Goal: Communication & Community: Answer question/provide support

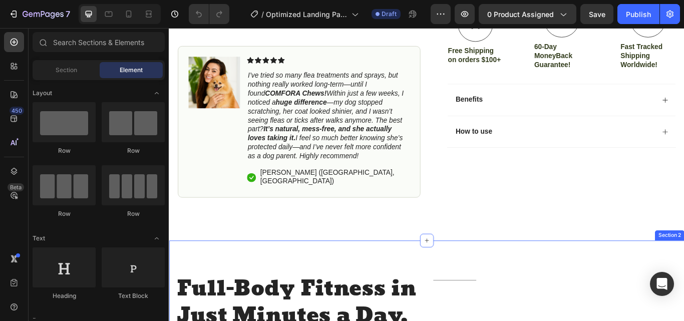
scroll to position [418, 0]
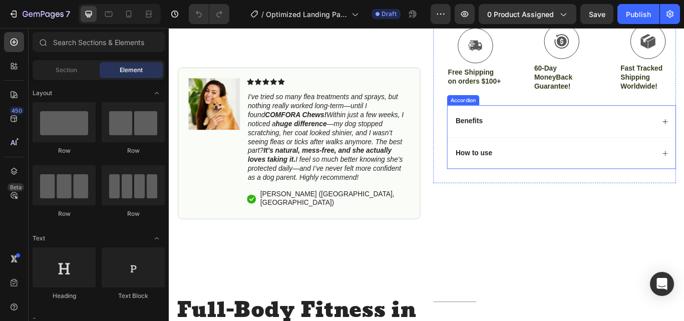
click at [669, 144] on div "Benefits" at bounding box center [618, 138] width 234 height 14
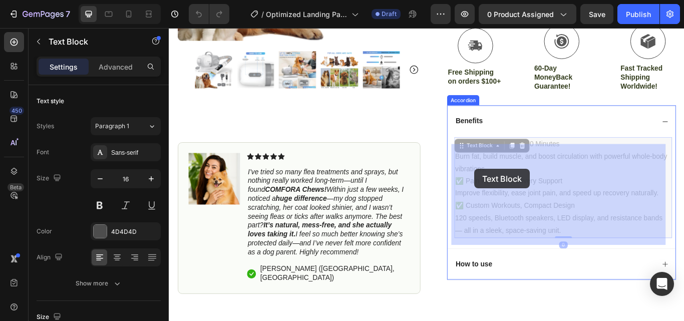
drag, startPoint x: 629, startPoint y: 272, endPoint x: 527, endPoint y: 194, distance: 128.3
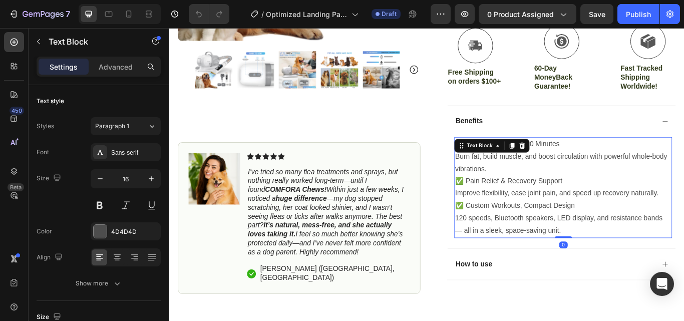
click at [552, 213] on p "✅ Pain Relief & Recovery Support" at bounding box center [628, 207] width 252 height 15
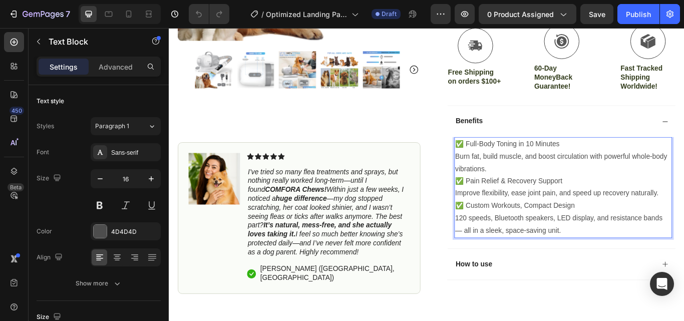
click at [593, 210] on p "✅ Pain Relief & Recovery Support" at bounding box center [628, 207] width 252 height 15
click at [646, 213] on p "✅ Pain Relief & Recovery Support" at bounding box center [628, 207] width 252 height 15
click at [630, 270] on p "120 speeds, Bluetooth speakers, LED display, and resistance bands — all in a sl…" at bounding box center [628, 257] width 252 height 29
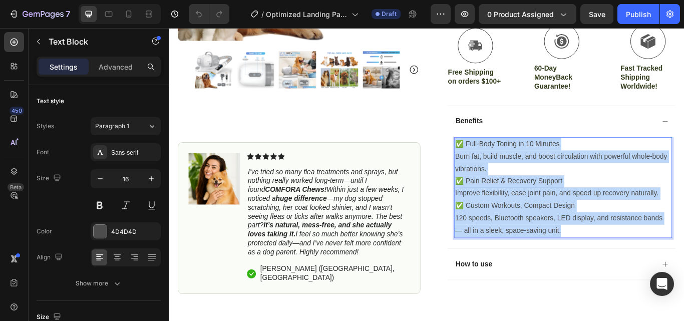
drag, startPoint x: 633, startPoint y: 268, endPoint x: 503, endPoint y: 170, distance: 163.3
click at [503, 170] on div "✅ Full-Body Toning in 10 Minutes Burn fat, build muscle, and boost circulation …" at bounding box center [628, 214] width 254 height 117
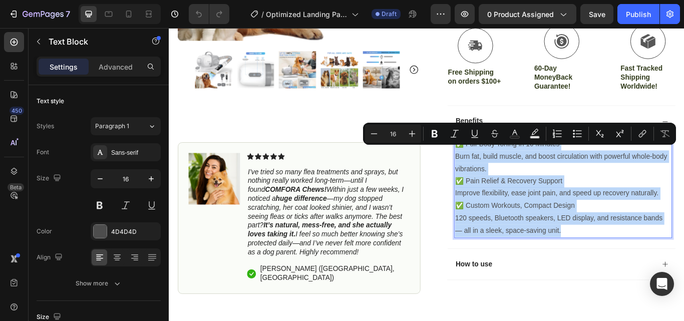
click at [503, 170] on p "✅ Full-Body Toning in 10 Minutes" at bounding box center [628, 164] width 252 height 15
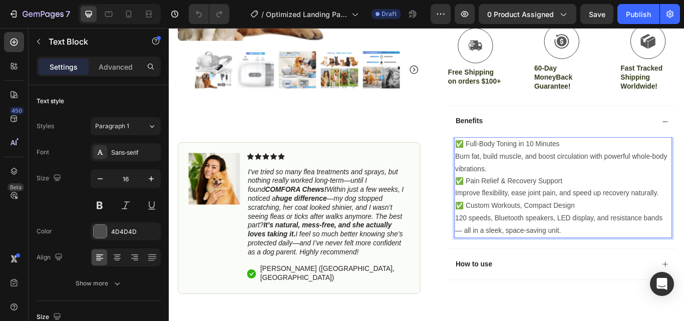
click at [632, 272] on p "120 speeds, Bluetooth speakers, LED display, and resistance bands — all in a sl…" at bounding box center [628, 257] width 252 height 29
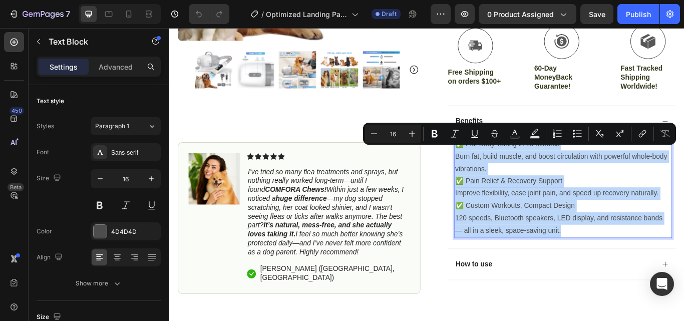
drag, startPoint x: 631, startPoint y: 273, endPoint x: 500, endPoint y: 172, distance: 165.3
click at [501, 172] on div "✅ Full-Body Toning in 10 Minutes Burn fat, build muscle, and boost circulation …" at bounding box center [628, 214] width 254 height 117
copy div "✅ Full-Body Toning in 10 Minutes Burn fat, build muscle, and boost circulation …"
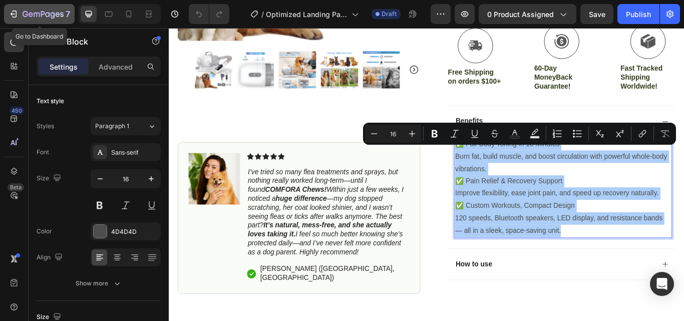
click at [25, 12] on icon "button" at bounding box center [26, 14] width 6 height 6
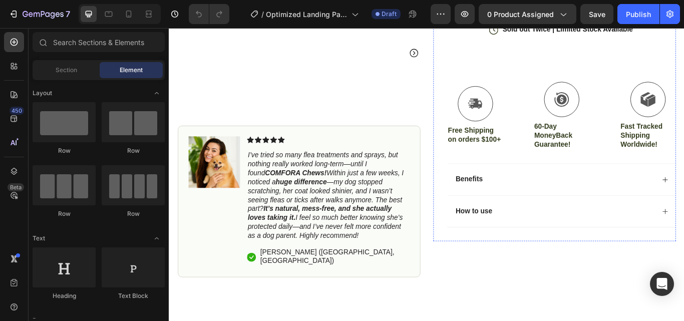
scroll to position [350, 0]
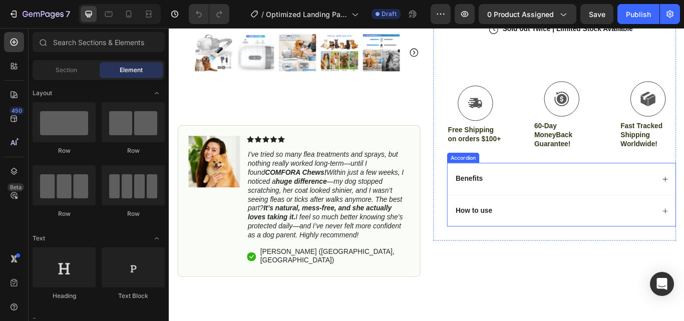
click at [601, 209] on div "Benefits" at bounding box center [618, 205] width 234 height 14
click at [601, 210] on div "Benefits" at bounding box center [618, 205] width 234 height 14
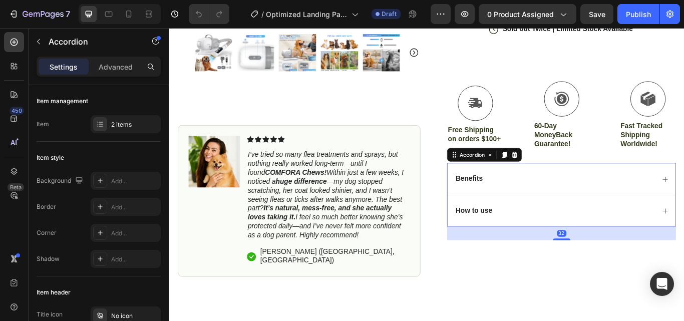
click at [603, 211] on div "Benefits" at bounding box center [618, 205] width 234 height 14
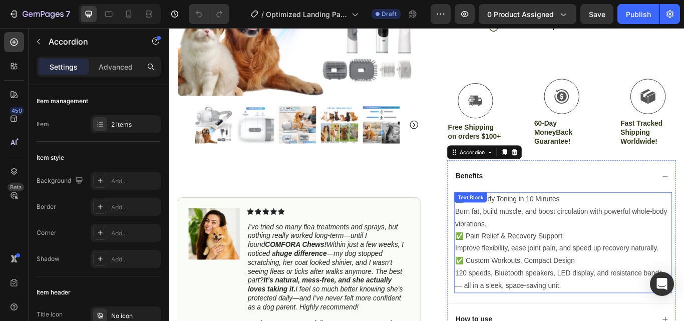
scroll to position [451, 0]
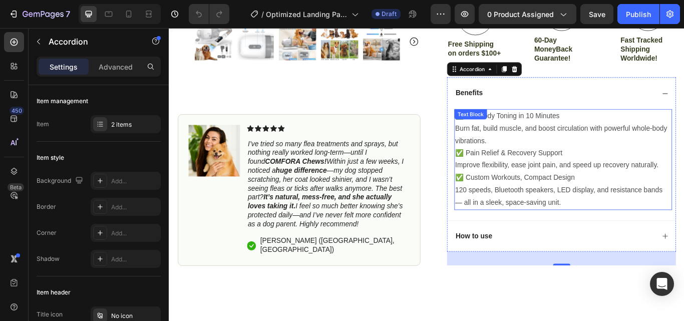
click at [579, 196] on p "Improve flexibility, ease joint pain, and speed up recovery naturally." at bounding box center [628, 188] width 252 height 15
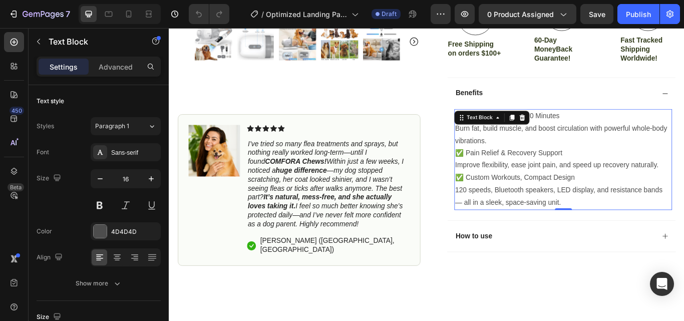
click at [654, 192] on p "Improve flexibility, ease joint pain, and speed up recovery naturally." at bounding box center [628, 188] width 252 height 15
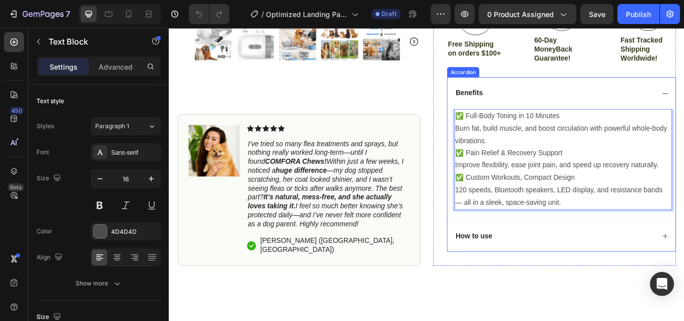
click at [650, 264] on div "How to use" at bounding box center [626, 270] width 266 height 37
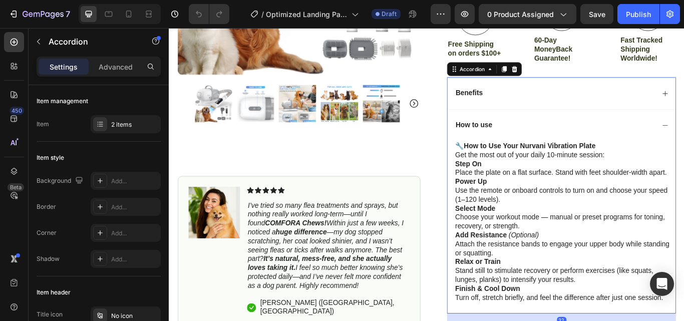
click at [631, 111] on div "Benefits" at bounding box center [618, 105] width 234 height 14
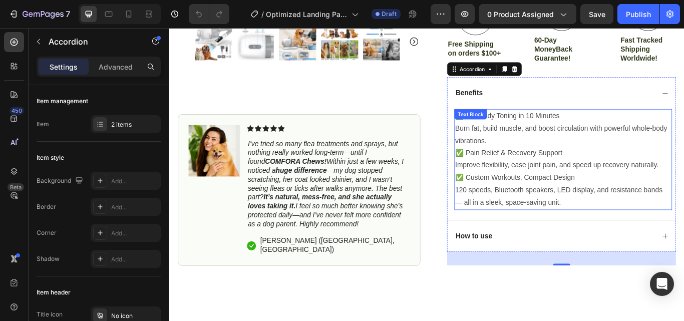
click at [644, 196] on p "Improve flexibility, ease joint pain, and speed up recovery naturally." at bounding box center [628, 188] width 252 height 15
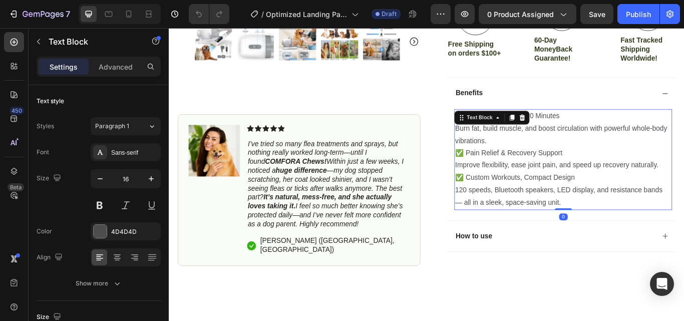
click at [659, 196] on p "Improve flexibility, ease joint pain, and speed up recovery naturally." at bounding box center [628, 188] width 252 height 15
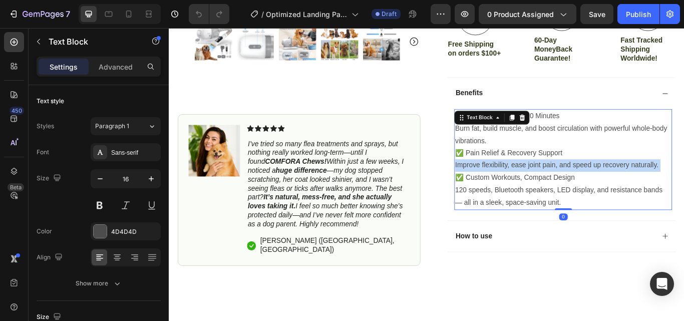
click at [659, 196] on p "Improve flexibility, ease joint pain, and speed up recovery naturally." at bounding box center [628, 188] width 252 height 15
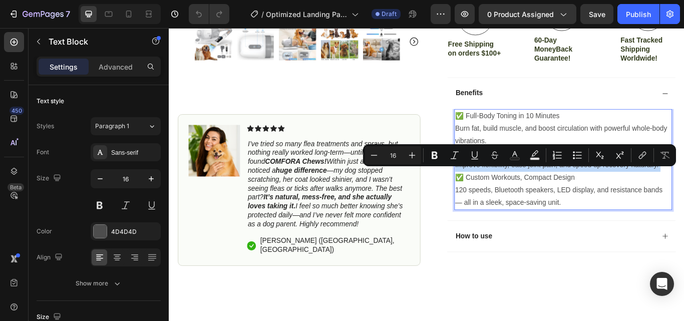
click at [659, 196] on p "Improve flexibility, ease joint pain, and speed up recovery naturally." at bounding box center [628, 188] width 252 height 15
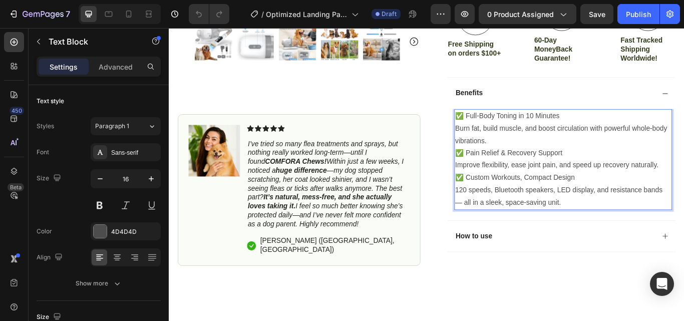
click at [653, 209] on p "✅ Custom Workouts, Compact Design" at bounding box center [628, 203] width 252 height 15
click at [652, 209] on p "✅ Custom Workouts, Compact Design" at bounding box center [628, 203] width 252 height 15
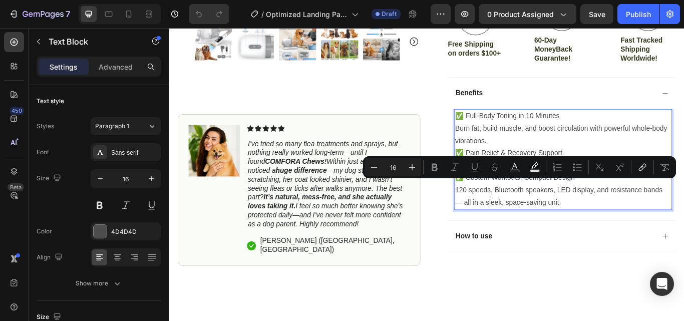
click at [652, 209] on p "✅ Custom Workouts, Compact Design" at bounding box center [628, 203] width 252 height 15
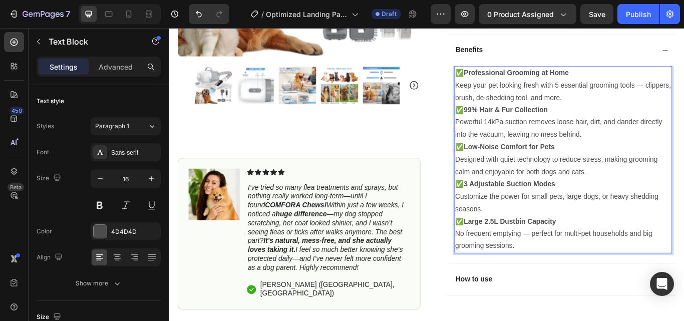
scroll to position [651, 0]
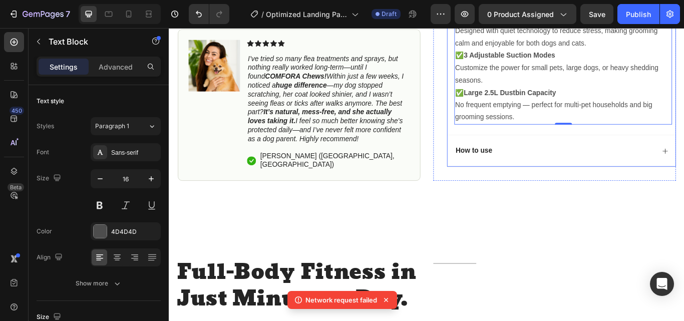
click at [531, 177] on p "How to use" at bounding box center [524, 171] width 43 height 11
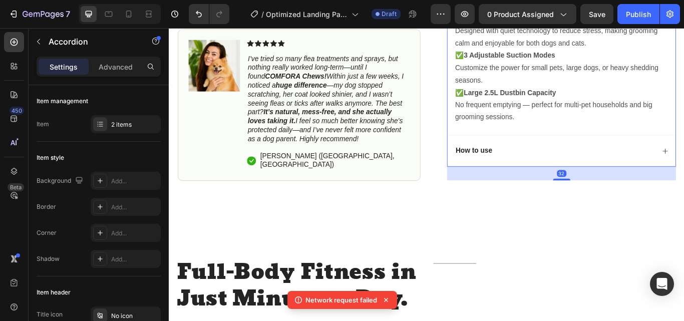
click at [584, 176] on div "How to use" at bounding box center [618, 172] width 234 height 14
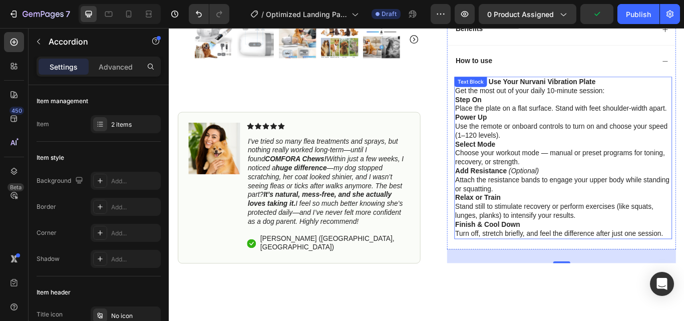
scroll to position [501, 0]
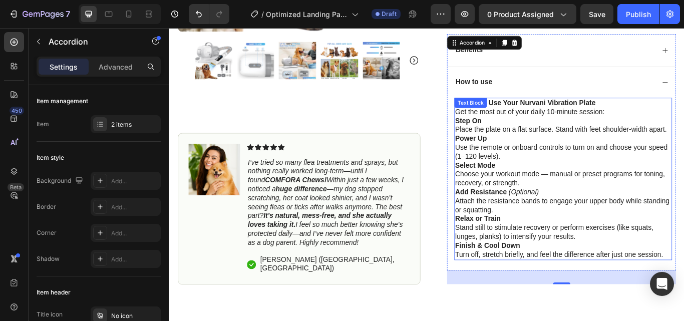
click at [683, 277] on p "Relax or Train Stand still to stimulate recovery or perform exercises (like squ…" at bounding box center [628, 261] width 252 height 31
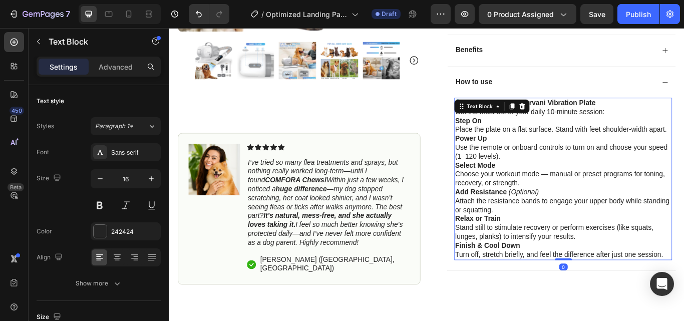
click at [683, 261] on p "Relax or Train Stand still to stimulate recovery or perform exercises (like squ…" at bounding box center [628, 261] width 252 height 31
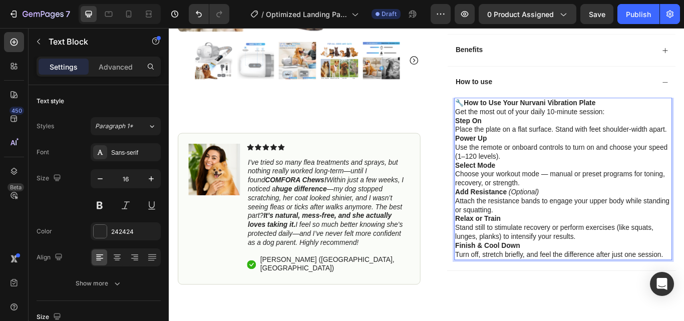
click at [683, 261] on p "Relax or Train Stand still to stimulate recovery or perform exercises (like squ…" at bounding box center [628, 261] width 252 height 31
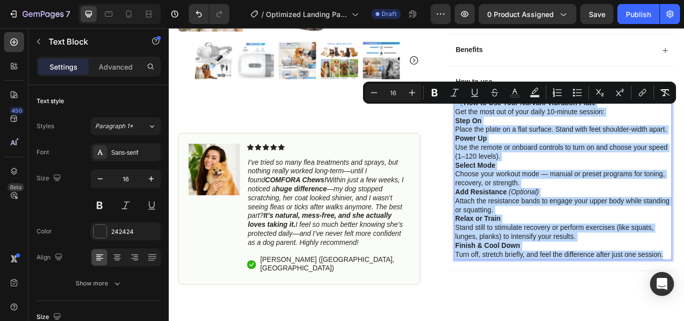
copy div "🔧 How to Use Your Nurvani Vibration Plate Get the most out of your daily 10-min…"
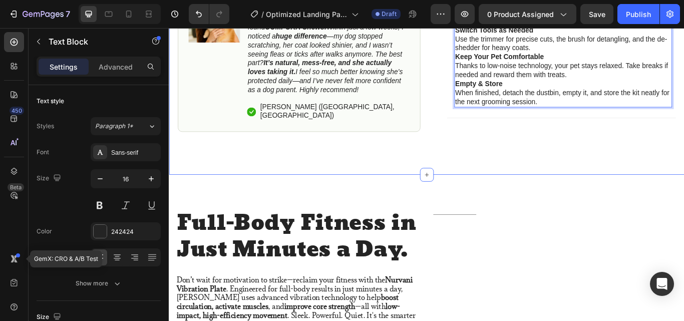
scroll to position [701, 0]
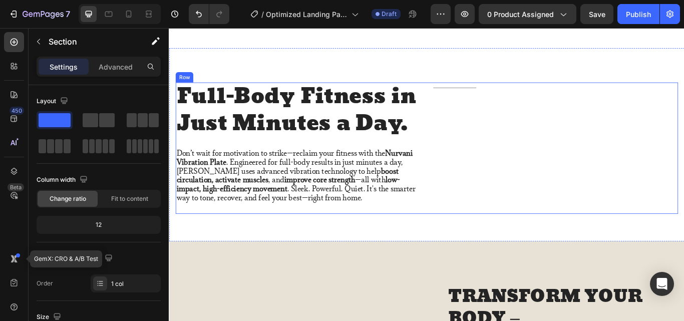
scroll to position [651, 0]
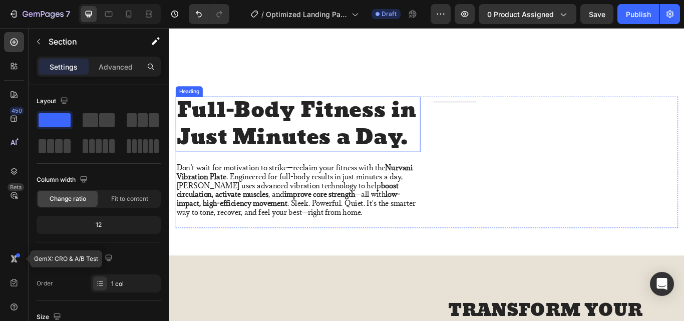
click at [403, 132] on h2 "Full-Body Fitness in Just Minutes a Day." at bounding box center [318, 140] width 285 height 65
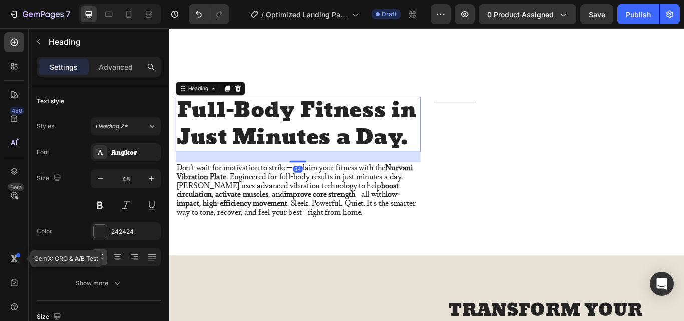
click at [403, 132] on h2 "Full-Body Fitness in Just Minutes a Day." at bounding box center [318, 140] width 285 height 65
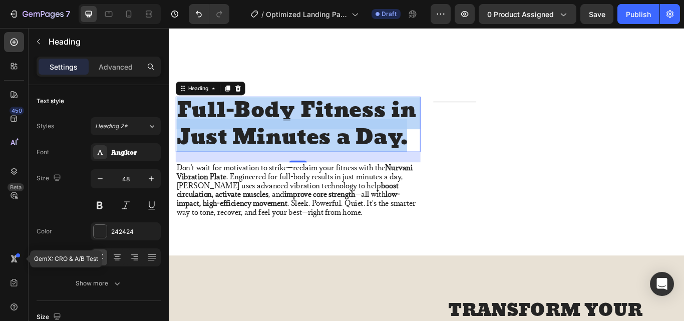
click at [275, 115] on p "Full-Body Fitness in Just Minutes a Day." at bounding box center [318, 140] width 283 height 63
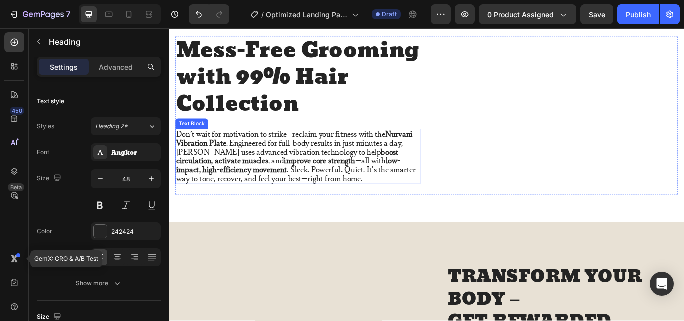
scroll to position [701, 0]
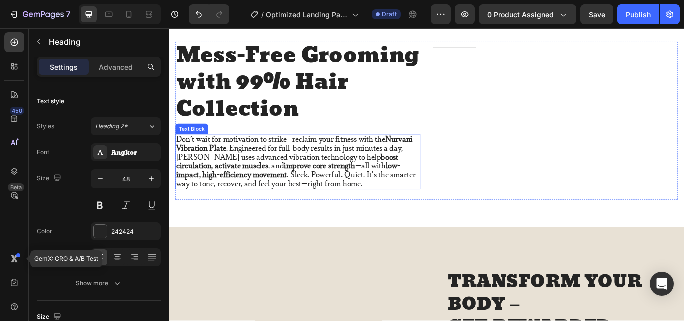
click at [312, 187] on strong "improve core strength" at bounding box center [344, 188] width 83 height 11
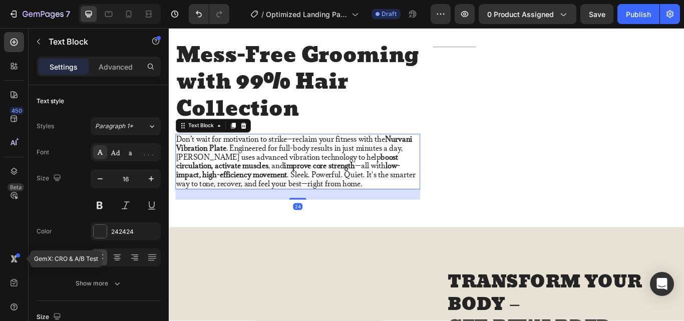
click at [312, 187] on strong "improve core strength" at bounding box center [344, 188] width 83 height 11
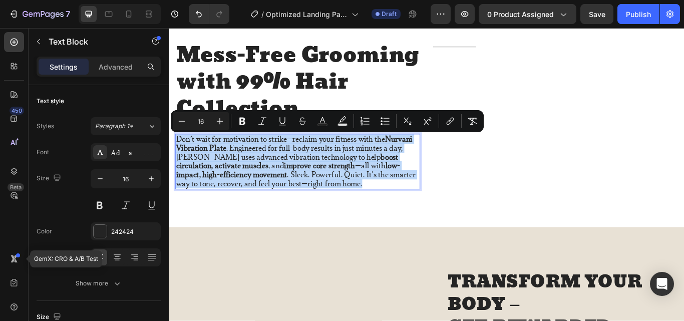
copy p "Don’t wait for motivation to strike—reclaim your fitness with the Nurvani Vibra…"
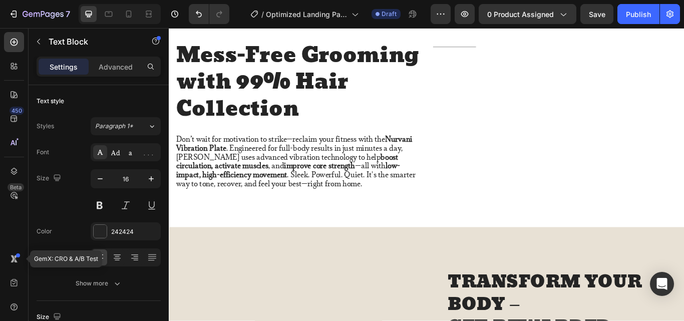
click at [307, 184] on strong "improve core strength" at bounding box center [344, 188] width 83 height 11
click at [226, 167] on strong "Nurvani Vibration Plate" at bounding box center [314, 163] width 275 height 22
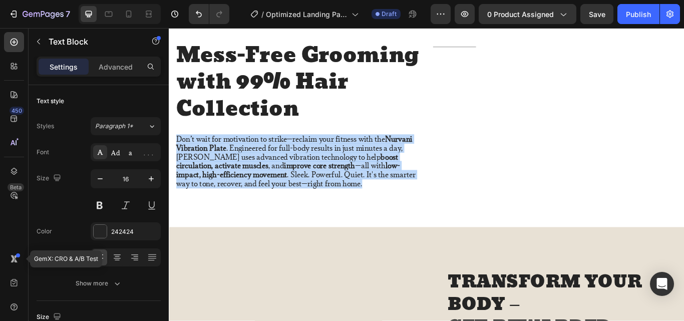
drag, startPoint x: 352, startPoint y: 208, endPoint x: 178, endPoint y: 155, distance: 182.0
click at [179, 155] on p "Don’t wait for motivation to strike—reclaim your fitness with the Nurvani Vibra…" at bounding box center [318, 184] width 283 height 63
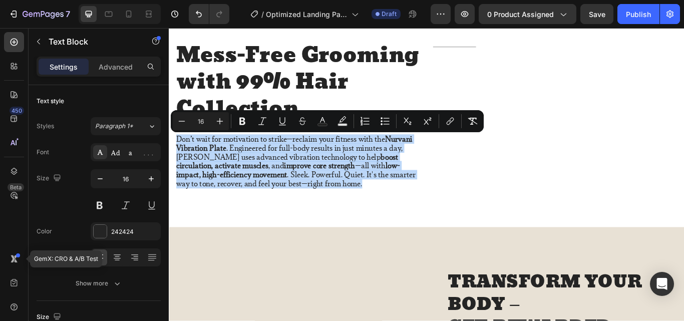
copy p "Don’t wait for motivation to strike—reclaim your fitness with the Nurvani Vibra…"
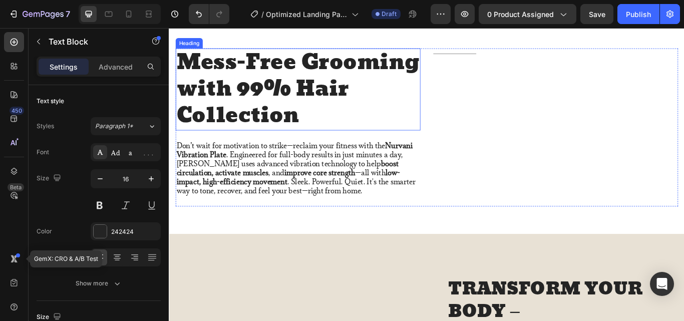
scroll to position [601, 0]
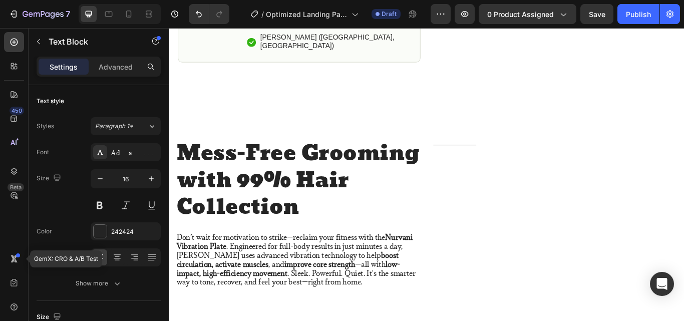
click at [303, 298] on strong "improve core strength" at bounding box center [344, 303] width 83 height 11
click at [279, 279] on p "Don’t wait for motivation to strike—reclaim your fitness with the Nurvani Vibra…" at bounding box center [318, 298] width 283 height 63
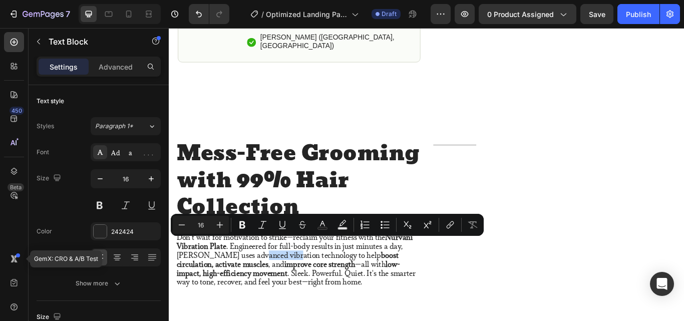
click at [279, 279] on p "Don’t wait for motivation to strike—reclaim your fitness with the Nurvani Vibra…" at bounding box center [318, 298] width 283 height 63
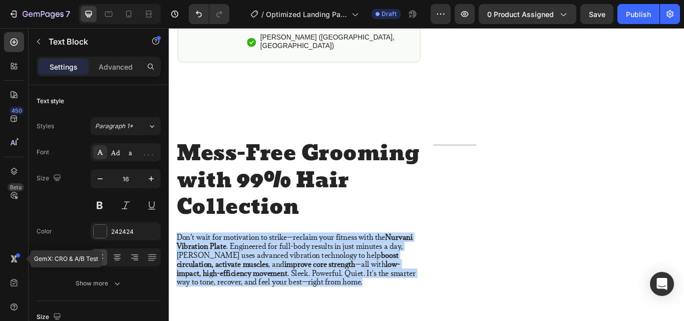
drag, startPoint x: 352, startPoint y: 311, endPoint x: 178, endPoint y: 256, distance: 182.9
click at [178, 267] on p "Don’t wait for motivation to strike—reclaim your fitness with the Nurvani Vibra…" at bounding box center [318, 298] width 283 height 63
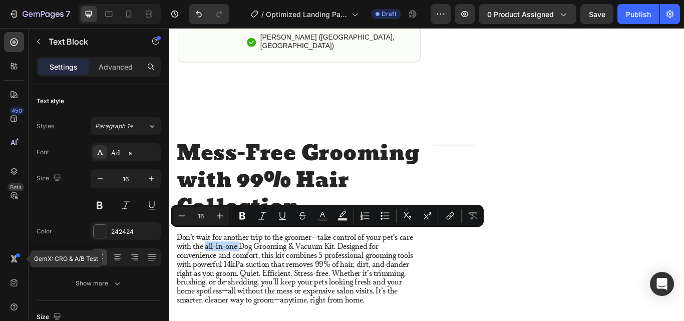
drag, startPoint x: 249, startPoint y: 269, endPoint x: 209, endPoint y: 268, distance: 39.6
click at [209, 268] on p "Don’t wait for another trip to the groomer—take control of your pet’s care with…" at bounding box center [318, 308] width 283 height 83
click at [240, 215] on icon "Editor contextual toolbar" at bounding box center [242, 216] width 6 height 8
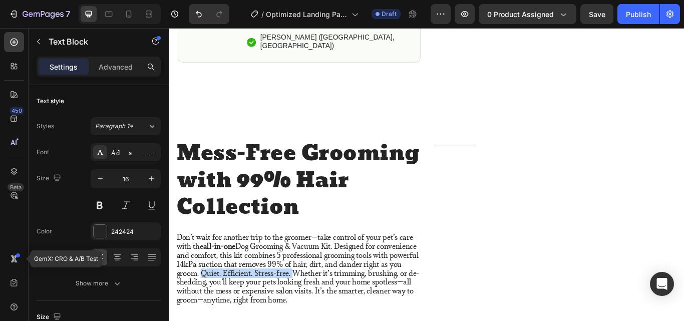
drag, startPoint x: 359, startPoint y: 300, endPoint x: 253, endPoint y: 298, distance: 105.7
click at [253, 298] on p "Don’t wait for another trip to the groomer—take control of your pet’s care with…" at bounding box center [318, 308] width 283 height 83
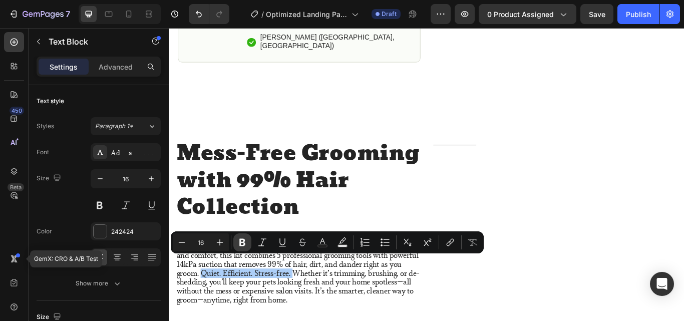
click at [244, 243] on icon "Editor contextual toolbar" at bounding box center [242, 243] width 6 height 8
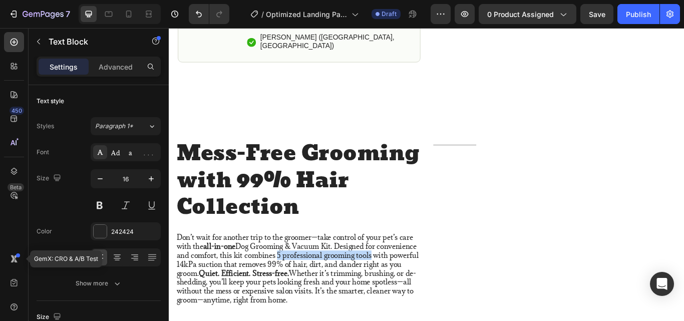
drag, startPoint x: 456, startPoint y: 278, endPoint x: 345, endPoint y: 283, distance: 110.8
click at [345, 283] on p "Don’t wait for another trip to the groomer—take control of your pet’s care with…" at bounding box center [318, 308] width 283 height 83
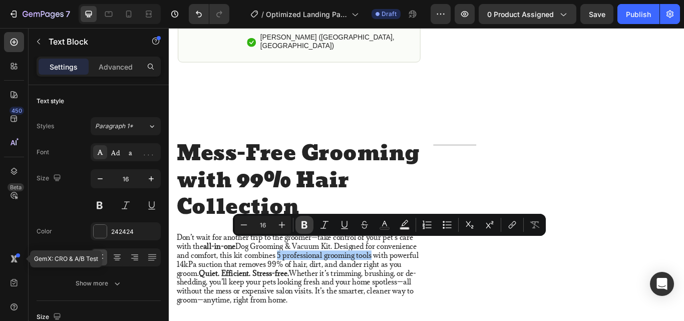
click at [305, 228] on icon "Editor contextual toolbar" at bounding box center [304, 225] width 6 height 8
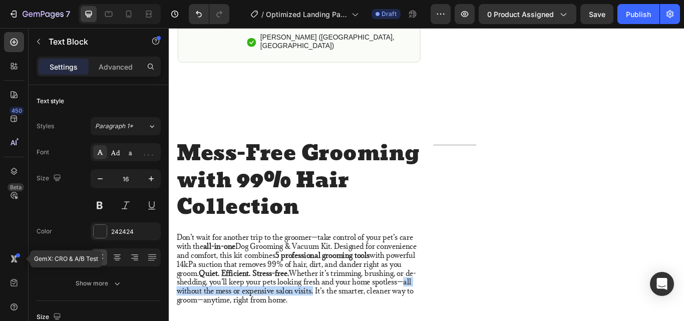
drag, startPoint x: 410, startPoint y: 321, endPoint x: 240, endPoint y: 324, distance: 169.7
click at [240, 320] on p "Don’t wait for another trip to the groomer—take control of your pet’s care with…" at bounding box center [318, 308] width 283 height 83
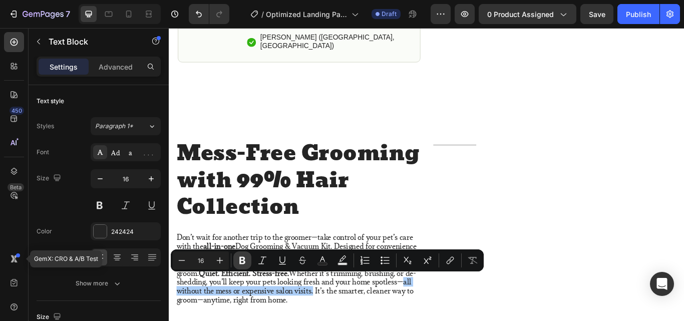
click at [243, 263] on icon "Editor contextual toolbar" at bounding box center [242, 261] width 6 height 8
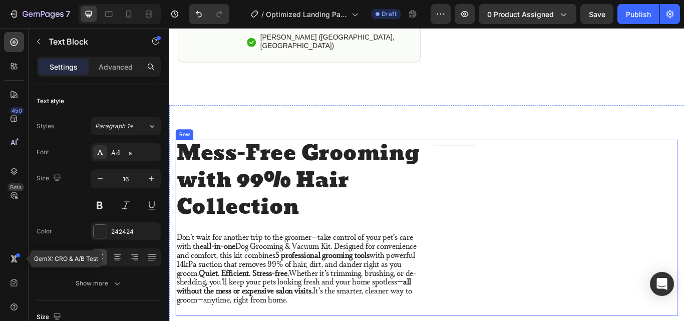
click at [620, 286] on div "Title Line" at bounding box center [619, 260] width 285 height 205
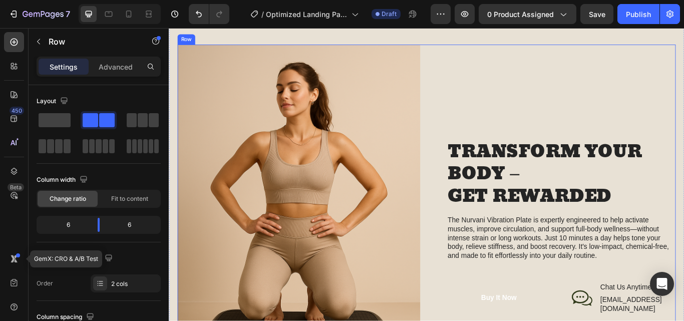
scroll to position [1070, 0]
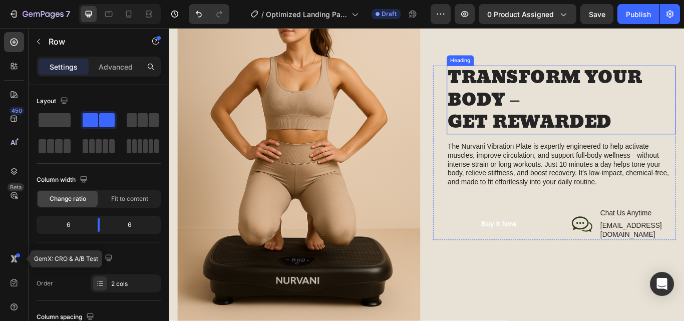
click at [559, 129] on h2 "TRANSFORM YOUR BODY – GET REWARDED" at bounding box center [626, 112] width 267 height 80
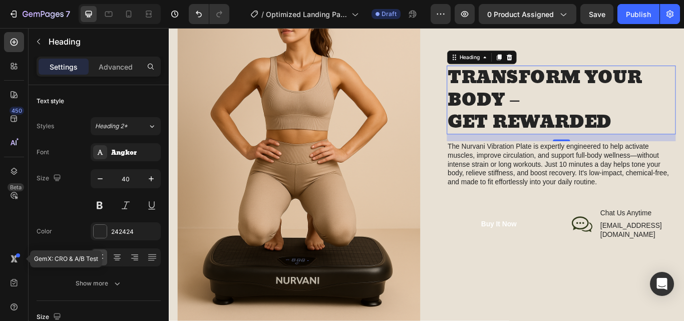
click at [683, 142] on h2 "TRANSFORM YOUR BODY – GET REWARDED" at bounding box center [626, 112] width 267 height 80
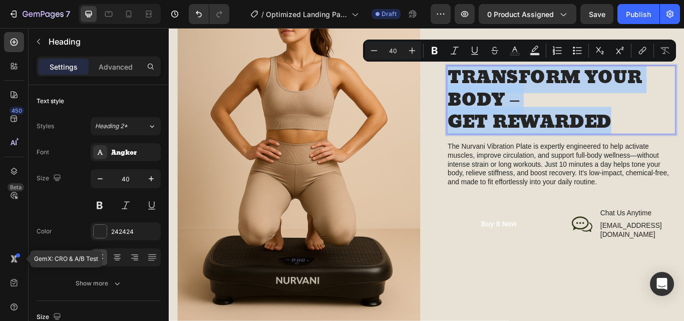
drag, startPoint x: 676, startPoint y: 135, endPoint x: 494, endPoint y: 86, distance: 188.2
click at [494, 86] on p "TRANSFORM YOUR BODY – GET REWARDED" at bounding box center [626, 112] width 265 height 78
copy p "TRANSFORM YOUR BODY – GET REWARDED"
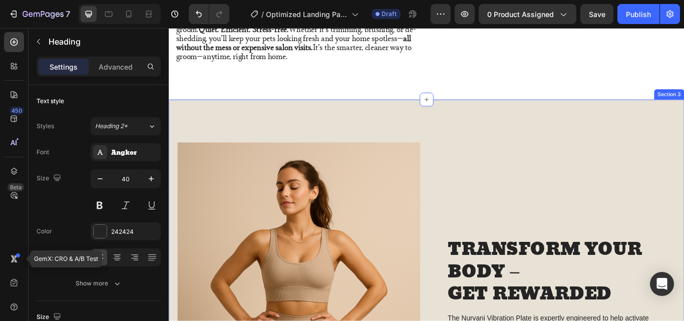
scroll to position [1020, 0]
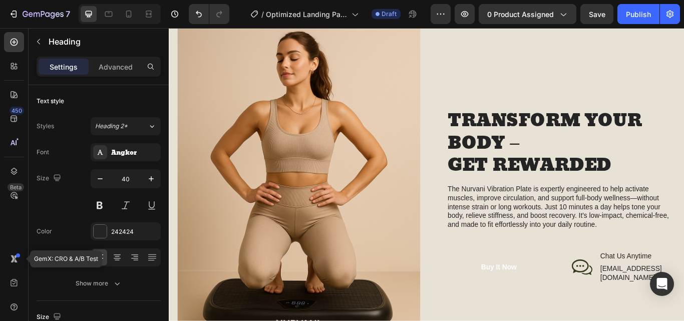
click at [573, 146] on h2 "TRANSFORM YOUR BODY – GET REWARDED" at bounding box center [626, 162] width 267 height 80
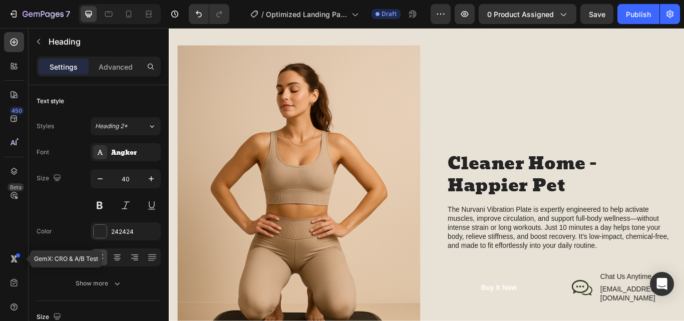
scroll to position [1083, 0]
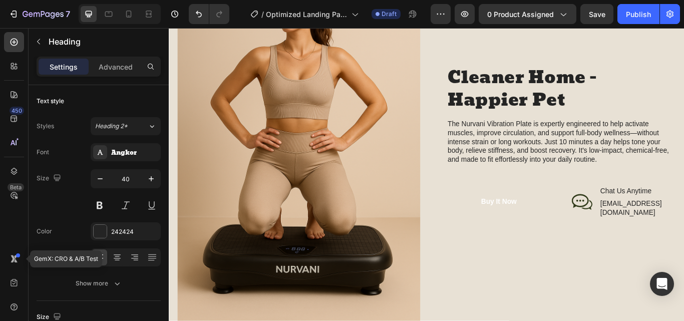
click at [616, 89] on h2 "Cleaner Home - Happier Pet" at bounding box center [626, 99] width 267 height 54
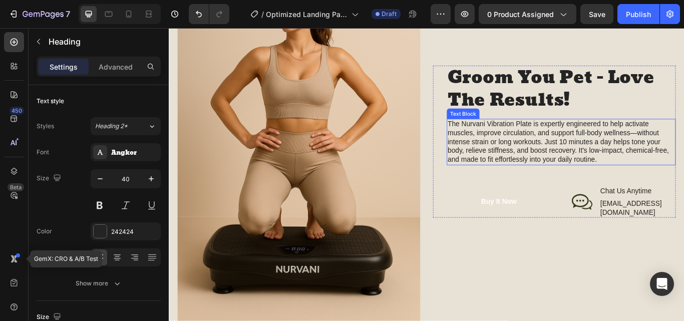
click at [677, 183] on p "The Nurvani Vibration Plate is expertly engineered to help activate muscles, im…" at bounding box center [626, 161] width 265 height 52
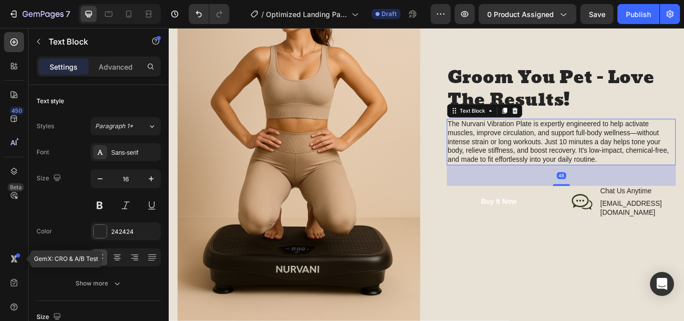
click at [673, 180] on p "The Nurvani Vibration Plate is expertly engineered to help activate muscles, im…" at bounding box center [626, 161] width 265 height 52
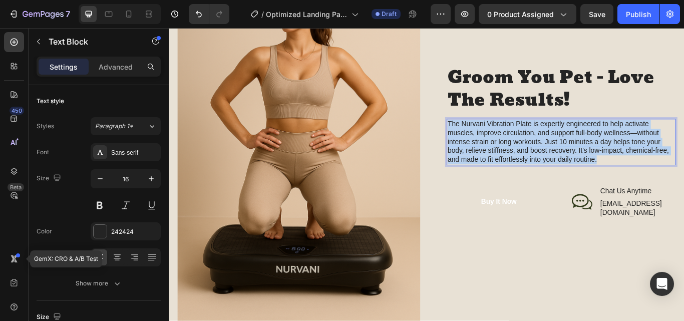
drag, startPoint x: 673, startPoint y: 180, endPoint x: 491, endPoint y: 143, distance: 186.0
click at [494, 143] on p "The Nurvani Vibration Plate is expertly engineered to help activate muscles, im…" at bounding box center [626, 161] width 265 height 52
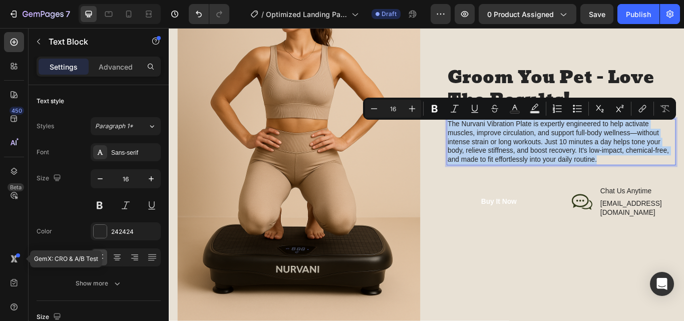
copy p "The Nurvani Vibration Plate is expertly engineered to help activate muscles, im…"
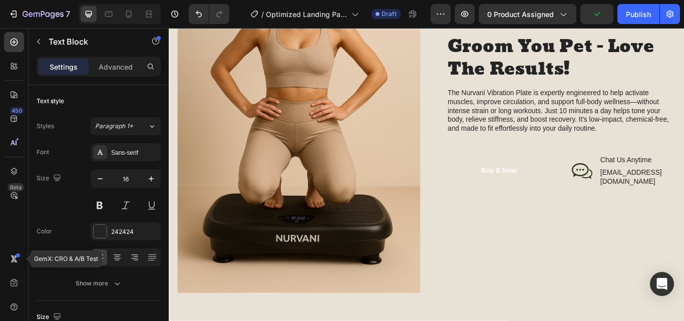
scroll to position [1101, 0]
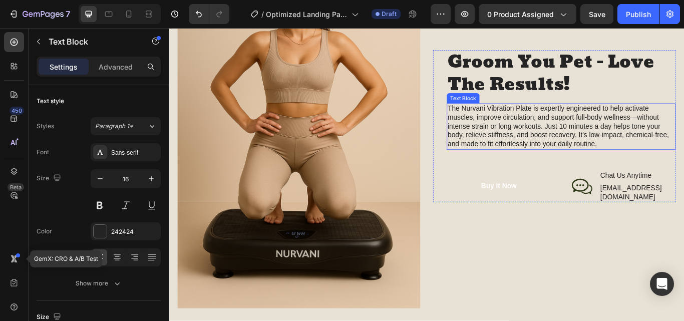
click at [591, 152] on p "The Nurvani Vibration Plate is expertly engineered to help activate muscles, im…" at bounding box center [626, 143] width 265 height 52
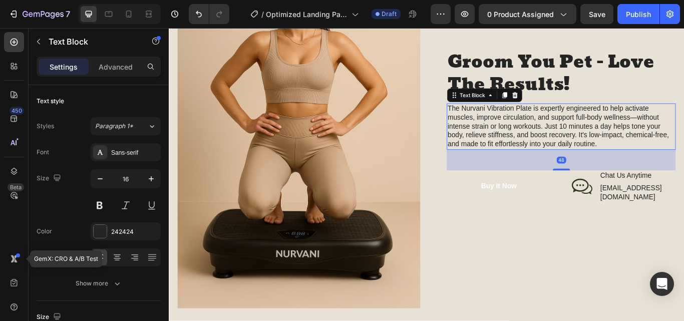
click at [668, 166] on p "The Nurvani Vibration Plate is expertly engineered to help activate muscles, im…" at bounding box center [626, 143] width 265 height 52
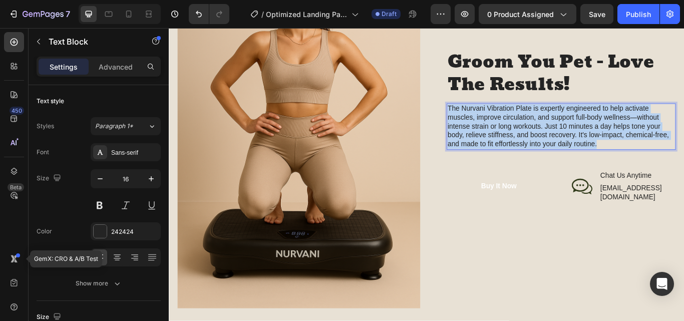
drag, startPoint x: 668, startPoint y: 166, endPoint x: 492, endPoint y: 126, distance: 180.7
click at [494, 126] on p "The Nurvani Vibration Plate is expertly engineered to help activate muscles, im…" at bounding box center [626, 143] width 265 height 52
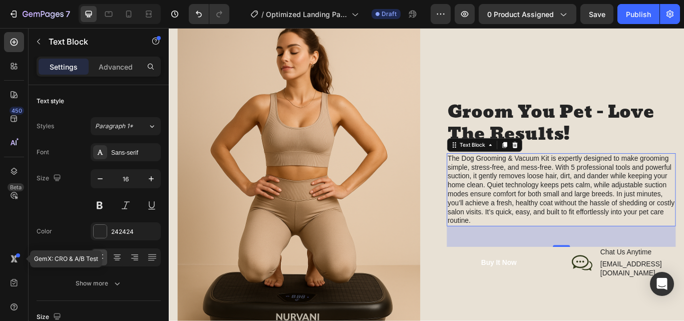
scroll to position [1086, 0]
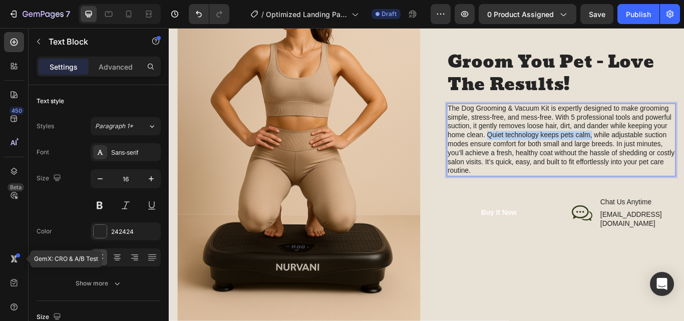
drag, startPoint x: 657, startPoint y: 158, endPoint x: 538, endPoint y: 155, distance: 119.7
click at [538, 155] on p "The Dog Grooming & Vacuum Kit is expertly designed to make grooming simple, str…" at bounding box center [626, 158] width 265 height 83
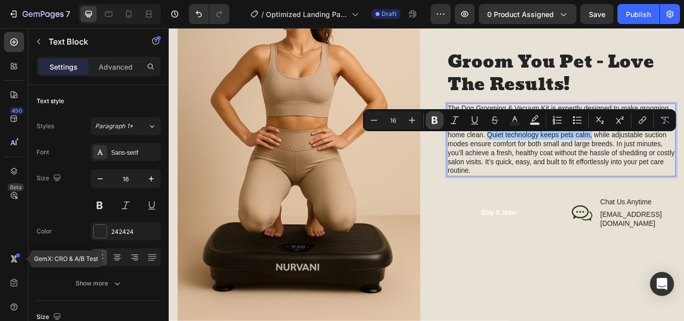
drag, startPoint x: 366, startPoint y: 131, endPoint x: 439, endPoint y: 122, distance: 73.1
click at [437, 122] on icon "Editor contextual toolbar" at bounding box center [435, 120] width 10 height 10
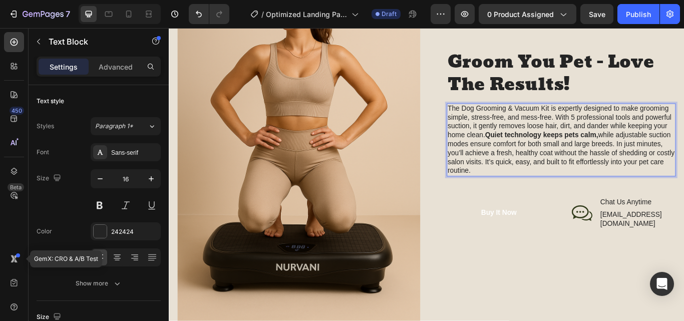
click at [606, 183] on p "The Dog Grooming & Vacuum Kit is expertly designed to make grooming simple, str…" at bounding box center [626, 158] width 265 height 83
drag, startPoint x: 586, startPoint y: 196, endPoint x: 542, endPoint y: 160, distance: 57.3
click at [572, 191] on p "The Dog Grooming & Vacuum Kit is expertly designed to make grooming simple, str…" at bounding box center [626, 158] width 265 height 83
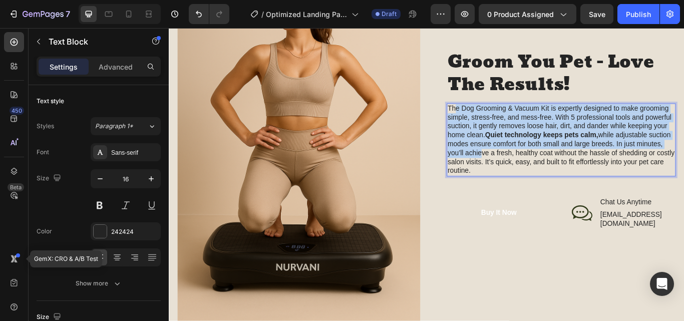
drag, startPoint x: 542, startPoint y: 160, endPoint x: 500, endPoint y: 125, distance: 54.7
click at [500, 125] on p "The Dog Grooming & Vacuum Kit is expertly designed to make grooming simple, str…" at bounding box center [626, 158] width 265 height 83
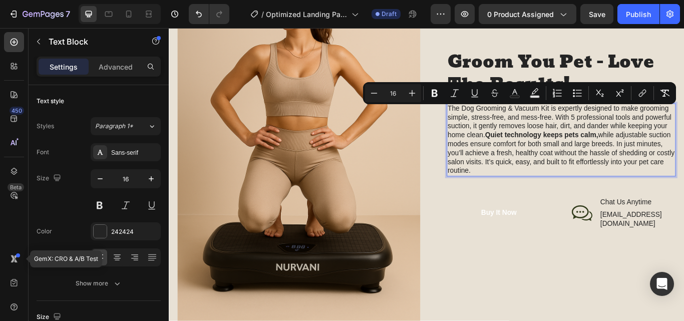
click at [584, 200] on p "The Dog Grooming & Vacuum Kit is expertly designed to make grooming simple, str…" at bounding box center [626, 158] width 265 height 83
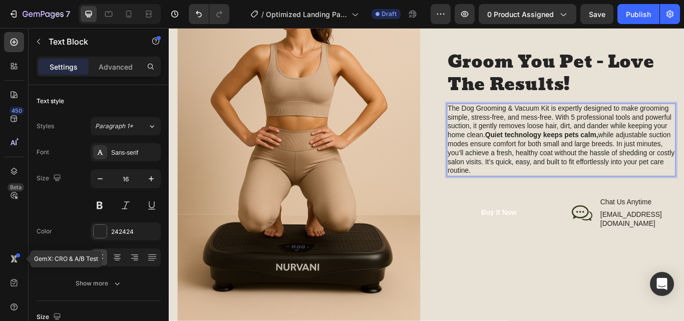
drag, startPoint x: 582, startPoint y: 197, endPoint x: 492, endPoint y: 122, distance: 117.6
click at [494, 122] on p "The Dog Grooming & Vacuum Kit is expertly designed to make grooming simple, str…" at bounding box center [626, 158] width 265 height 83
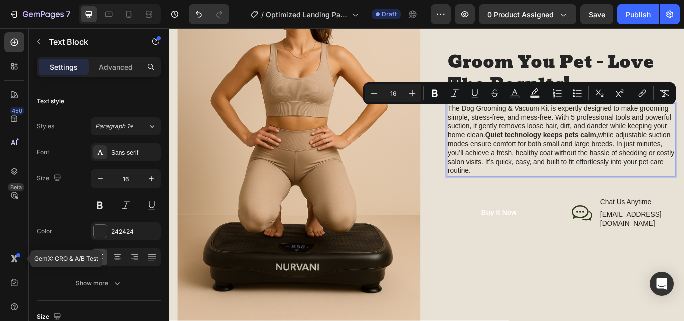
copy p "The Dog Grooming & Vacuum Kit is expertly designed to make grooming simple, str…"
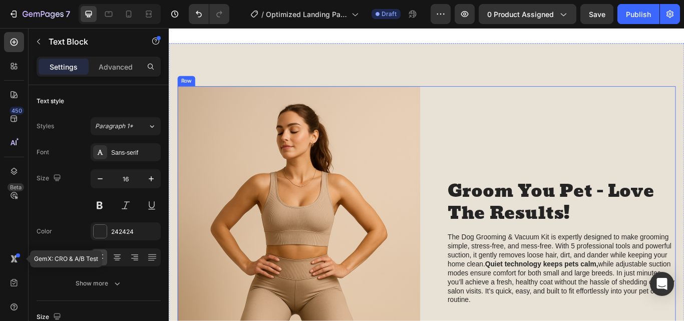
scroll to position [986, 0]
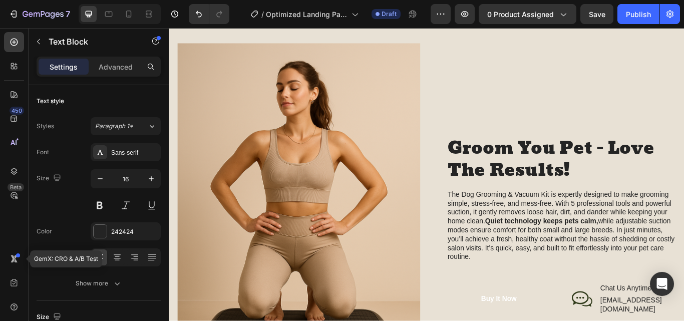
click at [505, 224] on p "The Dog Grooming & Vacuum Kit is expertly designed to make grooming simple, str…" at bounding box center [626, 258] width 265 height 83
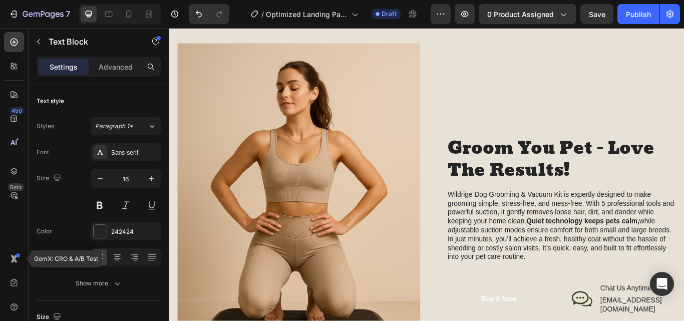
click at [494, 224] on p "Wildrige Dog Grooming & Vacuum Kit is expertly designed to make grooming simple…" at bounding box center [626, 258] width 265 height 83
click at [497, 223] on p "Wildrige Dog Grooming & Vacuum Kit is expertly designed to make grooming simple…" at bounding box center [626, 258] width 265 height 83
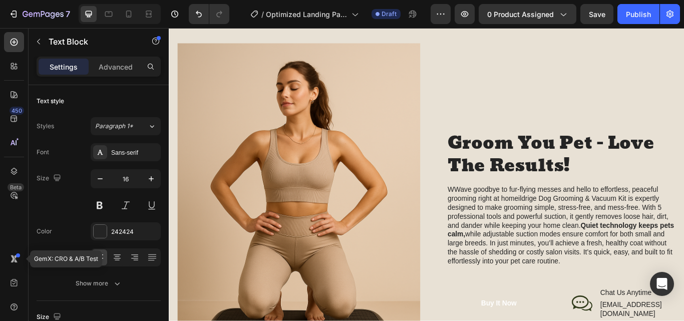
click at [498, 216] on p "WWave goodbye to fur-flying messes and hello to effortless, peaceful grooming r…" at bounding box center [626, 259] width 265 height 94
click at [572, 231] on p "Wave goodbye to fur-flying messes and hello to effortless, peaceful grooming ri…" at bounding box center [626, 259] width 265 height 94
click at [683, 242] on p "Wave goodbye to fur-flying messes and hello to effortless, peaceful grooming ri…" at bounding box center [626, 259] width 265 height 94
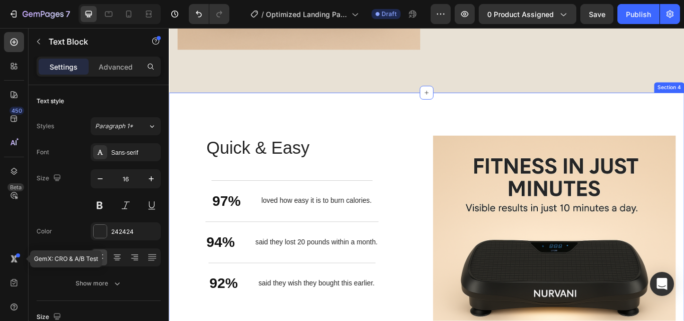
scroll to position [1436, 0]
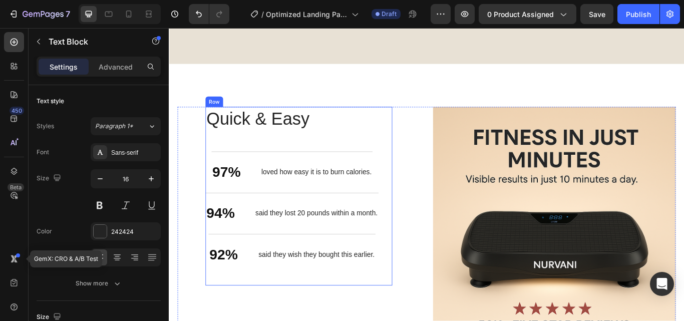
click at [405, 148] on div "Quick & Easy Heading 97% Text Block loved how easy it is to burn calories. Text…" at bounding box center [312, 224] width 202 height 208
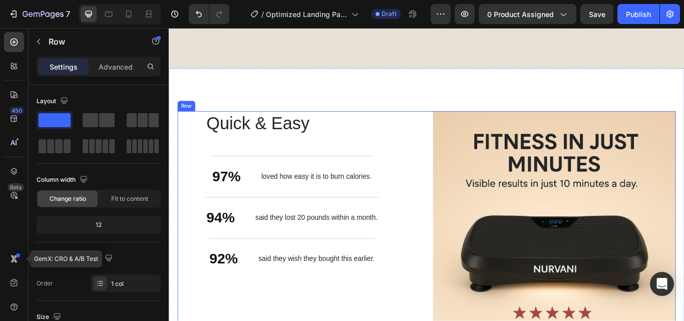
scroll to position [1434, 0]
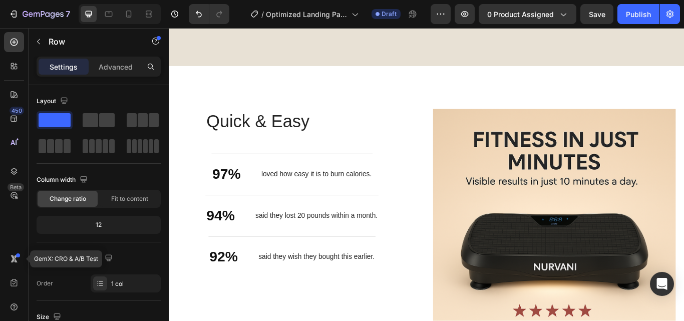
click at [416, 287] on div "Quick & Easy Heading 97% Text Block loved how easy it is to burn calories. Text…" at bounding box center [320, 227] width 218 height 208
click at [393, 195] on p "loved how easy it is to burn calories." at bounding box center [340, 199] width 129 height 11
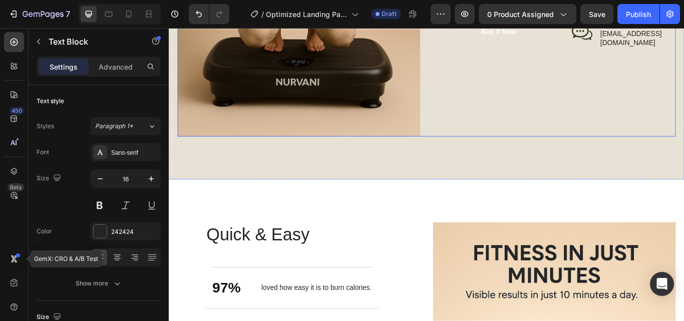
scroll to position [1452, 0]
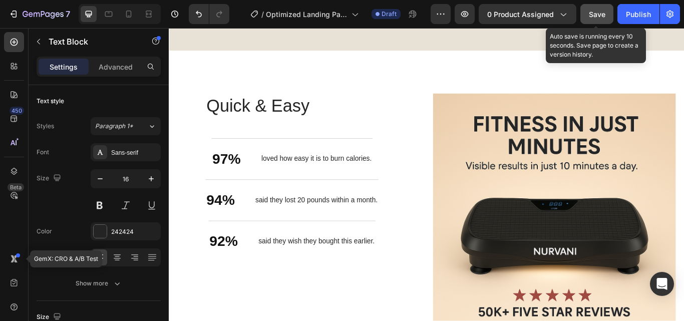
click at [591, 14] on span "Save" at bounding box center [597, 14] width 17 height 9
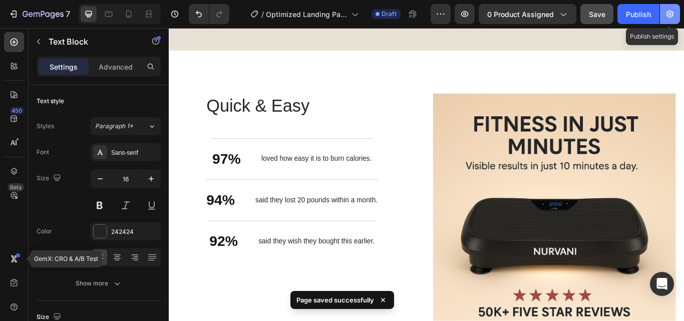
click at [667, 17] on icon "button" at bounding box center [670, 14] width 10 height 10
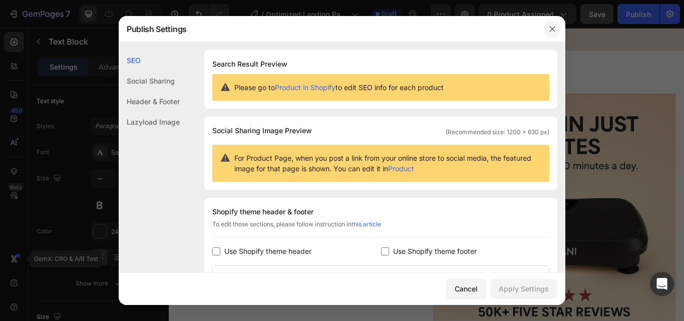
click at [551, 28] on icon "button" at bounding box center [552, 29] width 6 height 6
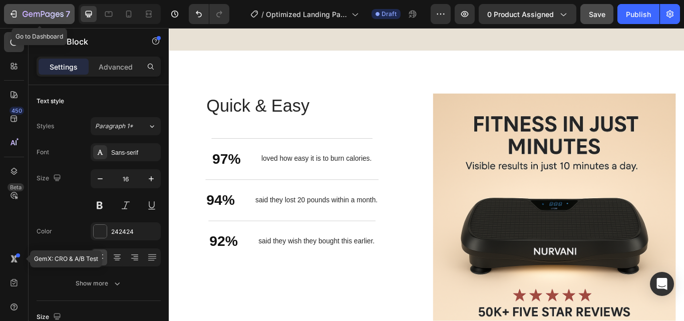
click at [13, 14] on icon "button" at bounding box center [14, 14] width 10 height 10
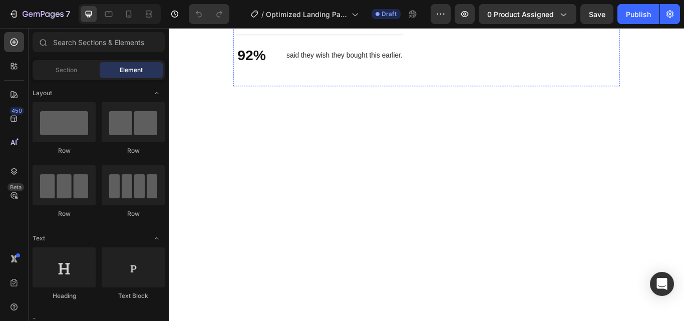
scroll to position [1502, 0]
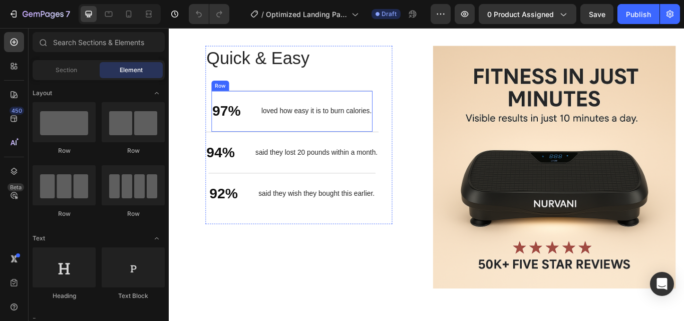
click at [277, 132] on div "loved how easy it is to burn calories. Text Block" at bounding box center [340, 126] width 131 height 24
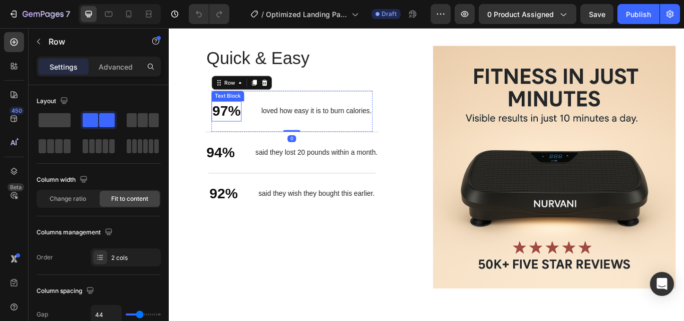
click at [236, 125] on p "97%" at bounding box center [235, 126] width 33 height 22
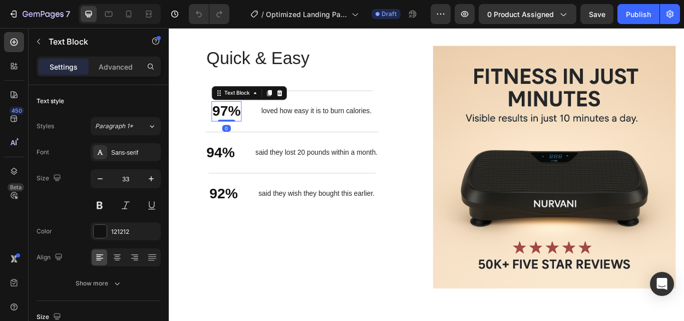
click at [236, 125] on p "97%" at bounding box center [235, 126] width 33 height 22
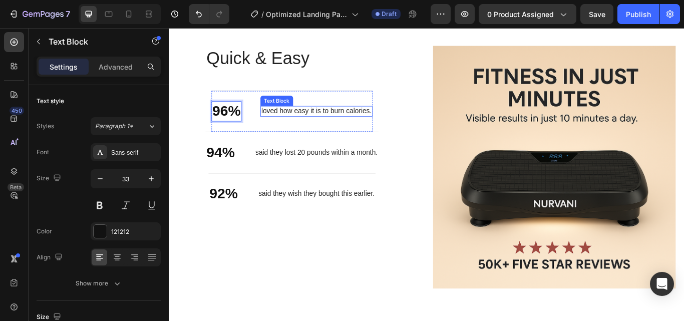
click at [334, 124] on p "loved how easy it is to burn calories." at bounding box center [340, 125] width 129 height 11
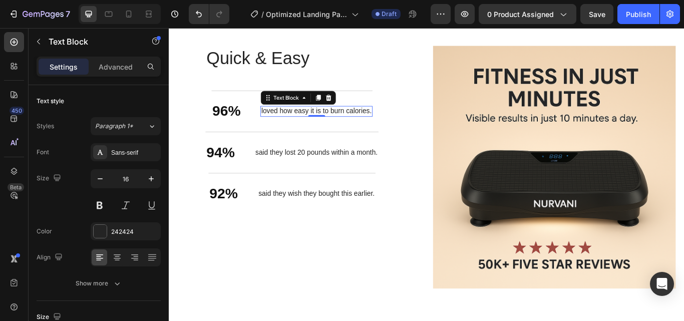
click at [321, 123] on p "loved how easy it is to burn calories." at bounding box center [340, 125] width 129 height 11
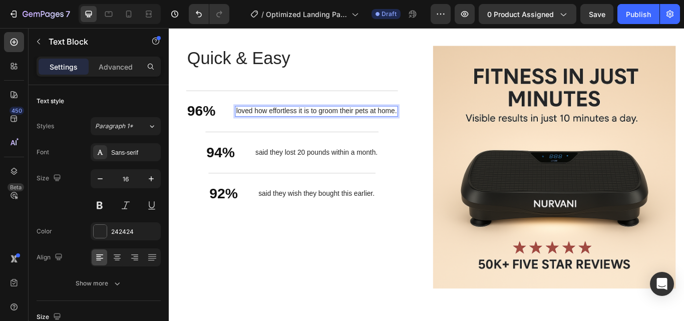
click at [330, 126] on p "loved how effortless it is to groom their pets at home." at bounding box center [340, 125] width 187 height 11
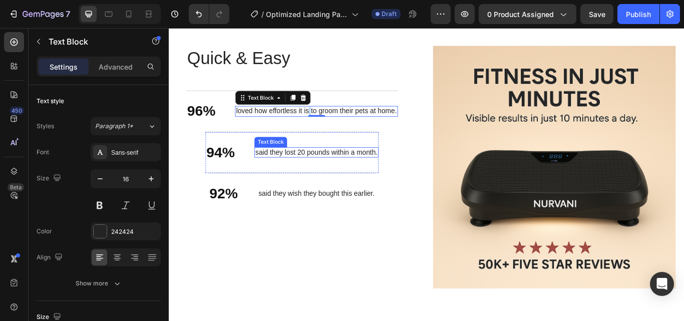
click at [329, 170] on p "said they lost 20 pounds within a month." at bounding box center [340, 173] width 143 height 11
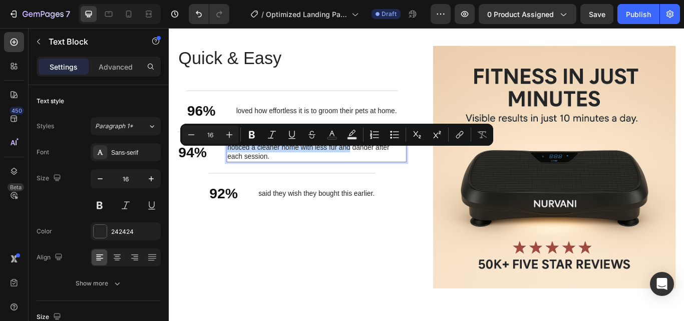
scroll to position [1496, 0]
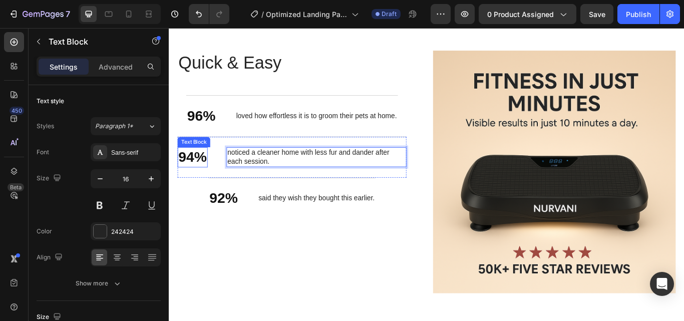
click at [198, 179] on p "94%" at bounding box center [196, 179] width 33 height 22
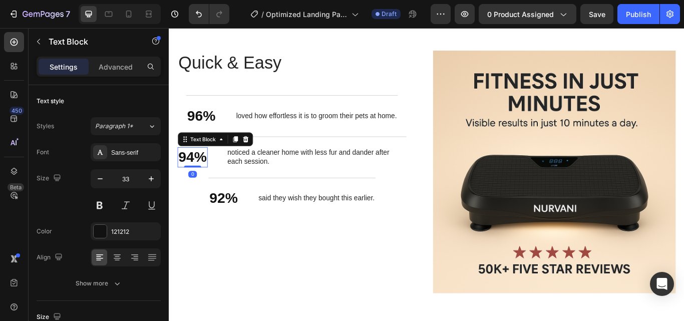
click at [198, 179] on p "94%" at bounding box center [196, 179] width 33 height 22
click at [341, 228] on p "said they wish they bought this earlier." at bounding box center [340, 227] width 135 height 11
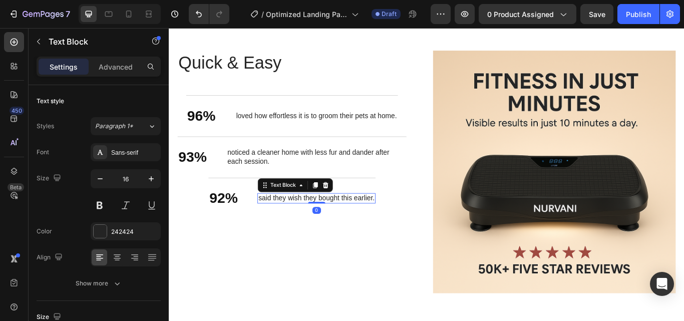
click at [341, 228] on p "said they wish they bought this earlier." at bounding box center [340, 227] width 135 height 11
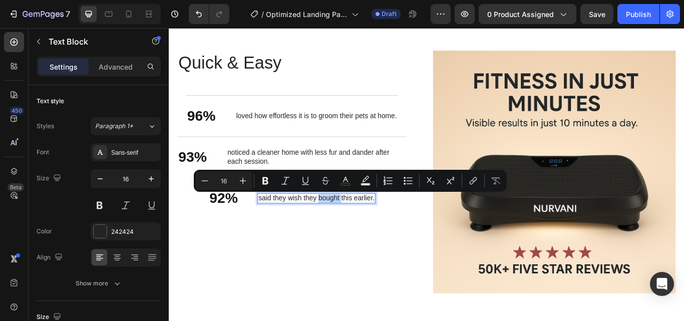
click at [343, 227] on p "said they wish they bought this earlier." at bounding box center [340, 227] width 135 height 11
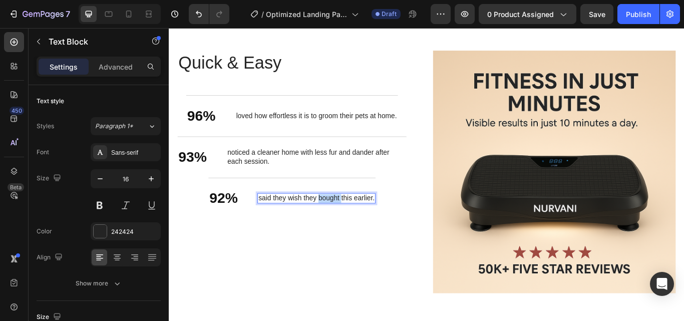
click at [343, 227] on p "said they wish they bought this earlier." at bounding box center [340, 227] width 135 height 11
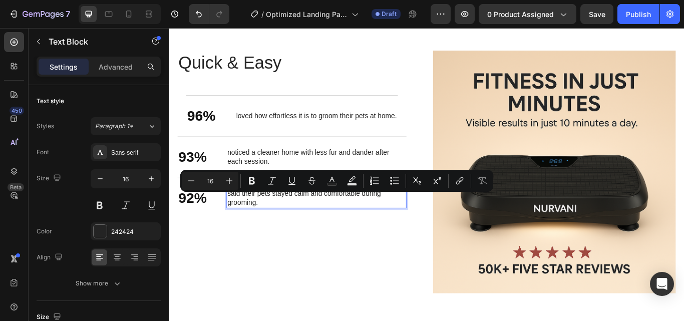
scroll to position [1491, 0]
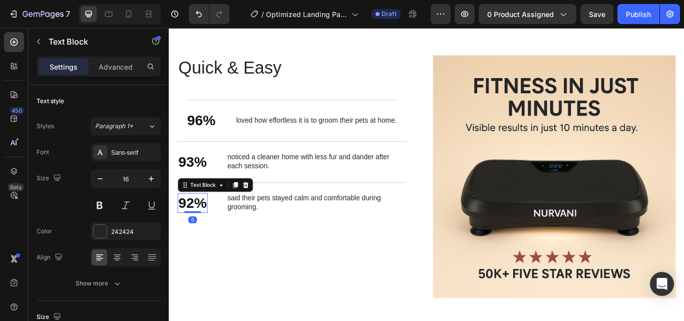
click at [197, 232] on p "92%" at bounding box center [196, 233] width 33 height 22
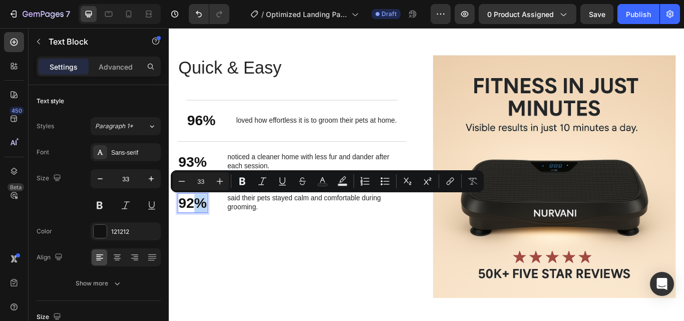
click at [198, 232] on p "92%" at bounding box center [196, 233] width 33 height 22
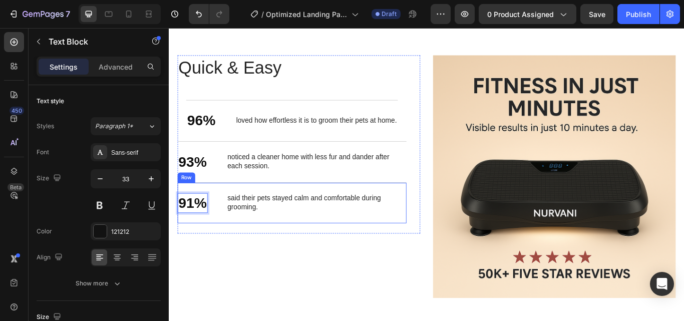
click at [338, 249] on div "91% Text Block 0 said their pets stayed calm and comfortable during grooming. T…" at bounding box center [312, 232] width 267 height 48
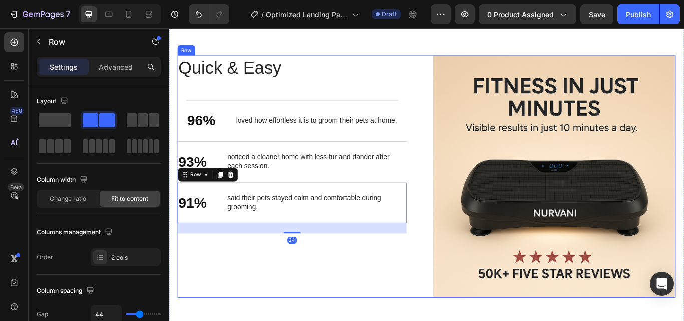
click at [341, 301] on div "Quick & Easy Heading 96% Text Block loved how effortless it is to groom their p…" at bounding box center [320, 201] width 283 height 283
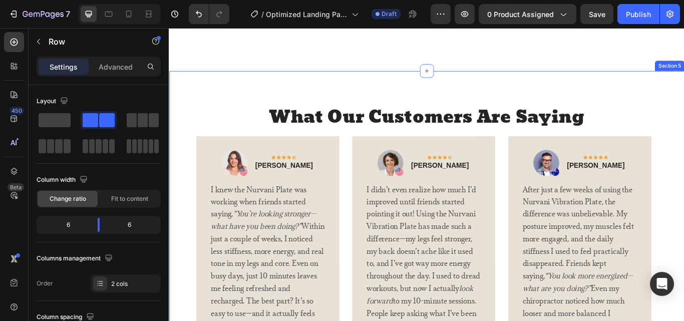
scroll to position [1902, 0]
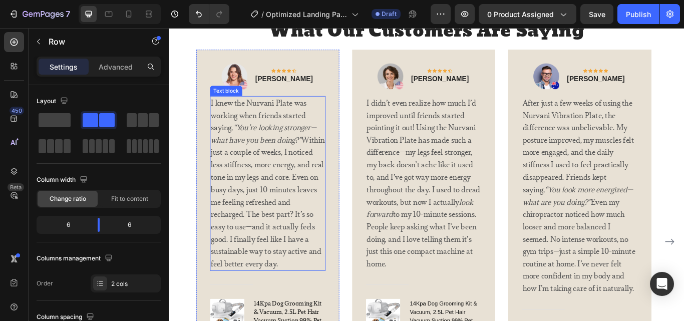
click at [310, 298] on p "I knew the Nurvani Plate was working when friends started saying, “You’re looki…" at bounding box center [283, 210] width 133 height 202
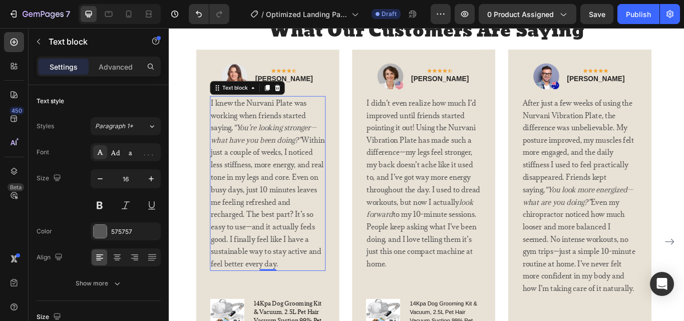
click at [305, 299] on p "I knew the Nurvani Plate was working when friends started saying, “You’re looki…" at bounding box center [283, 210] width 133 height 202
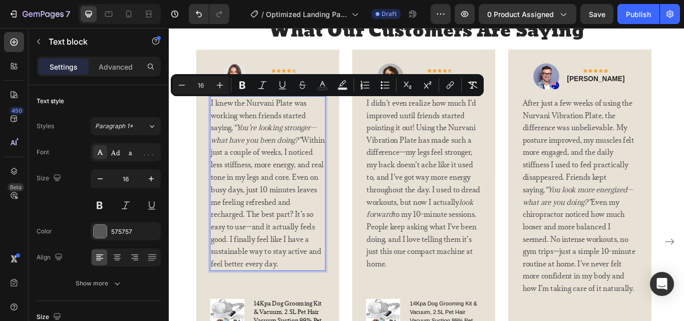
drag, startPoint x: 287, startPoint y: 285, endPoint x: 217, endPoint y: 118, distance: 181.1
click at [217, 118] on p "I knew the Nurvani Plate was working when friends started saying, “You’re looki…" at bounding box center [283, 210] width 133 height 202
copy p "I knew the Nurvani Plate was working when friends started saying, “You’re looki…"
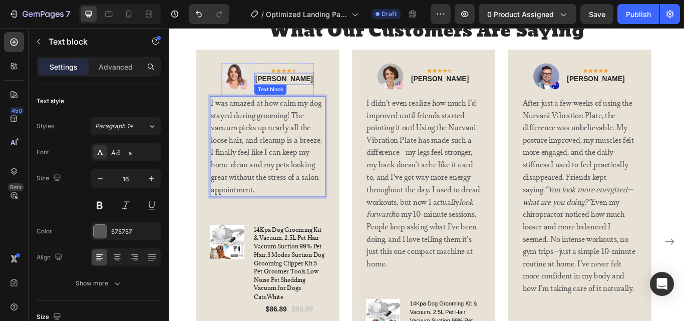
click at [305, 92] on p "Rita Carroll" at bounding box center [302, 88] width 67 height 12
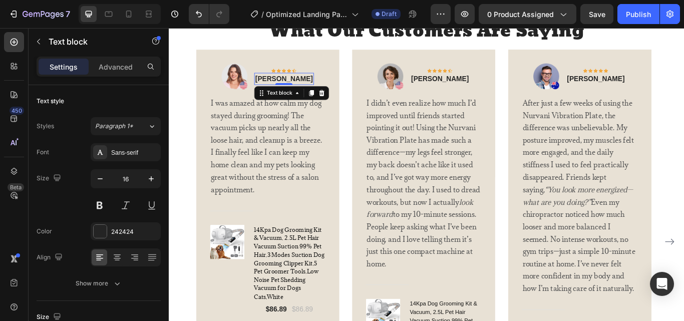
click at [306, 86] on p "Rita Carroll" at bounding box center [302, 88] width 67 height 12
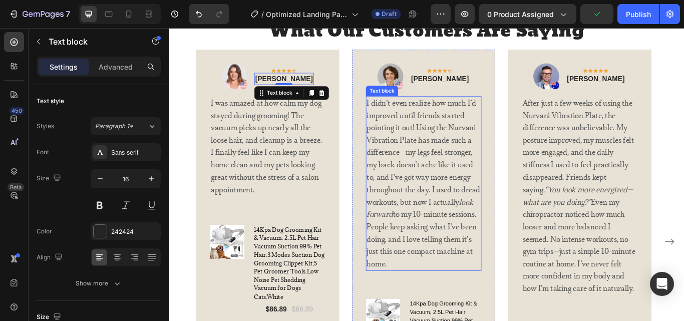
click at [437, 197] on p "I didn’t even realize how much I’d improved until friends started pointing it o…" at bounding box center [465, 210] width 133 height 202
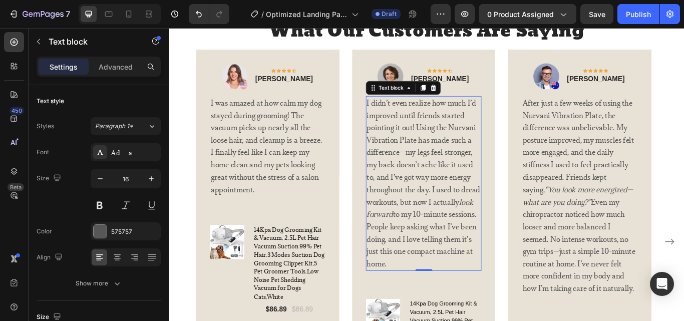
click at [437, 197] on p "I didn’t even realize how much I’d improved until friends started pointing it o…" at bounding box center [465, 210] width 133 height 202
click at [438, 197] on p "I didn’t even realize how much I’d improved until friends started pointing it o…" at bounding box center [465, 210] width 133 height 202
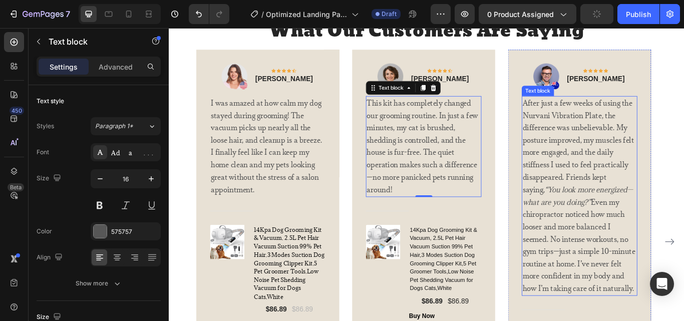
click at [630, 191] on p "After just a few weeks of using the Nurvani Vibration Plate, the difference was…" at bounding box center [647, 224] width 133 height 231
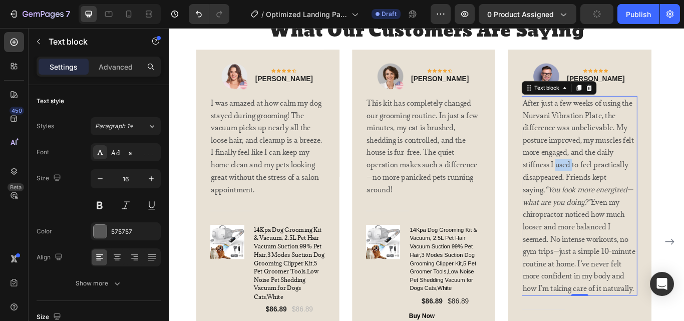
click at [630, 191] on p "After just a few weeks of using the Nurvani Vibration Plate, the difference was…" at bounding box center [647, 224] width 133 height 231
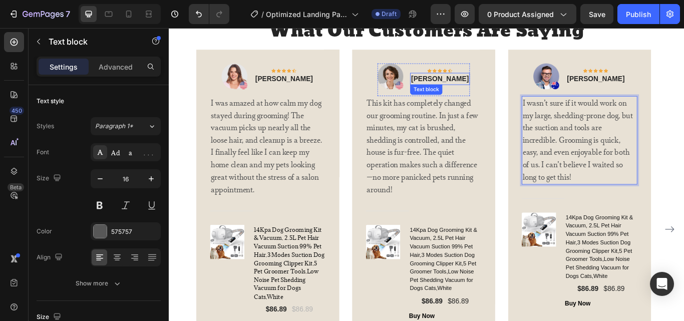
click at [489, 88] on p "Olivia Rowse" at bounding box center [484, 88] width 67 height 12
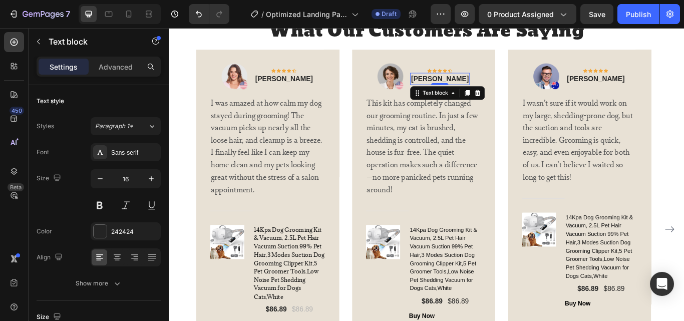
click at [489, 88] on p "Olivia Rowse" at bounding box center [484, 88] width 67 height 12
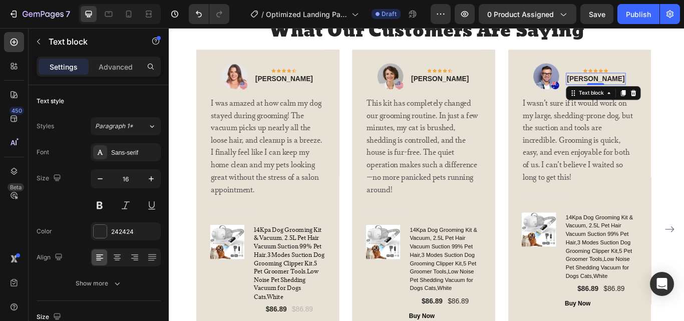
click at [680, 85] on p "Timothy Joseph" at bounding box center [665, 88] width 67 height 12
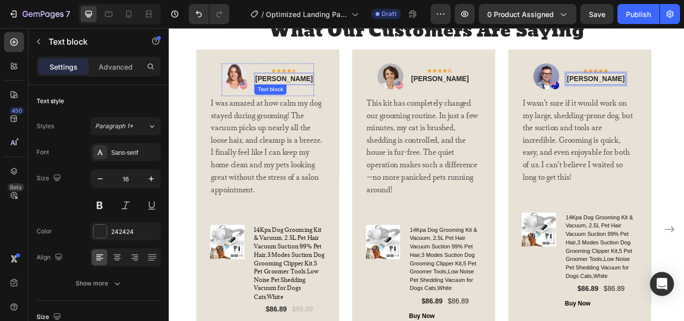
click at [317, 84] on p "Jessica M." at bounding box center [302, 88] width 67 height 12
click at [316, 87] on p "Jessica M." at bounding box center [302, 88] width 67 height 12
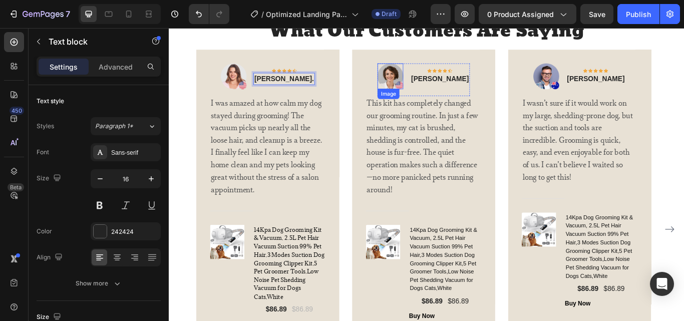
click at [428, 84] on img at bounding box center [427, 85] width 30 height 30
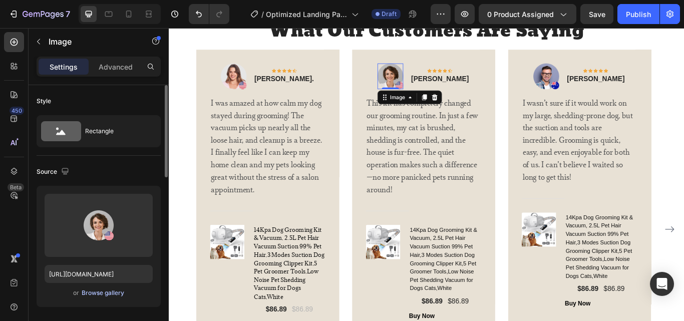
click at [98, 292] on div "Browse gallery" at bounding box center [103, 292] width 43 height 9
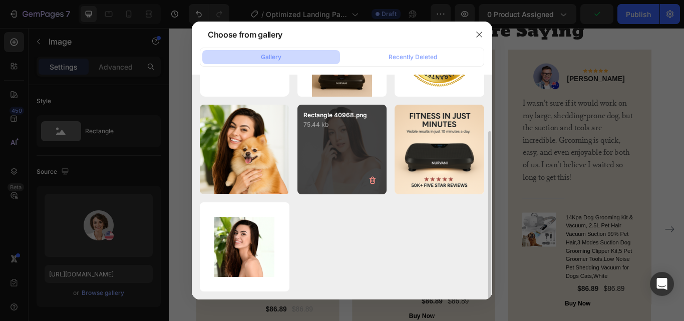
scroll to position [0, 0]
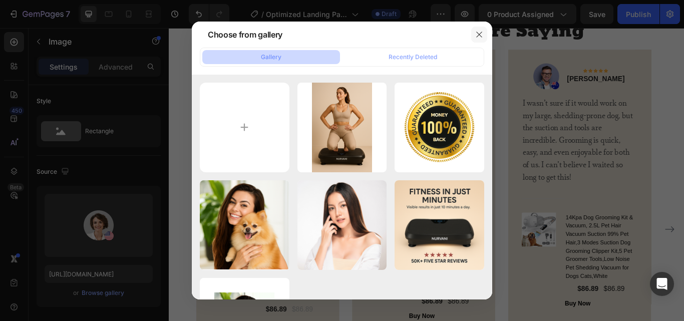
click at [477, 33] on icon "button" at bounding box center [479, 35] width 8 height 8
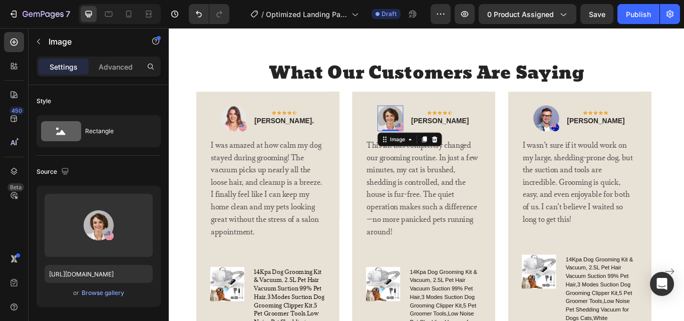
scroll to position [1852, 0]
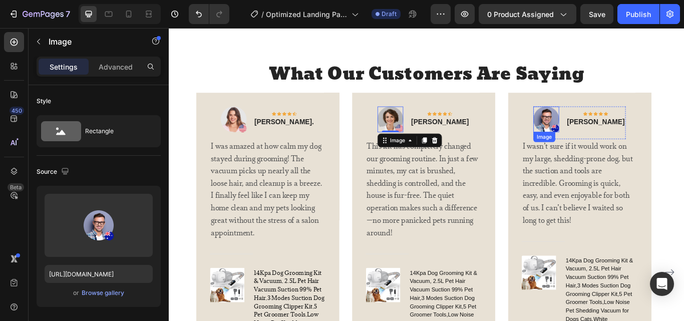
click at [623, 142] on img at bounding box center [608, 135] width 30 height 30
click at [623, 147] on img at bounding box center [608, 135] width 30 height 30
click at [615, 139] on img at bounding box center [608, 135] width 30 height 30
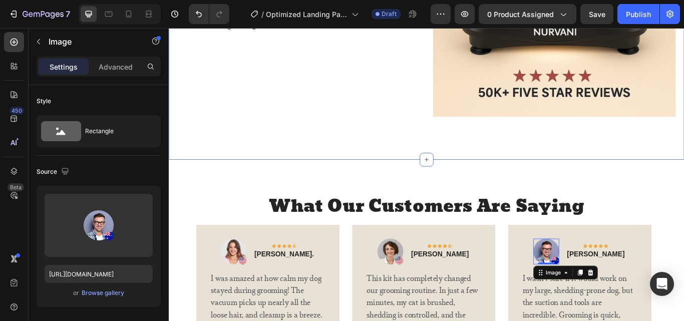
scroll to position [1802, 0]
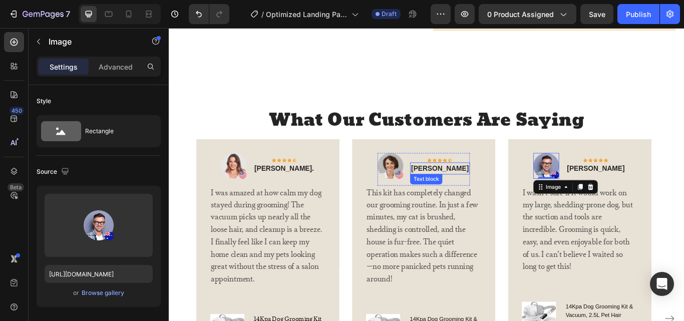
click at [487, 188] on p "Daniel Reed" at bounding box center [484, 192] width 67 height 12
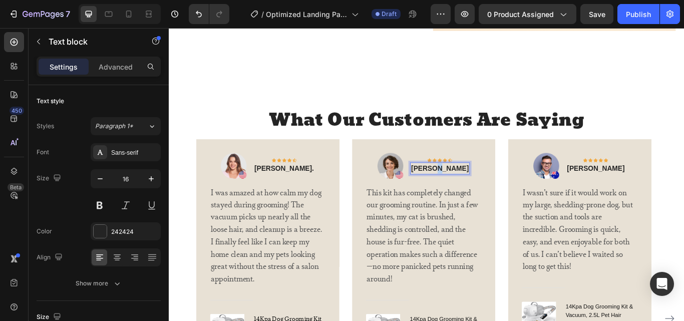
click at [486, 188] on p "Daniel Reed" at bounding box center [484, 192] width 67 height 12
click at [652, 190] on p "Maria Samms" at bounding box center [665, 192] width 67 height 12
click at [659, 187] on p "Maria Samms" at bounding box center [665, 192] width 67 height 12
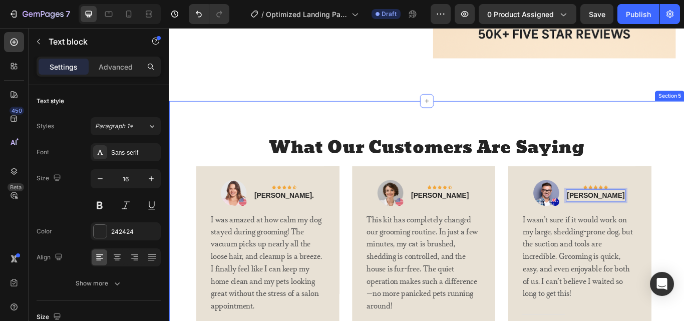
scroll to position [1752, 0]
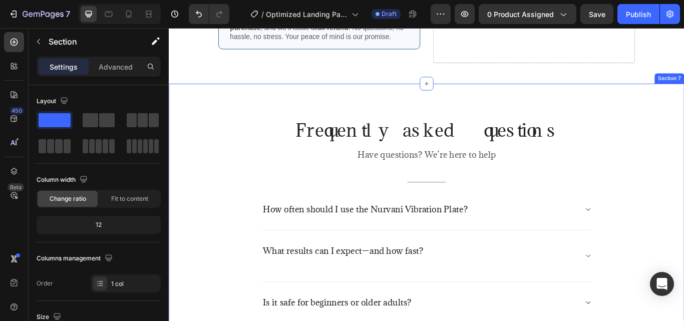
scroll to position [2653, 0]
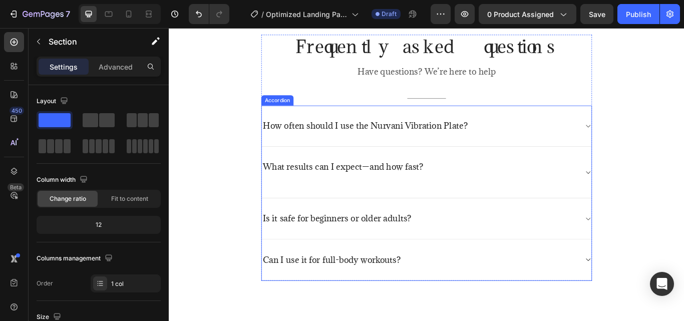
click at [647, 144] on div "How often should I use the Nurvani Vibration Plate?" at bounding box center [469, 143] width 384 height 48
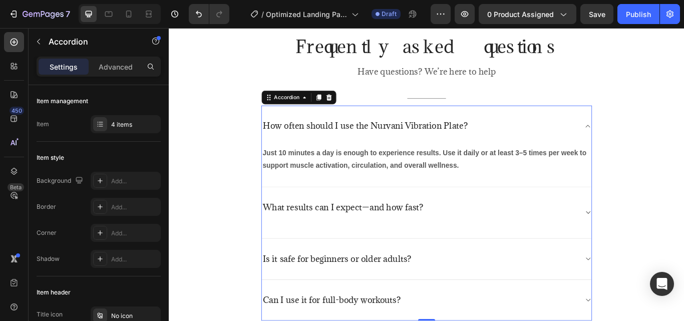
click at [647, 144] on div "How often should I use the Nurvani Vibration Plate?" at bounding box center [469, 143] width 384 height 48
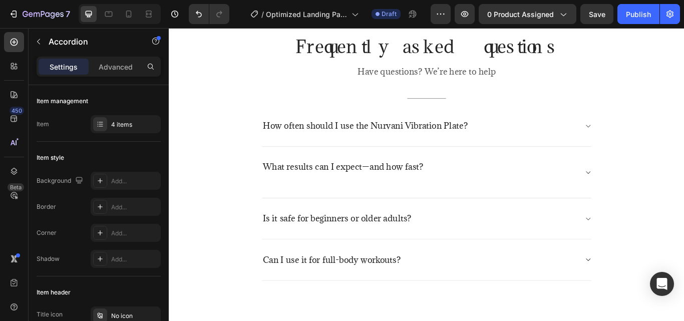
click at [417, 138] on p "How often should I use the Nurvani Vibration Plate?" at bounding box center [397, 142] width 239 height 13
click at [352, 193] on p "What results can I expect—and how fast?" at bounding box center [371, 190] width 187 height 13
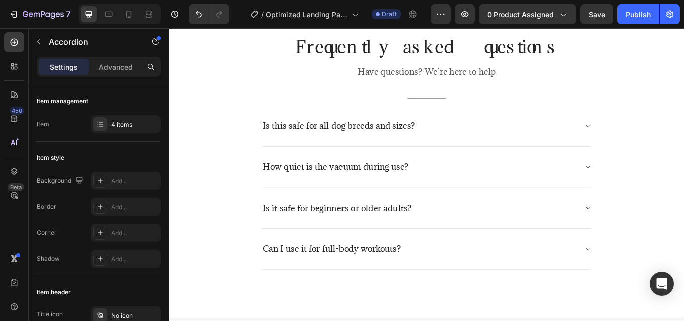
click at [355, 236] on p "Is it safe for beginners or older adults?" at bounding box center [364, 238] width 173 height 13
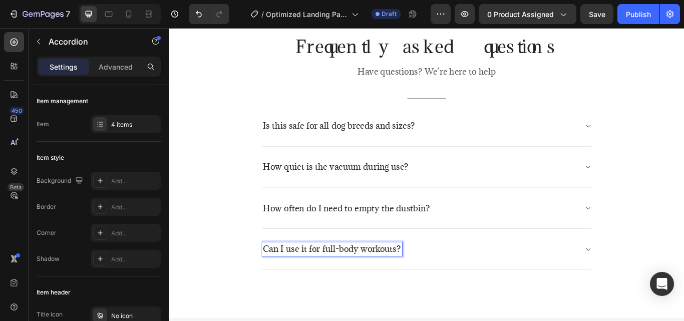
click at [332, 287] on p "Can I use it for full-body workouts?" at bounding box center [358, 286] width 161 height 13
click at [533, 157] on div "Is this safe for all dog breeds and sizes?" at bounding box center [469, 143] width 384 height 48
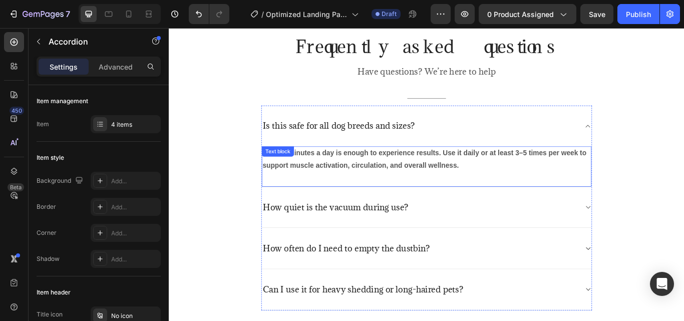
click at [424, 173] on strong "Just 10 minutes a day is enough to experience results. Use it daily or at least…" at bounding box center [466, 181] width 377 height 23
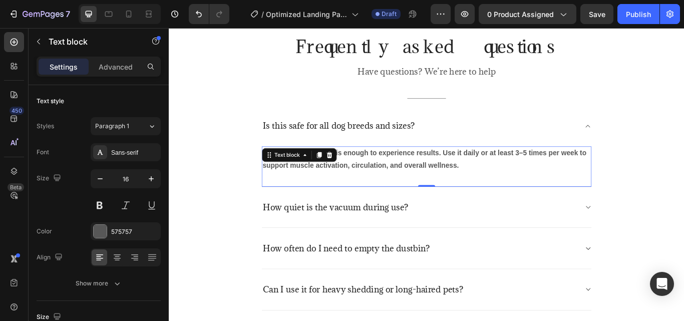
click at [424, 178] on p "Just 10 minutes a day is enough to experience results. Use it daily or at least…" at bounding box center [469, 181] width 382 height 29
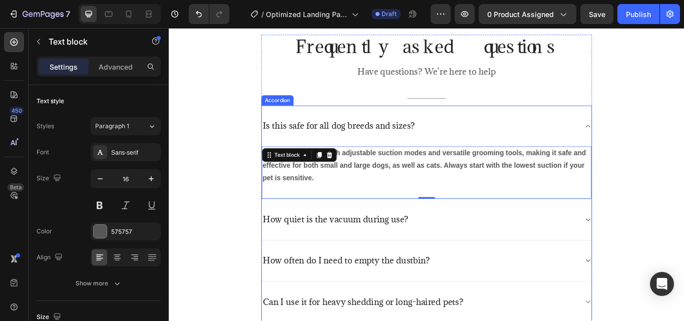
click at [543, 254] on div "How quiet is the vacuum during use?" at bounding box center [461, 252] width 368 height 16
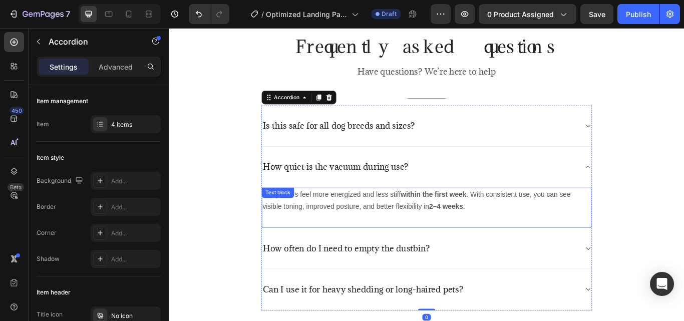
click at [497, 233] on strong "2–4 weeks" at bounding box center [492, 236] width 40 height 9
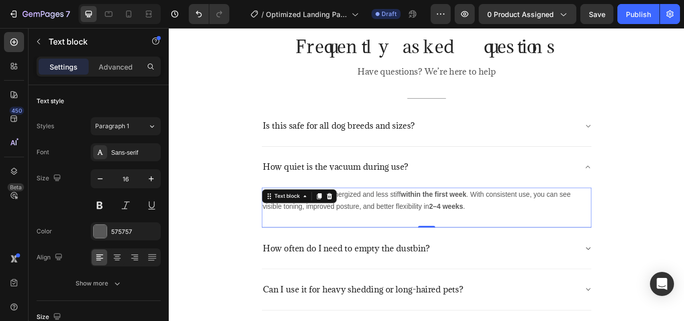
click at [497, 233] on strong "2–4 weeks" at bounding box center [492, 236] width 40 height 9
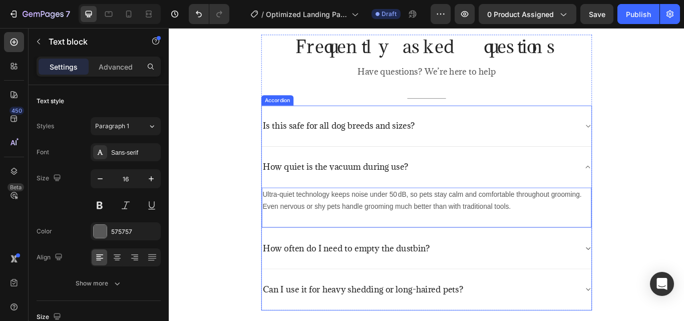
click at [496, 152] on div "Is this safe for all dog breeds and sizes?" at bounding box center [469, 143] width 384 height 48
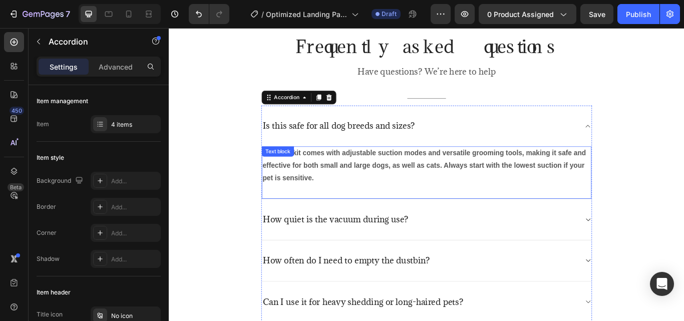
click at [347, 204] on p "Yes! The kit comes with adjustable suction modes and versatile grooming tools, …" at bounding box center [469, 188] width 382 height 43
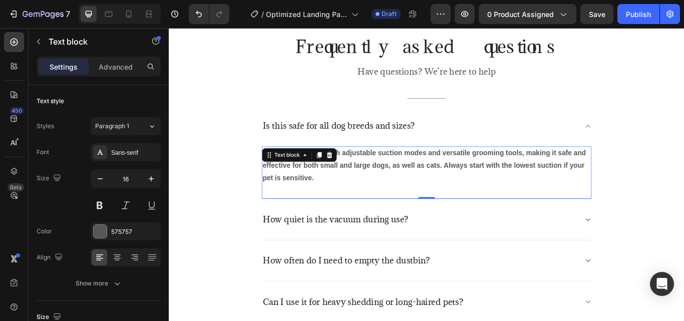
click at [343, 202] on p "Yes! The kit comes with adjustable suction modes and versatile grooming tools, …" at bounding box center [469, 188] width 382 height 43
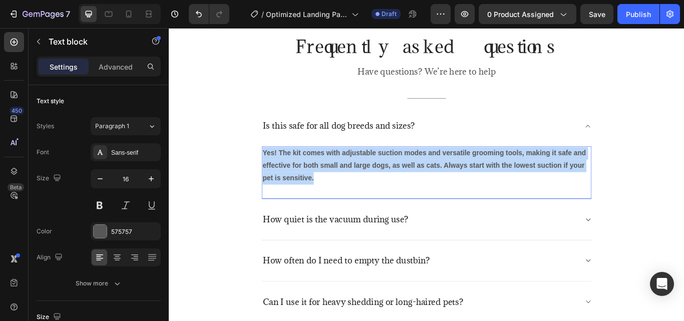
click at [343, 202] on p "Yes! The kit comes with adjustable suction modes and versatile grooming tools, …" at bounding box center [469, 188] width 382 height 43
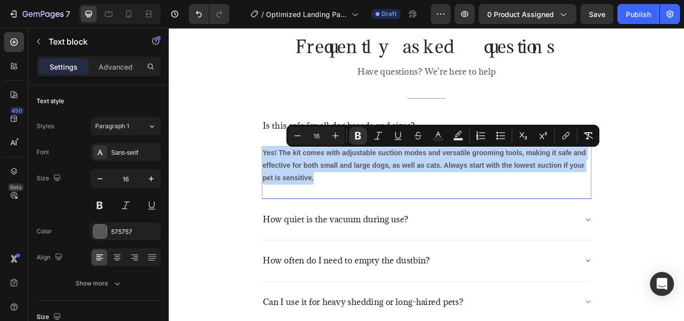
copy strong "Yes! The kit comes with adjustable suction modes and versatile grooming tools, …"
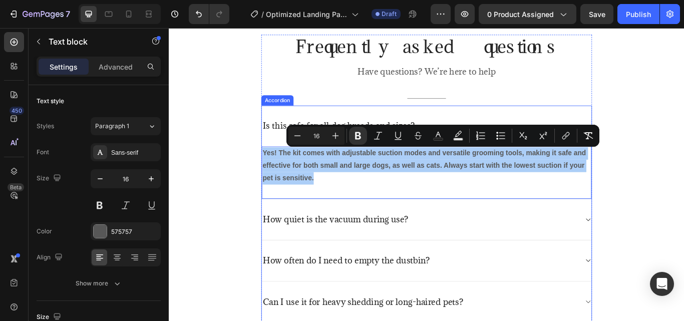
click at [504, 252] on div "How quiet is the vacuum during use?" at bounding box center [461, 252] width 368 height 16
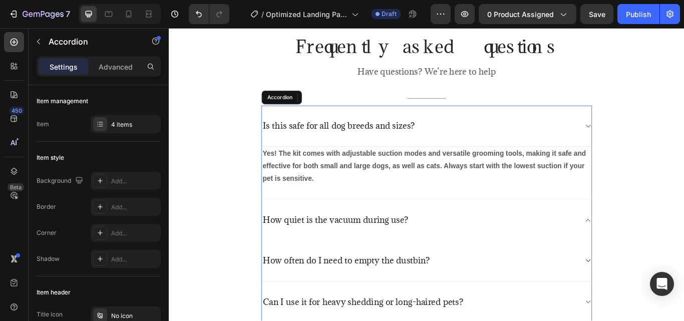
click at [504, 252] on div "How quiet is the vacuum during use?" at bounding box center [469, 252] width 384 height 48
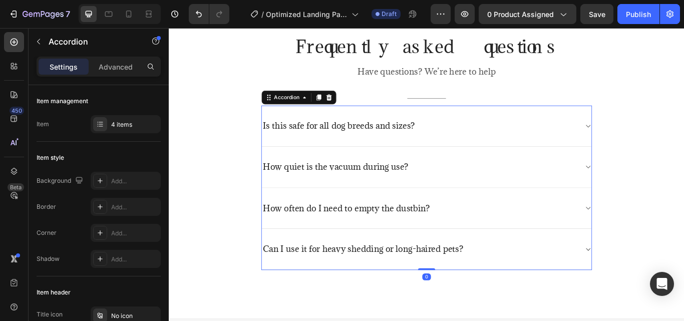
click at [493, 195] on div "How quiet is the vacuum during use?" at bounding box center [461, 191] width 368 height 16
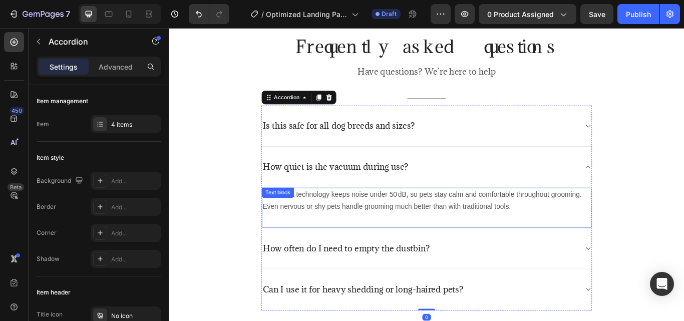
click at [476, 230] on p "Ultra-quiet technology keeps noise under 50 dB, so pets stay calm and comfortab…" at bounding box center [469, 229] width 382 height 29
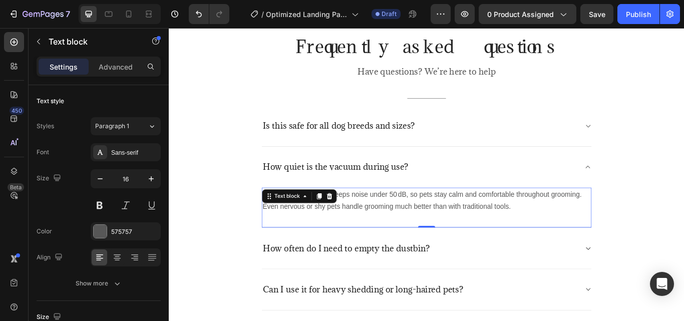
click at [476, 230] on p "Ultra-quiet technology keeps noise under 50 dB, so pets stay calm and comfortab…" at bounding box center [469, 229] width 382 height 29
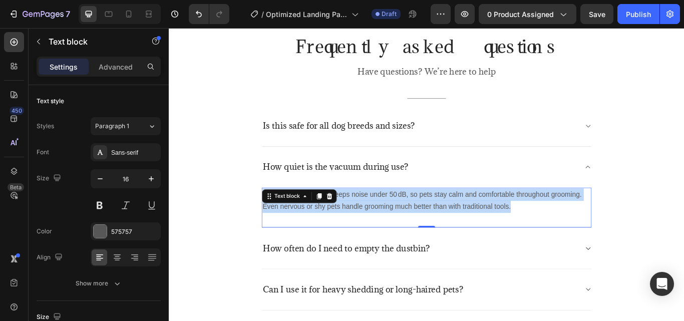
click at [476, 230] on p "Ultra-quiet technology keeps noise under 50 dB, so pets stay calm and comfortab…" at bounding box center [469, 229] width 382 height 29
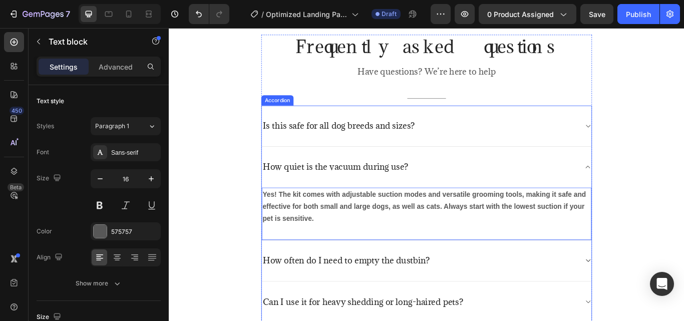
click at [483, 301] on div "How often do I need to empty the dustbin?" at bounding box center [461, 300] width 368 height 16
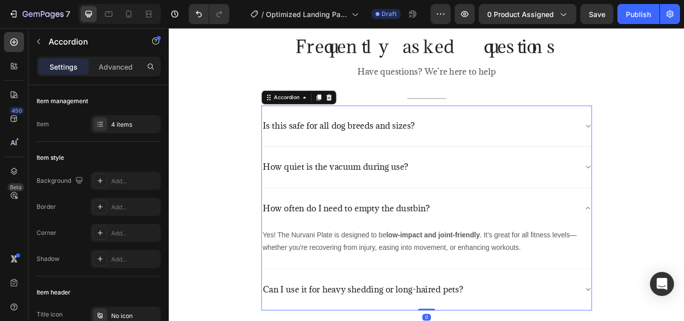
click at [486, 197] on div "How quiet is the vacuum during use?" at bounding box center [461, 191] width 368 height 16
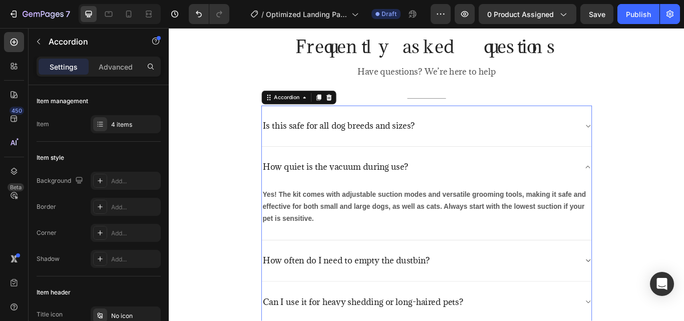
click at [477, 149] on div "Is this safe for all dog breeds and sizes?" at bounding box center [461, 143] width 368 height 16
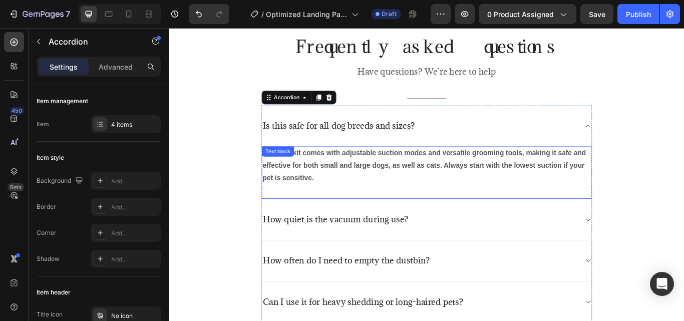
click at [339, 202] on p "Yes! The kit comes with adjustable suction modes and versatile grooming tools, …" at bounding box center [469, 188] width 382 height 43
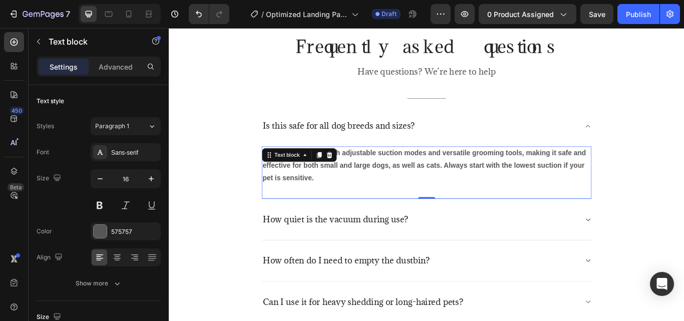
click at [339, 202] on p "Yes! The kit comes with adjustable suction modes and versatile grooming tools, …" at bounding box center [469, 188] width 382 height 43
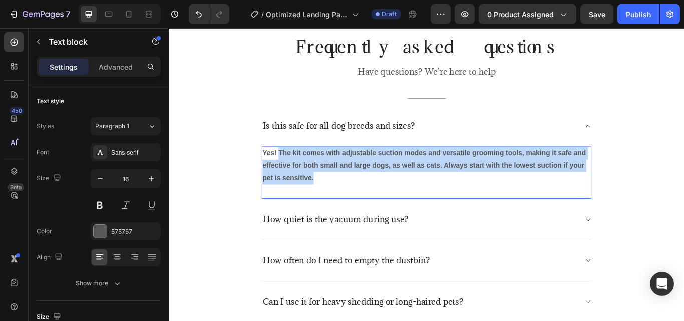
drag, startPoint x: 339, startPoint y: 202, endPoint x: 294, endPoint y: 172, distance: 54.2
click at [294, 172] on p "Yes! The kit comes with adjustable suction modes and versatile grooming tools, …" at bounding box center [469, 188] width 382 height 43
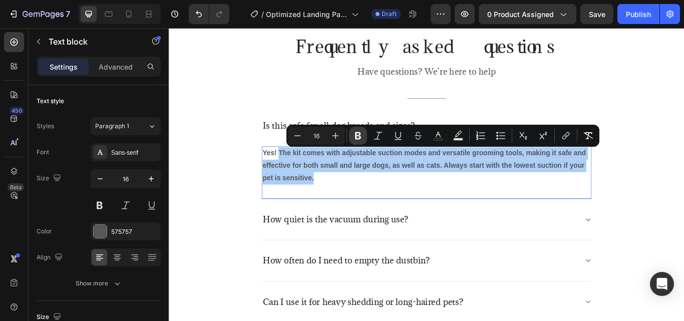
click at [355, 136] on icon "Editor contextual toolbar" at bounding box center [358, 136] width 10 height 10
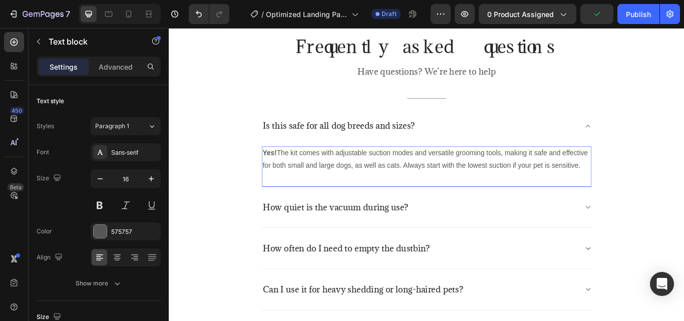
click at [593, 175] on p "Yes! The kit comes with adjustable suction modes and versatile grooming tools, …" at bounding box center [469, 181] width 382 height 29
drag, startPoint x: 593, startPoint y: 175, endPoint x: 373, endPoint y: 191, distance: 220.4
click at [373, 191] on p "Yes! The kit comes with adjustable suction modes and versatile grooming tools, …" at bounding box center [469, 181] width 382 height 29
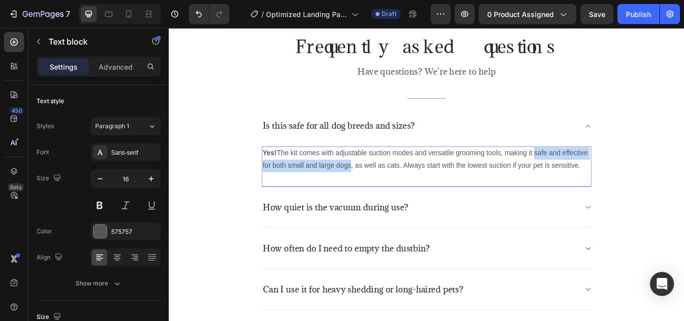
click at [352, 193] on p "Yes! The kit comes with adjustable suction modes and versatile grooming tools, …" at bounding box center [469, 181] width 382 height 29
drag, startPoint x: 377, startPoint y: 190, endPoint x: 593, endPoint y: 172, distance: 216.0
click at [593, 172] on p "Yes! The kit comes with adjustable suction modes and versatile grooming tools, …" at bounding box center [469, 181] width 382 height 29
drag, startPoint x: 600, startPoint y: 173, endPoint x: 727, endPoint y: 173, distance: 127.7
click at [683, 174] on div "Frequently asked questions Heading Have questions? We’re here to help Text bloc…" at bounding box center [469, 196] width 586 height 321
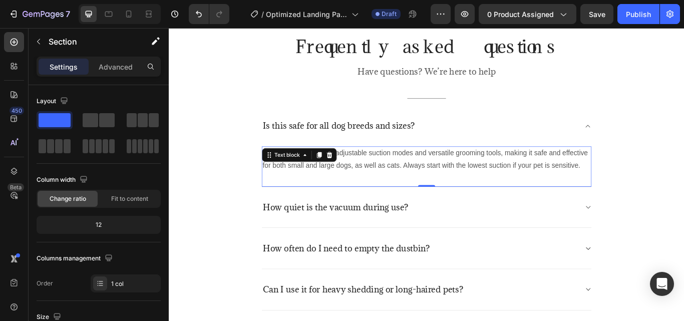
click at [624, 174] on p "Yes! The kit comes with adjustable suction modes and versatile grooming tools, …" at bounding box center [469, 181] width 382 height 29
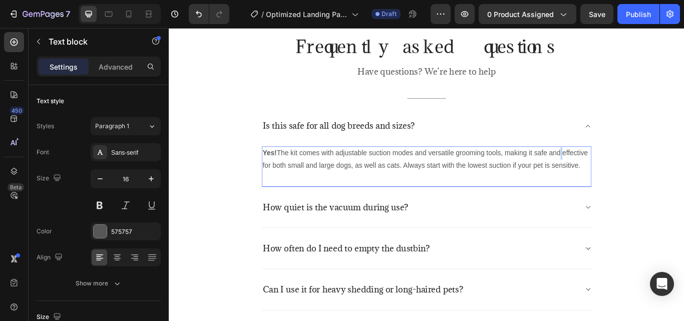
click at [624, 174] on p "Yes! The kit comes with adjustable suction modes and versatile grooming tools, …" at bounding box center [469, 181] width 382 height 29
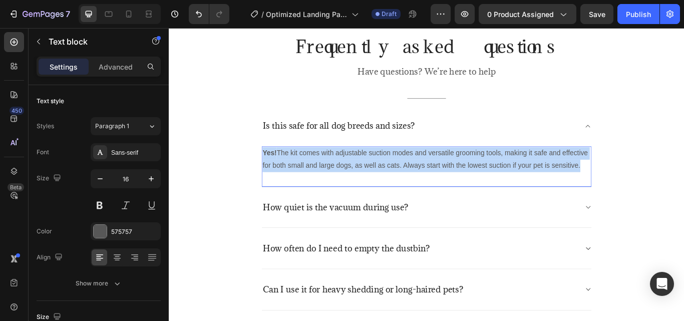
click at [624, 174] on p "Yes! The kit comes with adjustable suction modes and versatile grooming tools, …" at bounding box center [469, 181] width 382 height 29
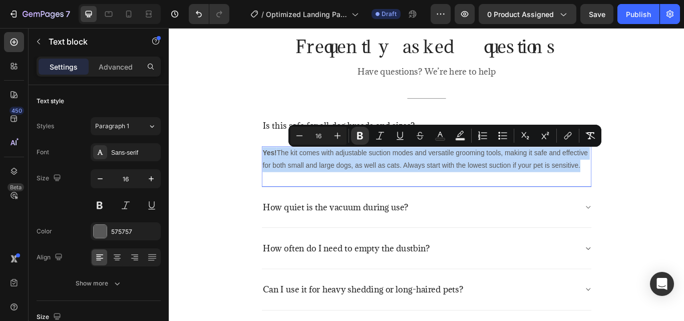
click at [621, 174] on p "Yes! The kit comes with adjustable suction modes and versatile grooming tools, …" at bounding box center [469, 181] width 382 height 29
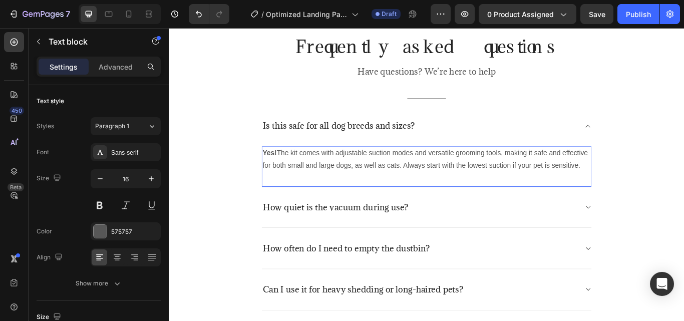
click at [621, 174] on p "Yes! The kit comes with adjustable suction modes and versatile grooming tools, …" at bounding box center [469, 181] width 382 height 29
drag, startPoint x: 613, startPoint y: 174, endPoint x: 626, endPoint y: 178, distance: 13.8
click at [626, 178] on p "Yes! The kit comes with adjustable suction modes and versatile grooming tools, …" at bounding box center [469, 181] width 382 height 29
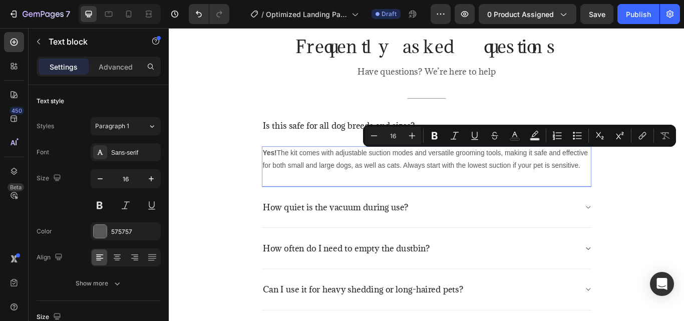
click at [377, 190] on p "Yes! The kit comes with adjustable suction modes and versatile grooming tools, …" at bounding box center [469, 181] width 382 height 29
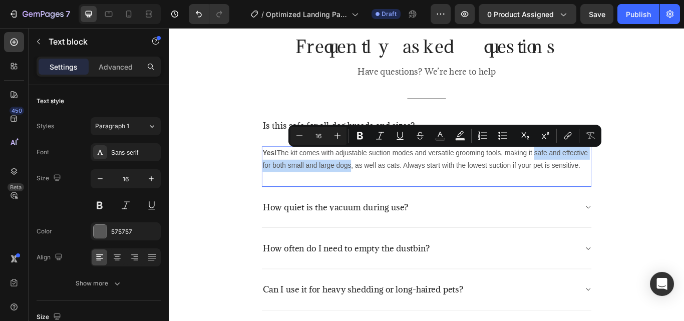
drag, startPoint x: 593, startPoint y: 172, endPoint x: 377, endPoint y: 190, distance: 216.5
click at [377, 190] on p "Yes! The kit comes with adjustable suction modes and versatile grooming tools, …" at bounding box center [469, 181] width 382 height 29
drag, startPoint x: 360, startPoint y: 139, endPoint x: 259, endPoint y: 150, distance: 101.7
click at [360, 139] on icon "Editor contextual toolbar" at bounding box center [360, 136] width 6 height 8
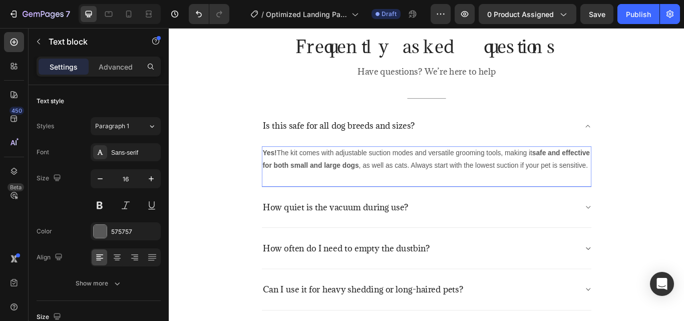
scroll to position [2754, 0]
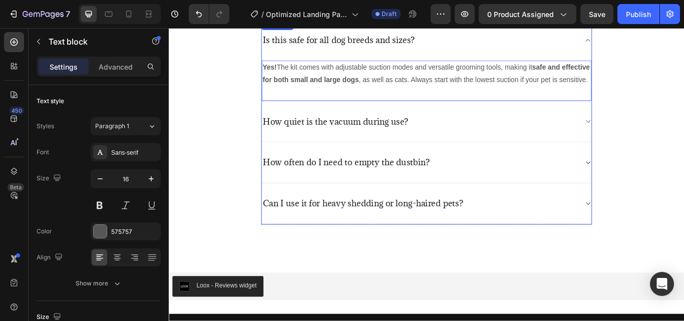
click at [477, 145] on div "How quiet is the vacuum during use?" at bounding box center [461, 138] width 368 height 16
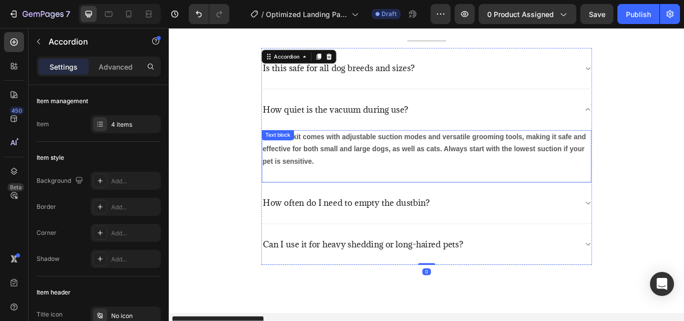
scroll to position [2703, 0]
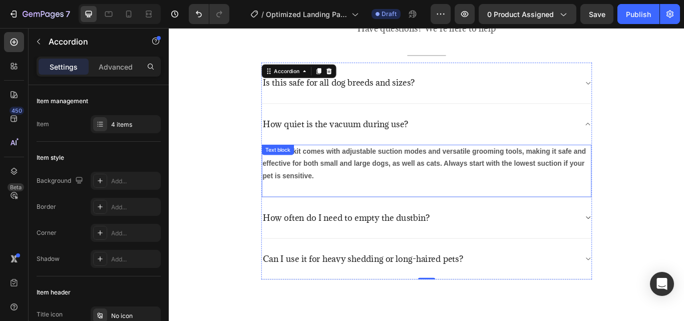
click at [385, 207] on p "Yes! The kit comes with adjustable suction modes and versatile grooming tools, …" at bounding box center [469, 186] width 382 height 43
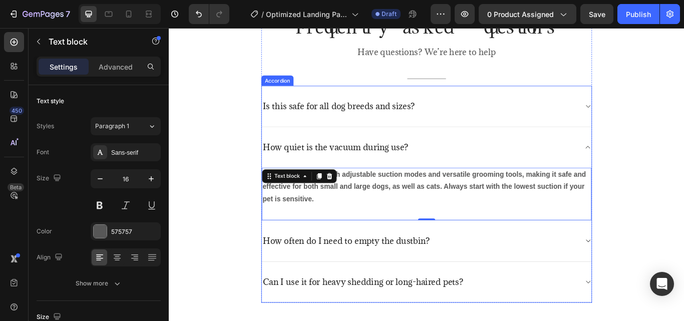
scroll to position [2653, 0]
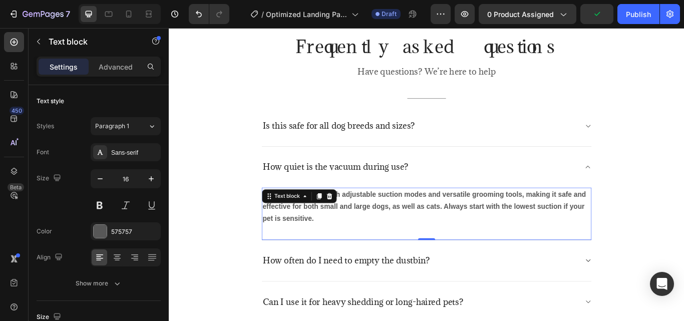
click at [334, 250] on p "Yes! The kit comes with adjustable suction modes and versatile grooming tools, …" at bounding box center [469, 236] width 382 height 43
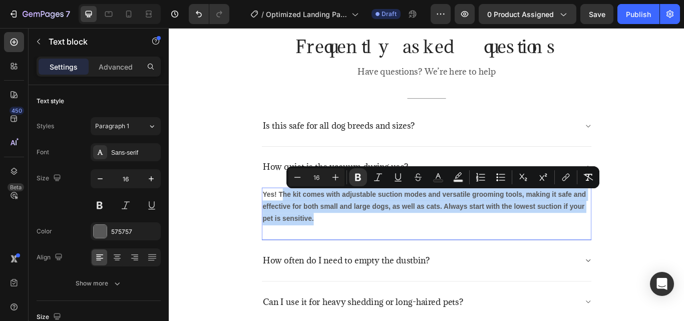
drag, startPoint x: 332, startPoint y: 250, endPoint x: 295, endPoint y: 222, distance: 46.5
click at [295, 222] on p "Yes! The kit comes with adjustable suction modes and versatile grooming tools, …" at bounding box center [469, 236] width 382 height 43
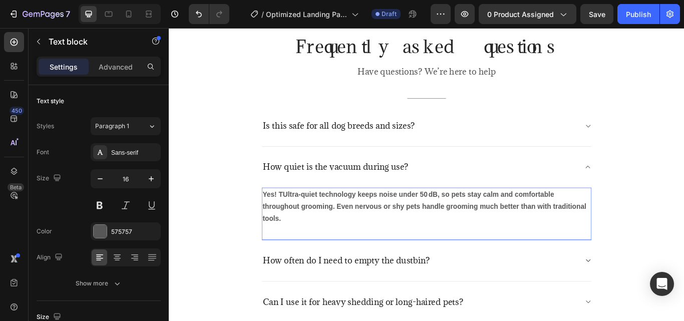
click at [299, 222] on strong "Yes! TUltra-quiet technology keeps noise under 50 dB, so pets stay calm and com…" at bounding box center [466, 237] width 377 height 38
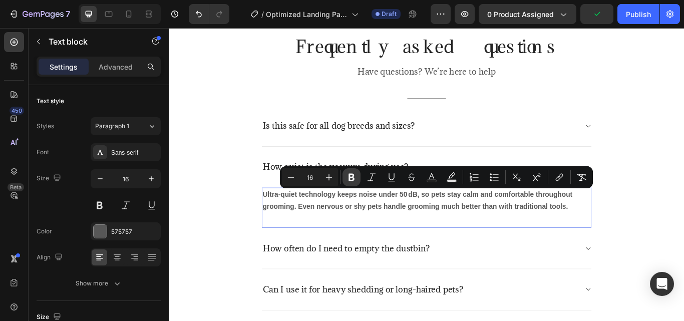
click at [350, 177] on icon "Editor contextual toolbar" at bounding box center [351, 178] width 6 height 8
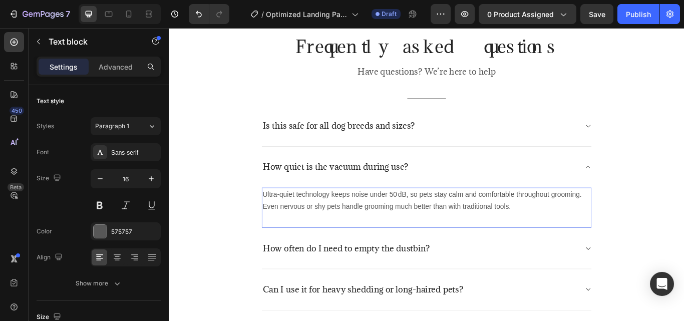
click at [444, 221] on p "Ultra-quiet technology keeps noise under 50 dB, so pets stay calm and comfortab…" at bounding box center [469, 229] width 382 height 29
drag, startPoint x: 444, startPoint y: 221, endPoint x: 353, endPoint y: 222, distance: 90.1
click at [353, 222] on p "Ultra-quiet technology keeps noise under 50 dB, so pets stay calm and comfortab…" at bounding box center [469, 229] width 382 height 29
click at [379, 223] on p "Ultra-quiet technology keeps noise under 50 dB, so pets stay calm and comfortab…" at bounding box center [469, 229] width 382 height 29
drag, startPoint x: 442, startPoint y: 221, endPoint x: 356, endPoint y: 220, distance: 86.1
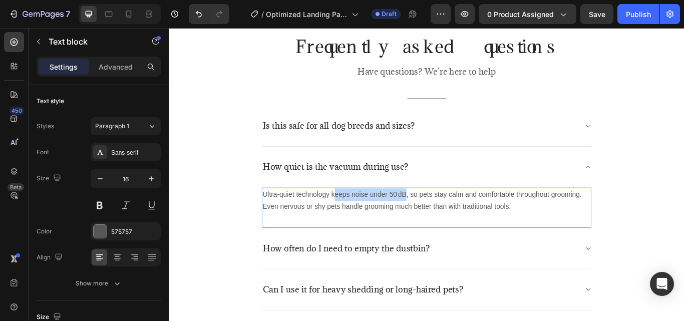
click at [356, 220] on p "Ultra-quiet technology keeps noise under 50 dB, so pets stay calm and comfortab…" at bounding box center [469, 229] width 382 height 29
click at [358, 223] on p "Ultra-quiet technology keeps noise under 50 dB, so pets stay calm and comfortab…" at bounding box center [469, 229] width 382 height 29
click at [360, 224] on p "Ultra-quiet technology keeps noise under 50 dB, so pets stay calm and comfortab…" at bounding box center [469, 229] width 382 height 29
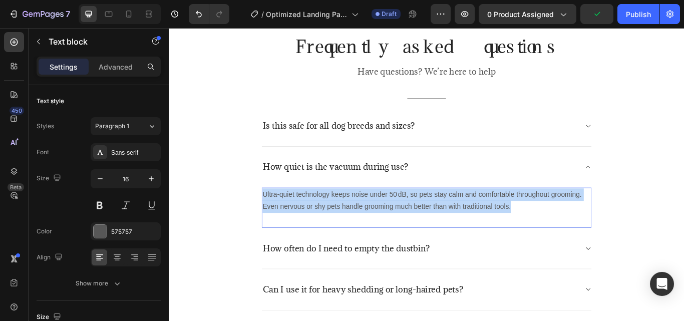
click at [360, 224] on p "Ultra-quiet technology keeps noise under 50 dB, so pets stay calm and comfortab…" at bounding box center [469, 229] width 382 height 29
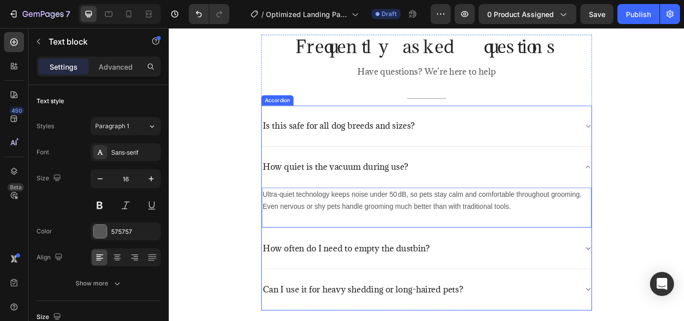
click at [403, 146] on p "Is this safe for all dog breeds and sizes?" at bounding box center [366, 142] width 177 height 13
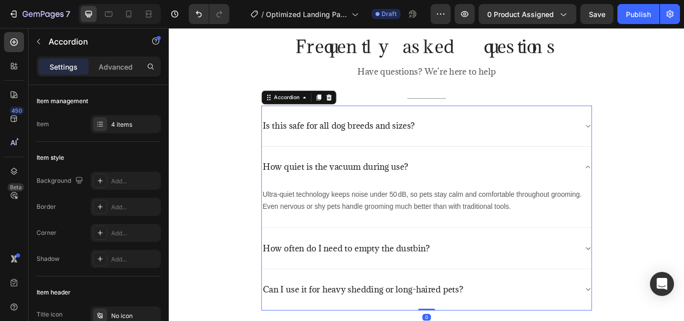
click at [529, 139] on div "Is this safe for all dog breeds and sizes?" at bounding box center [461, 143] width 368 height 16
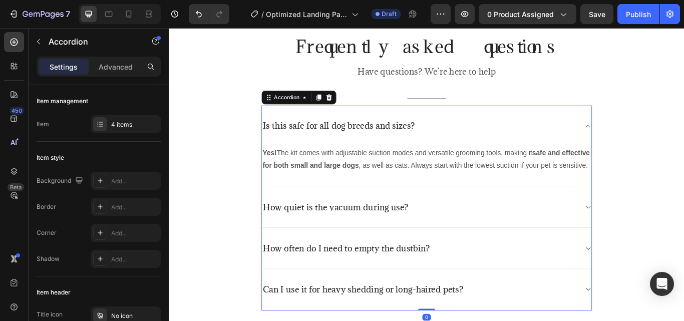
click at [529, 139] on div "Is this safe for all dog breeds and sizes?" at bounding box center [461, 143] width 368 height 16
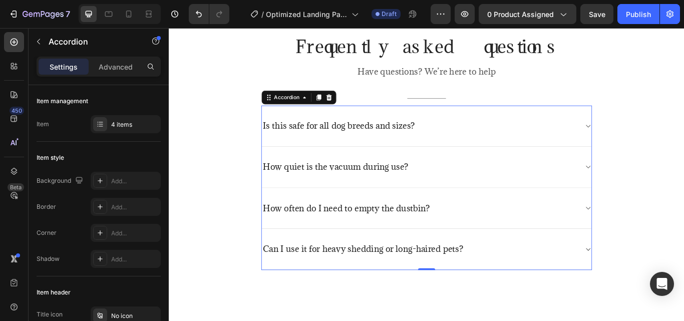
click at [515, 143] on div "Is this safe for all dog breeds and sizes?" at bounding box center [461, 143] width 368 height 16
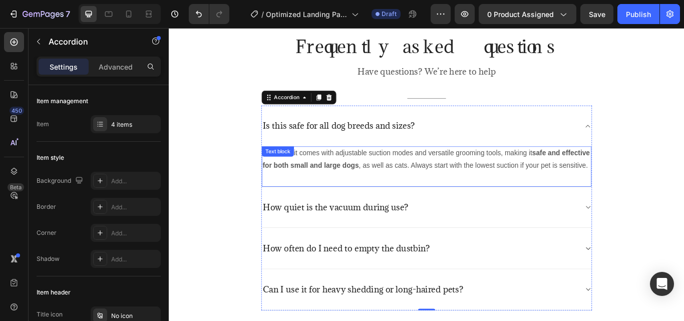
click at [469, 183] on p "Yes! The kit comes with adjustable suction modes and versatile grooming tools, …" at bounding box center [469, 181] width 382 height 29
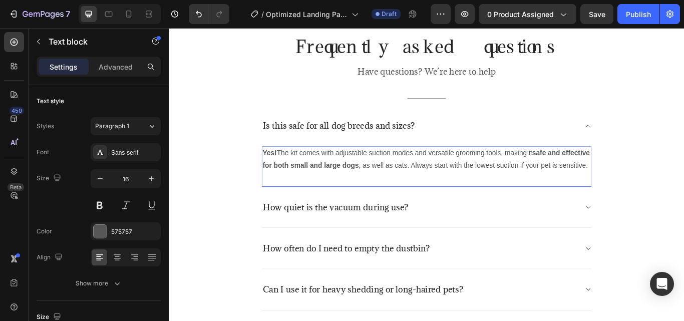
click at [469, 183] on p "Yes! The kit comes with adjustable suction modes and versatile grooming tools, …" at bounding box center [469, 181] width 382 height 29
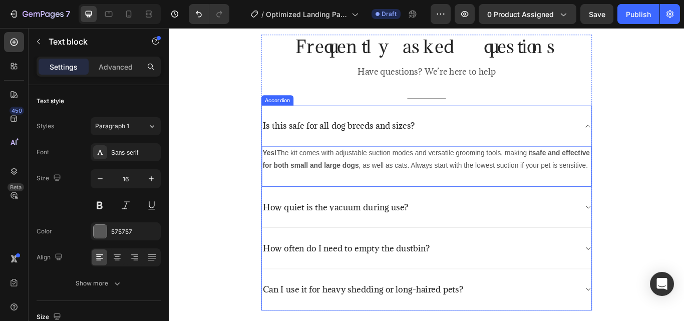
click at [491, 245] on div "How quiet is the vacuum during use?" at bounding box center [461, 238] width 368 height 16
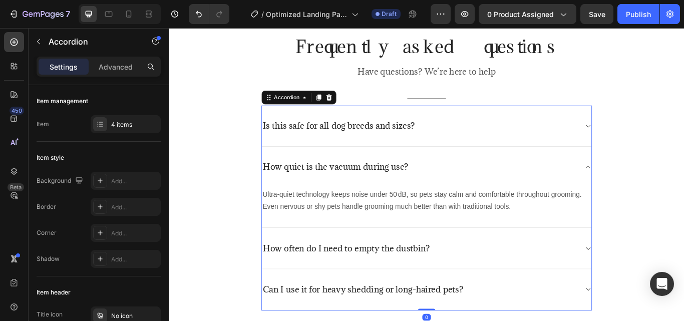
click at [493, 150] on div "Is this safe for all dog breeds and sizes?" at bounding box center [461, 143] width 368 height 16
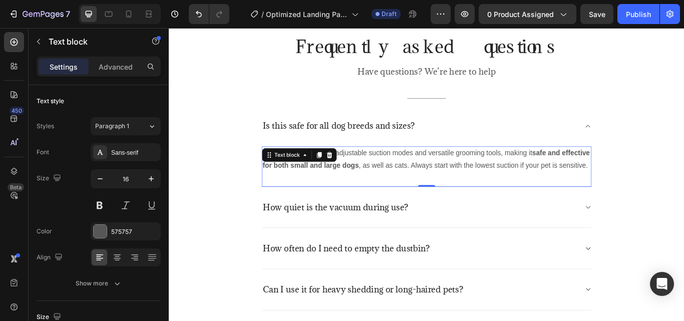
click at [471, 196] on p "Yes! The kit comes with adjustable suction modes and versatile grooming tools, …" at bounding box center [469, 181] width 382 height 29
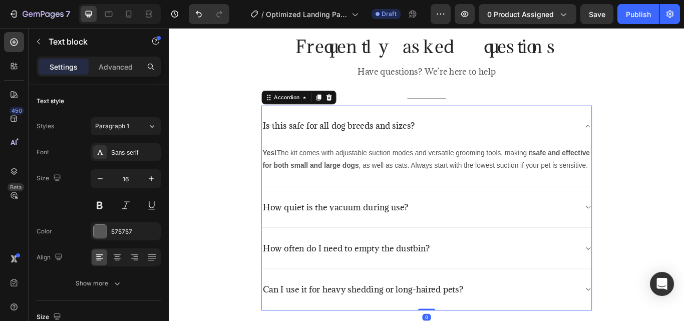
click at [430, 244] on p "How quiet is the vacuum during use?" at bounding box center [363, 237] width 170 height 13
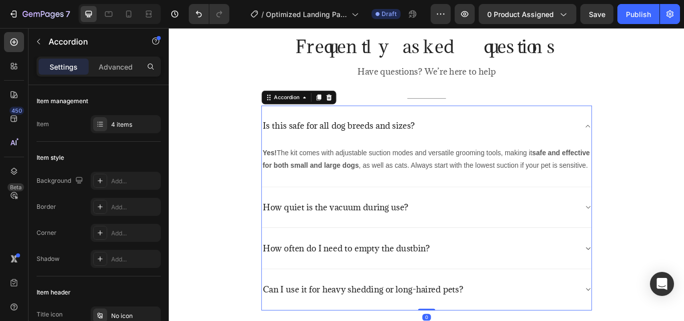
click at [473, 243] on div "How quiet is the vacuum during use?" at bounding box center [469, 238] width 384 height 48
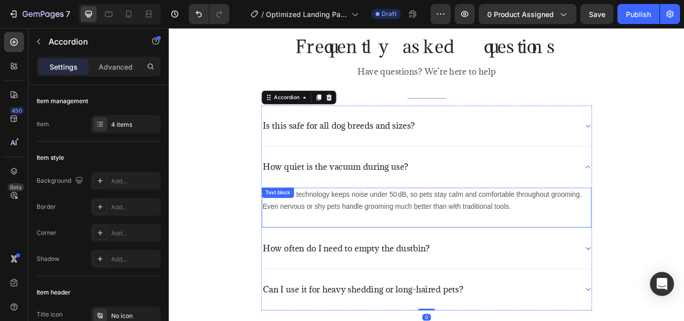
click at [435, 231] on p "Ultra-quiet technology keeps noise under 50 dB, so pets stay calm and comfortab…" at bounding box center [469, 229] width 382 height 29
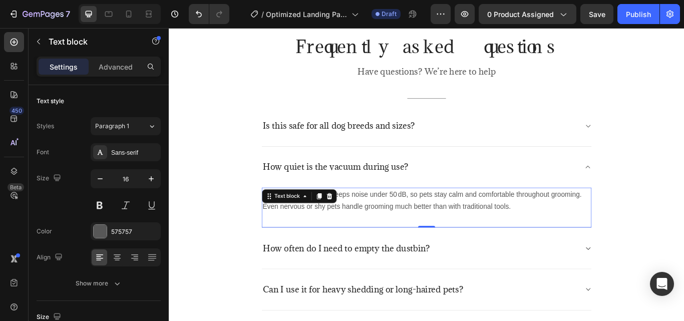
click at [435, 231] on p "Ultra-quiet technology keeps noise under 50 dB, so pets stay calm and comfortab…" at bounding box center [469, 229] width 382 height 29
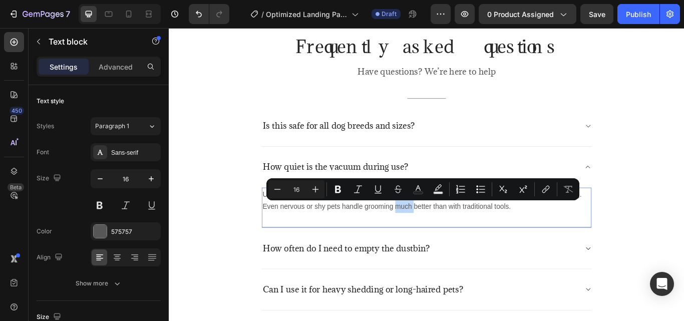
click at [465, 246] on div "Ultra-quiet technology keeps noise under 50 dB, so pets stay calm and comfortab…" at bounding box center [469, 238] width 384 height 48
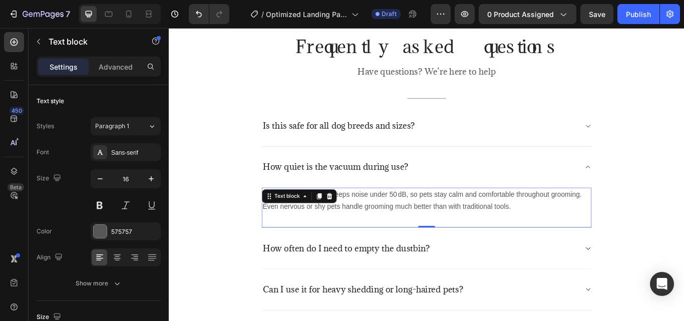
click at [442, 222] on p "Ultra-quiet technology keeps noise under 50 dB, so pets stay calm and comfortab…" at bounding box center [469, 229] width 382 height 29
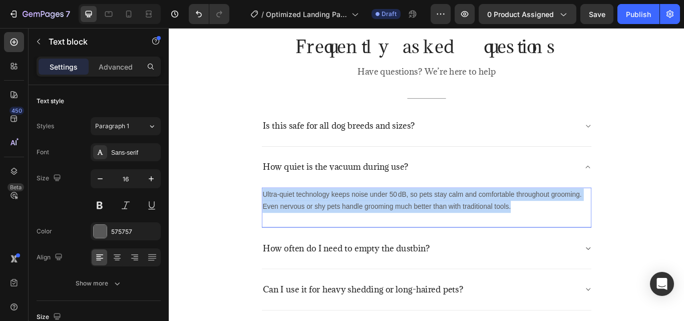
click at [442, 222] on p "Ultra-quiet technology keeps noise under 50 dB, so pets stay calm and comfortab…" at bounding box center [469, 229] width 382 height 29
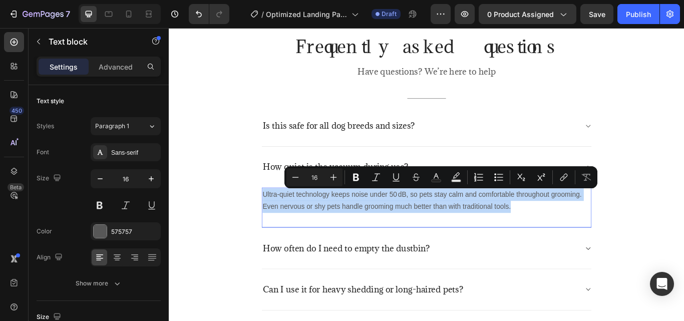
click at [363, 227] on p "Ultra-quiet technology keeps noise under 50 dB, so pets stay calm and comfortab…" at bounding box center [469, 229] width 382 height 29
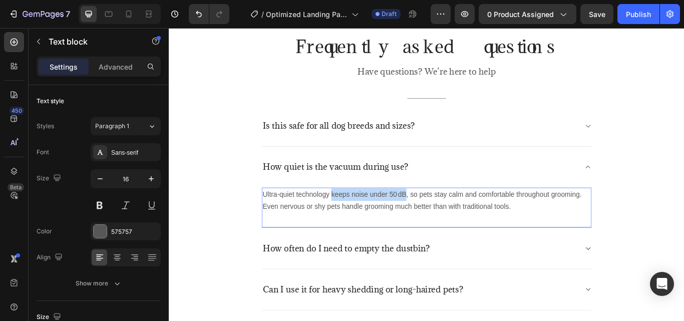
drag, startPoint x: 353, startPoint y: 222, endPoint x: 443, endPoint y: 223, distance: 90.1
click at [443, 223] on p "Ultra-quiet technology keeps noise under 50 dB, so pets stay calm and comfortab…" at bounding box center [469, 229] width 382 height 29
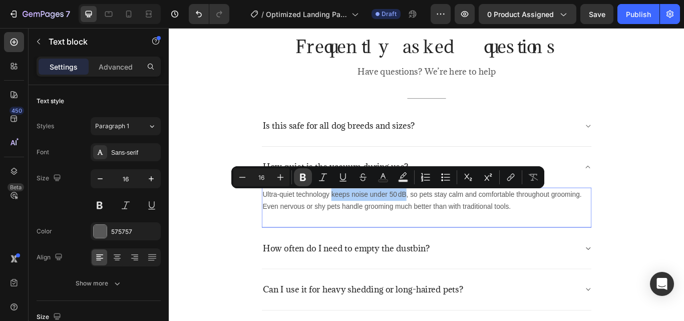
drag, startPoint x: 300, startPoint y: 176, endPoint x: 248, endPoint y: 209, distance: 62.4
click at [300, 176] on icon "Editor contextual toolbar" at bounding box center [303, 178] width 6 height 8
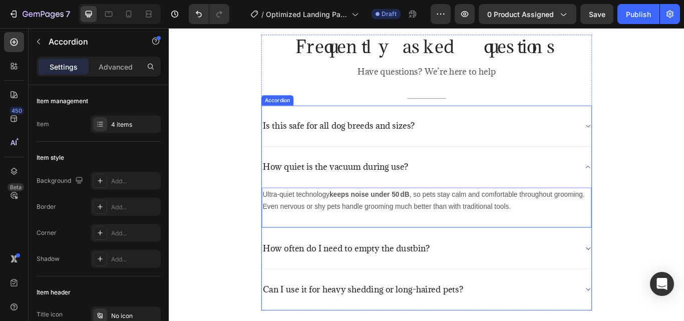
click at [494, 138] on div "Is this safe for all dog breeds and sizes?" at bounding box center [461, 143] width 368 height 16
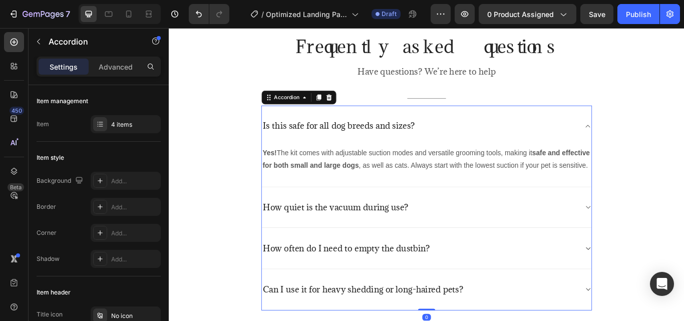
click at [488, 244] on div "How quiet is the vacuum during use?" at bounding box center [461, 238] width 368 height 16
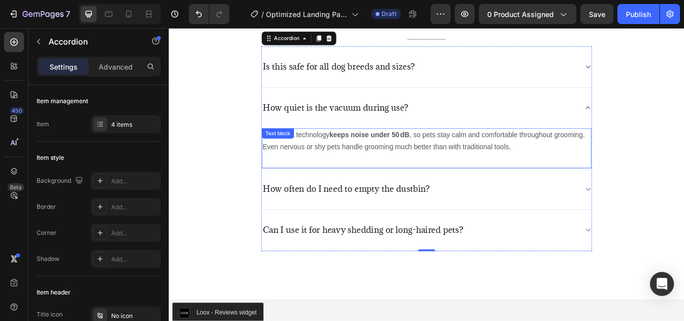
scroll to position [2754, 0]
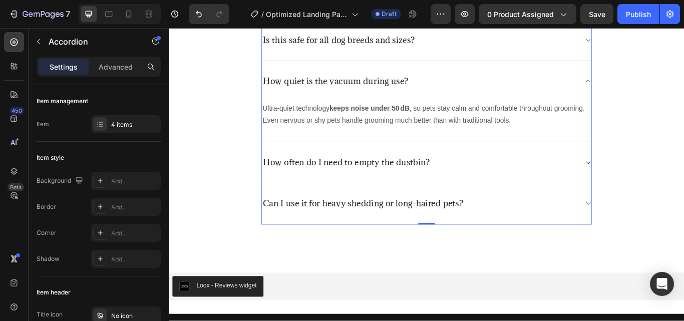
click at [505, 186] on div "How often do I need to empty the dustbin?" at bounding box center [461, 185] width 368 height 16
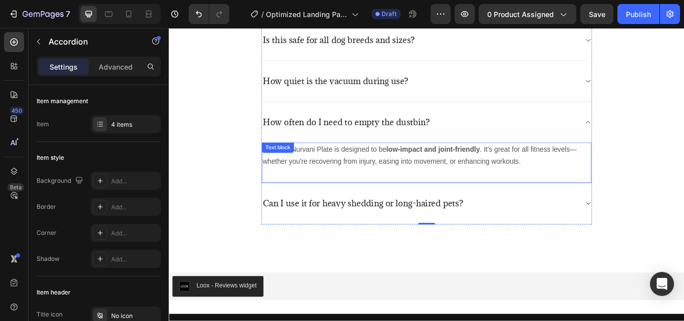
click at [585, 183] on p "Yes! The Nurvani Plate is designed to be low-impact and joint-friendly . It’s g…" at bounding box center [469, 177] width 382 height 29
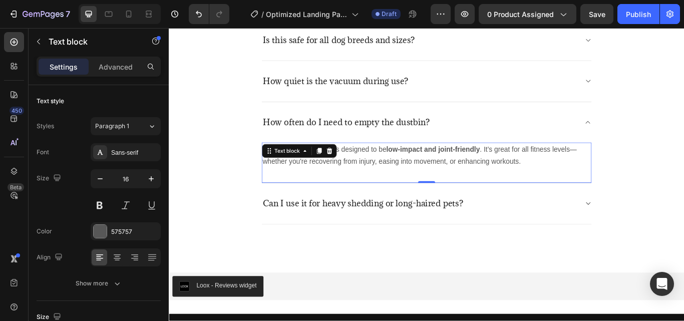
click at [579, 184] on p "Yes! The Nurvani Plate is designed to be low-impact and joint-friendly . It’s g…" at bounding box center [469, 177] width 382 height 29
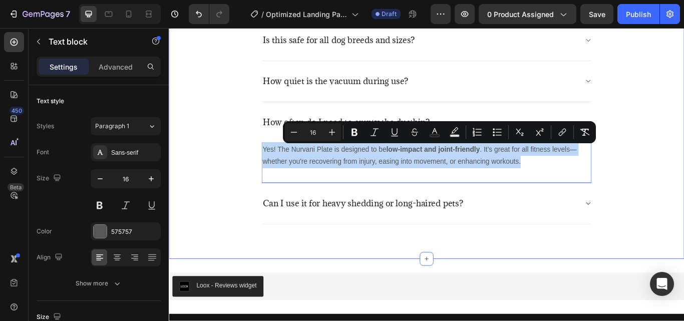
drag, startPoint x: 580, startPoint y: 183, endPoint x: 274, endPoint y: 167, distance: 306.3
click at [271, 169] on div "Frequently asked questions Heading Have questions? We’re here to help Text bloc…" at bounding box center [469, 96] width 586 height 321
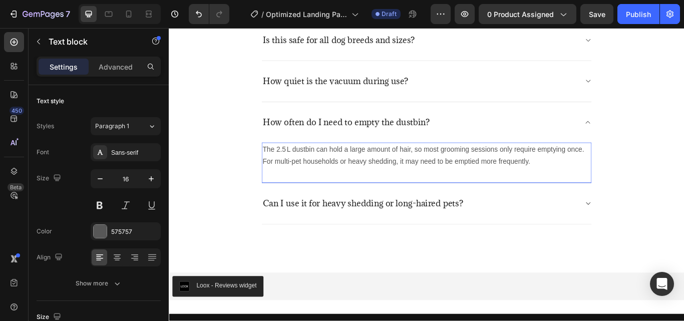
click at [635, 178] on p "The 2.5 L dustbin can hold a large amount of hair, so most grooming sessions on…" at bounding box center [469, 177] width 382 height 29
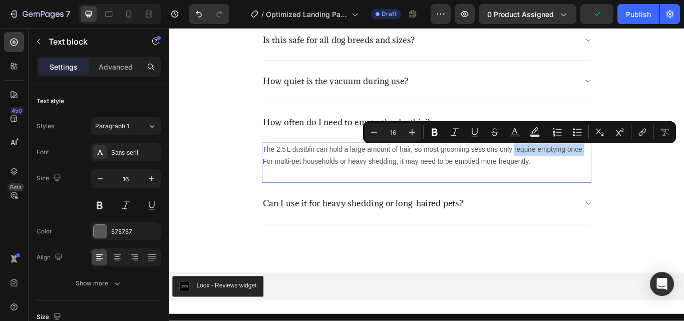
drag, startPoint x: 649, startPoint y: 169, endPoint x: 568, endPoint y: 166, distance: 80.6
click at [568, 166] on p "The 2.5 L dustbin can hold a large amount of hair, so most grooming sessions on…" at bounding box center [469, 177] width 382 height 29
drag, startPoint x: 435, startPoint y: 131, endPoint x: 335, endPoint y: 140, distance: 100.0
click at [435, 131] on icon "Editor contextual toolbar" at bounding box center [435, 132] width 10 height 10
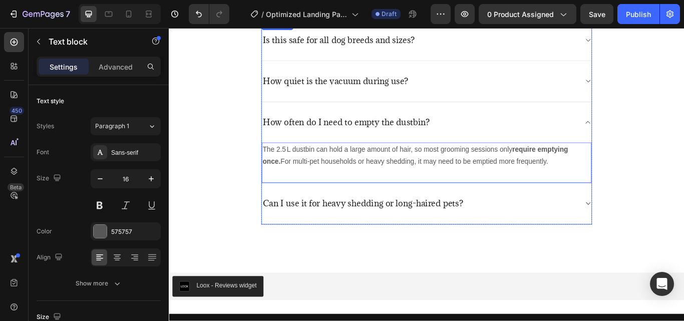
click at [585, 226] on div "Can I use it for heavy shedding or long-haired pets?" at bounding box center [461, 233] width 368 height 16
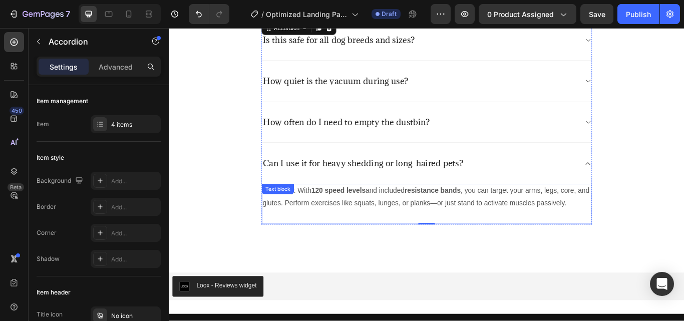
click at [378, 227] on p "Absolutely. With 120 speed levels and included resistance bands , you can targe…" at bounding box center [469, 225] width 382 height 29
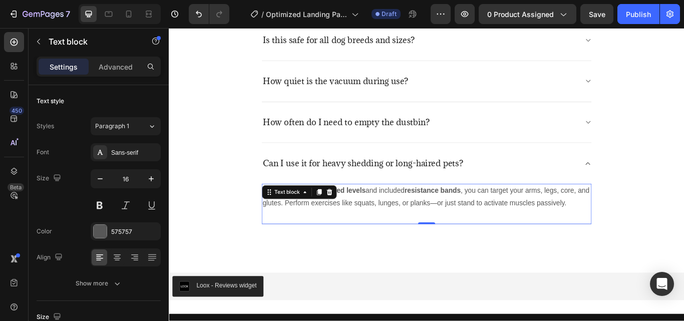
click at [412, 231] on p "Absolutely. With 120 speed levels and included resistance bands , you can targe…" at bounding box center [469, 225] width 382 height 29
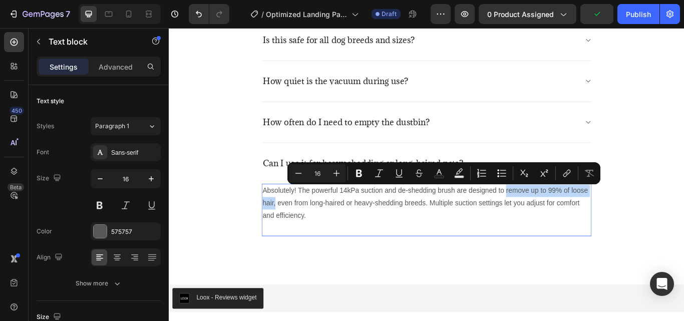
drag, startPoint x: 559, startPoint y: 219, endPoint x: 289, endPoint y: 235, distance: 269.8
click at [289, 235] on p "Absolutely! The powerful 14kPa suction and de-shedding brush are designed to re…" at bounding box center [469, 232] width 382 height 43
click at [357, 173] on icon "Editor contextual toolbar" at bounding box center [359, 174] width 6 height 8
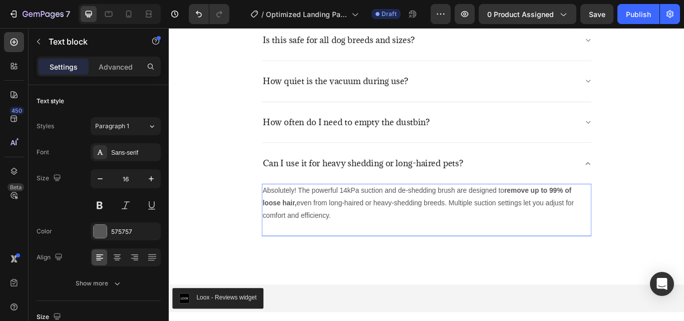
click at [378, 246] on p "Absolutely! The powerful 14kPa suction and de-shedding brush are designed to re…" at bounding box center [469, 232] width 382 height 43
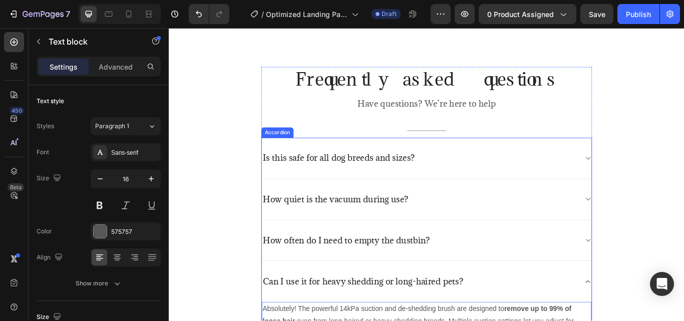
scroll to position [2553, 0]
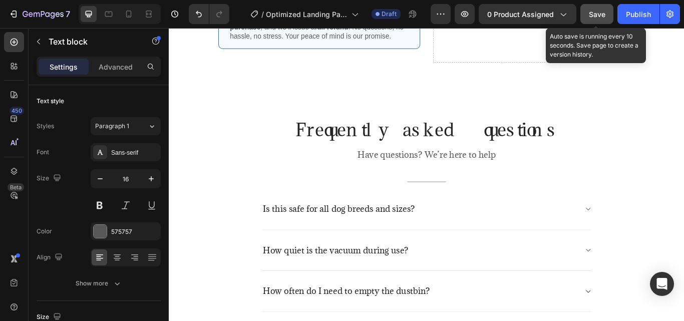
click at [596, 15] on span "Save" at bounding box center [597, 14] width 17 height 9
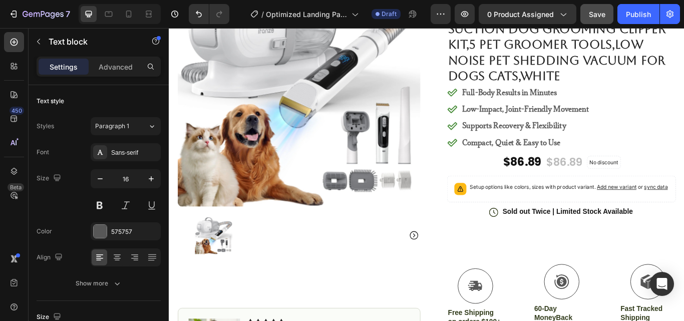
scroll to position [200, 0]
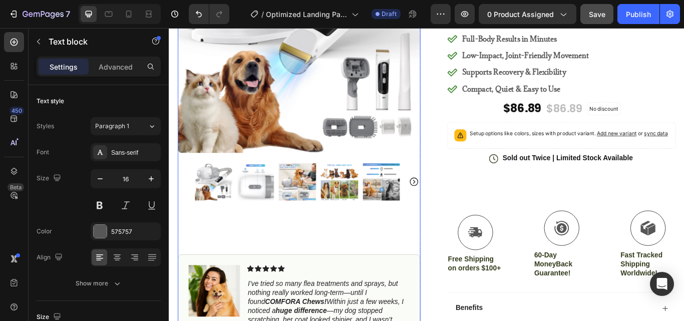
click at [280, 207] on img at bounding box center [270, 208] width 44 height 44
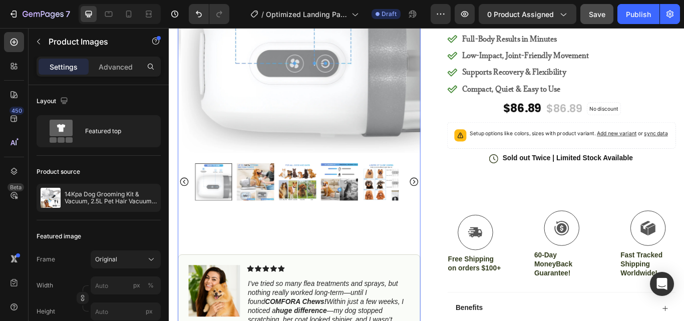
click at [188, 205] on icon "Carousel Back Arrow" at bounding box center [186, 207] width 12 height 12
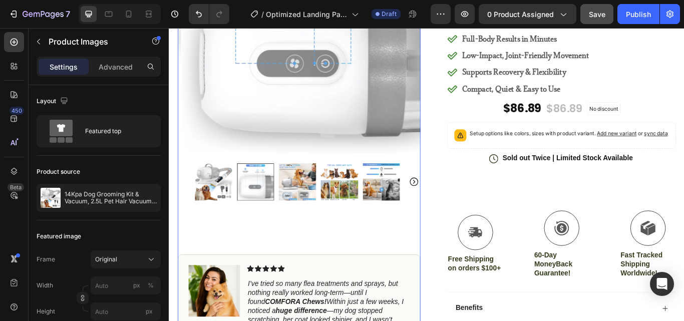
click at [209, 211] on img at bounding box center [221, 208] width 44 height 44
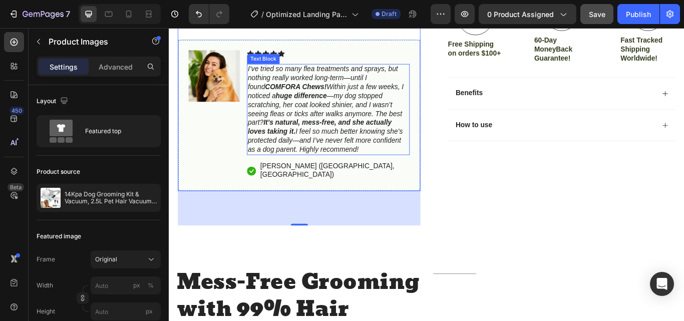
scroll to position [401, 0]
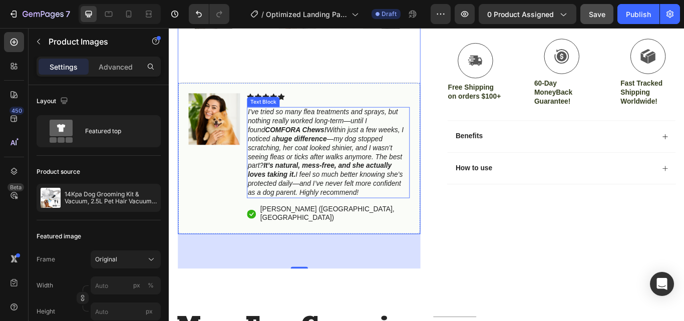
click at [416, 212] on p "I’ve tried so many flea treatments and sprays, but nothing really worked long-t…" at bounding box center [354, 173] width 188 height 104
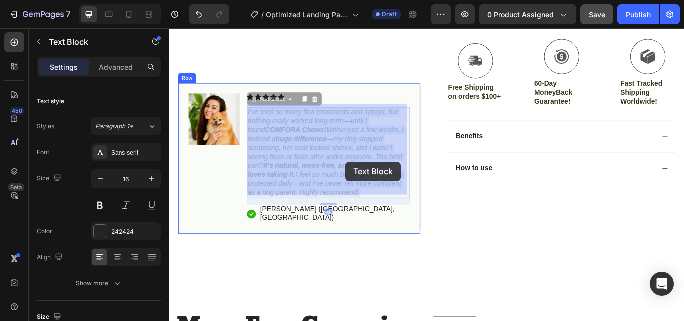
drag, startPoint x: 406, startPoint y: 216, endPoint x: 374, endPoint y: 184, distance: 45.3
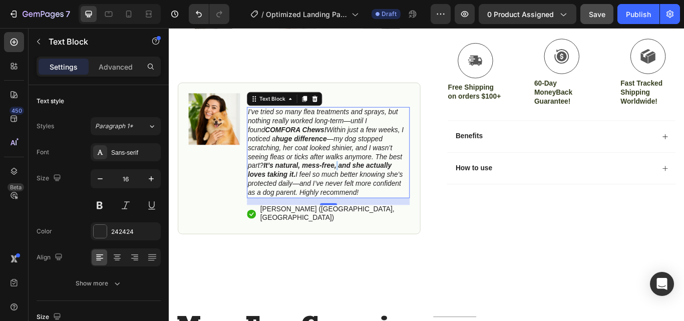
click at [366, 184] on strong "It’s natural, mess-free, and she actually loves taking it." at bounding box center [344, 193] width 168 height 19
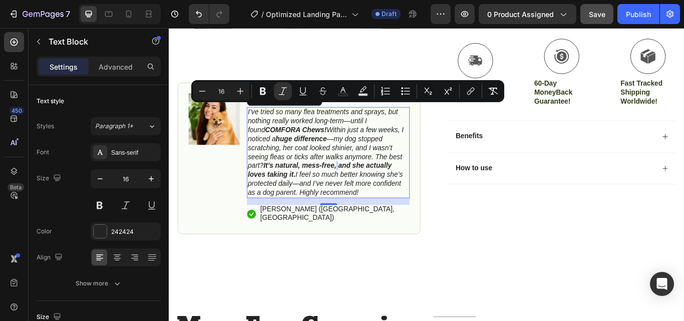
copy icon "I’ve tried so many flea treatments and sprays, but nothing really worked long-t…"
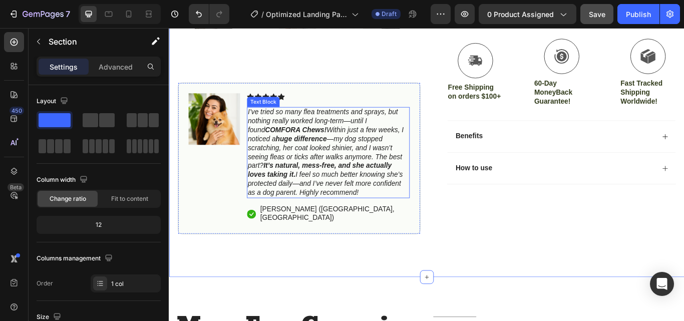
click at [329, 184] on strong "It’s natural, mess-free, and she actually loves taking it." at bounding box center [344, 193] width 168 height 19
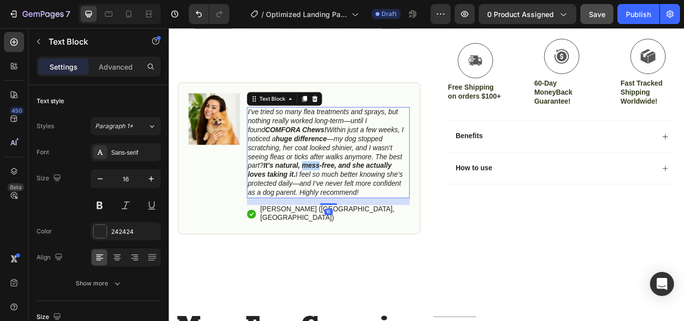
click at [329, 184] on strong "It’s natural, mess-free, and she actually loves taking it." at bounding box center [344, 193] width 168 height 19
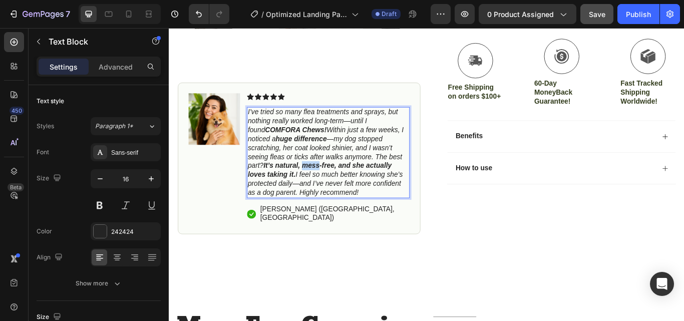
click at [329, 184] on strong "It’s natural, mess-free, and she actually loves taking it." at bounding box center [344, 193] width 168 height 19
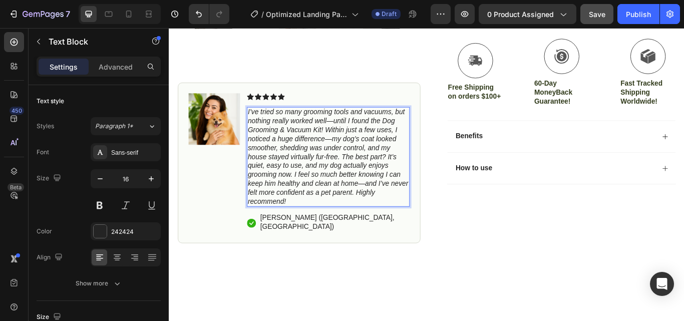
click at [416, 132] on icon "I’ve tried so many grooming tools and vacuums, but nothing really worked well—u…" at bounding box center [353, 178] width 187 height 113
drag, startPoint x: 382, startPoint y: 174, endPoint x: 437, endPoint y: 173, distance: 54.1
click at [437, 173] on p "I’ve tried so many grooming tools and vacuums, but nothing really worked well—u…" at bounding box center [354, 178] width 188 height 115
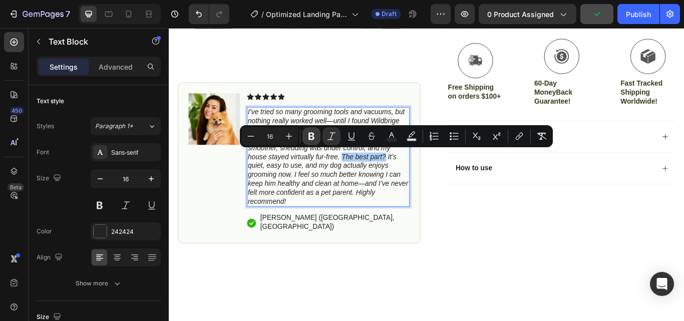
drag, startPoint x: 313, startPoint y: 137, endPoint x: 226, endPoint y: 178, distance: 96.3
click at [313, 137] on icon "Editor contextual toolbar" at bounding box center [311, 137] width 6 height 8
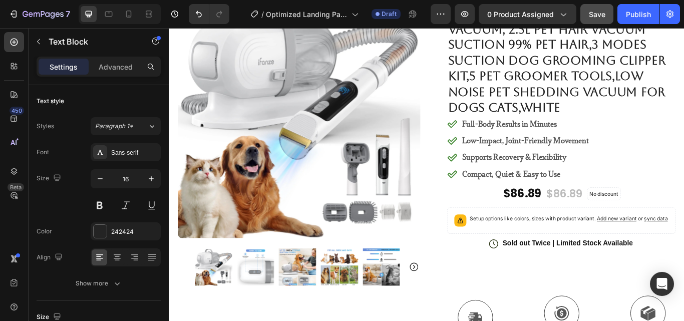
scroll to position [0, 0]
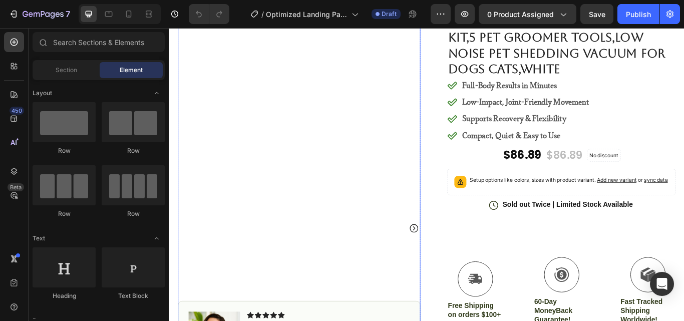
scroll to position [150, 0]
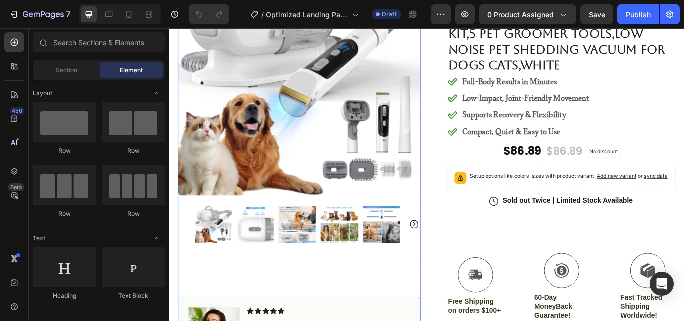
click at [450, 253] on icon "Carousel Next Arrow" at bounding box center [454, 257] width 12 height 12
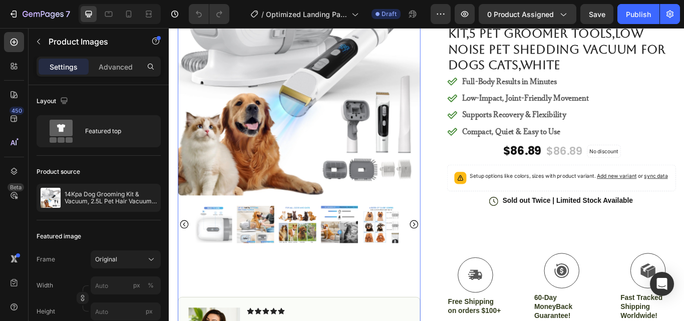
click at [358, 155] on img at bounding box center [320, 82] width 283 height 283
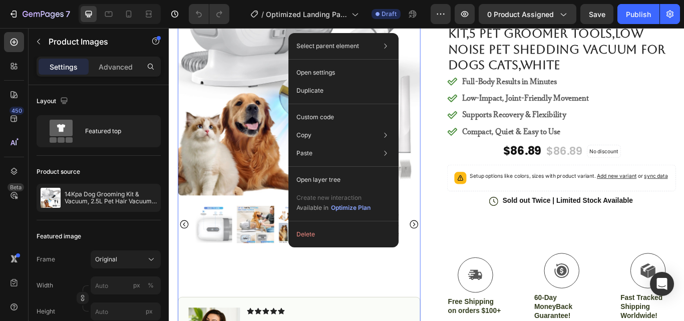
click at [258, 119] on img at bounding box center [320, 82] width 283 height 283
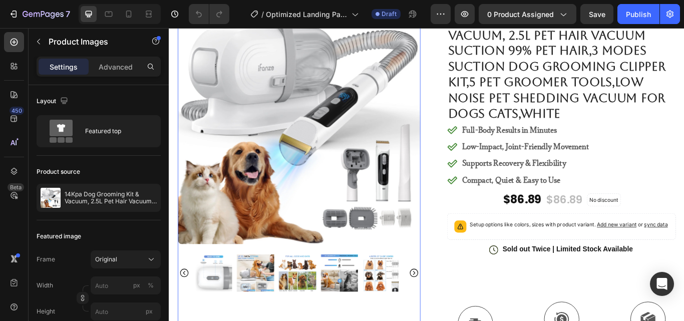
scroll to position [50, 0]
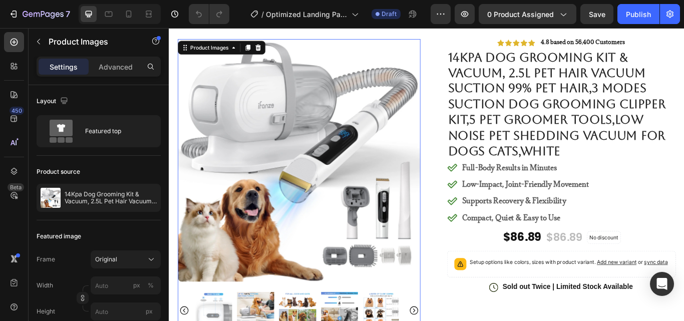
click at [328, 196] on img at bounding box center [320, 182] width 283 height 283
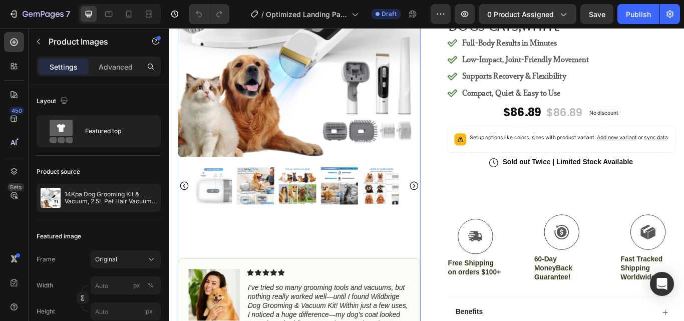
scroll to position [150, 0]
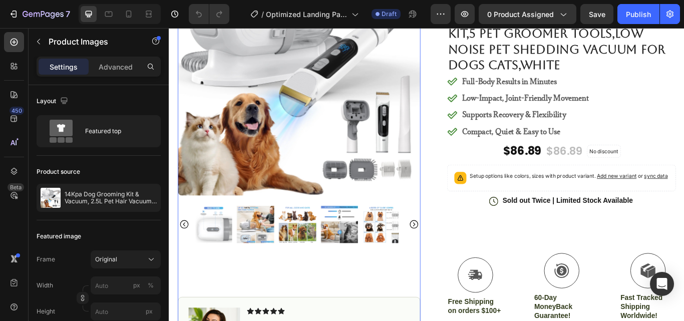
click at [292, 153] on img at bounding box center [320, 82] width 283 height 283
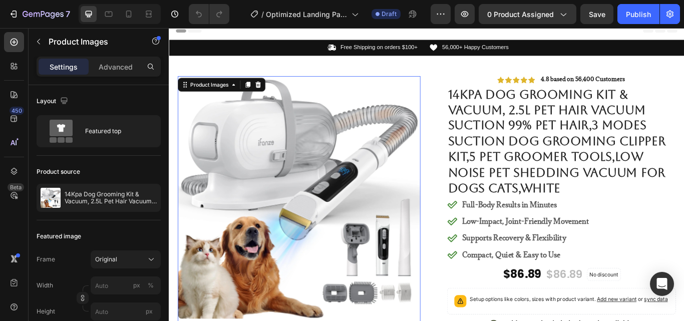
scroll to position [0, 0]
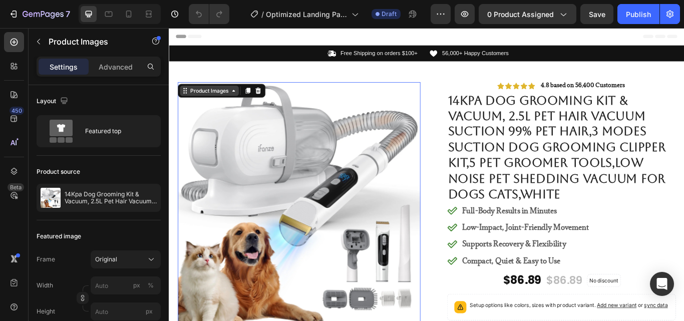
click at [238, 107] on div "Product Images" at bounding box center [215, 101] width 69 height 12
click at [352, 186] on img at bounding box center [320, 232] width 283 height 283
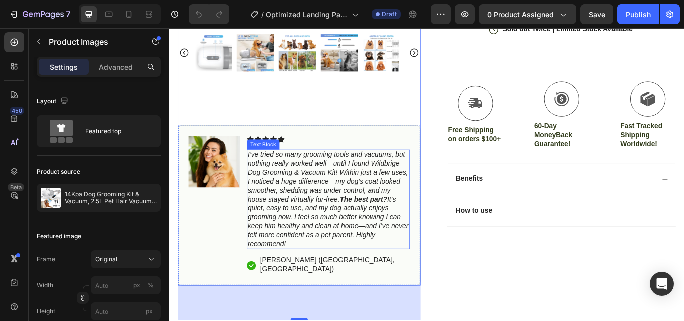
scroll to position [250, 0]
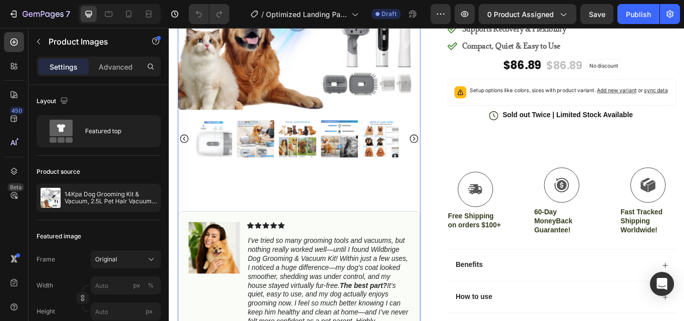
click at [378, 167] on img at bounding box center [367, 158] width 44 height 44
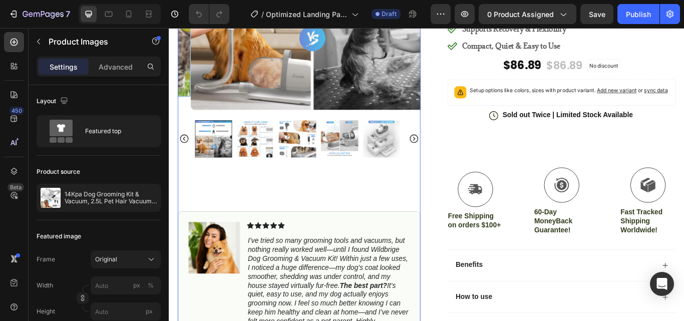
click at [184, 151] on icon "Carousel Back Arrow" at bounding box center [186, 157] width 12 height 12
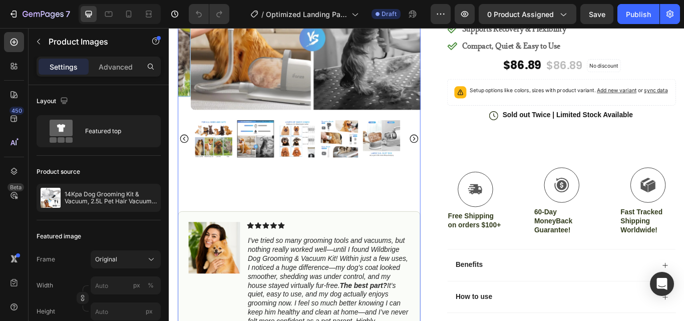
click at [187, 151] on icon "Carousel Back Arrow" at bounding box center [186, 157] width 12 height 12
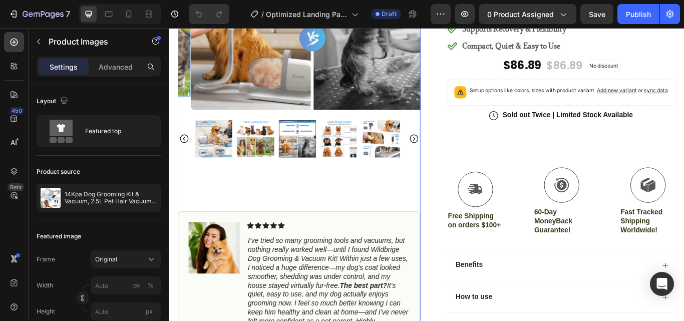
click at [222, 160] on img at bounding box center [221, 158] width 44 height 44
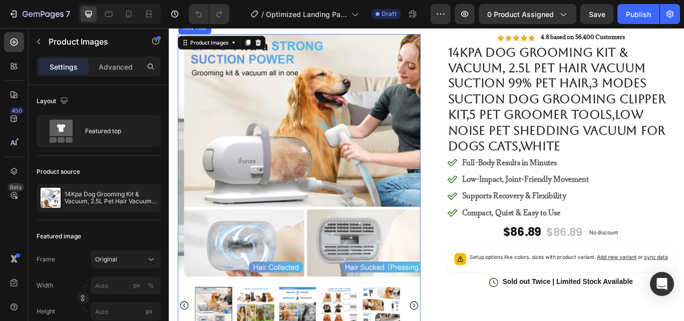
scroll to position [150, 0]
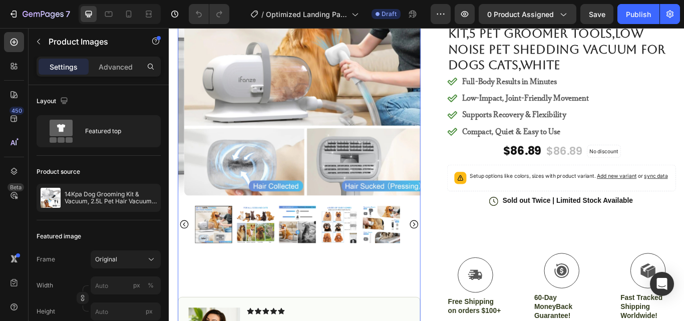
click at [415, 260] on img at bounding box center [417, 258] width 44 height 44
click at [415, 260] on div at bounding box center [417, 258] width 44 height 44
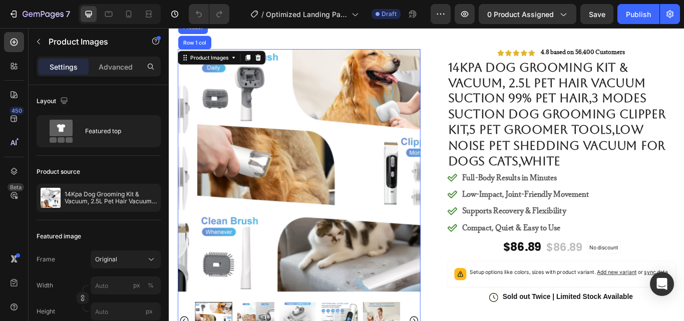
scroll to position [0, 0]
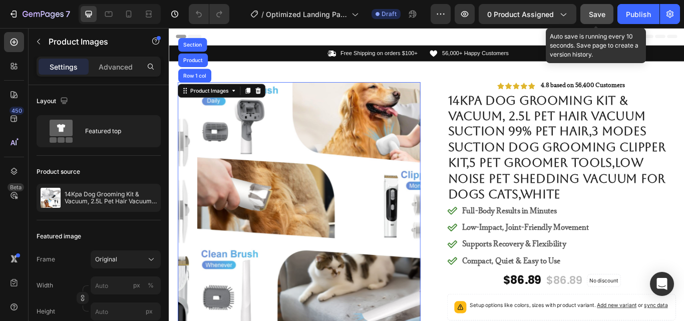
click at [604, 13] on span "Save" at bounding box center [597, 14] width 17 height 9
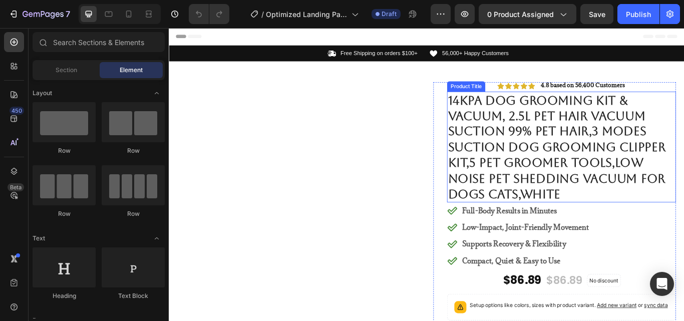
scroll to position [100, 0]
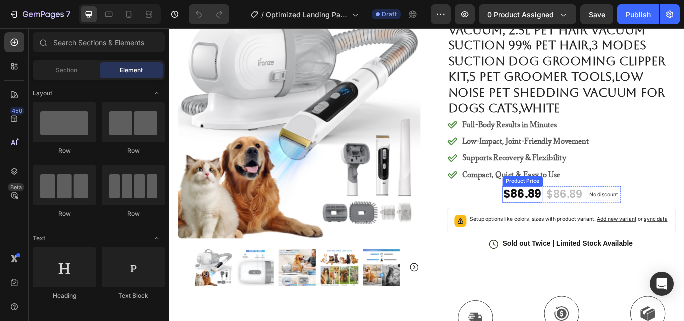
click at [592, 224] on div "$86.89" at bounding box center [580, 222] width 47 height 19
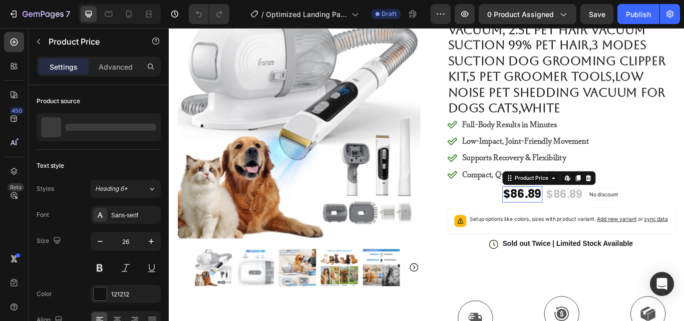
click at [592, 224] on div "$86.89" at bounding box center [580, 222] width 47 height 19
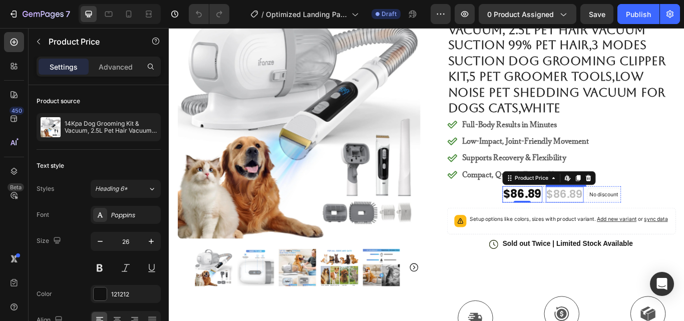
click at [612, 220] on div "$86.89" at bounding box center [630, 222] width 44 height 19
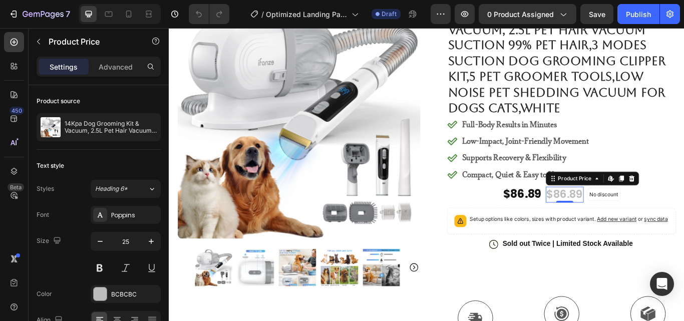
click at [626, 223] on div "$86.89" at bounding box center [630, 222] width 44 height 19
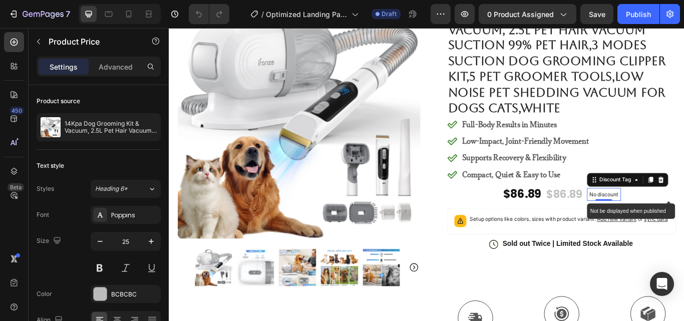
click at [674, 222] on p "No discount" at bounding box center [676, 222] width 34 height 9
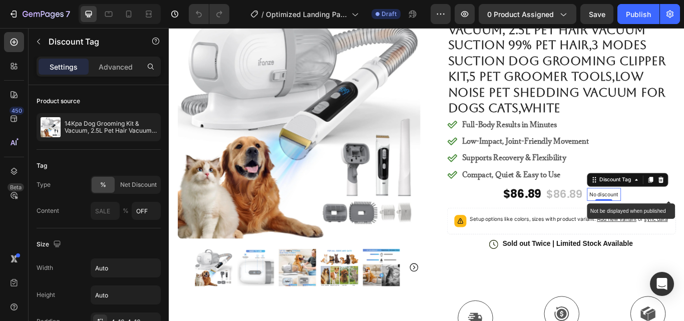
click at [677, 222] on p "No discount" at bounding box center [676, 222] width 34 height 9
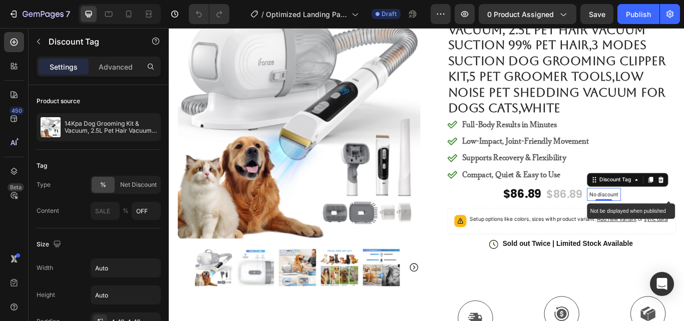
click at [671, 221] on p "No discount" at bounding box center [676, 222] width 34 height 9
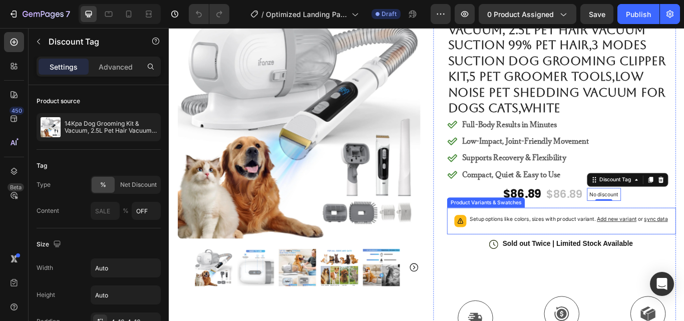
click at [625, 241] on div "Setup options like colors, sizes with product variant. Add new variant or sync …" at bounding box center [626, 253] width 267 height 31
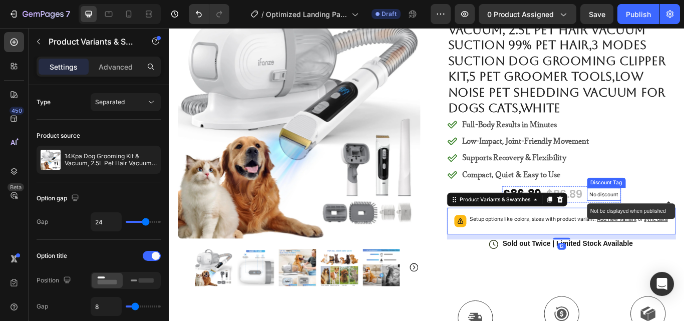
click at [661, 226] on p "No discount" at bounding box center [676, 222] width 34 height 9
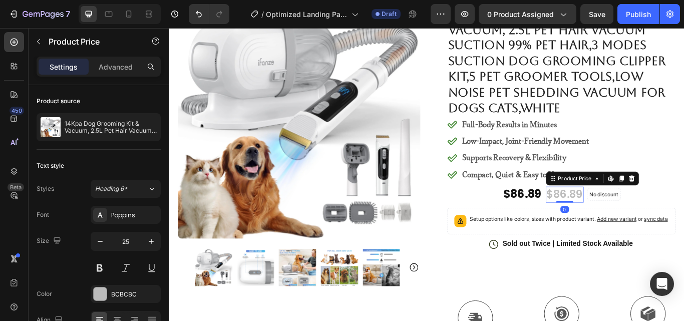
click at [609, 220] on div "$86.89" at bounding box center [630, 222] width 44 height 19
click at [668, 221] on p "No discount" at bounding box center [676, 222] width 34 height 9
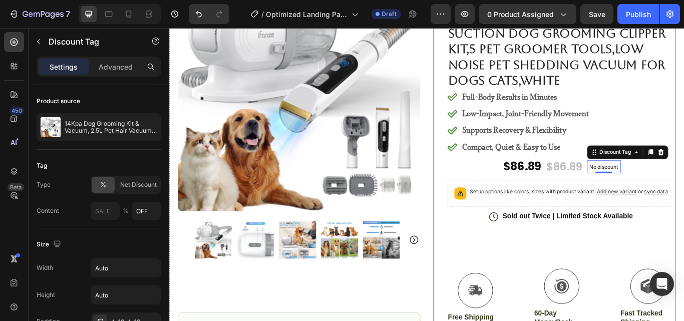
scroll to position [150, 0]
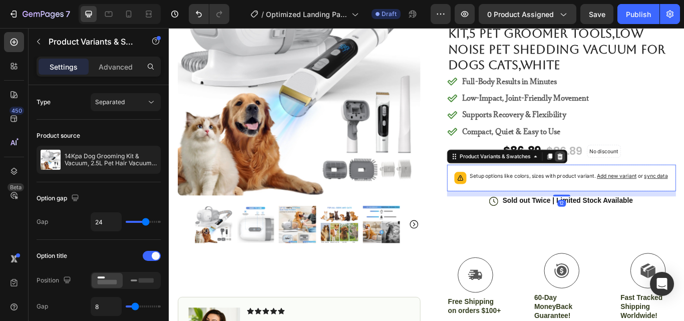
click at [623, 178] on icon at bounding box center [624, 178] width 8 height 8
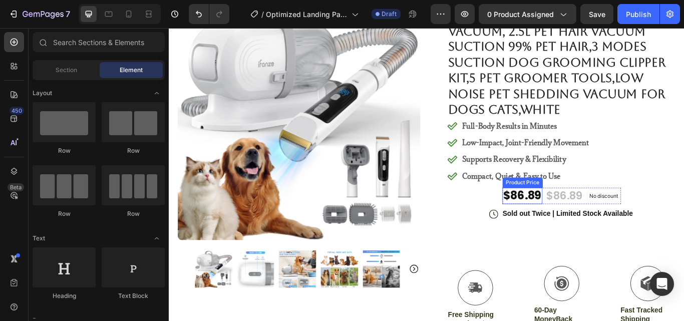
scroll to position [100, 0]
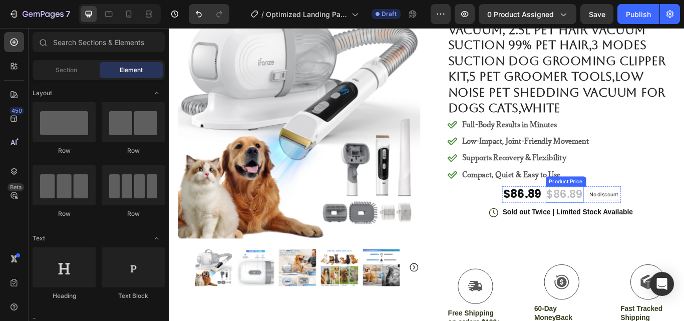
click at [614, 222] on div "$86.89" at bounding box center [630, 222] width 44 height 19
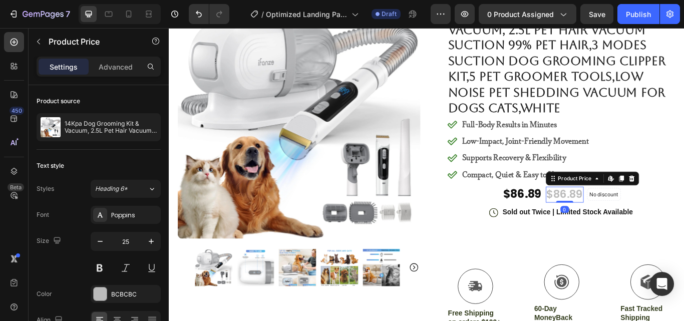
click at [617, 224] on div "$86.89" at bounding box center [630, 222] width 44 height 19
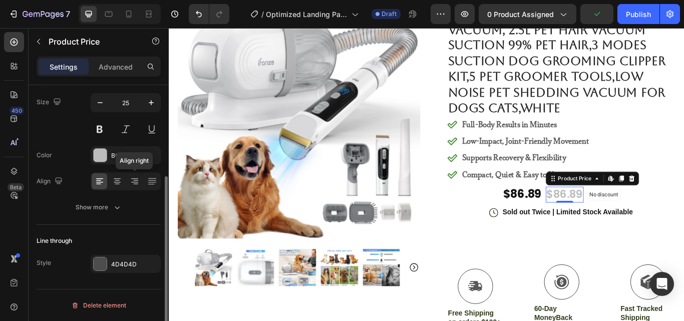
scroll to position [0, 0]
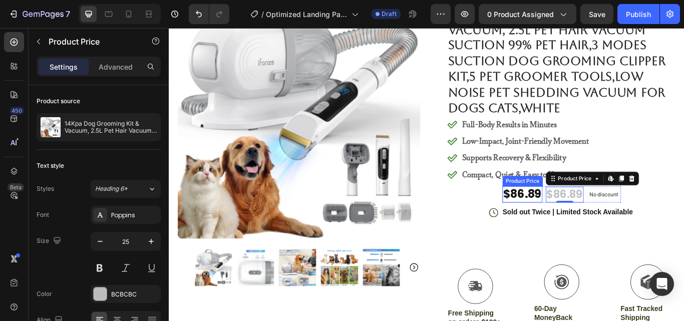
click at [580, 221] on div "$86.89" at bounding box center [580, 222] width 47 height 19
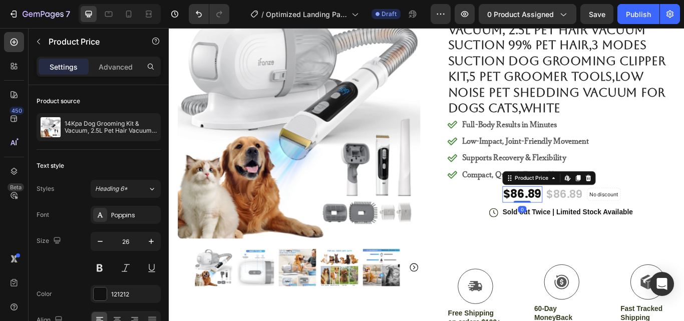
click at [580, 221] on div "$86.89" at bounding box center [580, 222] width 47 height 19
click at [569, 222] on div "$86.89" at bounding box center [580, 222] width 47 height 19
click at [617, 213] on div "$86.89" at bounding box center [630, 222] width 44 height 19
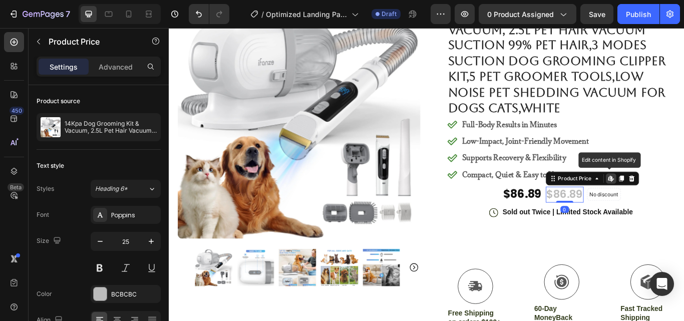
click at [683, 204] on icon at bounding box center [685, 203] width 2 height 5
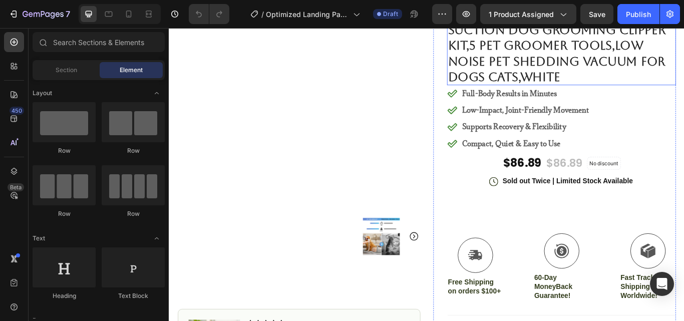
scroll to position [150, 0]
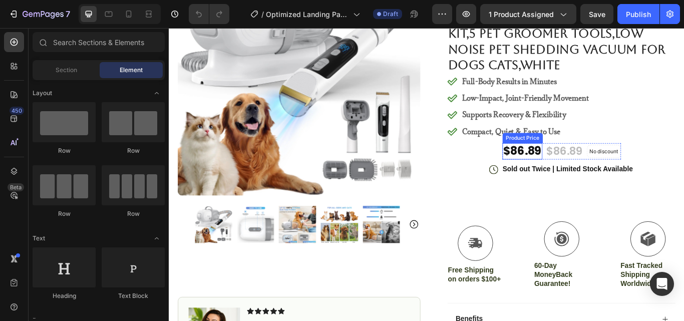
click at [582, 172] on div "$86.89" at bounding box center [580, 172] width 47 height 19
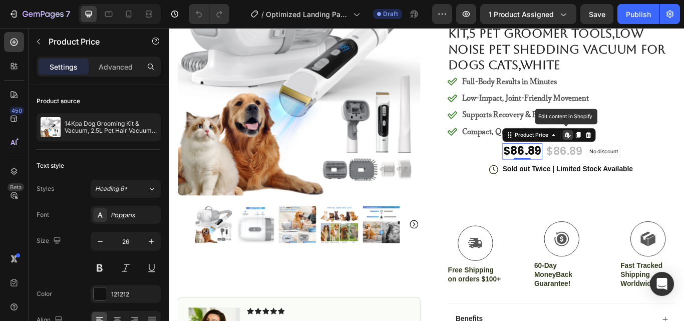
click at [630, 150] on icon at bounding box center [632, 153] width 4 height 6
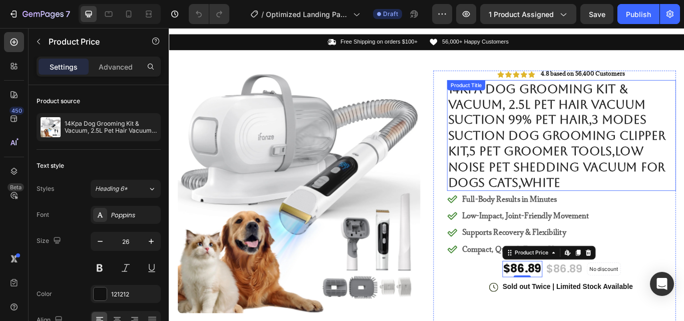
scroll to position [0, 0]
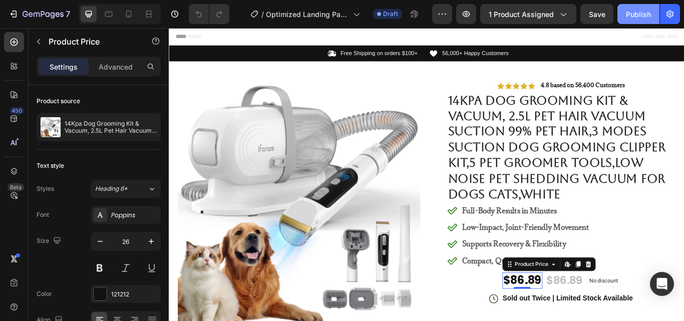
click at [643, 14] on div "Publish" at bounding box center [638, 14] width 25 height 11
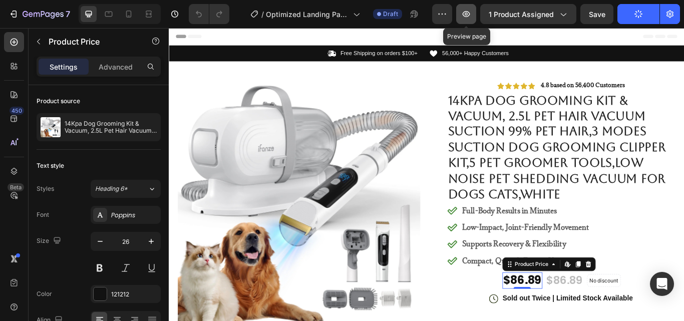
click at [465, 10] on icon "button" at bounding box center [466, 14] width 10 height 10
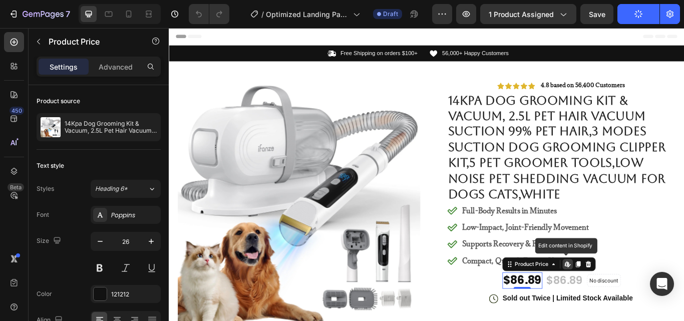
click at [630, 303] on icon at bounding box center [632, 303] width 4 height 6
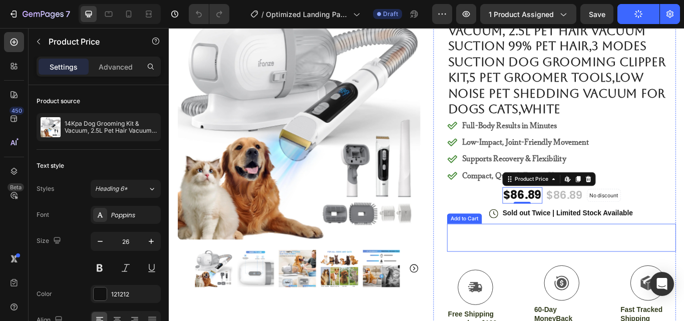
scroll to position [100, 0]
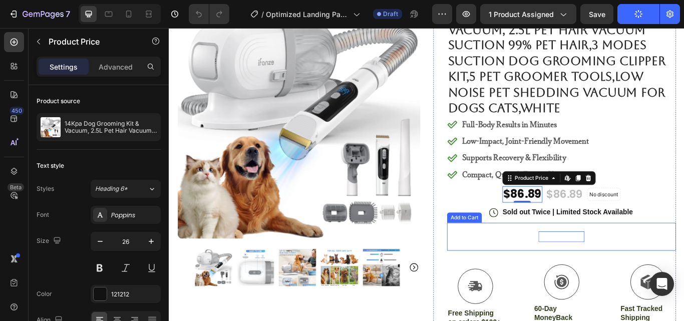
click at [609, 275] on div "Add to cart" at bounding box center [626, 271] width 54 height 13
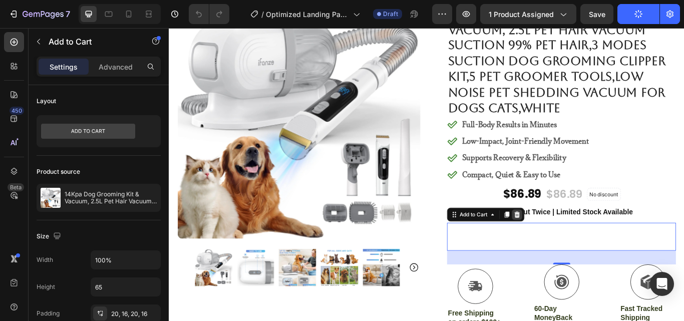
click at [571, 244] on icon at bounding box center [574, 245] width 7 height 7
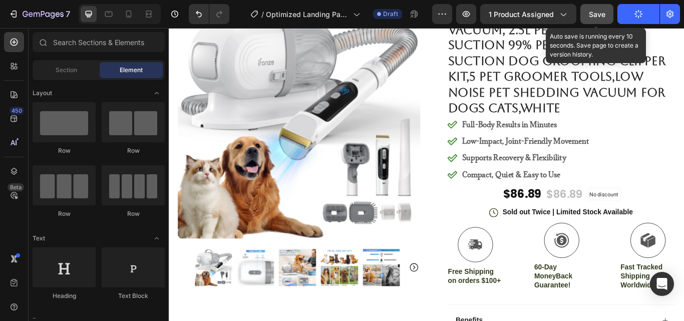
click at [595, 17] on span "Save" at bounding box center [597, 14] width 17 height 9
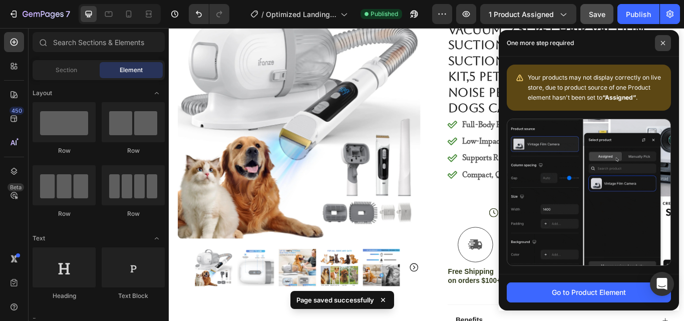
click at [663, 42] on icon at bounding box center [662, 43] width 5 height 5
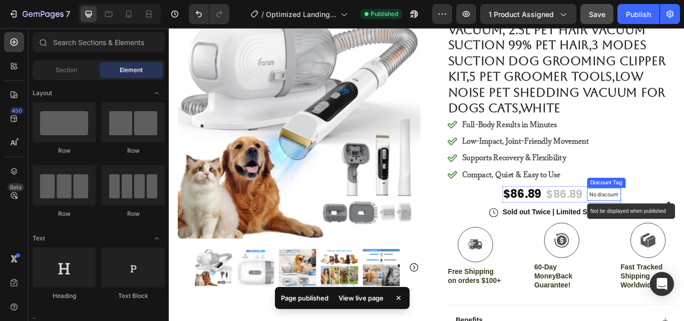
click at [676, 222] on p "No discount" at bounding box center [676, 222] width 34 height 9
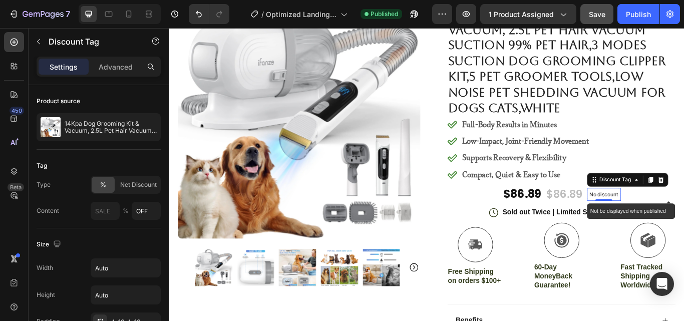
click at [682, 224] on p "No discount" at bounding box center [676, 222] width 34 height 9
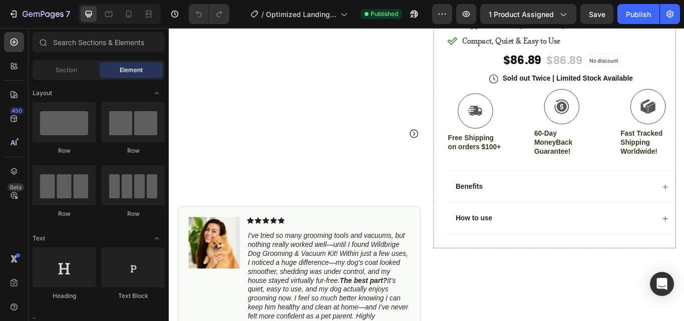
scroll to position [300, 0]
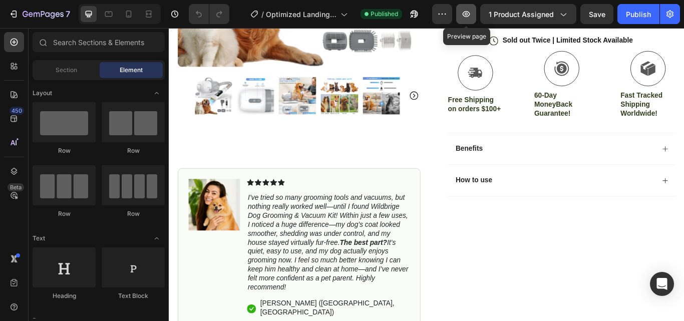
click at [461, 16] on button "button" at bounding box center [466, 14] width 20 height 20
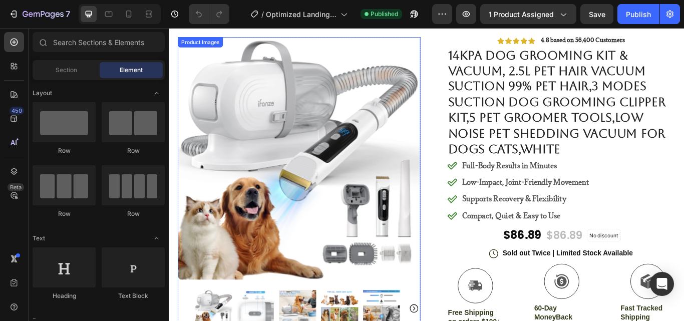
scroll to position [50, 0]
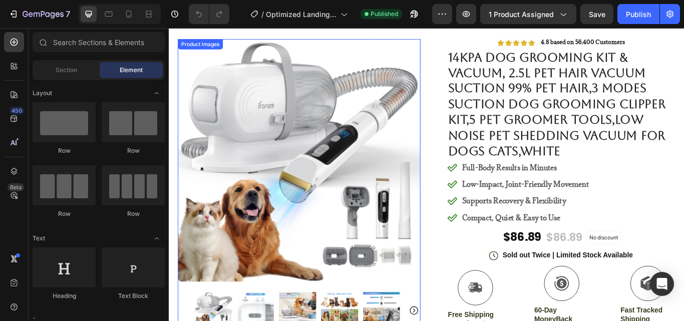
click at [319, 197] on img at bounding box center [320, 182] width 283 height 283
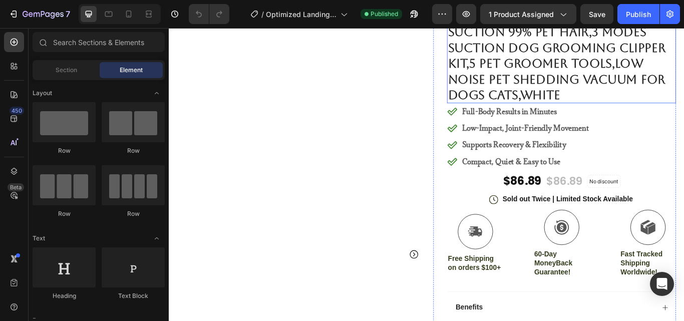
scroll to position [100, 0]
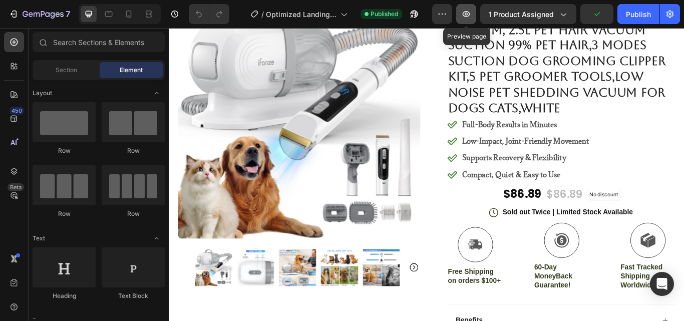
click at [468, 8] on button "button" at bounding box center [466, 14] width 20 height 20
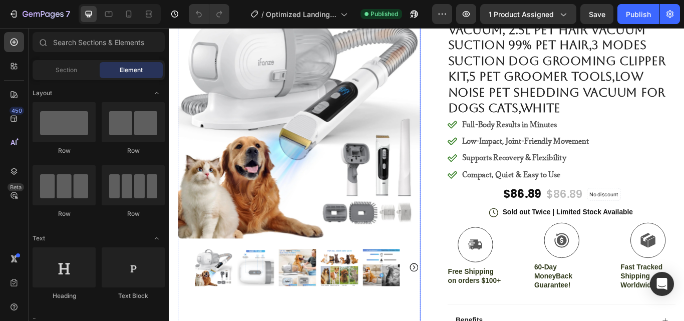
click at [321, 216] on img at bounding box center [320, 132] width 283 height 283
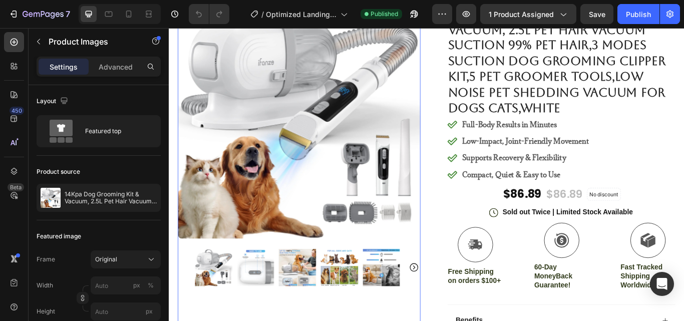
click at [212, 313] on img at bounding box center [221, 308] width 44 height 44
click at [264, 308] on img at bounding box center [270, 308] width 44 height 44
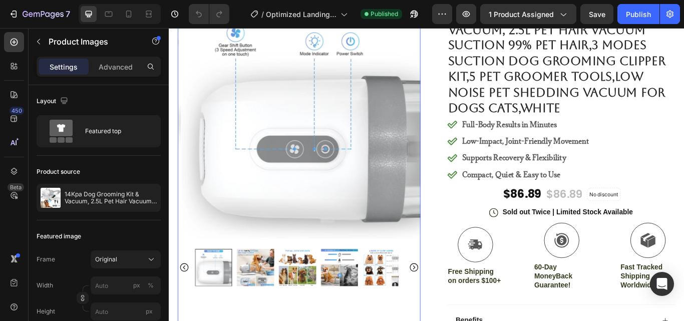
click at [222, 309] on div at bounding box center [221, 308] width 44 height 44
click at [261, 308] on img at bounding box center [270, 308] width 44 height 44
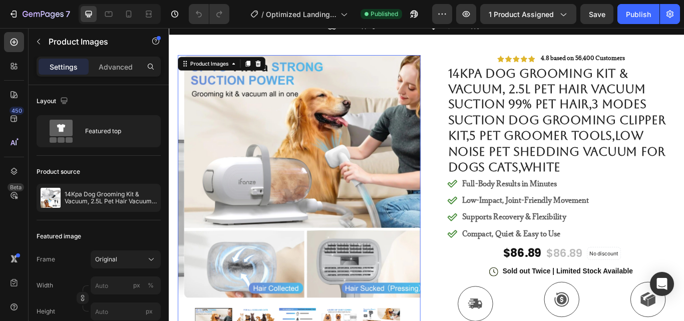
scroll to position [0, 0]
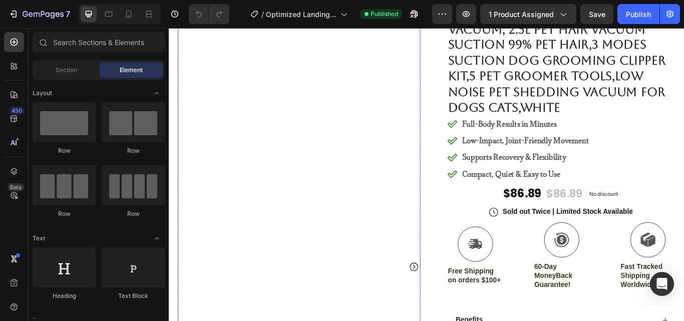
scroll to position [50, 0]
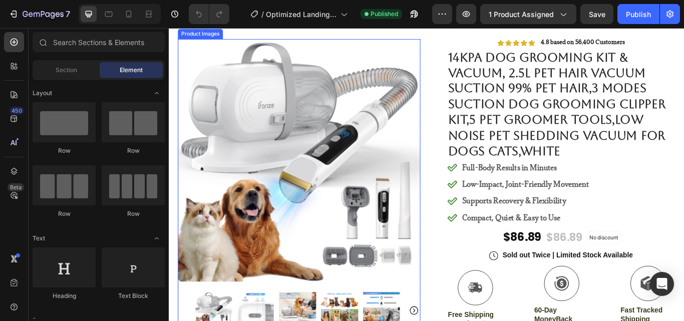
click at [346, 166] on img at bounding box center [320, 182] width 283 height 283
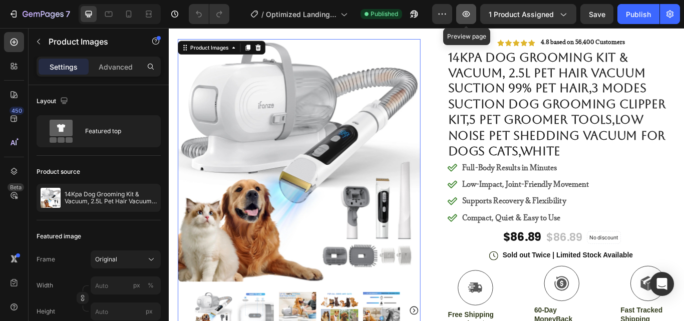
click at [470, 15] on icon "button" at bounding box center [466, 14] width 10 height 10
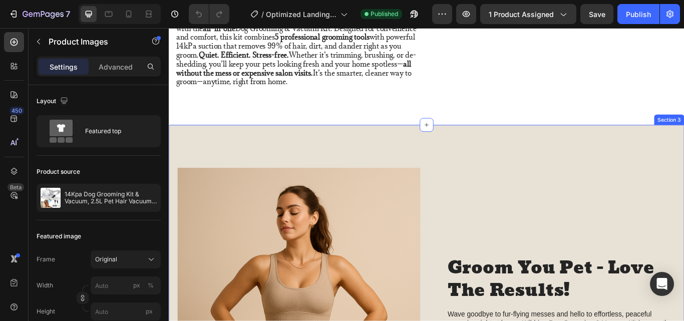
scroll to position [1001, 0]
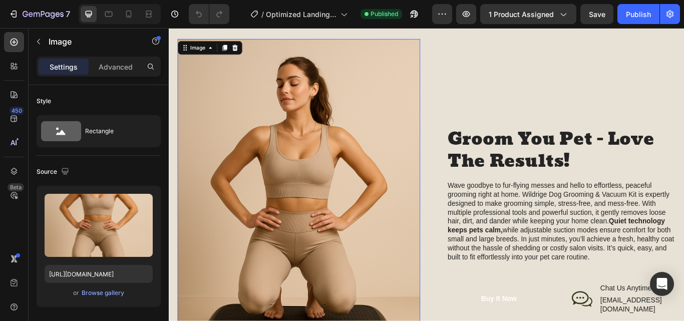
click at [355, 179] on img at bounding box center [320, 253] width 283 height 425
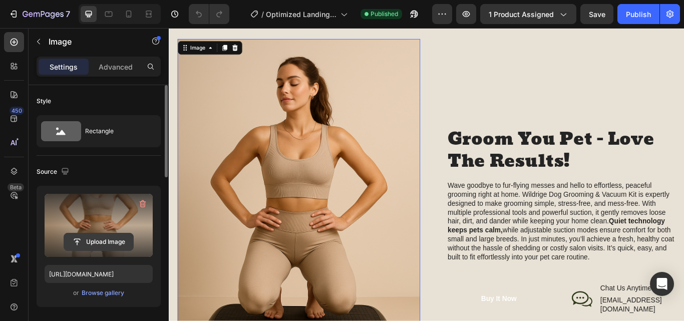
click at [105, 239] on input "file" at bounding box center [98, 241] width 69 height 17
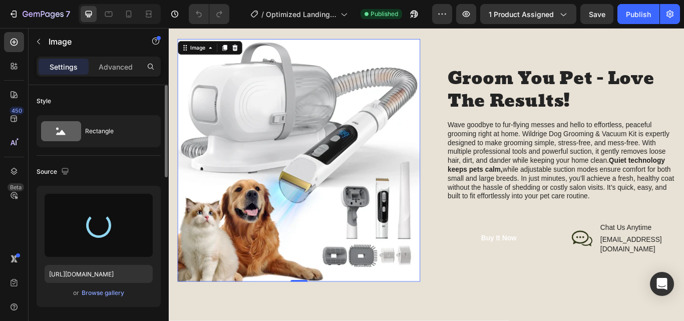
type input "[URL][DOMAIN_NAME]"
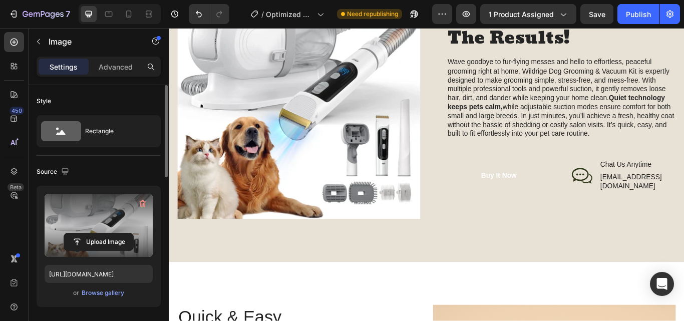
scroll to position [1051, 0]
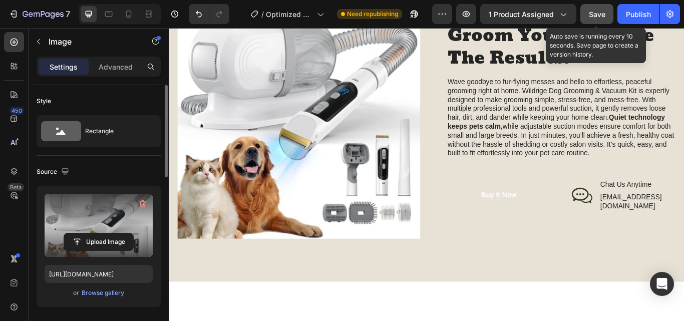
click at [597, 15] on span "Save" at bounding box center [597, 14] width 17 height 9
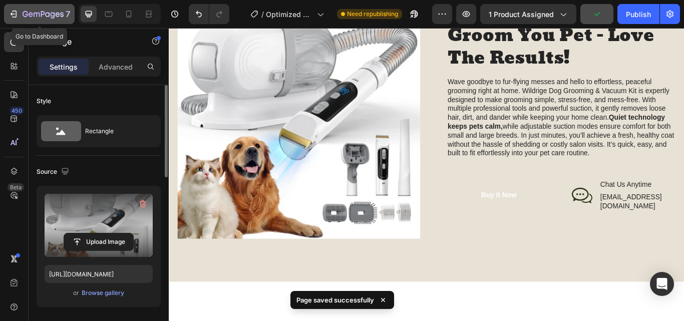
click at [8, 8] on button "7" at bounding box center [39, 14] width 71 height 20
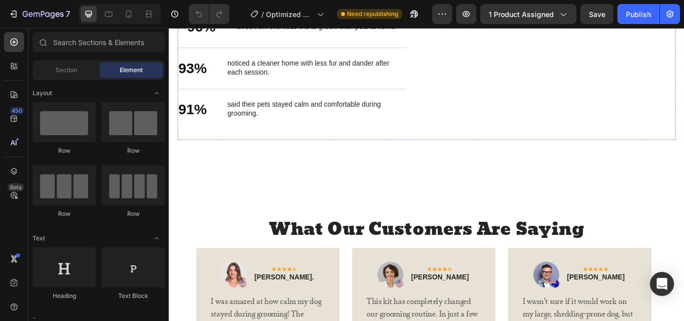
scroll to position [1402, 0]
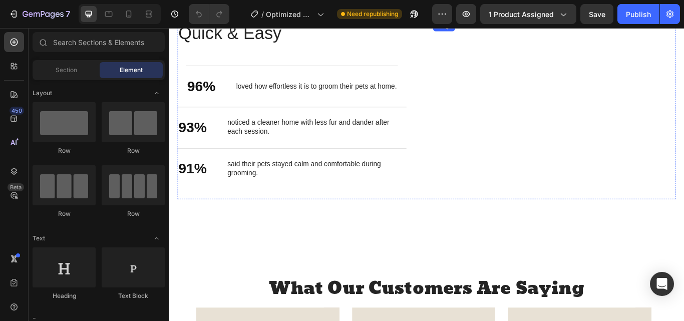
click at [568, 20] on img at bounding box center [618, 20] width 283 height 0
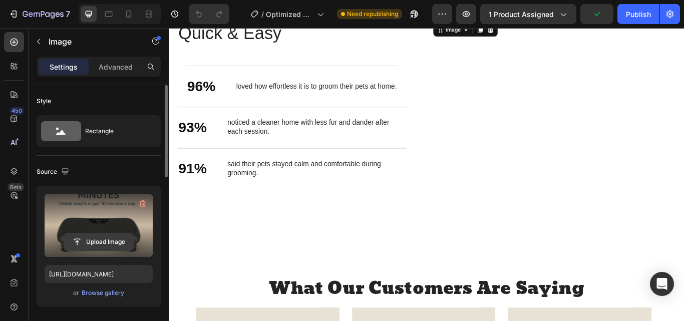
click at [105, 241] on input "file" at bounding box center [98, 241] width 69 height 17
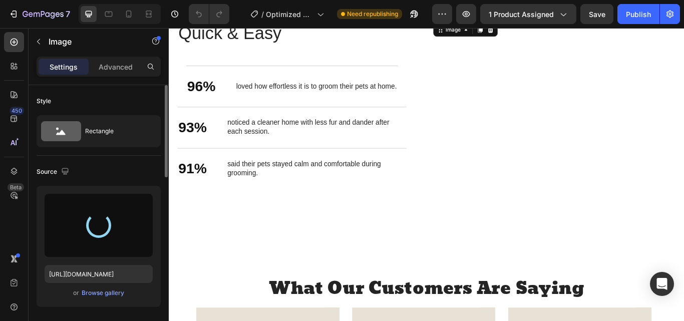
drag, startPoint x: 105, startPoint y: 241, endPoint x: 143, endPoint y: 39, distance: 205.8
click at [143, 39] on div "Image" at bounding box center [99, 42] width 140 height 29
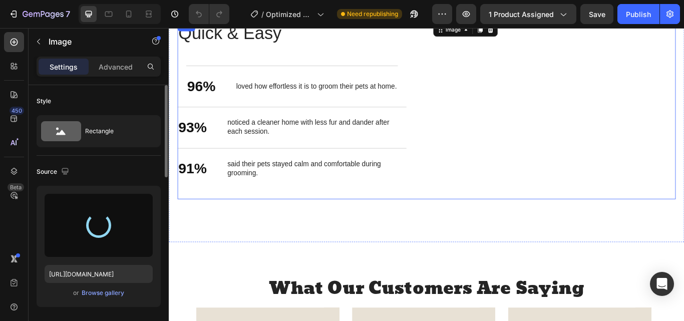
type input "https://cdn.shopify.com/s/files/1/0763/9603/6341/files/gempages_581095393379484…"
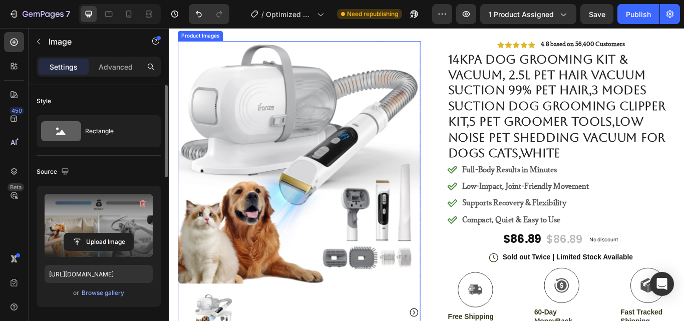
scroll to position [0, 0]
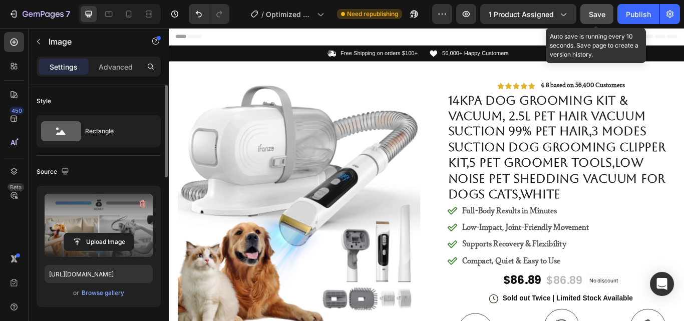
click at [593, 16] on span "Save" at bounding box center [597, 14] width 17 height 9
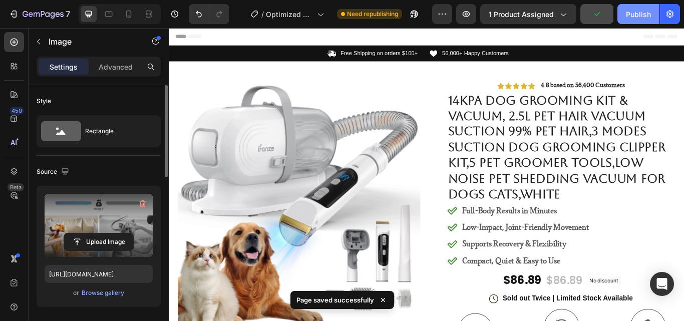
click at [629, 12] on div "Publish" at bounding box center [638, 14] width 25 height 11
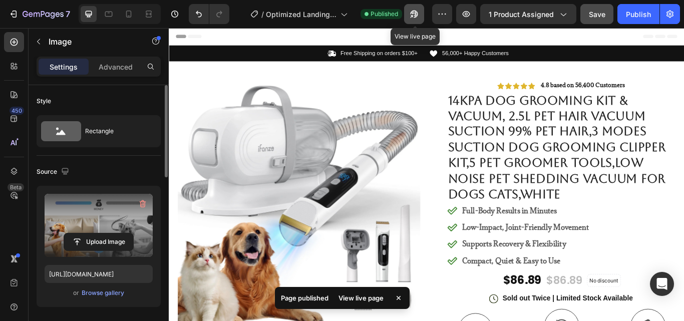
click at [416, 19] on icon "button" at bounding box center [414, 14] width 10 height 10
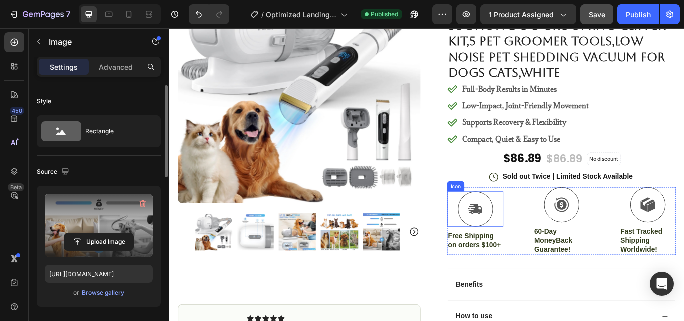
scroll to position [150, 0]
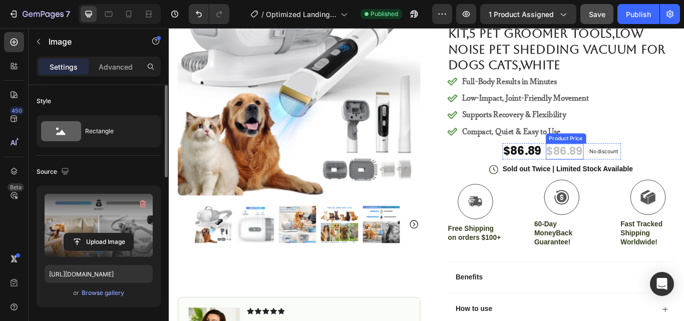
click at [627, 174] on div "$86.89" at bounding box center [630, 172] width 44 height 19
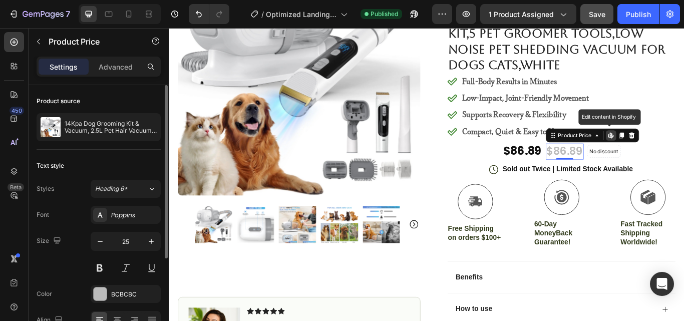
click at [680, 156] on icon at bounding box center [684, 154] width 8 height 8
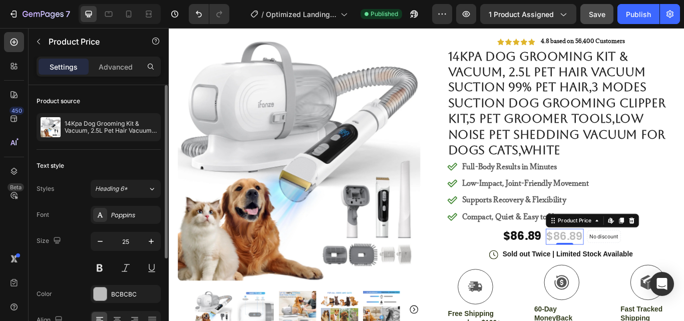
scroll to position [50, 0]
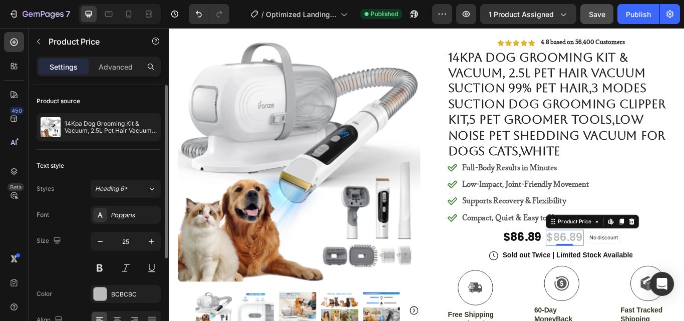
click at [628, 275] on div "$86.89" at bounding box center [630, 272] width 44 height 19
click at [678, 268] on div "No discount" at bounding box center [675, 272] width 39 height 14
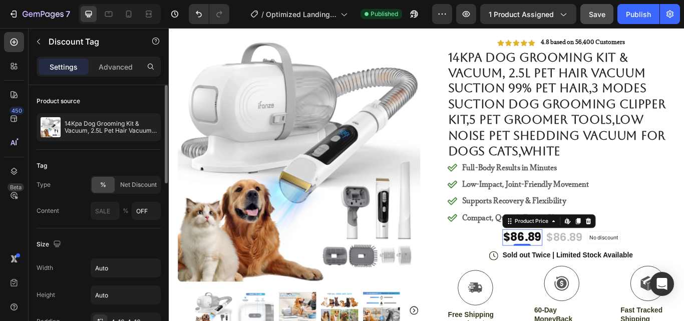
click at [580, 275] on div "$86.89" at bounding box center [580, 272] width 47 height 19
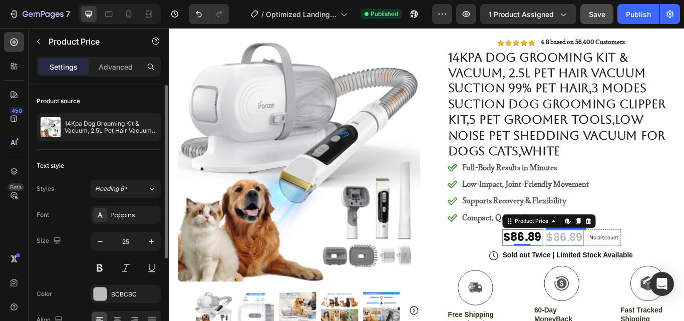
click at [611, 272] on div "$86.89" at bounding box center [630, 272] width 44 height 19
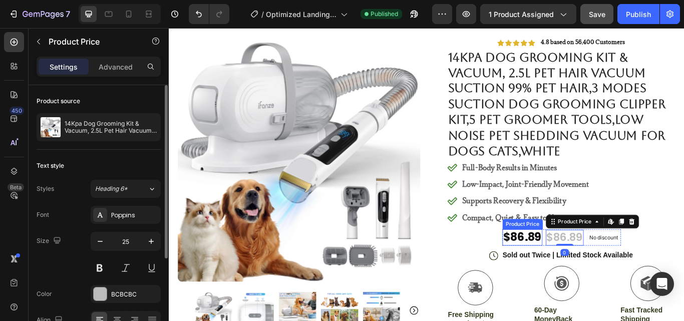
click at [568, 271] on div "$86.89" at bounding box center [580, 272] width 47 height 19
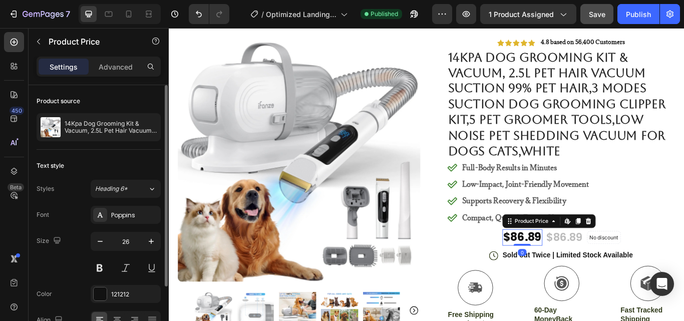
click at [575, 288] on div "0" at bounding box center [580, 290] width 10 height 8
click at [624, 271] on div "$86.89" at bounding box center [630, 272] width 44 height 19
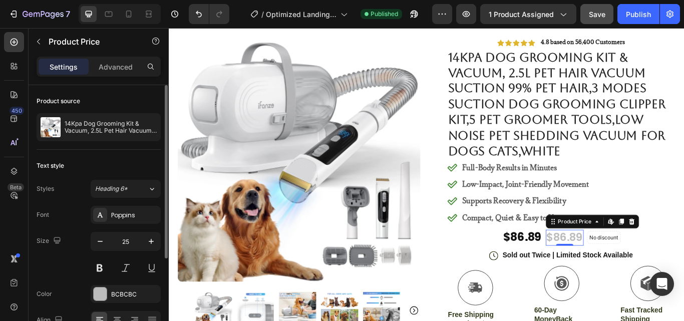
click at [632, 271] on div "$86.89" at bounding box center [630, 272] width 44 height 19
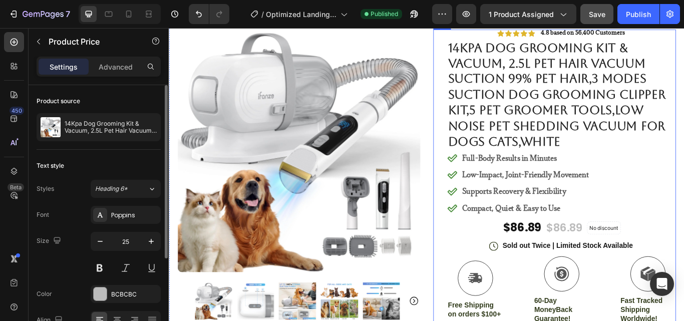
scroll to position [100, 0]
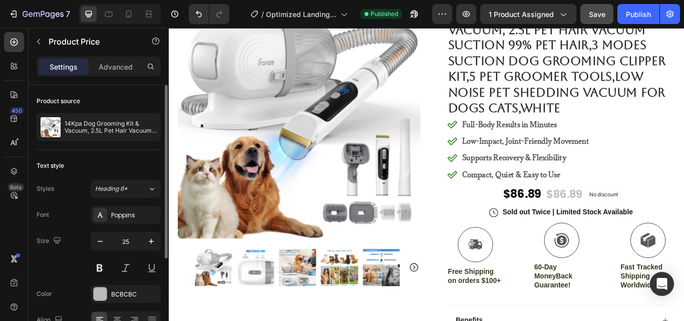
click at [624, 224] on div "$86.89" at bounding box center [630, 222] width 44 height 19
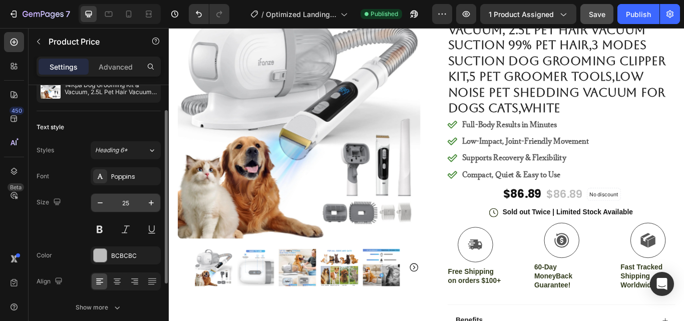
scroll to position [0, 0]
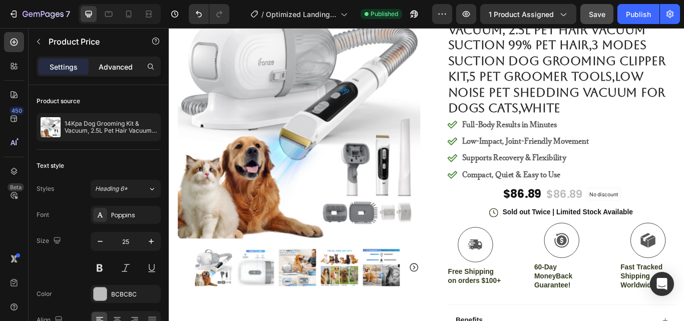
click at [120, 65] on p "Advanced" at bounding box center [116, 67] width 34 height 11
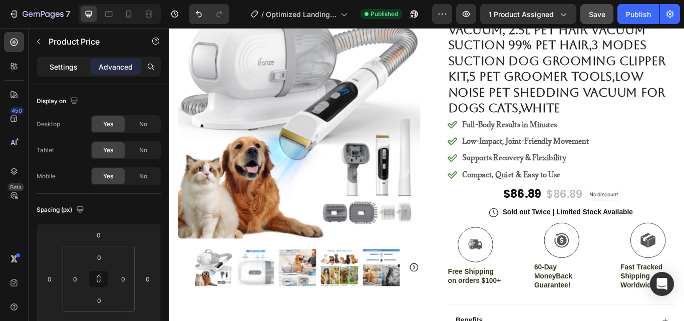
click at [68, 62] on p "Settings" at bounding box center [64, 67] width 28 height 11
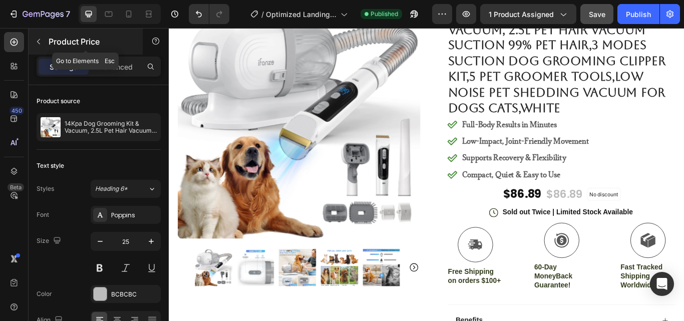
click at [40, 40] on icon "button" at bounding box center [39, 42] width 8 height 8
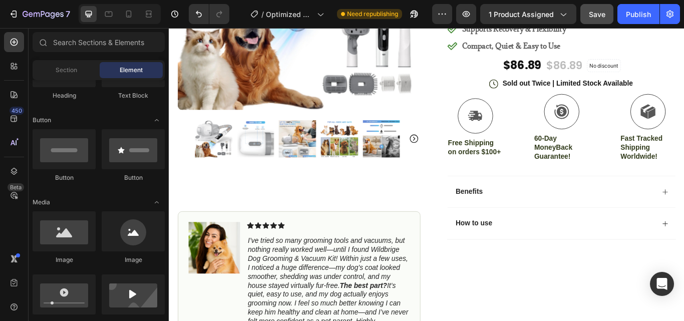
scroll to position [150, 0]
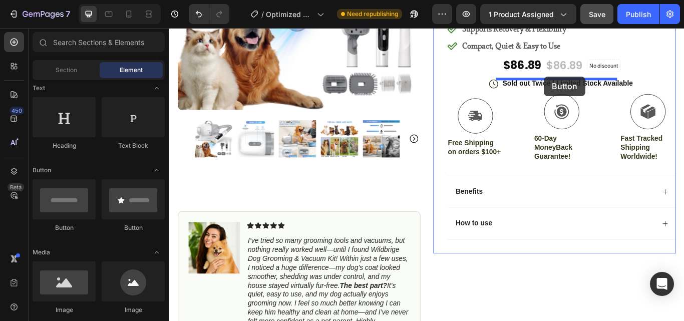
drag, startPoint x: 234, startPoint y: 228, endPoint x: 606, endPoint y: 85, distance: 399.2
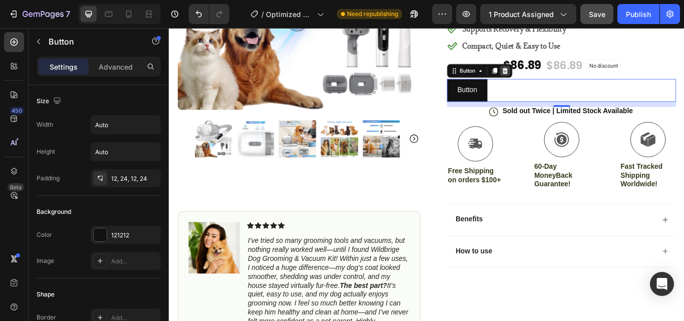
click at [556, 78] on icon at bounding box center [560, 78] width 8 height 8
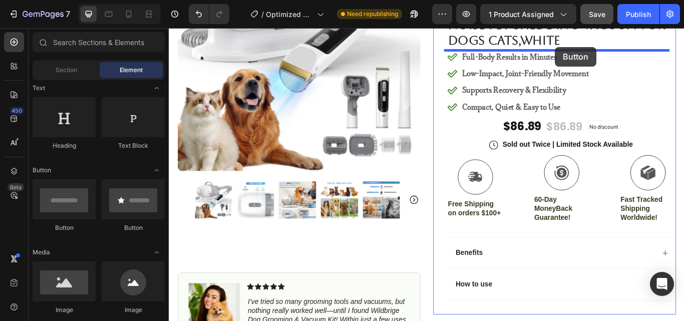
scroll to position [172, 0]
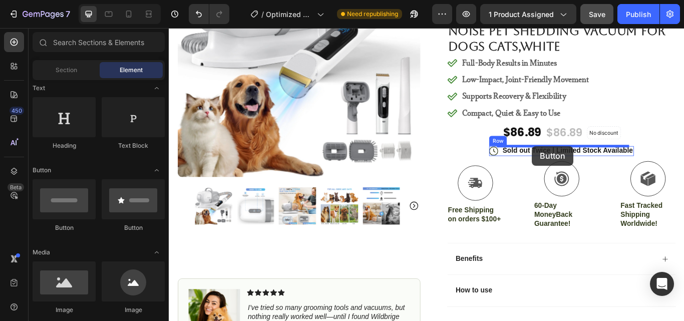
drag, startPoint x: 301, startPoint y: 236, endPoint x: 592, endPoint y: 166, distance: 299.7
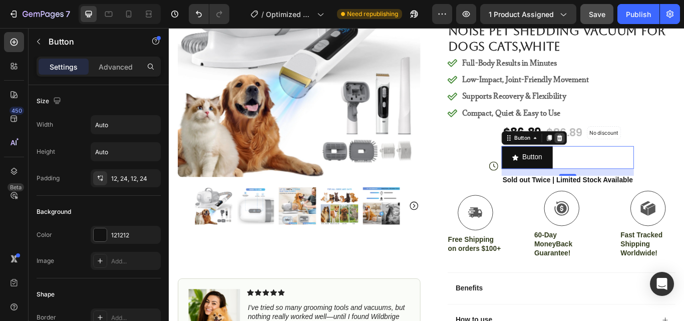
click at [622, 157] on icon at bounding box center [624, 157] width 8 height 8
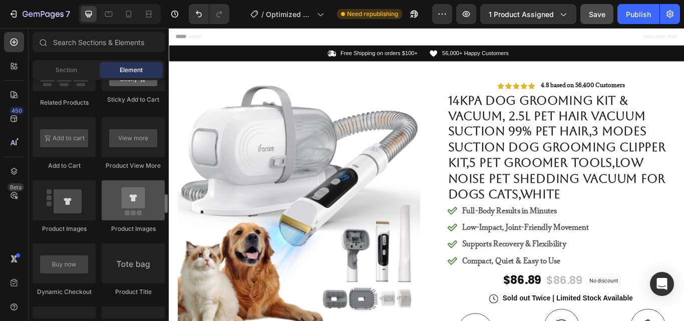
scroll to position [1602, 0]
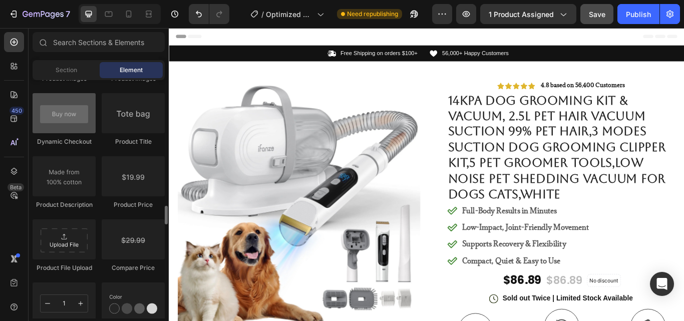
click at [69, 125] on div at bounding box center [64, 113] width 63 height 40
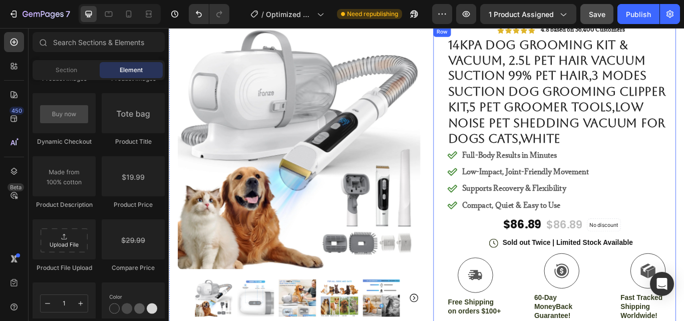
scroll to position [100, 0]
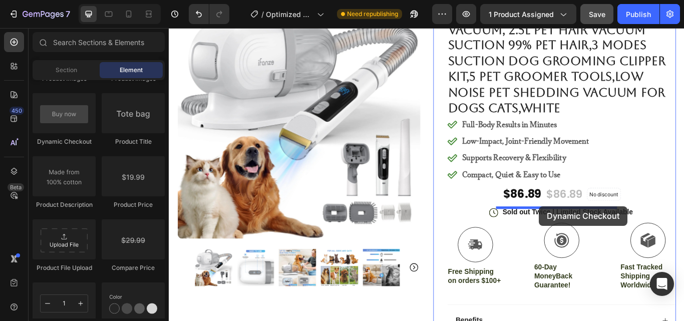
drag, startPoint x: 227, startPoint y: 139, endPoint x: 600, endPoint y: 236, distance: 385.3
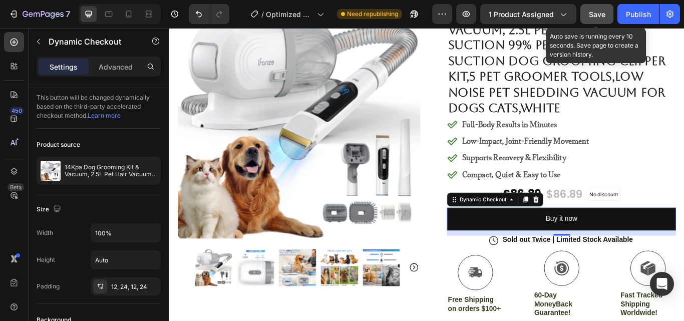
click at [606, 14] on button "Save" at bounding box center [596, 14] width 33 height 20
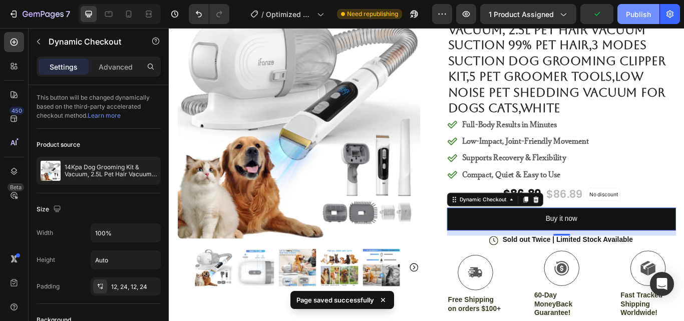
click at [637, 13] on div "Publish" at bounding box center [638, 14] width 25 height 11
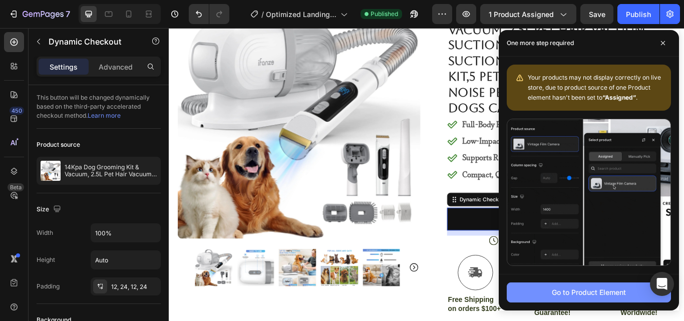
click at [569, 297] on div "Go to Product Element" at bounding box center [589, 292] width 74 height 11
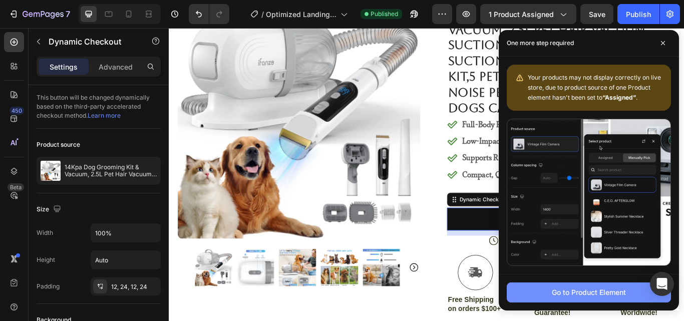
click at [569, 297] on div "Go to Product Element" at bounding box center [589, 292] width 74 height 11
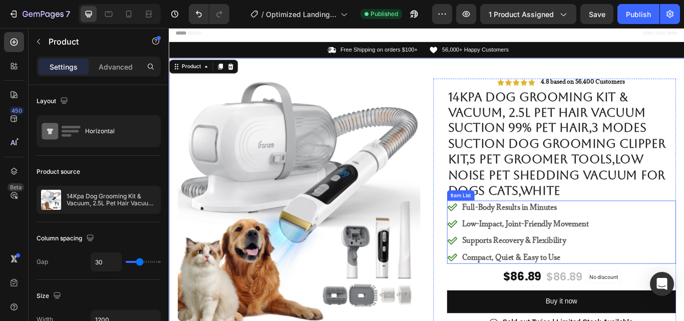
scroll to position [104, 0]
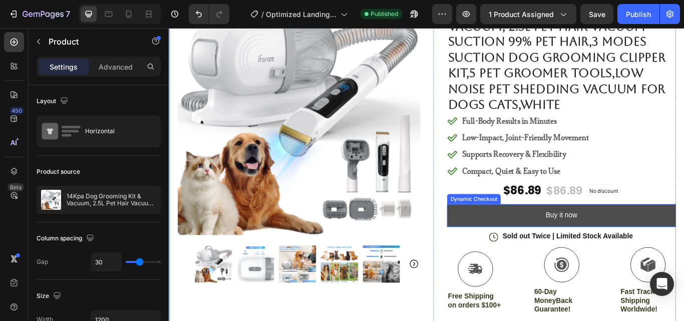
click at [677, 245] on button "Buy it now" at bounding box center [626, 247] width 267 height 27
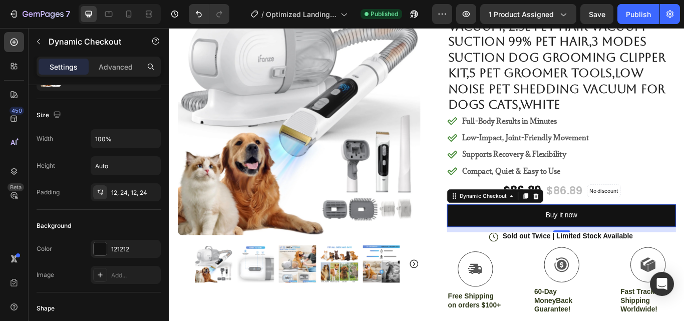
scroll to position [0, 0]
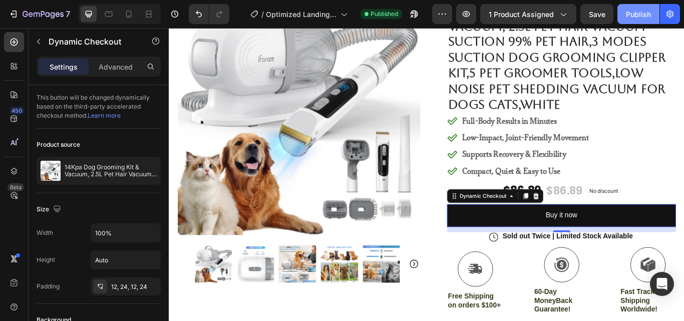
click at [649, 8] on button "Publish" at bounding box center [638, 14] width 42 height 20
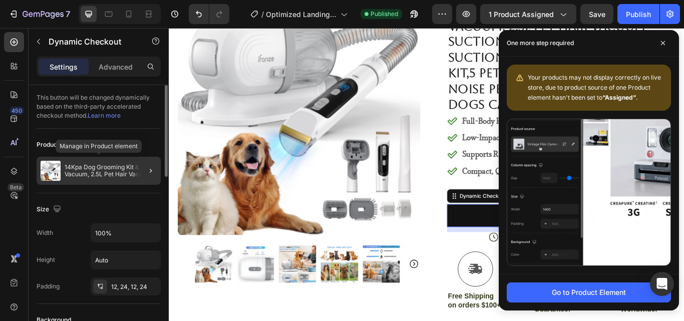
click at [97, 168] on p "14Kpa Dog Grooming Kit & Vacuum, 2.5L Pet Hair Vacuum Suction 99% Pet Hair,3 Mo…" at bounding box center [111, 171] width 92 height 14
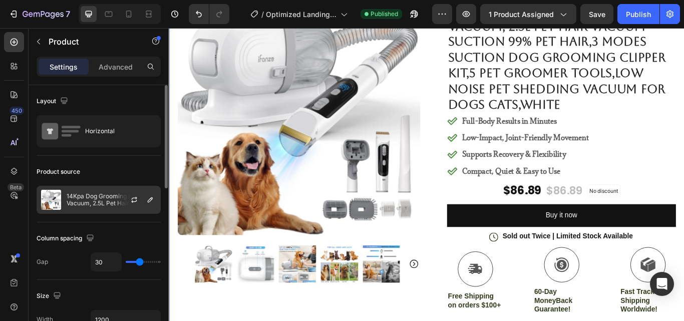
click at [106, 199] on p "14Kpa Dog Grooming Kit & Vacuum, 2.5L Pet Hair Vacuum Suction 99% Pet Hair,3 Mo…" at bounding box center [112, 200] width 90 height 14
click at [101, 167] on div "Product source" at bounding box center [99, 172] width 124 height 16
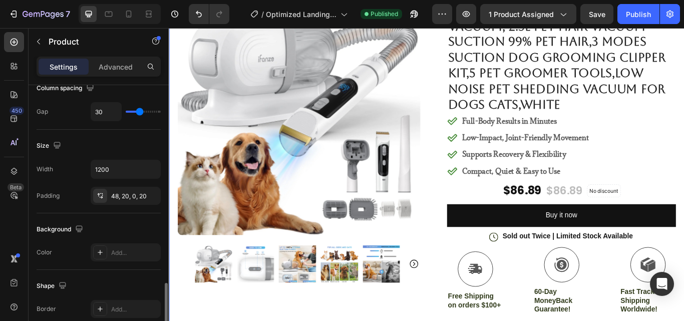
scroll to position [250, 0]
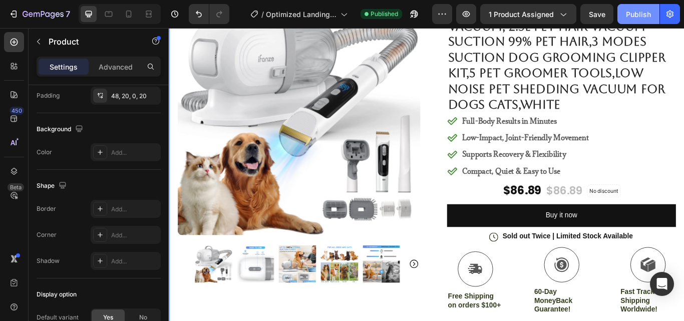
click at [638, 15] on div "Publish" at bounding box center [638, 14] width 25 height 11
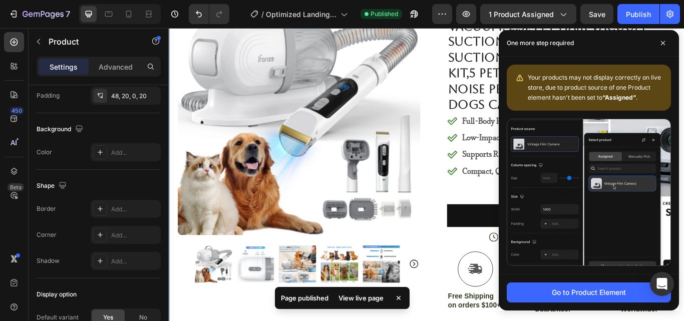
click at [358, 300] on div "View live page" at bounding box center [360, 298] width 57 height 14
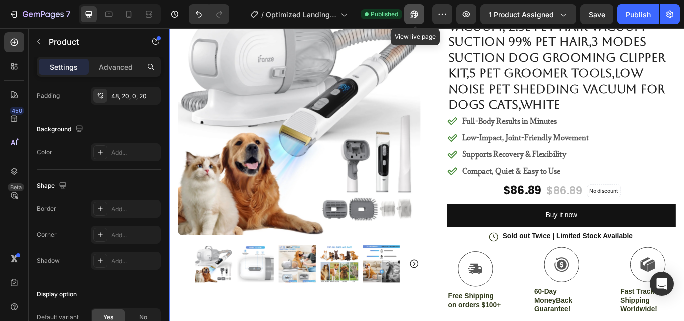
click at [416, 13] on icon "button" at bounding box center [414, 14] width 10 height 10
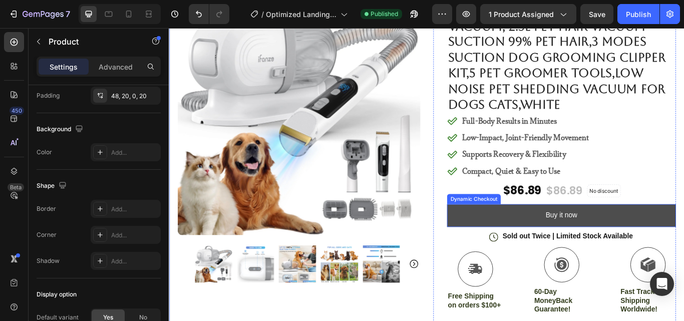
click at [672, 253] on button "Buy it now" at bounding box center [626, 247] width 267 height 27
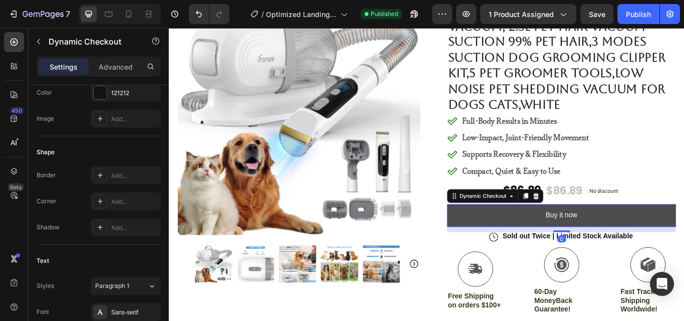
scroll to position [0, 0]
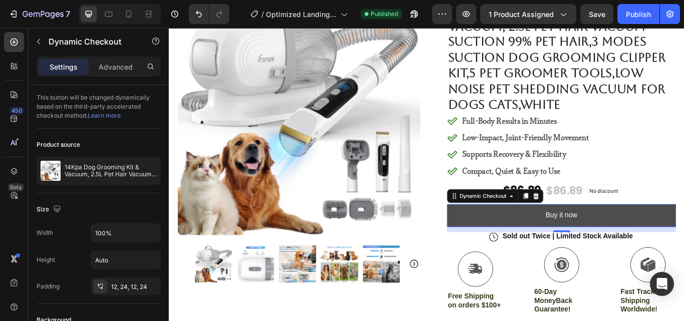
click at [662, 248] on button "Buy it now" at bounding box center [626, 247] width 267 height 27
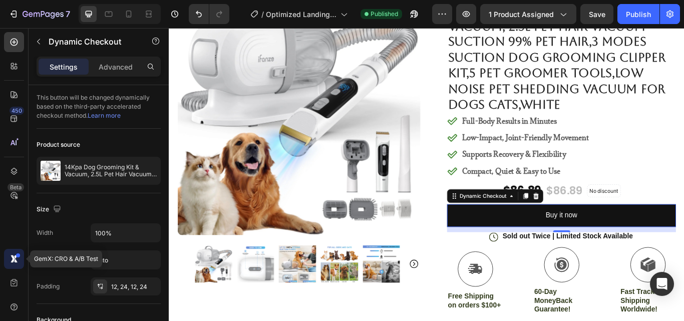
click at [15, 252] on div at bounding box center [14, 259] width 20 height 20
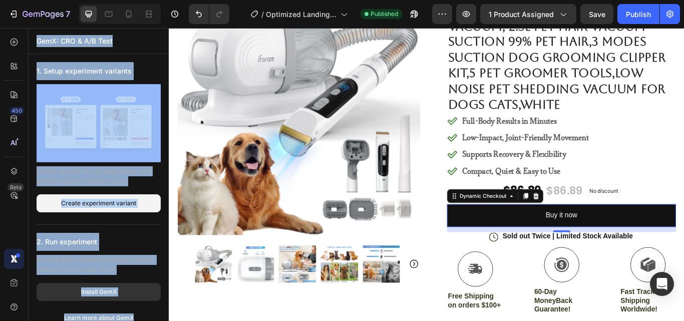
click at [14, 229] on div "450 Beta" at bounding box center [14, 140] width 20 height 217
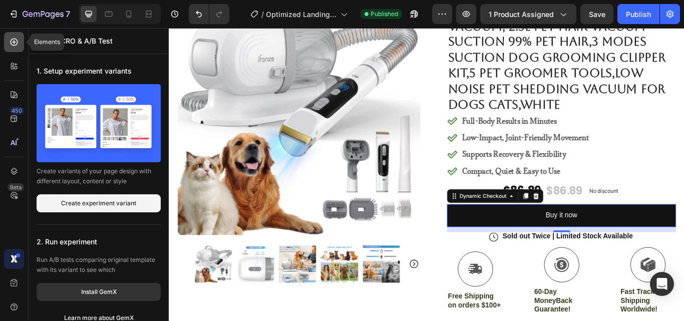
click at [14, 40] on icon at bounding box center [14, 42] width 10 height 10
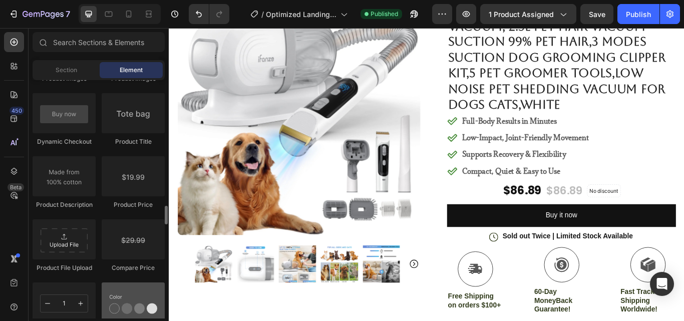
scroll to position [1652, 0]
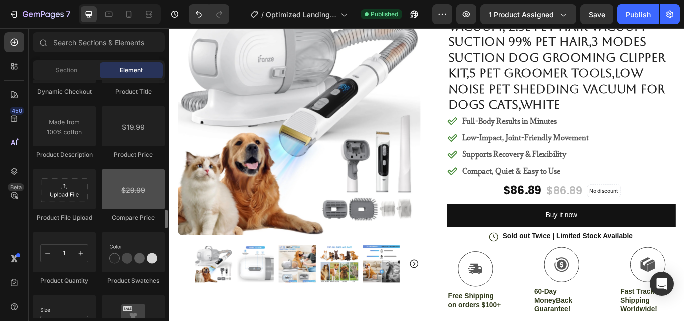
click at [129, 203] on div at bounding box center [133, 189] width 63 height 40
drag, startPoint x: 129, startPoint y: 199, endPoint x: 117, endPoint y: 185, distance: 18.1
click at [110, 184] on div at bounding box center [133, 189] width 63 height 40
click at [113, 185] on div at bounding box center [133, 189] width 63 height 40
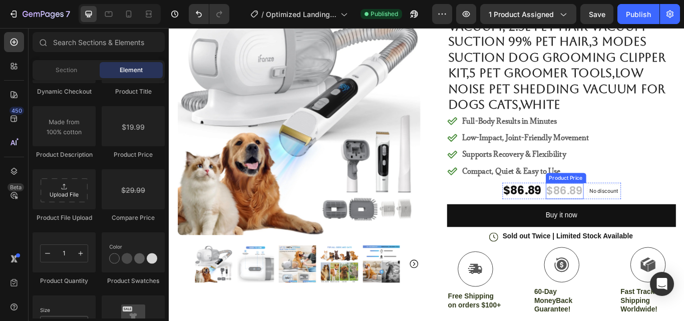
click at [622, 220] on div "$86.89" at bounding box center [630, 218] width 44 height 19
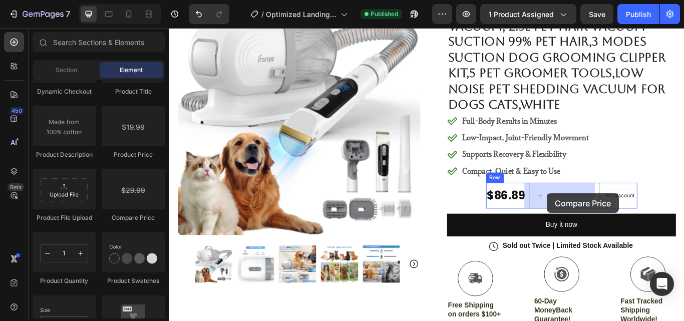
drag, startPoint x: 297, startPoint y: 219, endPoint x: 610, endPoint y: 221, distance: 312.4
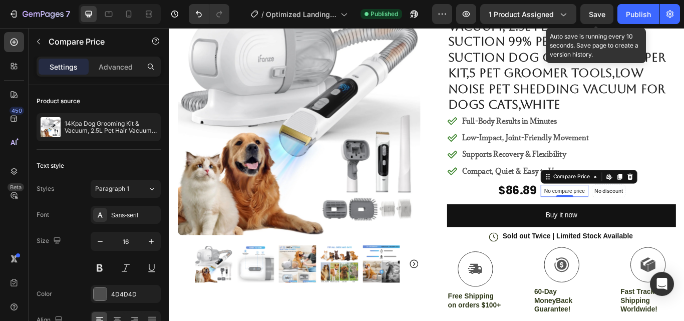
click at [593, 18] on span "Save" at bounding box center [597, 14] width 17 height 9
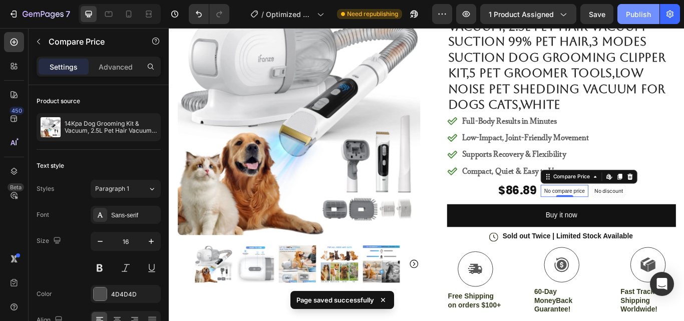
click at [642, 12] on div "Publish" at bounding box center [638, 14] width 25 height 11
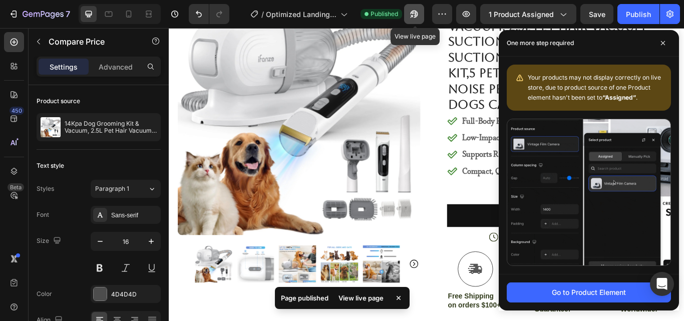
click at [415, 16] on icon "button" at bounding box center [414, 14] width 10 height 10
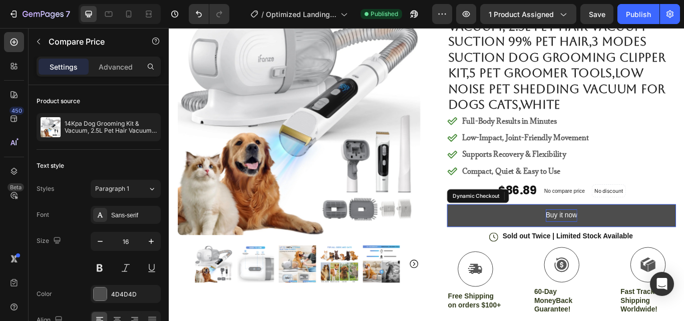
click at [619, 245] on div "Buy it now" at bounding box center [626, 247] width 37 height 15
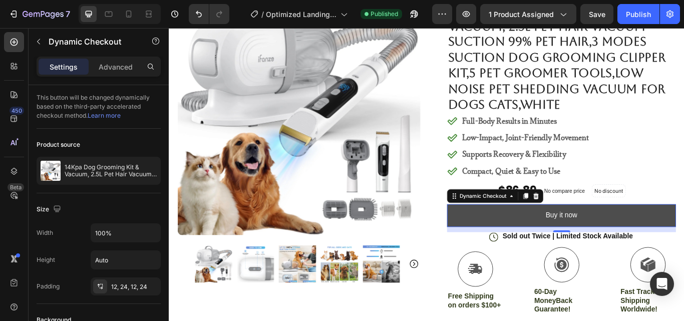
click at [569, 240] on button "Buy it now" at bounding box center [626, 247] width 267 height 27
click at [683, 243] on button "Buy it now" at bounding box center [626, 247] width 267 height 27
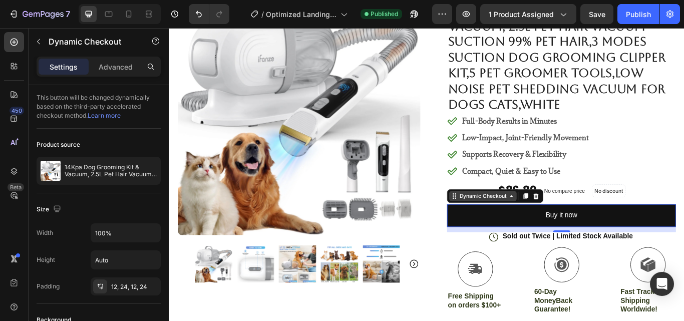
click at [567, 224] on icon at bounding box center [568, 224] width 8 height 8
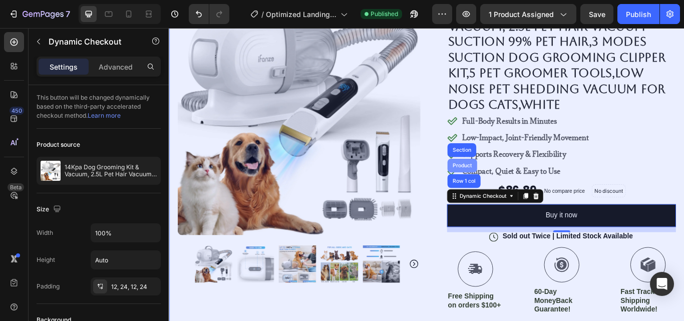
click at [503, 186] on div "Product" at bounding box center [510, 189] width 27 height 6
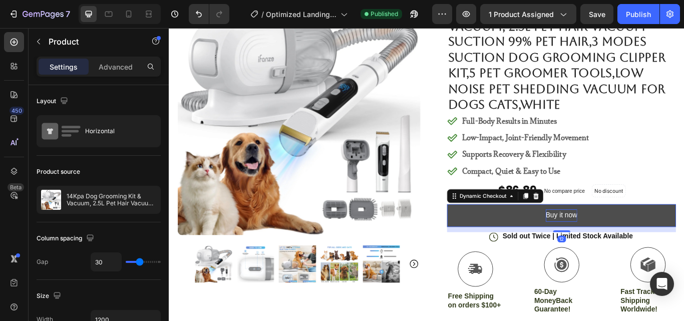
click at [614, 248] on div "Buy it now" at bounding box center [626, 247] width 37 height 15
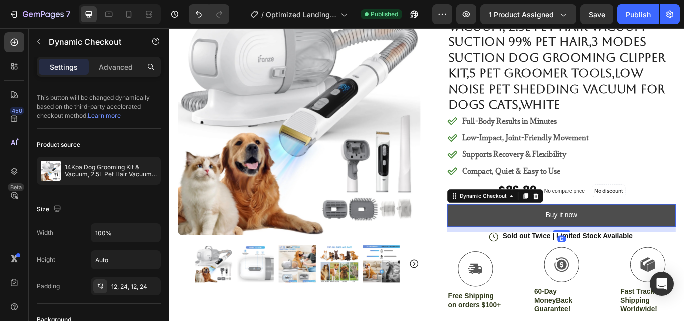
click at [570, 247] on button "Buy it now" at bounding box center [626, 247] width 267 height 27
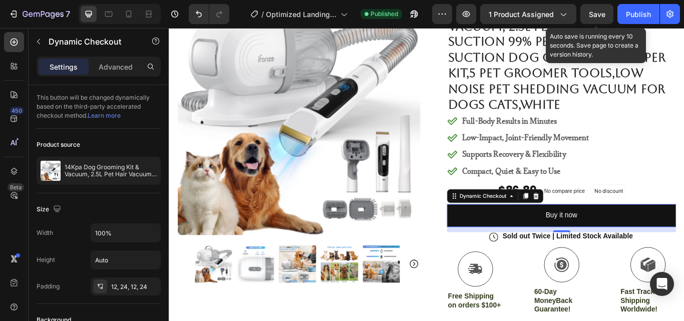
click at [600, 13] on span "Save" at bounding box center [597, 14] width 17 height 9
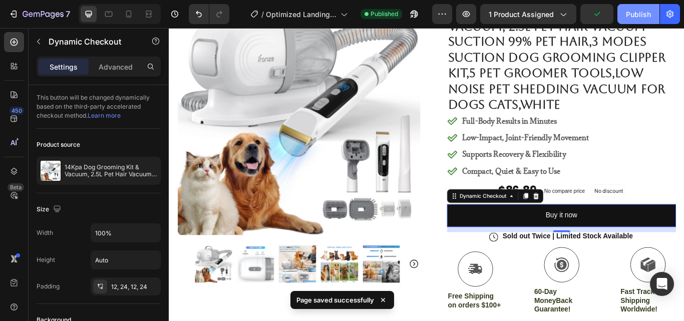
click at [641, 14] on div "Publish" at bounding box center [638, 14] width 25 height 11
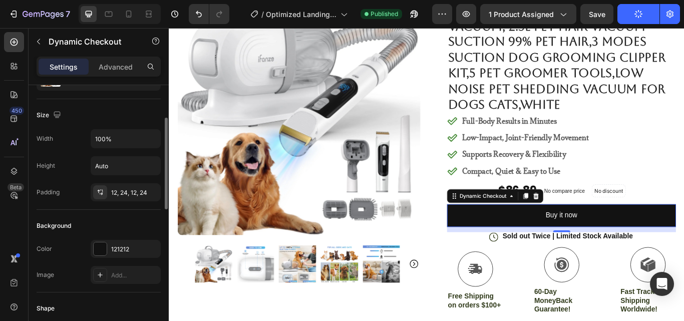
scroll to position [0, 0]
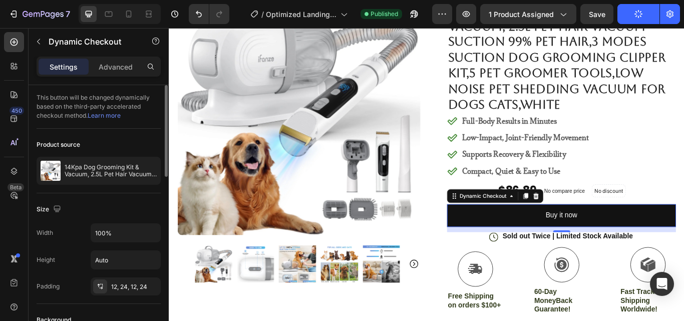
click at [110, 117] on link "Learn more" at bounding box center [104, 116] width 33 height 8
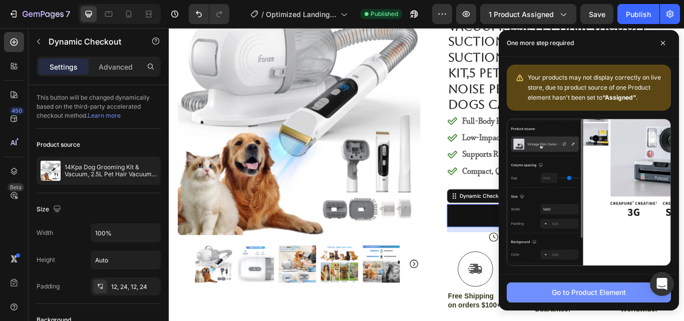
click at [589, 293] on div "Go to Product Element" at bounding box center [589, 292] width 74 height 11
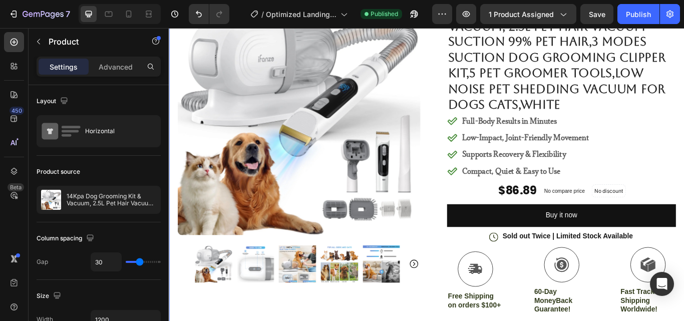
scroll to position [4, 0]
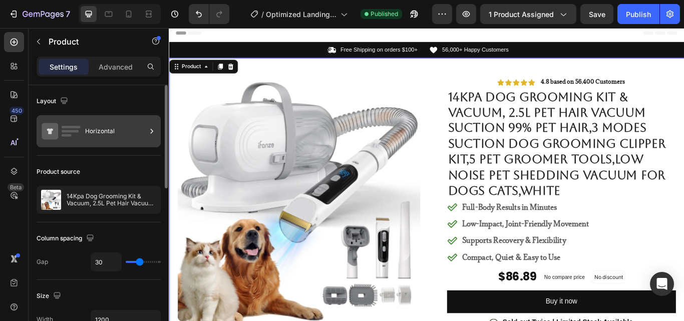
click at [124, 135] on div "Horizontal" at bounding box center [115, 131] width 61 height 23
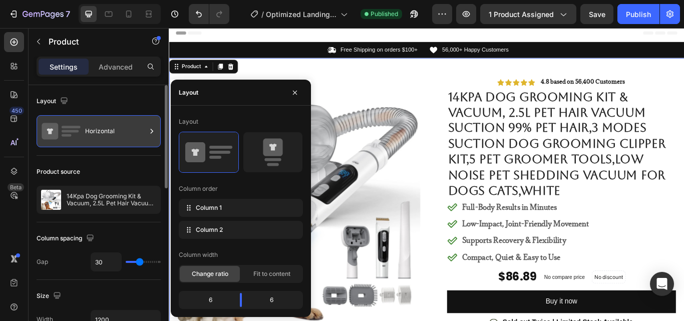
click at [124, 135] on div "Horizontal" at bounding box center [115, 131] width 61 height 23
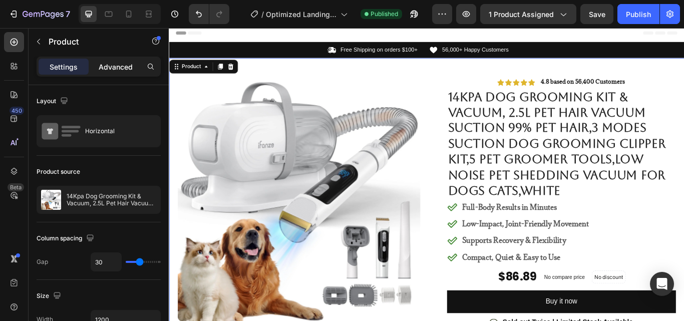
click at [111, 64] on p "Advanced" at bounding box center [116, 67] width 34 height 11
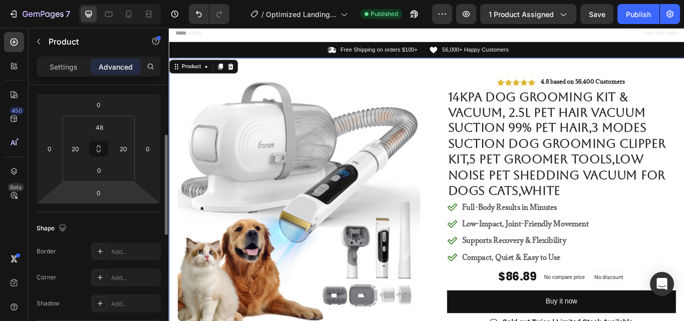
scroll to position [0, 0]
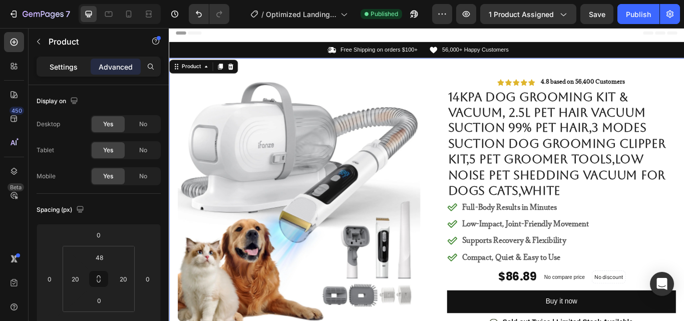
click at [65, 72] on div "Settings" at bounding box center [64, 67] width 50 height 16
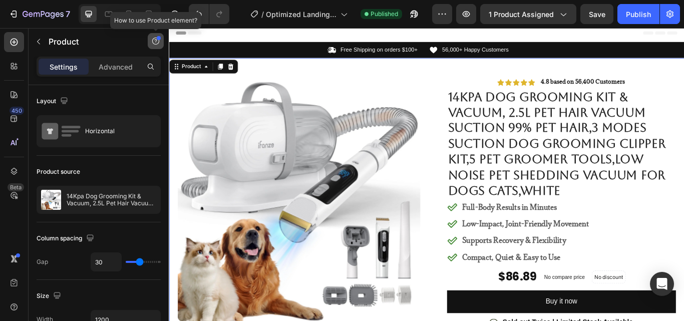
click at [159, 41] on icon "button" at bounding box center [155, 41] width 7 height 7
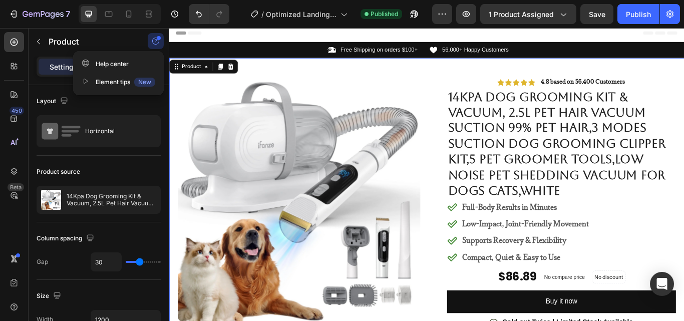
click at [158, 41] on icon "button" at bounding box center [156, 41] width 8 height 8
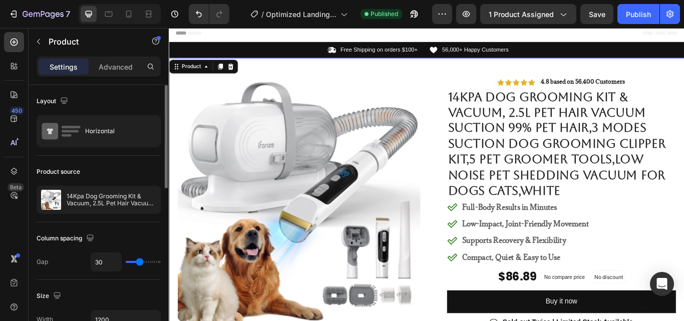
click at [109, 107] on div "Layout" at bounding box center [99, 101] width 124 height 16
click at [13, 194] on icon at bounding box center [14, 195] width 3 height 3
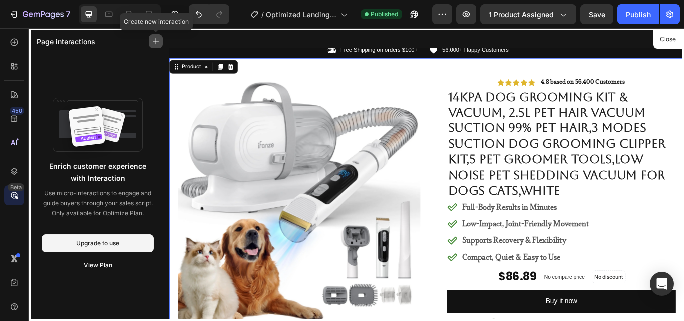
click at [158, 37] on button "button" at bounding box center [156, 41] width 14 height 14
click at [14, 40] on icon at bounding box center [14, 42] width 10 height 10
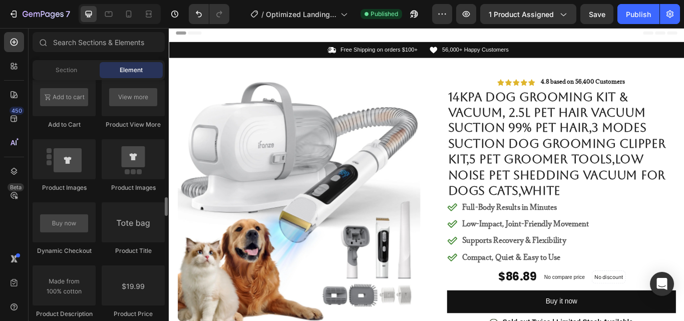
scroll to position [1443, 0]
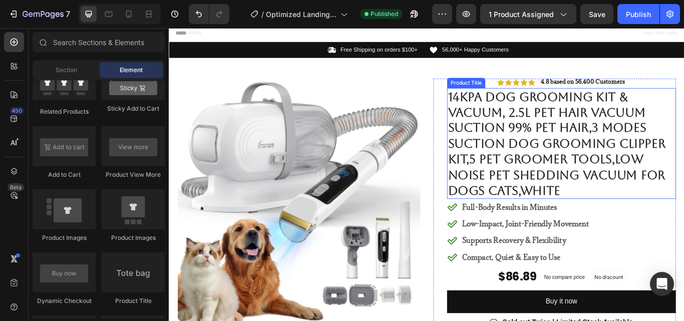
click at [564, 119] on h1 "14Kpa Dog Grooming Kit & Vacuum, 2.5L Pet Hair Vacuum Suction 99% Pet Hair,3 Mo…" at bounding box center [626, 163] width 267 height 130
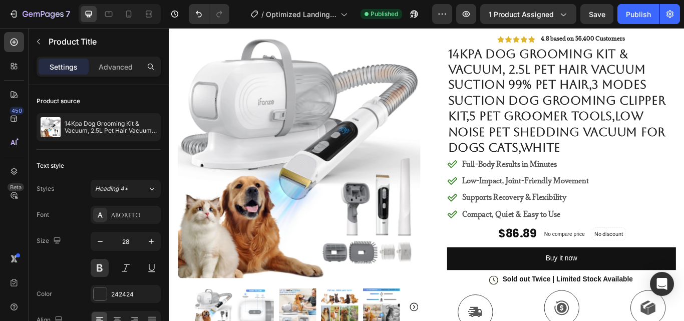
scroll to position [0, 0]
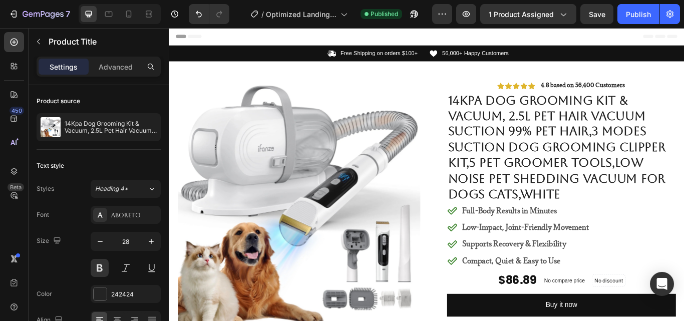
click at [526, 115] on h1 "14Kpa Dog Grooming Kit & Vacuum, 2.5L Pet Hair Vacuum Suction 99% Pet Hair,3 Mo…" at bounding box center [626, 167] width 267 height 130
click at [529, 147] on h1 "14Kpa Dog Grooming Kit & Vacuum, 2.5L Pet Hair Vacuum Suction 99% Pet Hair,3 Mo…" at bounding box center [626, 167] width 267 height 130
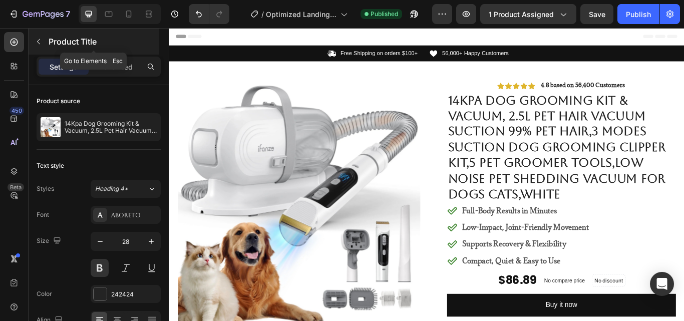
click at [38, 44] on icon "button" at bounding box center [39, 42] width 8 height 8
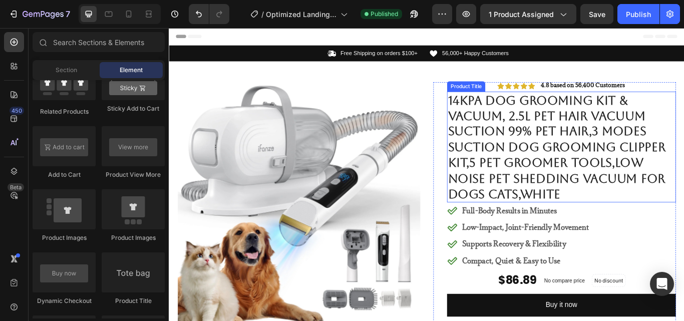
click at [535, 169] on h1 "14Kpa Dog Grooming Kit & Vacuum, 2.5L Pet Hair Vacuum Suction 99% Pet Hair,3 Mo…" at bounding box center [626, 167] width 267 height 130
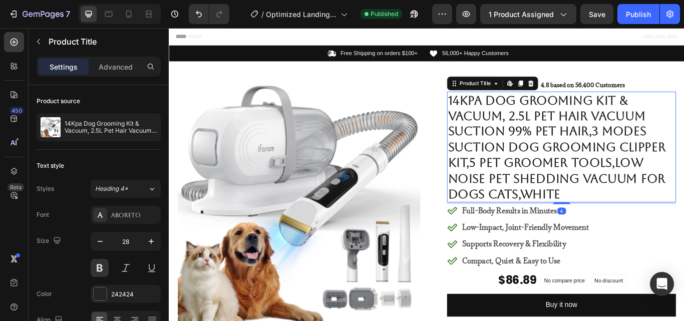
click at [535, 169] on h1 "14Kpa Dog Grooming Kit & Vacuum, 2.5L Pet Hair Vacuum Suction 99% Pet Hair,3 Mo…" at bounding box center [626, 167] width 267 height 130
click at [497, 114] on h1 "14Kpa Dog Grooming Kit & Vacuum, 2.5L Pet Hair Vacuum Suction 99% Pet Hair,3 Mo…" at bounding box center [626, 167] width 267 height 130
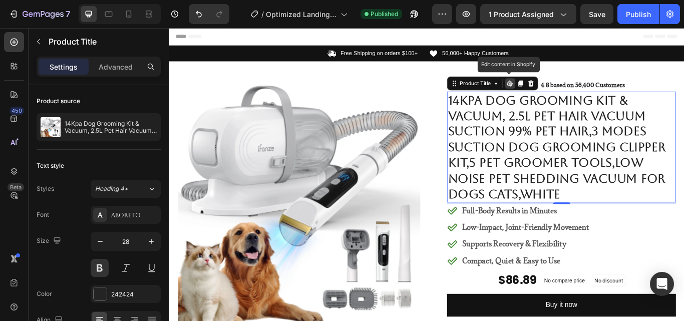
click at [497, 114] on h1 "14Kpa Dog Grooming Kit & Vacuum, 2.5L Pet Hair Vacuum Suction 99% Pet Hair,3 Mo…" at bounding box center [626, 167] width 267 height 130
click at [568, 93] on icon at bounding box center [569, 93] width 2 height 2
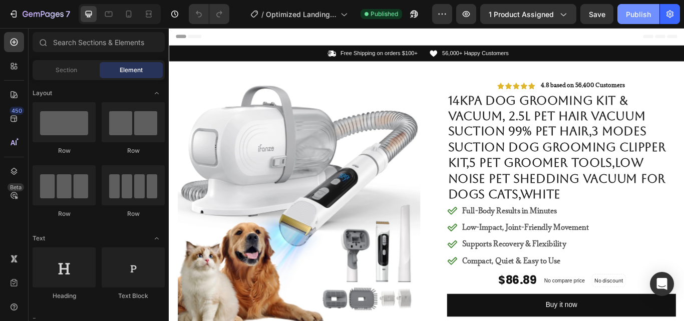
click at [630, 17] on div "Publish" at bounding box center [638, 14] width 25 height 11
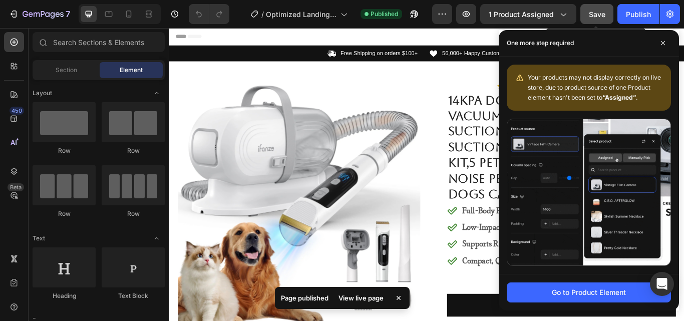
click at [601, 16] on span "Save" at bounding box center [597, 14] width 17 height 9
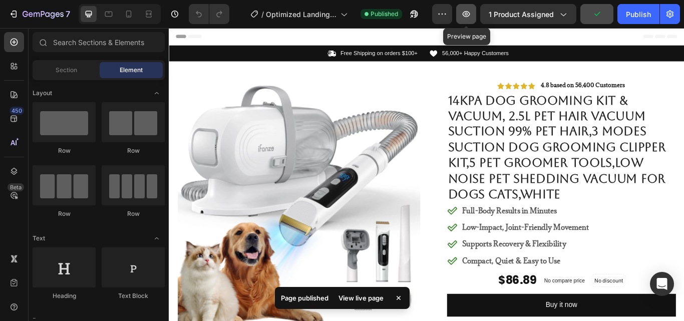
click at [467, 12] on icon "button" at bounding box center [467, 14] width 8 height 6
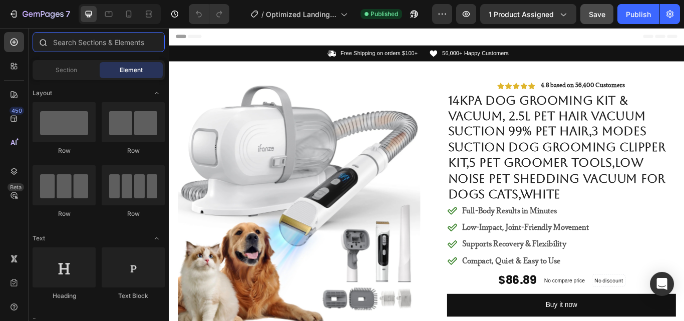
click at [86, 43] on input "text" at bounding box center [99, 42] width 132 height 20
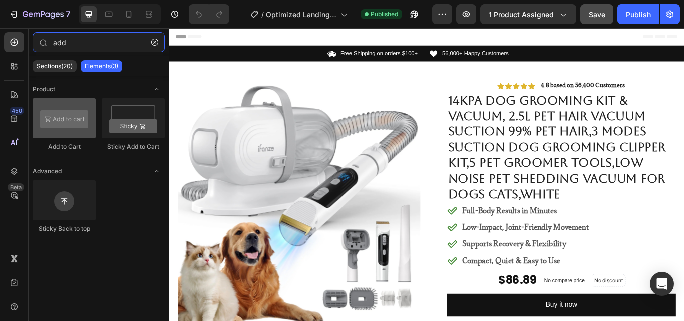
type input "add"
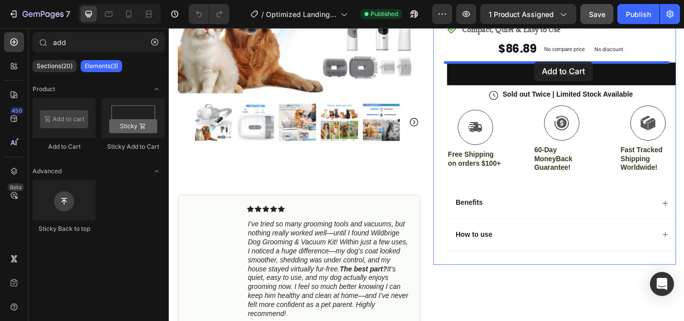
scroll to position [255, 0]
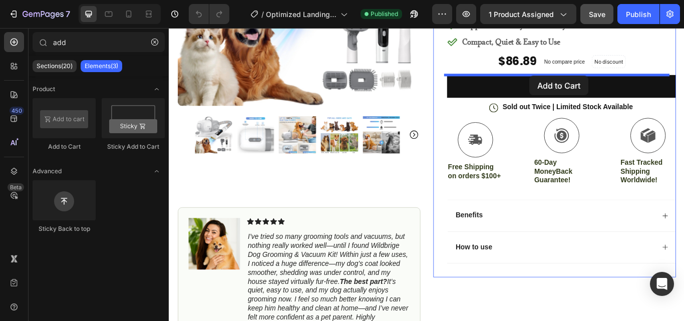
drag, startPoint x: 230, startPoint y: 155, endPoint x: 679, endPoint y: 173, distance: 449.4
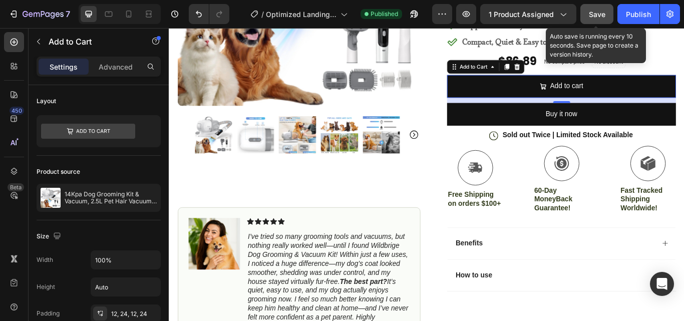
click at [601, 11] on span "Save" at bounding box center [597, 14] width 17 height 9
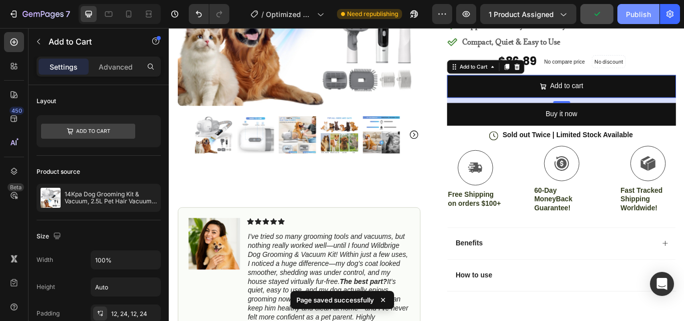
click at [639, 13] on div "Publish" at bounding box center [638, 14] width 25 height 11
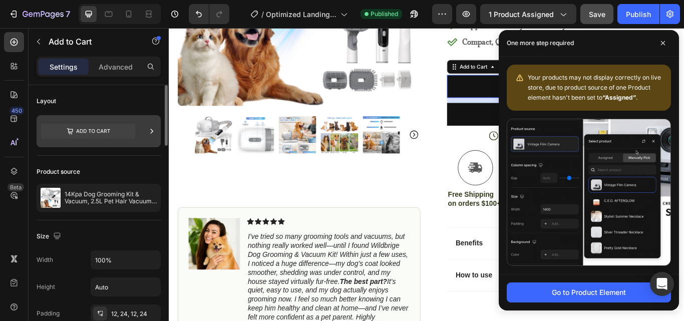
click at [116, 134] on icon at bounding box center [88, 131] width 94 height 15
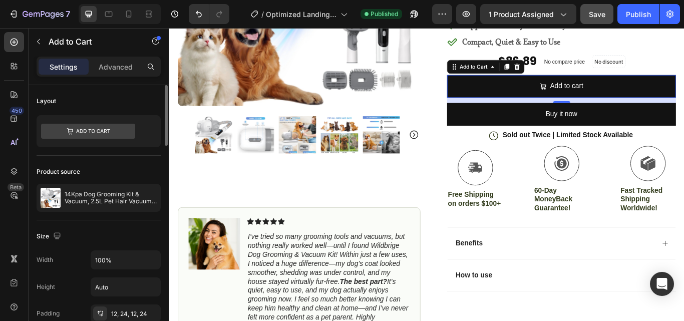
click at [127, 93] on div "Layout" at bounding box center [99, 101] width 124 height 16
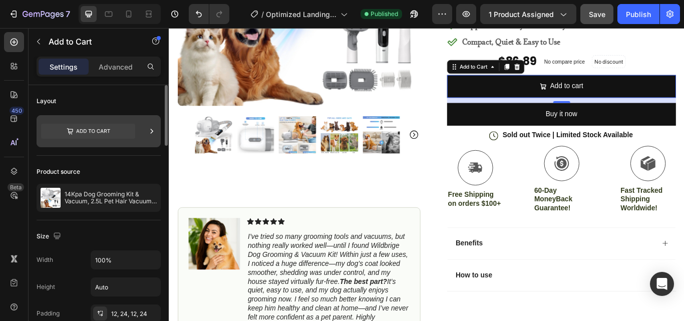
click at [151, 134] on icon at bounding box center [152, 131] width 10 height 10
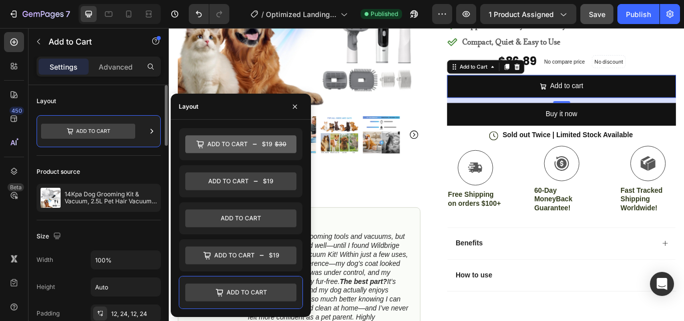
click at [135, 95] on div "Layout" at bounding box center [99, 101] width 124 height 16
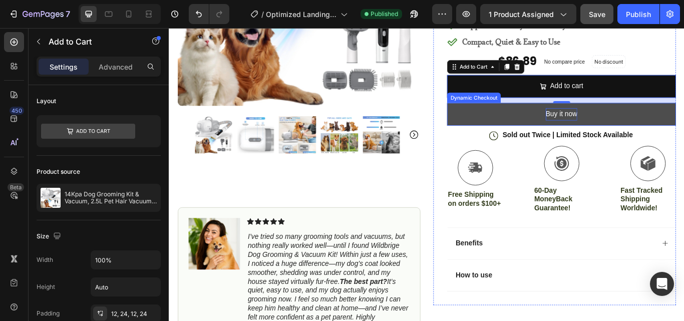
click at [608, 136] on div "Buy it now" at bounding box center [626, 129] width 37 height 15
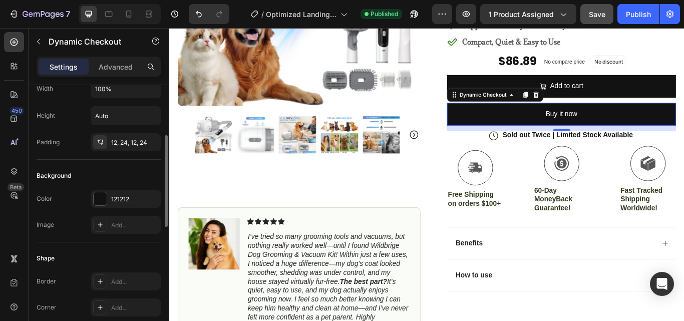
scroll to position [0, 0]
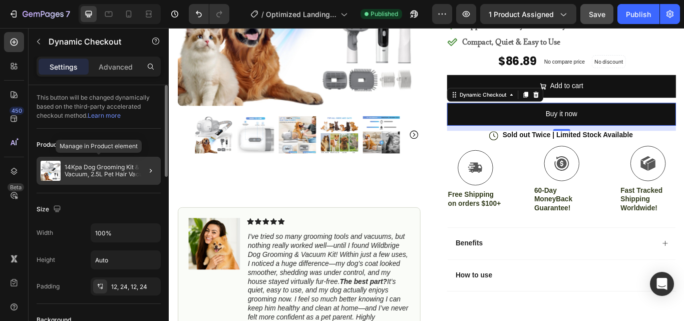
click at [115, 171] on p "14Kpa Dog Grooming Kit & Vacuum, 2.5L Pet Hair Vacuum Suction 99% Pet Hair,3 Mo…" at bounding box center [111, 171] width 92 height 14
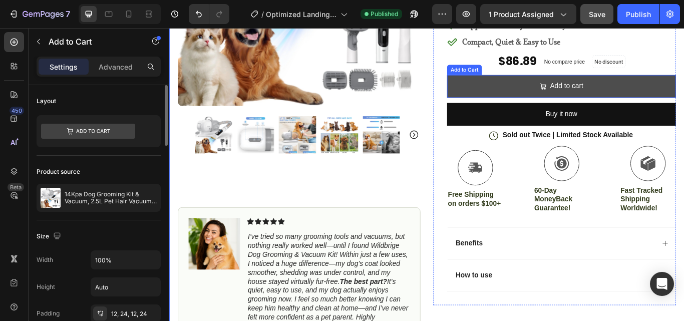
click at [683, 96] on button "Add to cart" at bounding box center [626, 96] width 267 height 27
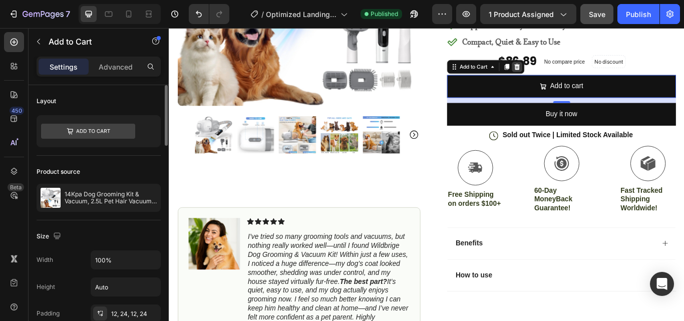
click at [572, 75] on icon at bounding box center [574, 73] width 7 height 7
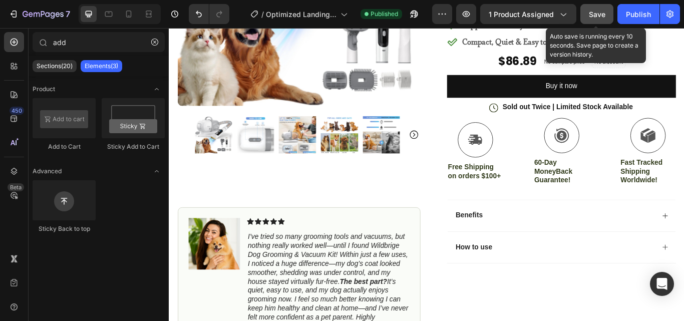
click at [595, 17] on span "Save" at bounding box center [597, 14] width 17 height 9
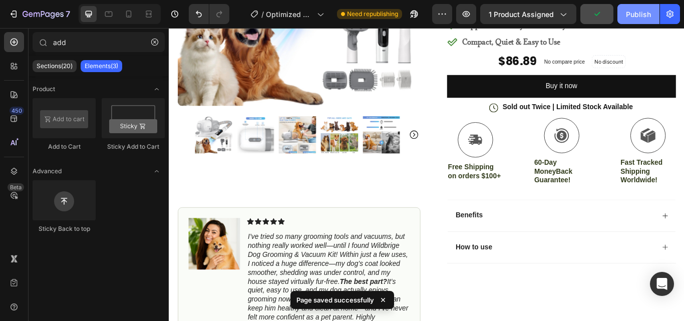
click at [631, 16] on div "Publish" at bounding box center [638, 14] width 25 height 11
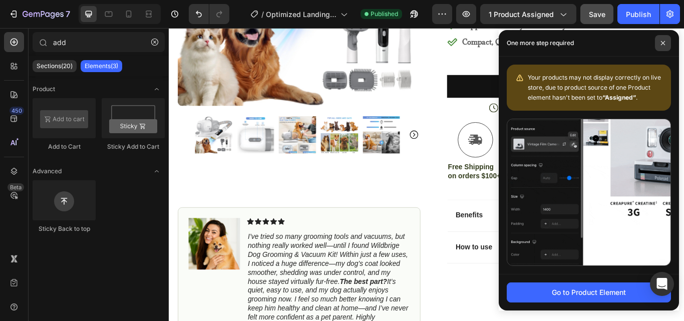
click at [663, 43] on icon at bounding box center [662, 43] width 5 height 5
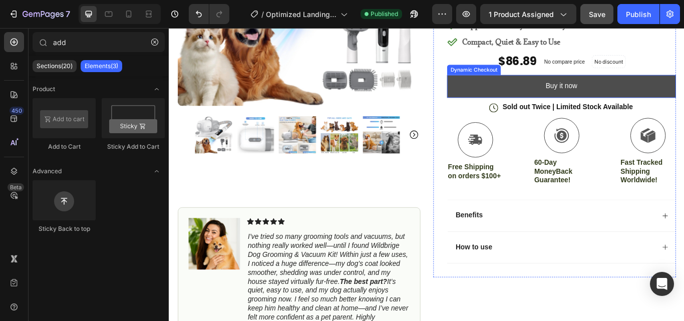
click at [588, 93] on button "Buy it now" at bounding box center [626, 96] width 267 height 27
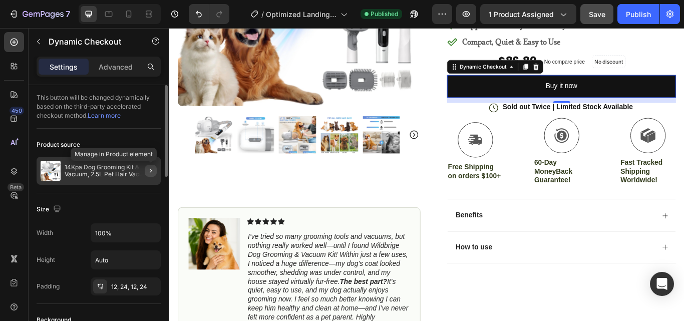
click at [150, 171] on icon "button" at bounding box center [151, 171] width 8 height 8
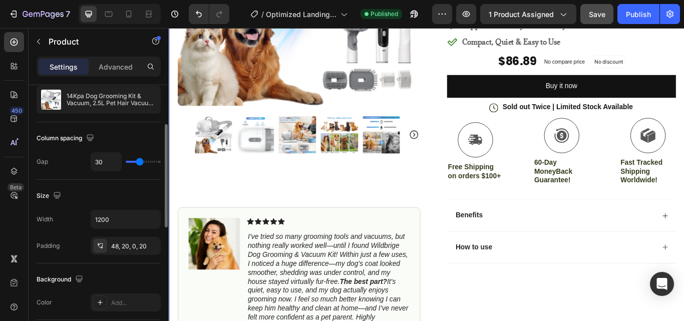
scroll to position [50, 0]
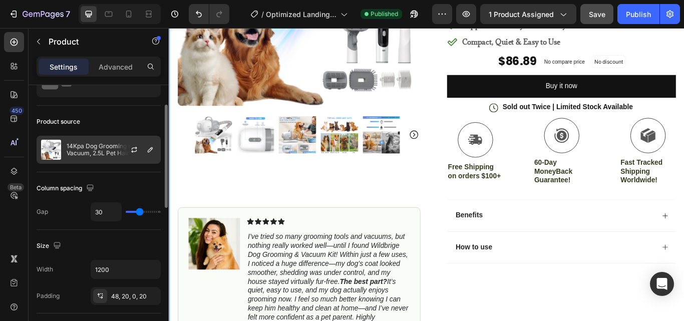
click at [127, 151] on div at bounding box center [138, 149] width 44 height 27
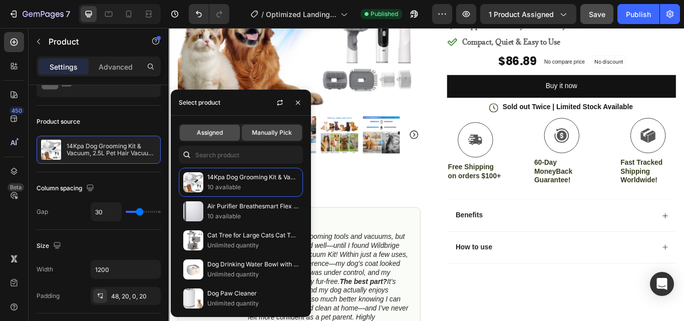
click at [209, 132] on span "Assigned" at bounding box center [210, 132] width 26 height 9
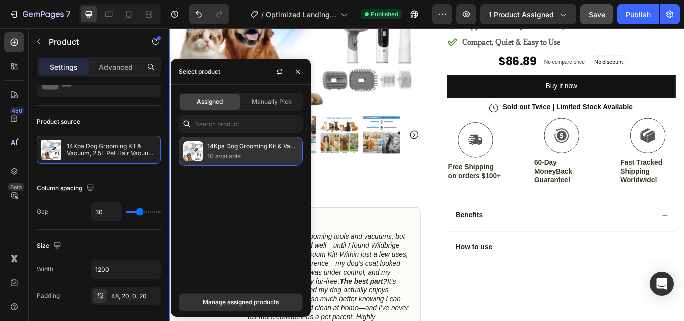
click at [218, 152] on p "10 available" at bounding box center [252, 156] width 91 height 10
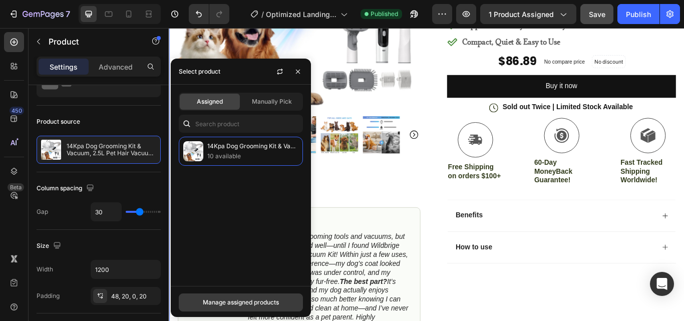
click at [234, 301] on div "Manage assigned products" at bounding box center [241, 302] width 76 height 9
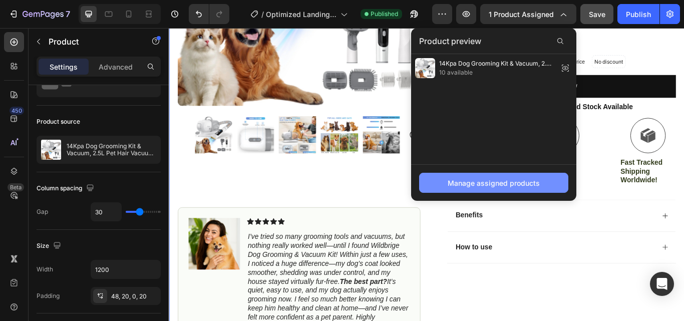
click at [499, 181] on div "Manage assigned products" at bounding box center [494, 183] width 92 height 11
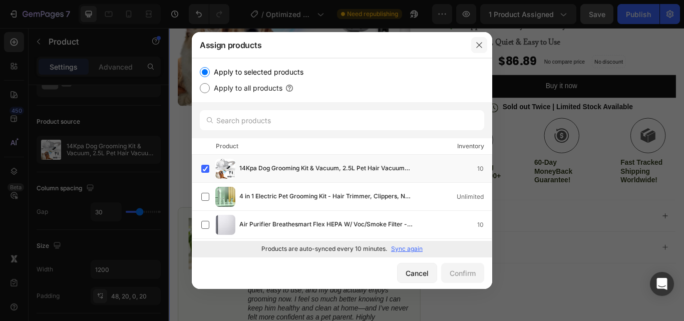
click at [477, 45] on icon "button" at bounding box center [479, 45] width 8 height 8
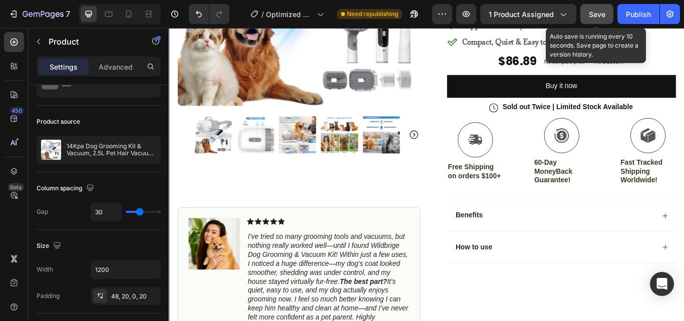
click at [604, 13] on span "Save" at bounding box center [597, 14] width 17 height 9
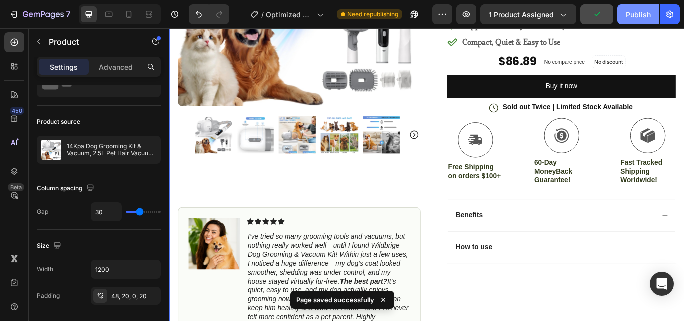
click at [635, 16] on div "Publish" at bounding box center [638, 14] width 25 height 11
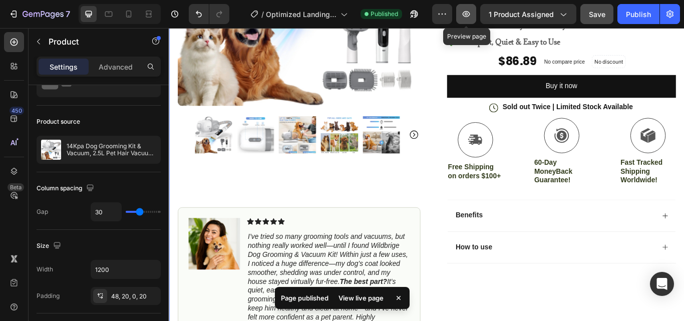
click at [466, 12] on icon "button" at bounding box center [466, 14] width 10 height 10
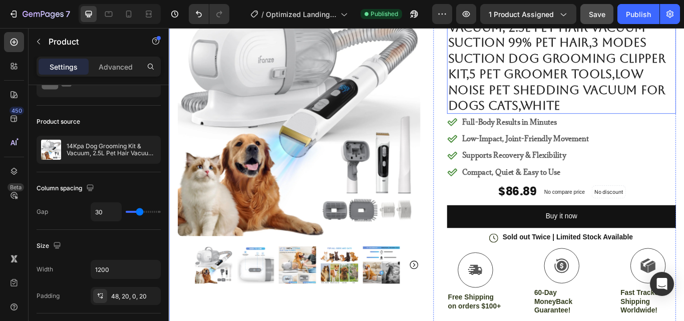
scroll to position [55, 0]
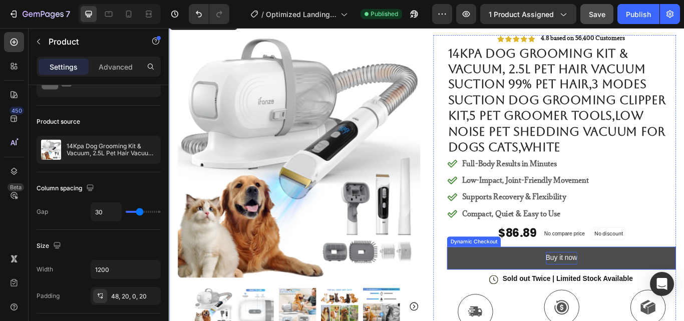
click at [616, 292] on div "Buy it now" at bounding box center [626, 296] width 37 height 15
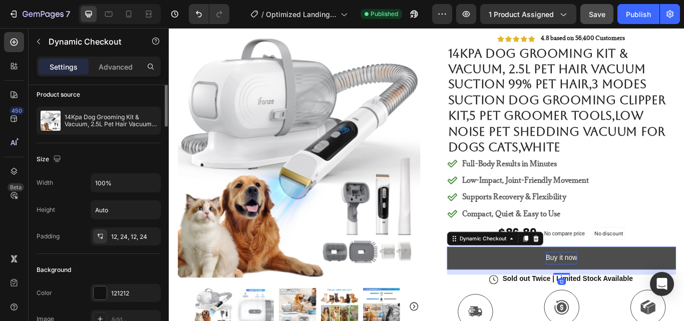
scroll to position [0, 0]
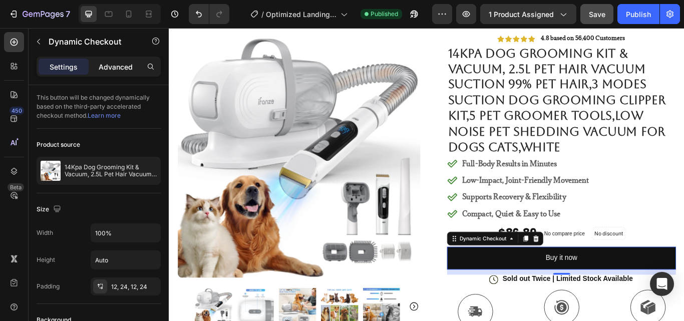
click at [109, 67] on p "Advanced" at bounding box center [116, 67] width 34 height 11
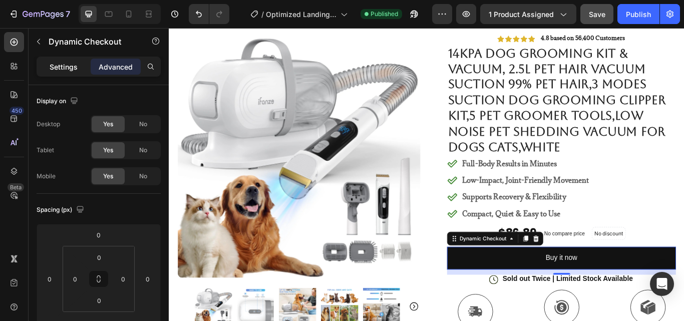
click at [66, 67] on p "Settings" at bounding box center [64, 67] width 28 height 11
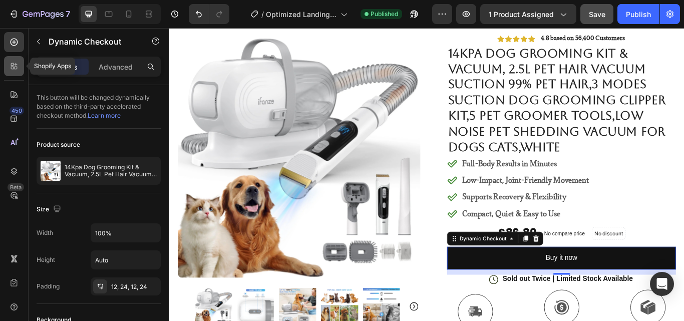
click at [12, 71] on div at bounding box center [14, 66] width 20 height 20
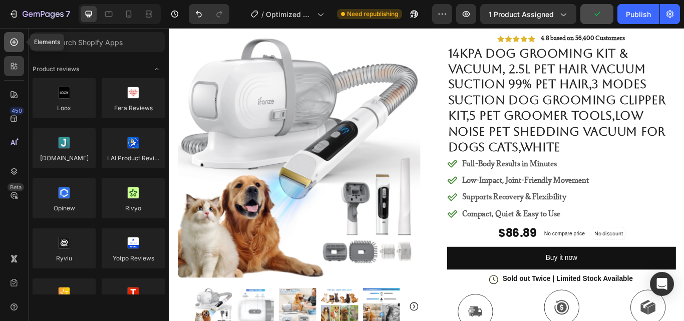
click at [13, 45] on icon at bounding box center [14, 42] width 10 height 10
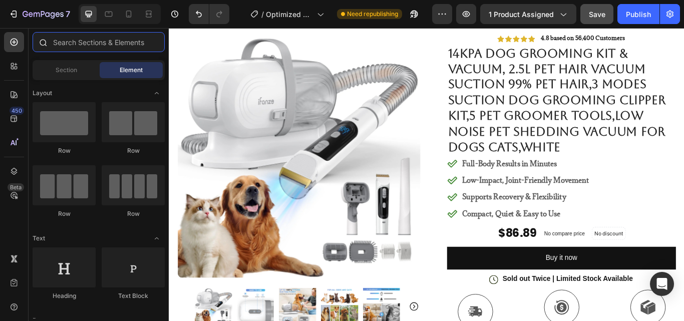
click at [92, 41] on input "text" at bounding box center [99, 42] width 132 height 20
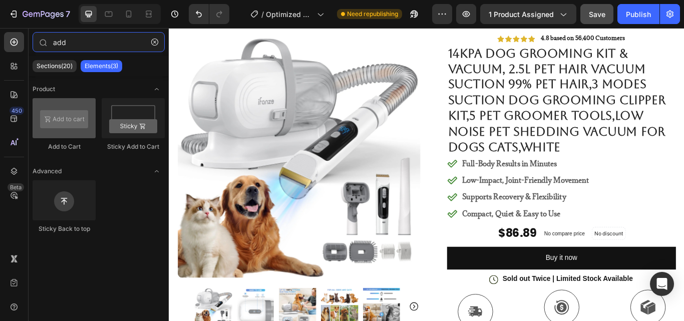
type input "add"
click at [79, 121] on div at bounding box center [64, 118] width 63 height 40
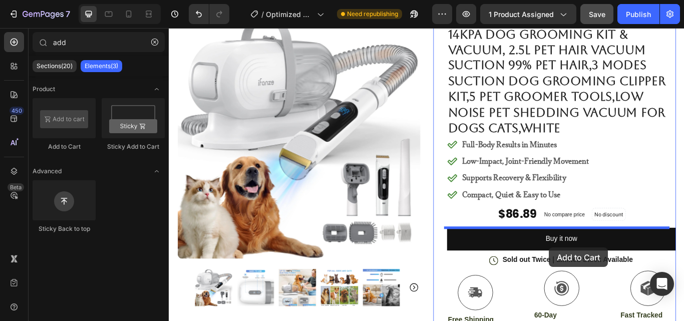
scroll to position [88, 0]
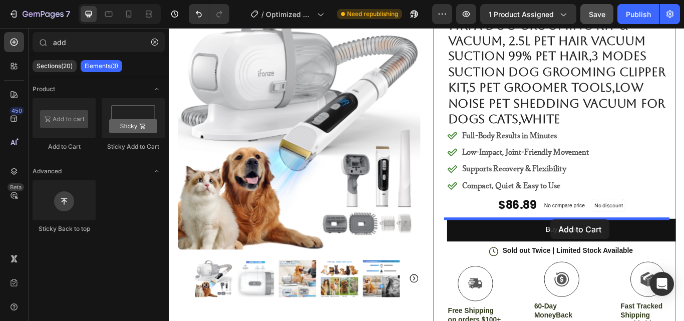
drag, startPoint x: 238, startPoint y: 146, endPoint x: 614, endPoint y: 251, distance: 390.5
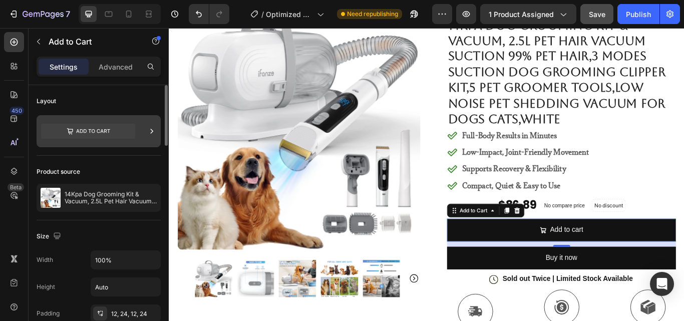
click at [154, 130] on icon at bounding box center [152, 131] width 10 height 10
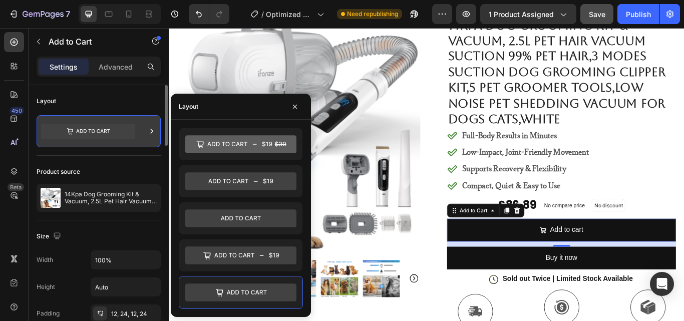
click at [152, 130] on icon at bounding box center [152, 131] width 3 height 5
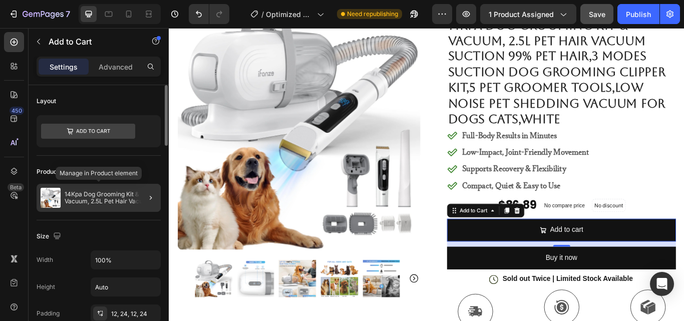
click at [122, 195] on p "14Kpa Dog Grooming Kit & Vacuum, 2.5L Pet Hair Vacuum Suction 99% Pet Hair,3 Mo…" at bounding box center [111, 198] width 92 height 14
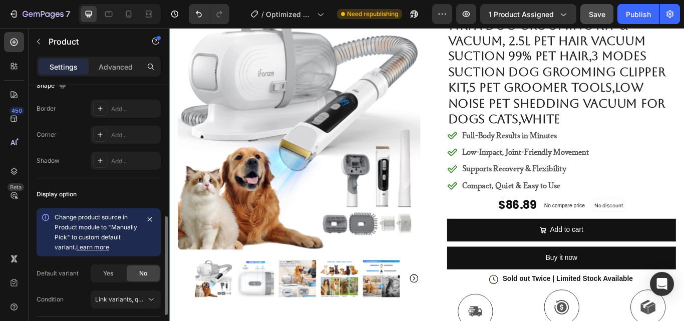
scroll to position [443, 0]
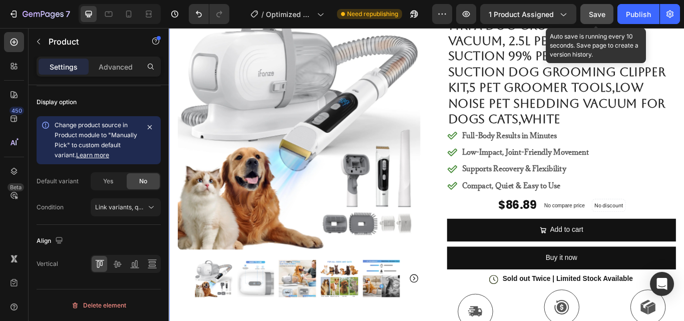
click at [592, 12] on span "Save" at bounding box center [597, 14] width 17 height 9
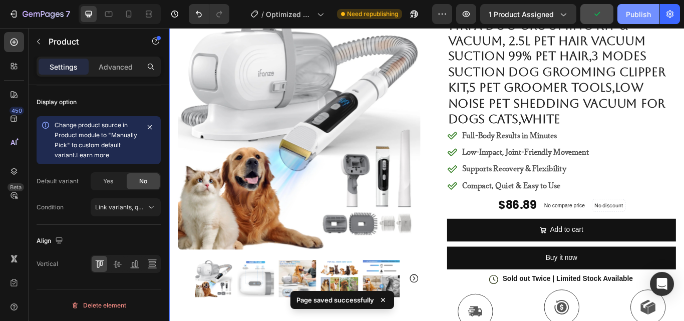
click at [635, 13] on div "Publish" at bounding box center [638, 14] width 25 height 11
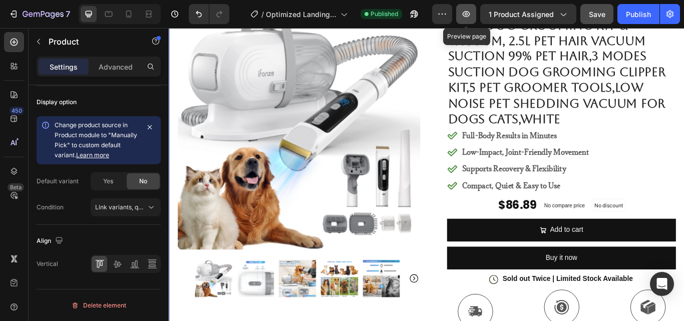
click at [466, 16] on icon "button" at bounding box center [466, 14] width 10 height 10
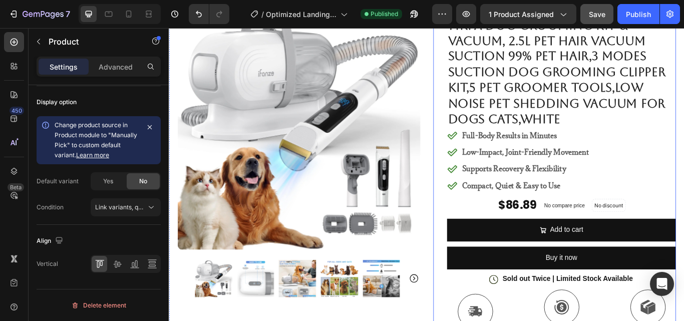
click at [503, 237] on div "Icon Icon Icon Icon Icon Icon List 4.8 based on 56,400 Customers Text Block Row…" at bounding box center [626, 261] width 267 height 515
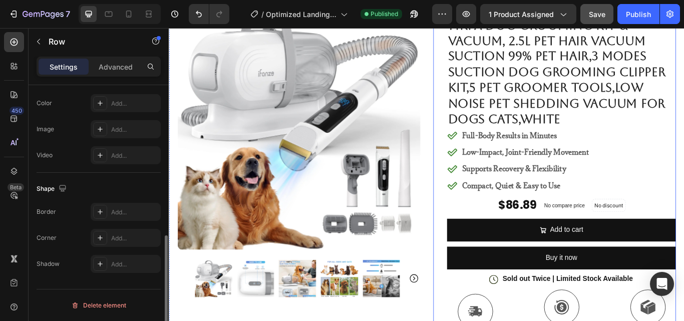
scroll to position [0, 0]
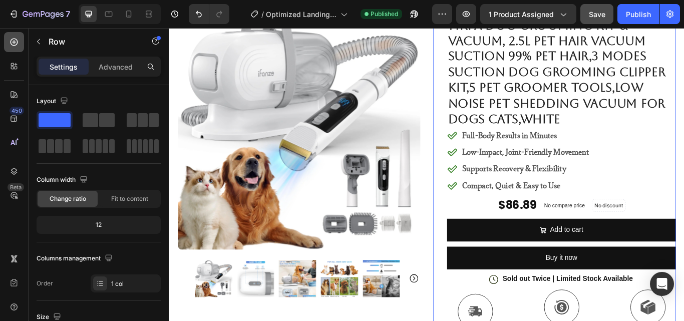
click at [15, 46] on icon at bounding box center [14, 42] width 10 height 10
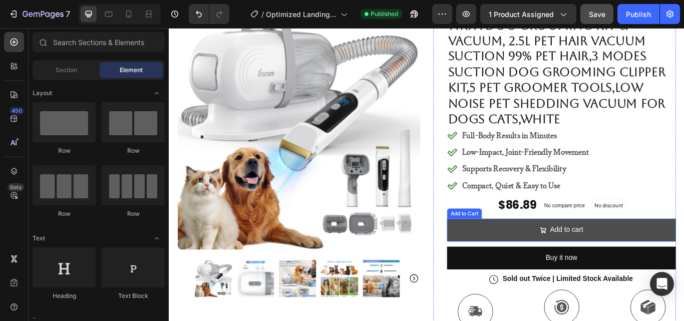
click at [586, 266] on button "Add to cart" at bounding box center [626, 263] width 267 height 27
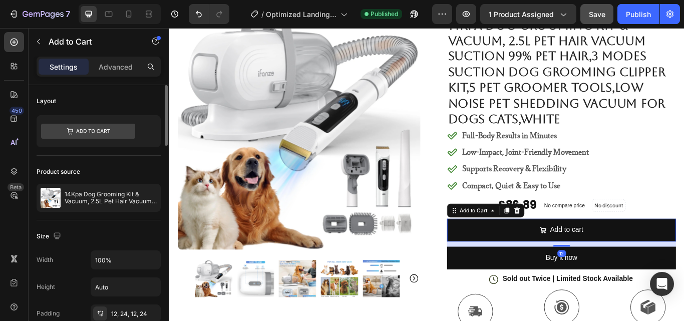
click at [105, 175] on div "Product source" at bounding box center [99, 172] width 124 height 16
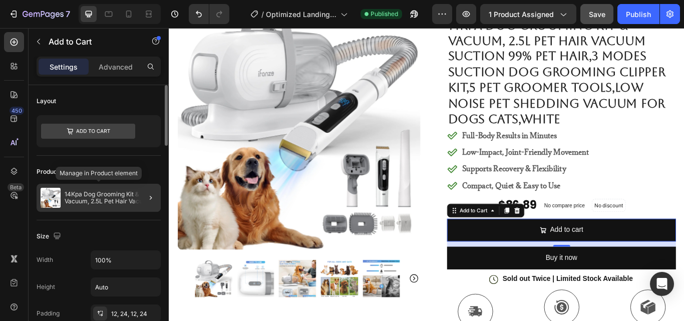
click at [103, 194] on p "14Kpa Dog Grooming Kit & Vacuum, 2.5L Pet Hair Vacuum Suction 99% Pet Hair,3 Mo…" at bounding box center [111, 198] width 92 height 14
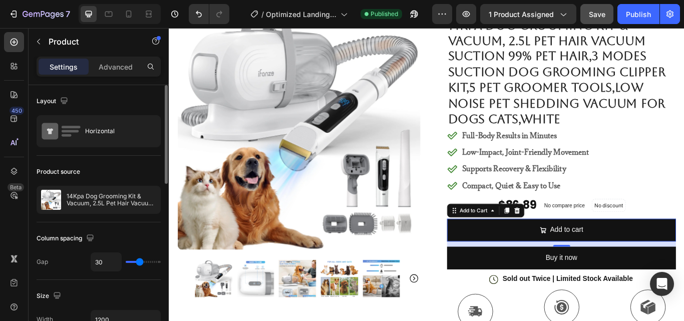
click at [103, 194] on p "14Kpa Dog Grooming Kit & Vacuum, 2.5L Pet Hair Vacuum Suction 99% Pet Hair,3 Mo…" at bounding box center [112, 200] width 90 height 14
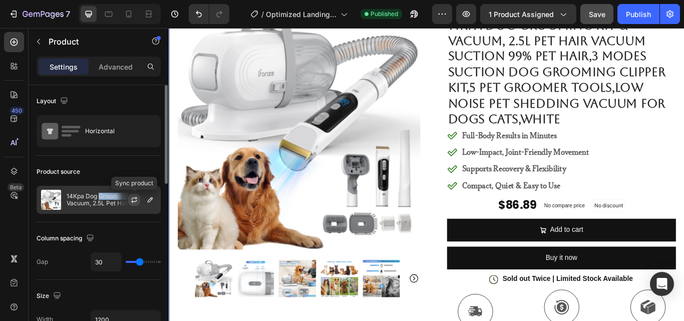
click at [132, 200] on icon "button" at bounding box center [134, 200] width 8 height 8
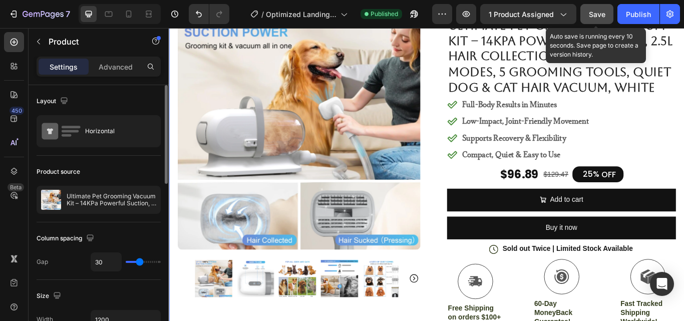
click at [602, 17] on span "Save" at bounding box center [597, 14] width 17 height 9
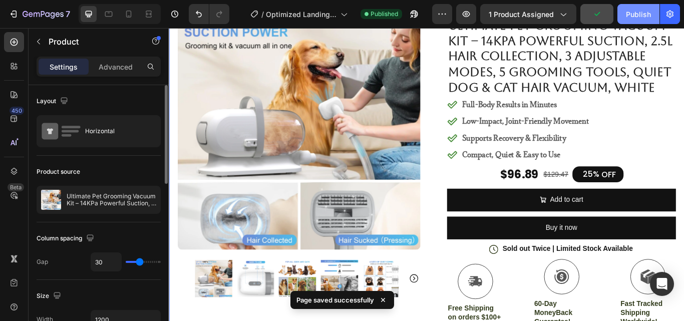
click at [631, 13] on div "Publish" at bounding box center [638, 14] width 25 height 11
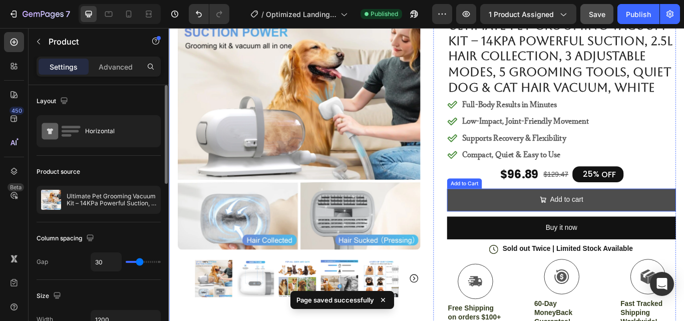
click at [552, 228] on button "Add to cart" at bounding box center [626, 228] width 267 height 27
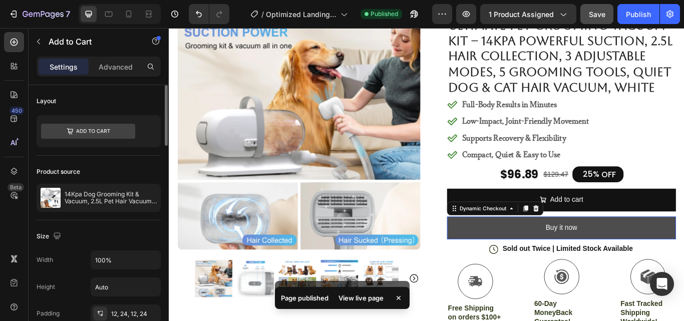
click at [578, 254] on button "Buy it now" at bounding box center [626, 261] width 267 height 27
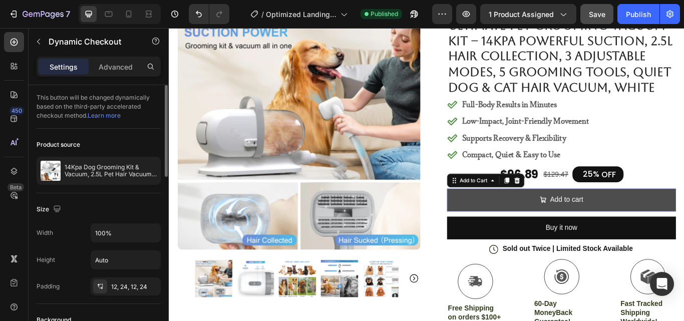
click at [656, 226] on button "Add to cart" at bounding box center [626, 228] width 267 height 27
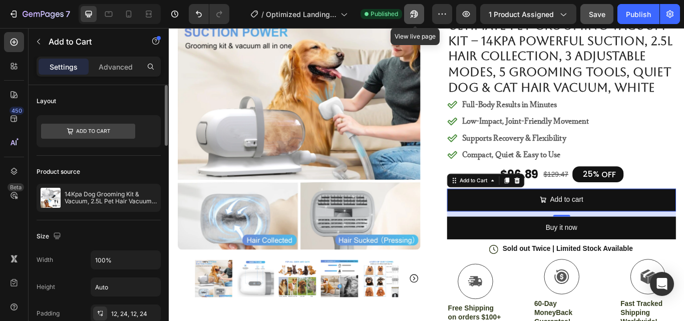
click at [413, 15] on icon "button" at bounding box center [412, 16] width 3 height 3
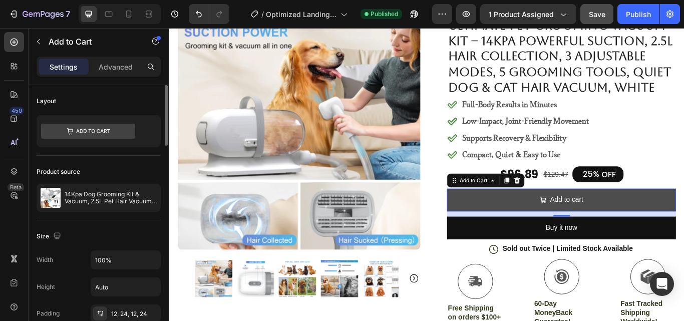
click at [578, 223] on button "Add to cart" at bounding box center [626, 228] width 267 height 27
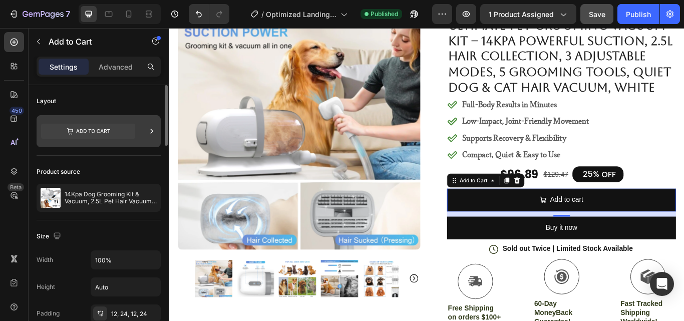
click at [85, 124] on icon at bounding box center [88, 131] width 94 height 23
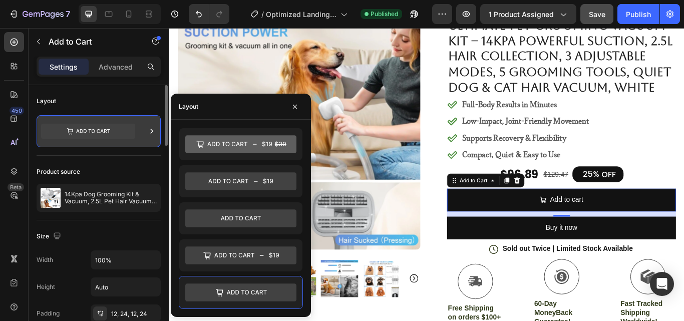
click at [89, 126] on icon at bounding box center [88, 131] width 94 height 15
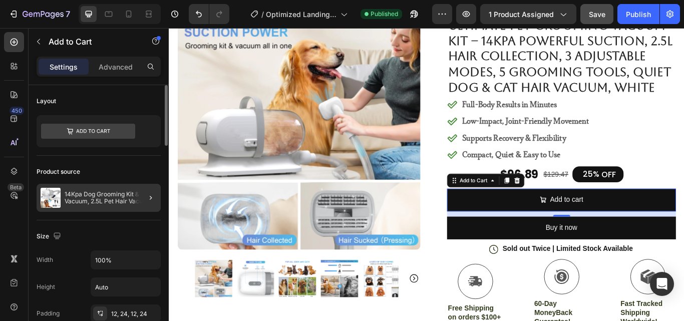
click at [135, 195] on div at bounding box center [147, 198] width 28 height 28
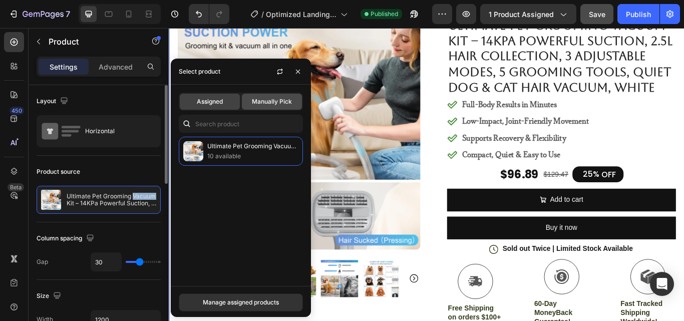
click at [260, 99] on span "Manually Pick" at bounding box center [272, 101] width 40 height 9
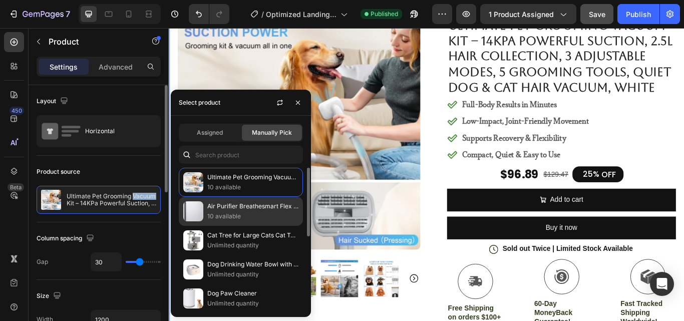
click at [197, 214] on img at bounding box center [193, 211] width 20 height 20
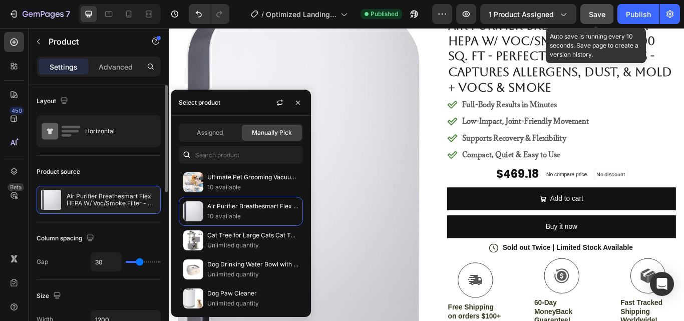
click at [601, 12] on span "Save" at bounding box center [597, 14] width 17 height 9
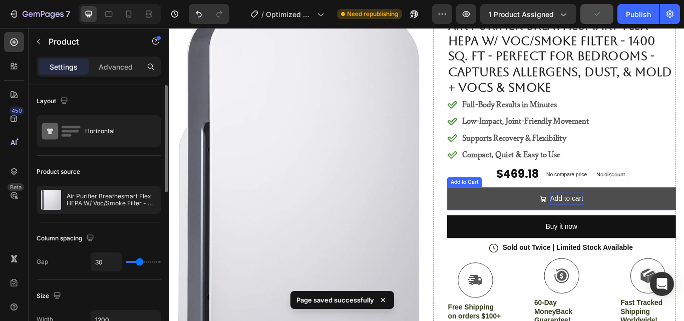
click at [628, 226] on div "Add to cart" at bounding box center [632, 227] width 39 height 15
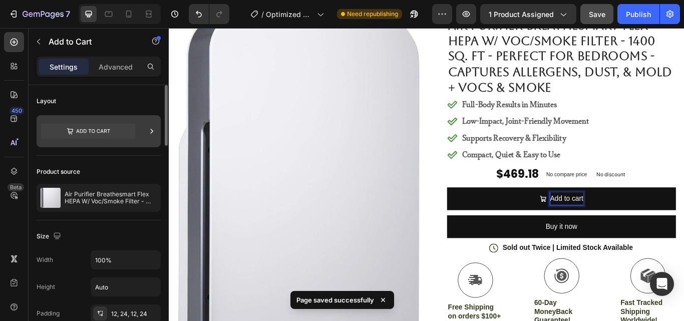
click at [149, 132] on icon at bounding box center [152, 131] width 10 height 10
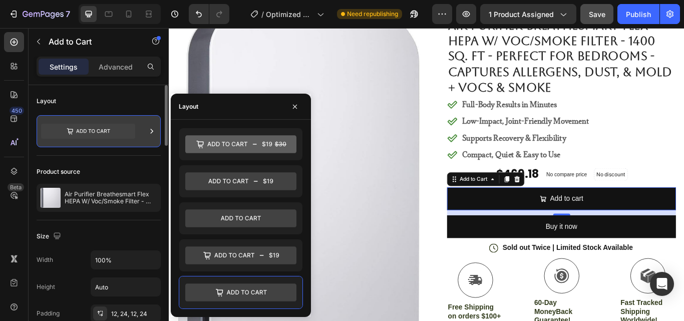
click at [149, 132] on icon at bounding box center [152, 131] width 10 height 10
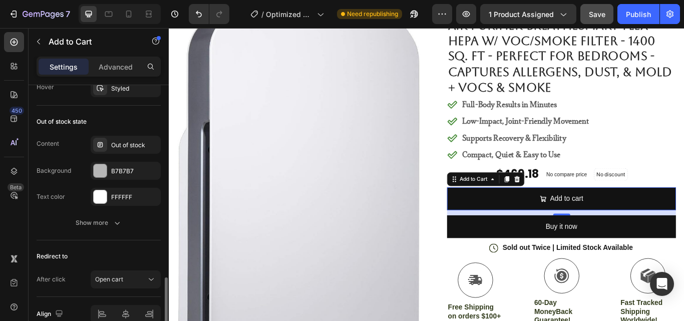
scroll to position [888, 0]
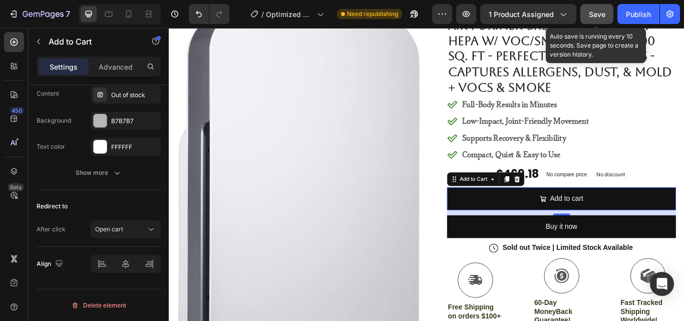
click at [596, 21] on button "Save" at bounding box center [596, 14] width 33 height 20
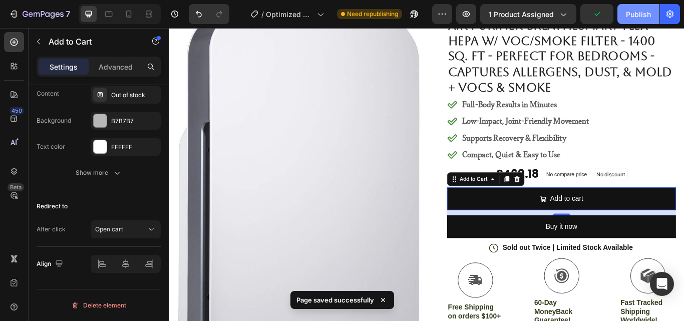
click at [631, 13] on div "Publish" at bounding box center [638, 14] width 25 height 11
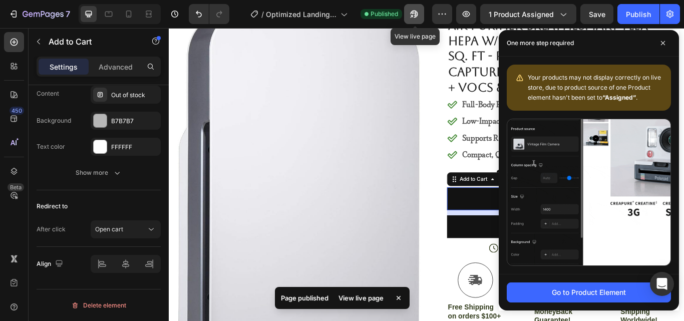
click at [415, 16] on icon "button" at bounding box center [414, 14] width 10 height 10
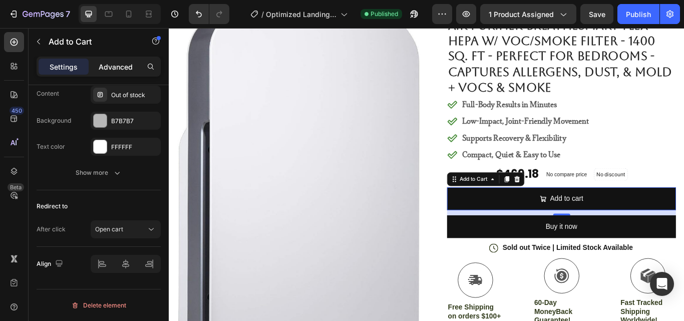
click at [107, 63] on p "Advanced" at bounding box center [116, 67] width 34 height 11
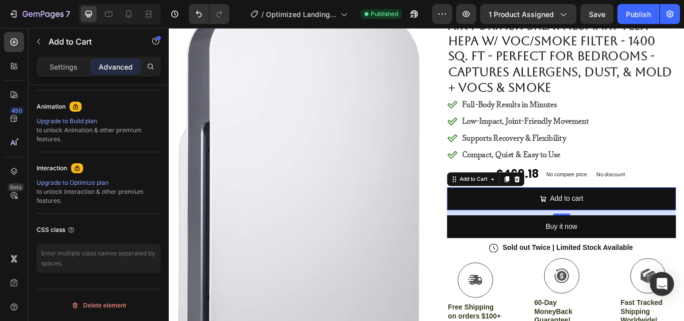
click at [52, 70] on p "Settings" at bounding box center [64, 67] width 28 height 11
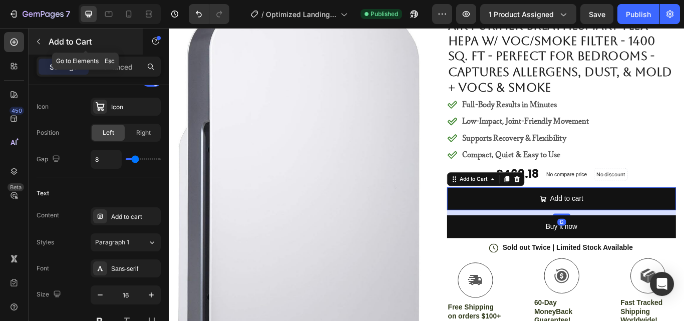
click at [37, 40] on icon "button" at bounding box center [39, 42] width 8 height 8
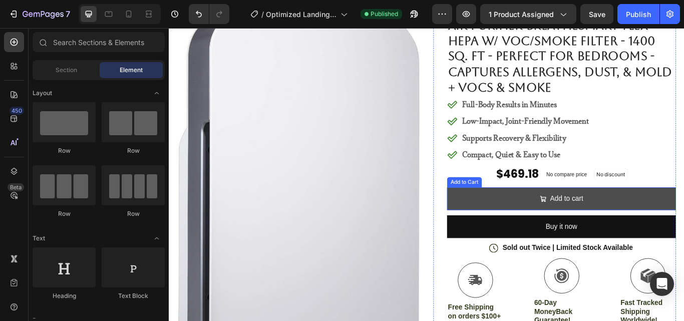
click at [652, 226] on button "Add to cart" at bounding box center [626, 227] width 267 height 27
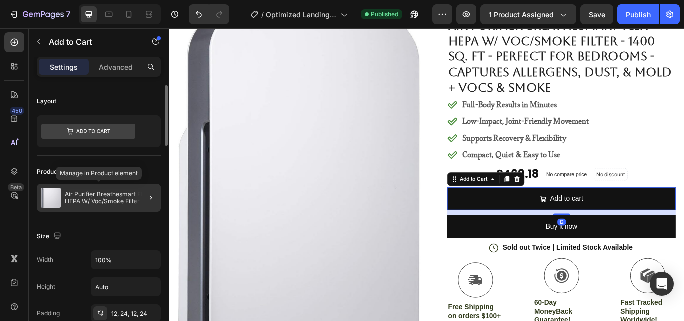
click at [120, 194] on p "Air Purifier Breathesmart Flex HEPA W/ Voc/Smoke Filter - 1400 Sq. Ft - Perfect…" at bounding box center [111, 198] width 92 height 14
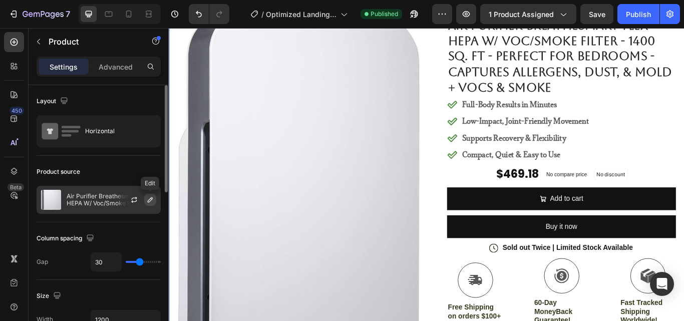
click at [150, 199] on icon "button" at bounding box center [150, 199] width 5 height 5
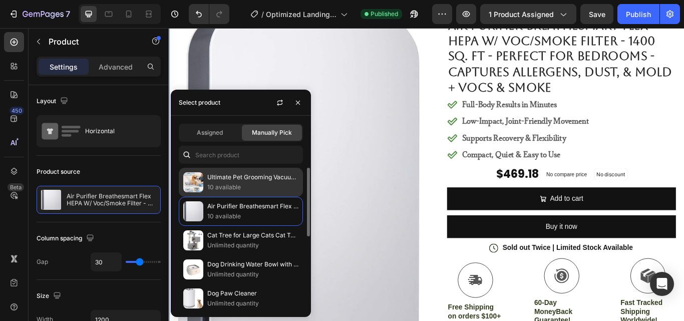
click at [252, 181] on p "Ultimate Pet Grooming Vacuum Kit – 14KPa Powerful Suction, 2.5L Hair Collection…" at bounding box center [252, 177] width 91 height 10
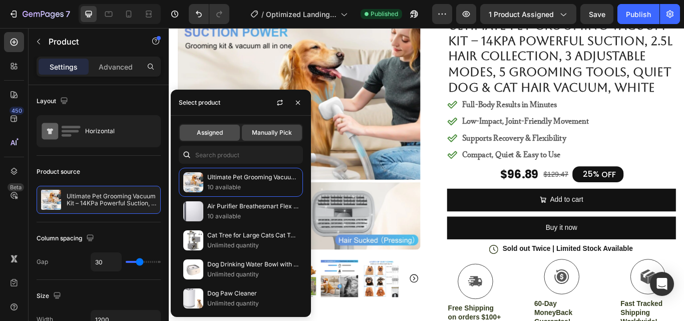
click at [221, 131] on span "Assigned" at bounding box center [210, 132] width 26 height 9
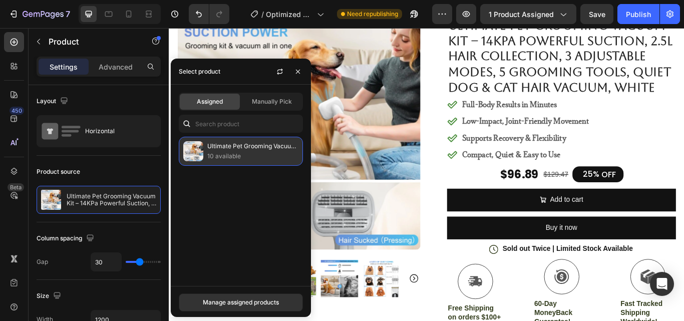
click at [236, 144] on p "Ultimate Pet Grooming Vacuum Kit – 14KPa Powerful Suction, 2.5L Hair Collection…" at bounding box center [252, 146] width 91 height 10
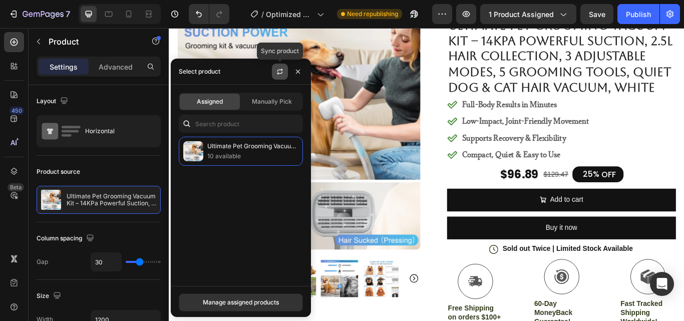
click at [278, 71] on icon "button" at bounding box center [280, 72] width 8 height 8
click at [252, 296] on button "Manage assigned products" at bounding box center [241, 302] width 124 height 18
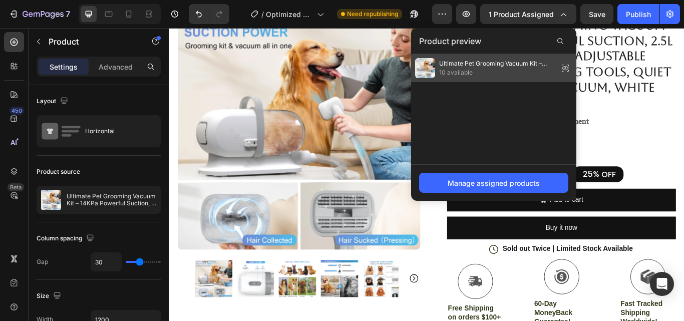
click at [497, 60] on span "Ultimate Pet Grooming Vacuum Kit – 14KPa Powerful Suction, 2.5L Hair Collection…" at bounding box center [496, 63] width 115 height 9
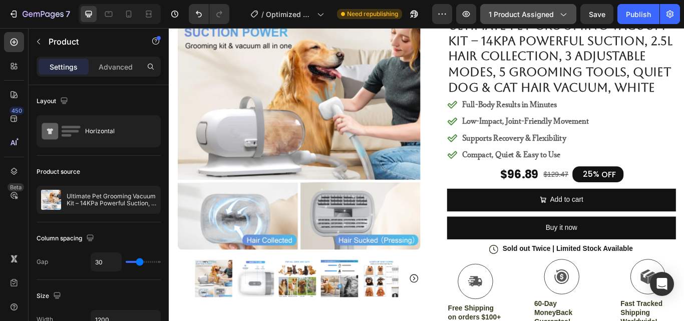
click at [567, 14] on icon "button" at bounding box center [563, 14] width 10 height 10
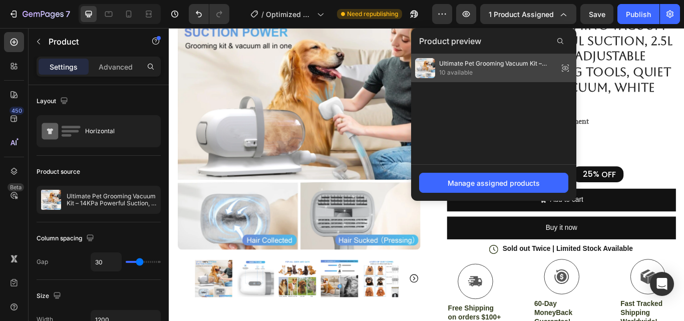
click at [565, 67] on icon at bounding box center [565, 68] width 14 height 14
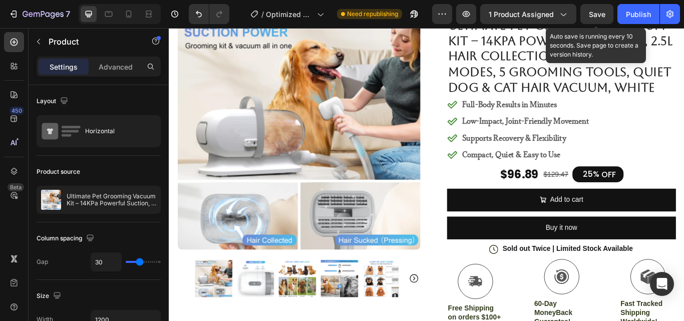
click at [596, 16] on span "Save" at bounding box center [597, 14] width 17 height 9
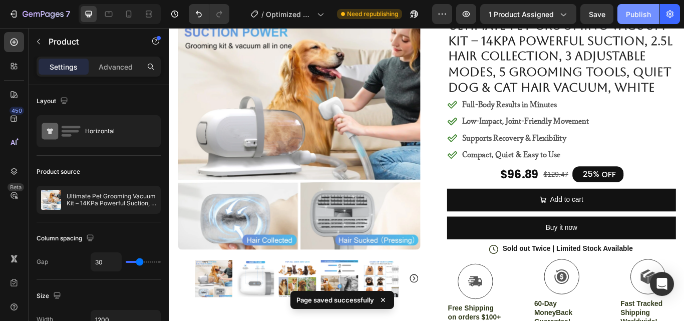
click at [632, 16] on div "Publish" at bounding box center [638, 14] width 25 height 11
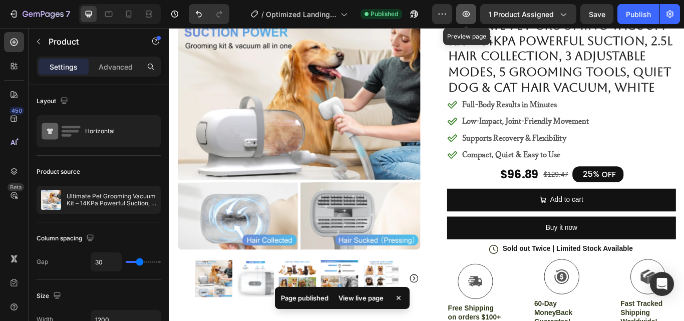
click at [467, 17] on icon "button" at bounding box center [466, 14] width 10 height 10
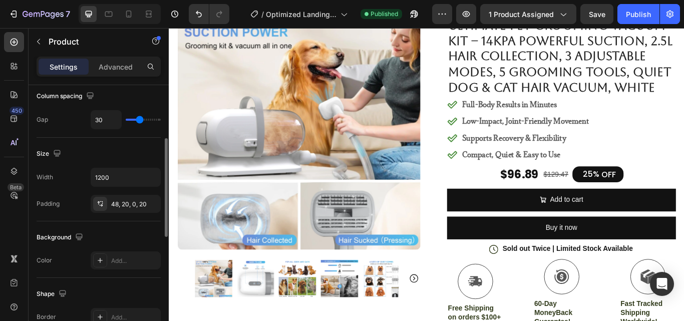
scroll to position [0, 0]
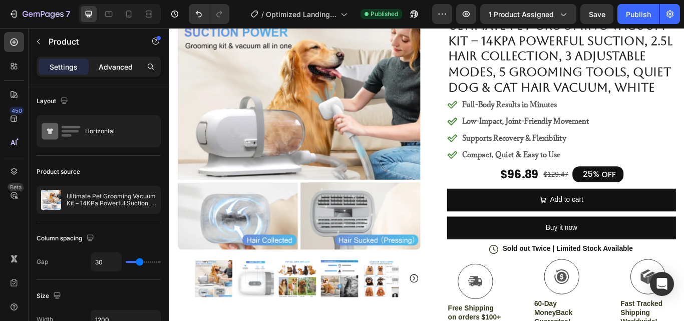
click at [113, 65] on p "Advanced" at bounding box center [116, 67] width 34 height 11
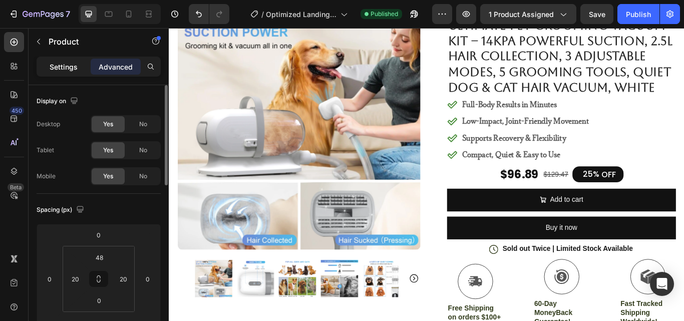
click at [63, 66] on p "Settings" at bounding box center [64, 67] width 28 height 11
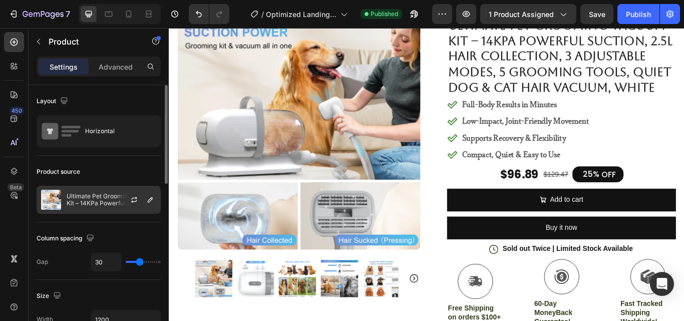
click at [112, 207] on div "Ultimate Pet Grooming Vacuum Kit – 14KPa Powerful Suction, 2.5L Hair Collection…" at bounding box center [99, 200] width 124 height 28
click at [100, 197] on p "Ultimate Pet Grooming Vacuum Kit – 14KPa Powerful Suction, 2.5L Hair Collection…" at bounding box center [112, 200] width 90 height 14
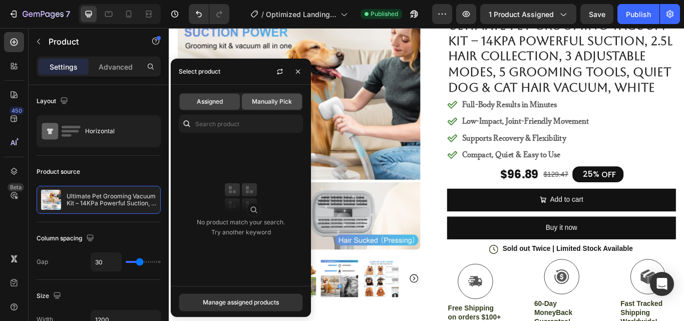
click at [272, 100] on span "Manually Pick" at bounding box center [272, 101] width 40 height 9
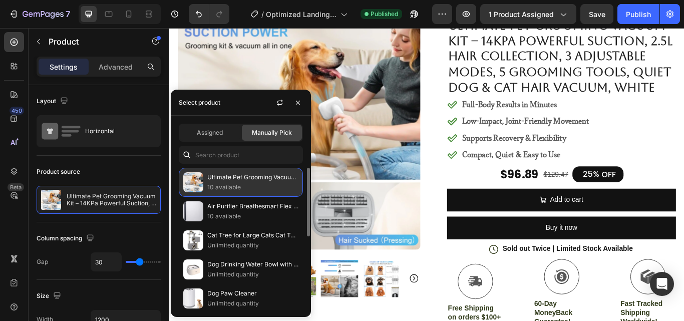
click at [230, 181] on p "Ultimate Pet Grooming Vacuum Kit – 14KPa Powerful Suction, 2.5L Hair Collection…" at bounding box center [252, 177] width 91 height 10
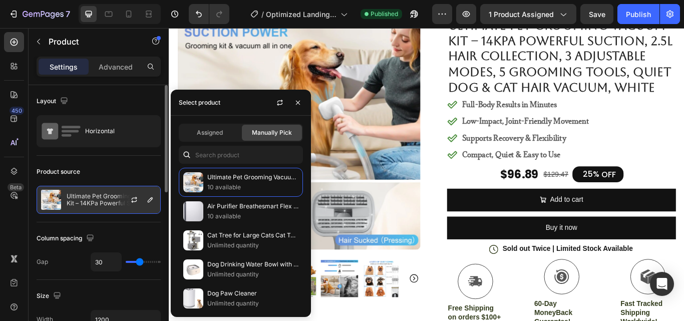
click at [127, 202] on div at bounding box center [138, 199] width 44 height 27
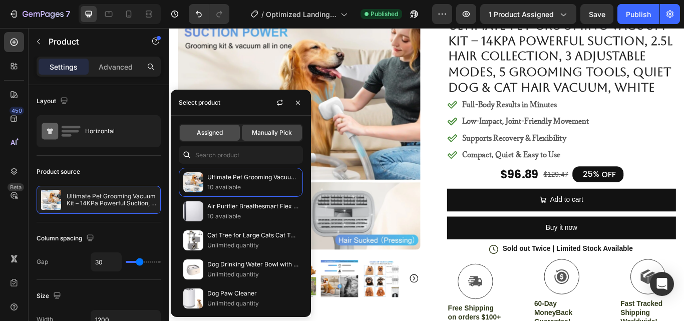
click at [203, 134] on span "Assigned" at bounding box center [210, 132] width 26 height 9
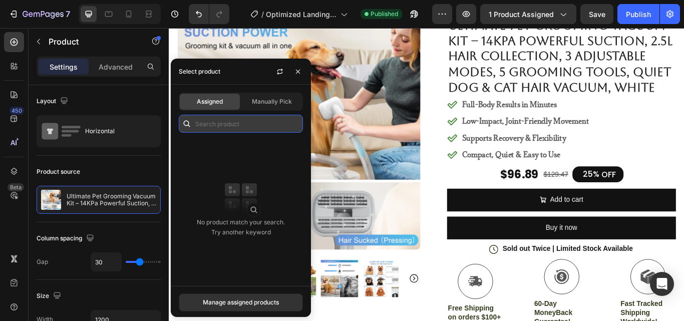
click at [214, 120] on input "text" at bounding box center [241, 124] width 124 height 18
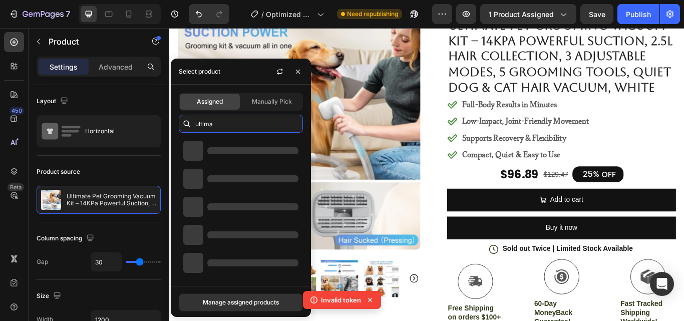
type input "ultima"
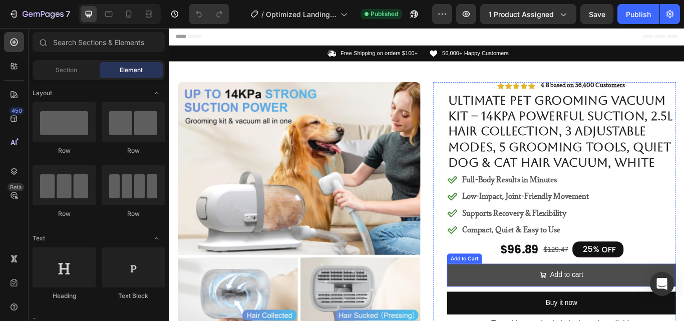
click at [545, 314] on button "Add to cart" at bounding box center [626, 316] width 267 height 27
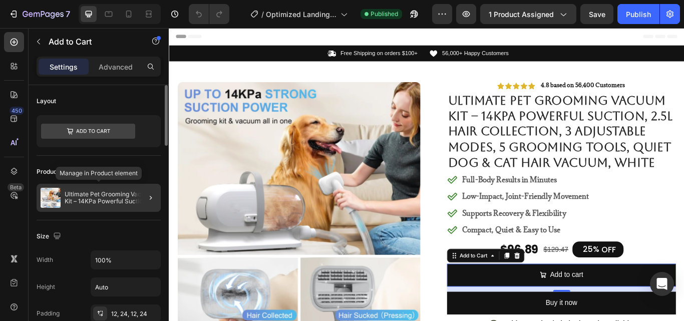
click at [116, 200] on p "Ultimate Pet Grooming Vacuum Kit – 14KPa Powerful Suction, 2.5L Hair Collection…" at bounding box center [111, 198] width 92 height 14
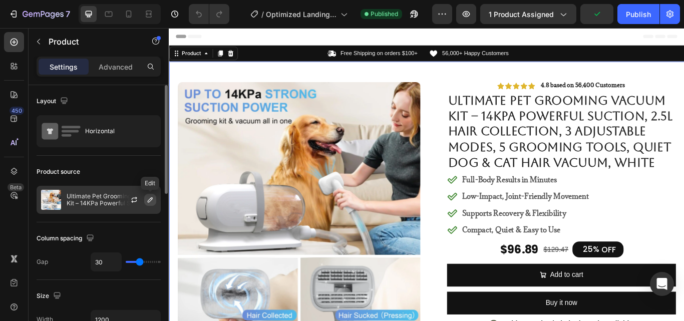
click at [146, 200] on icon "button" at bounding box center [150, 200] width 8 height 8
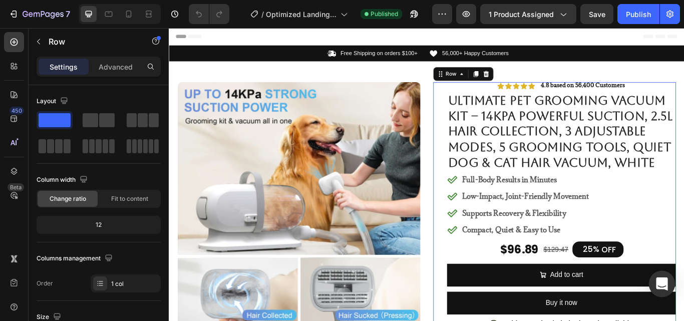
click at [658, 283] on icon "Open Intercom Messenger" at bounding box center [662, 283] width 12 height 13
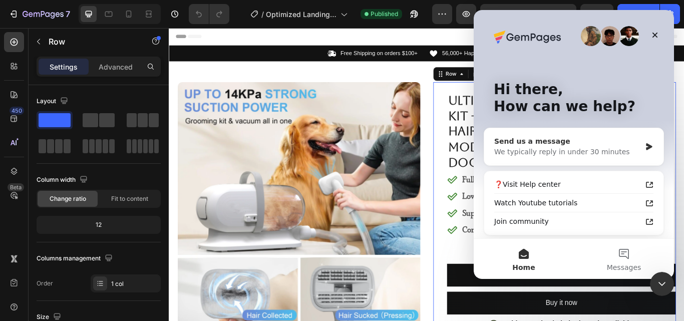
click at [560, 158] on div "Send us a message We typically reply in under 30 minutes" at bounding box center [573, 146] width 179 height 37
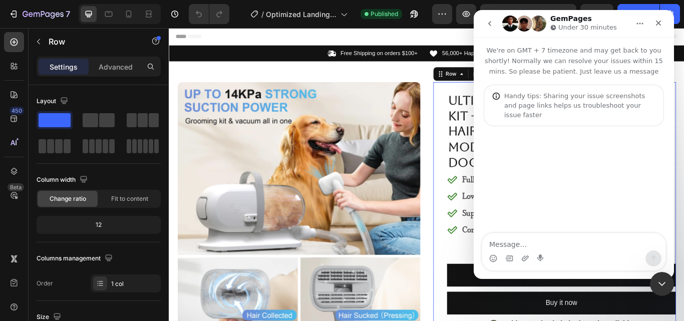
click at [568, 248] on textarea "Message…" at bounding box center [573, 241] width 183 height 17
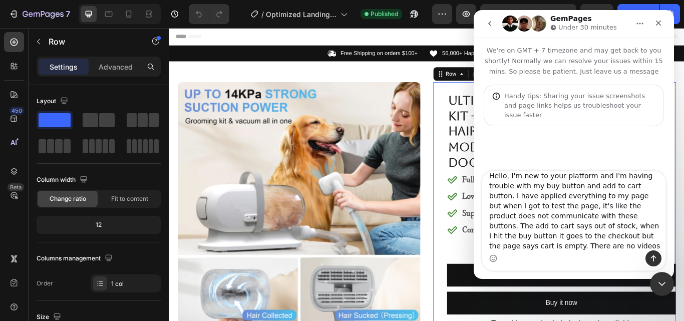
scroll to position [17, 0]
type textarea "Hello, I'm new to your platform and I'm having trouble with my buy button and a…"
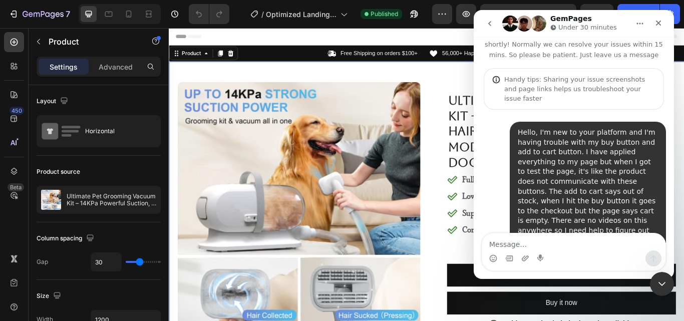
click at [661, 280] on icon "Close Intercom Messenger" at bounding box center [660, 282] width 12 height 12
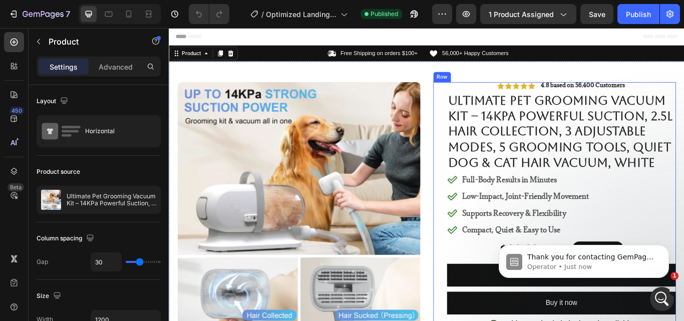
scroll to position [100, 0]
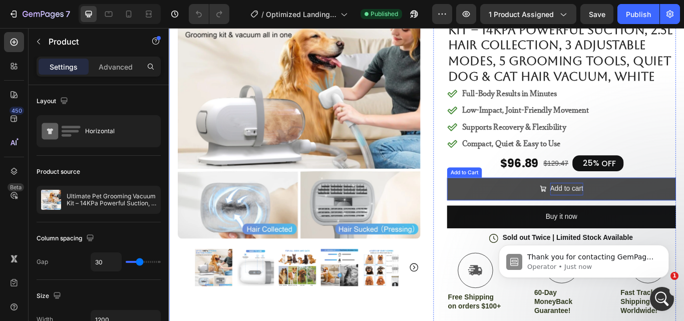
click at [613, 219] on div "Add to cart" at bounding box center [632, 216] width 39 height 15
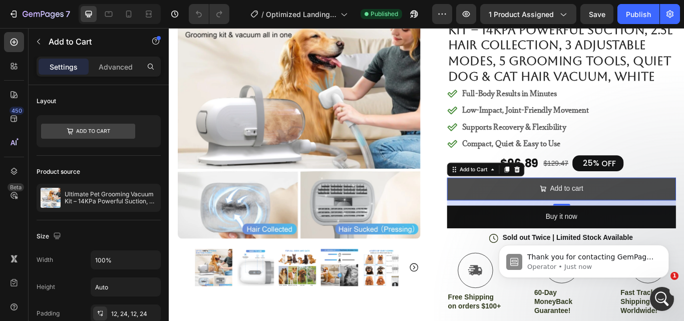
click at [571, 222] on button "Add to cart" at bounding box center [626, 216] width 267 height 27
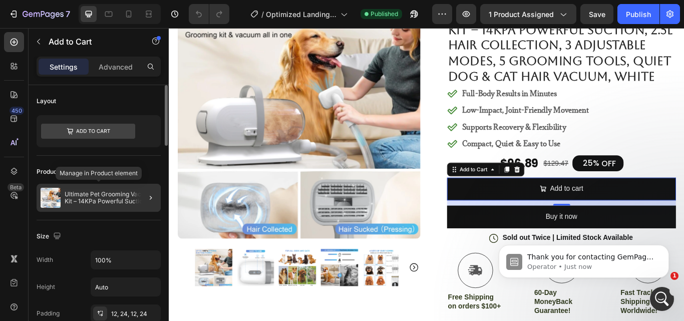
click at [98, 200] on p "Ultimate Pet Grooming Vacuum Kit – 14KPa Powerful Suction, 2.5L Hair Collection…" at bounding box center [111, 198] width 92 height 14
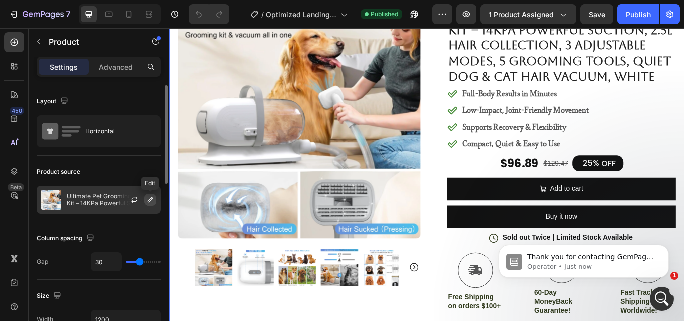
click at [150, 201] on icon "button" at bounding box center [150, 199] width 5 height 5
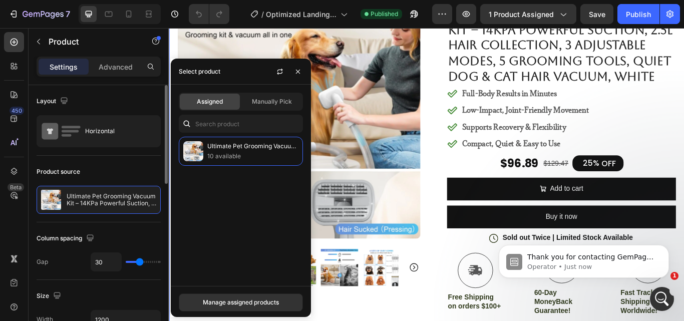
click at [131, 176] on div "Product source" at bounding box center [99, 172] width 124 height 16
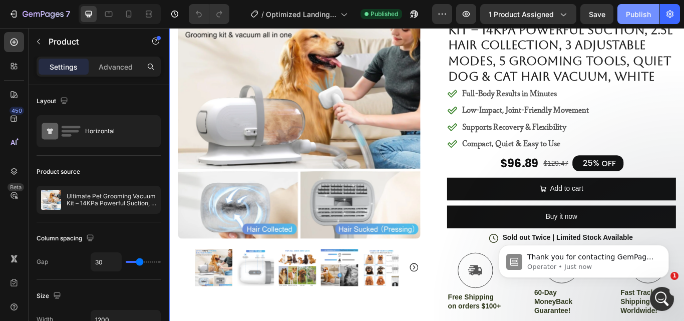
click at [626, 20] on button "Publish" at bounding box center [638, 14] width 42 height 20
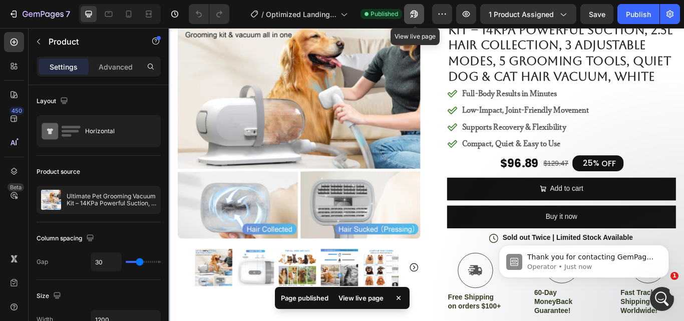
click at [419, 13] on icon "button" at bounding box center [414, 14] width 10 height 10
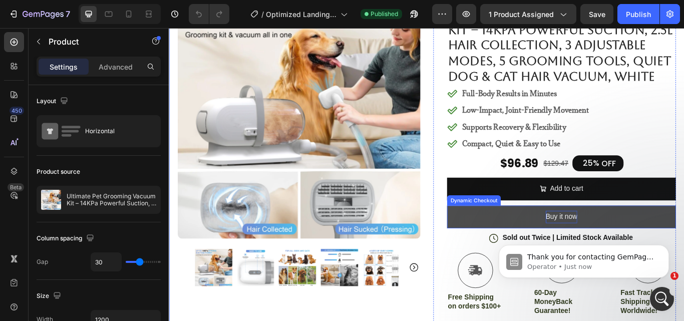
click at [608, 242] on div "Buy it now" at bounding box center [626, 248] width 37 height 15
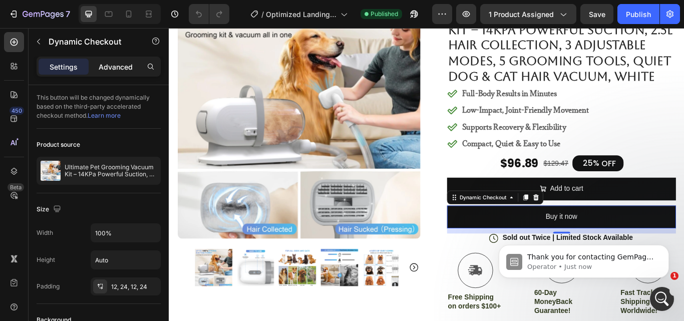
click at [109, 62] on p "Advanced" at bounding box center [116, 67] width 34 height 11
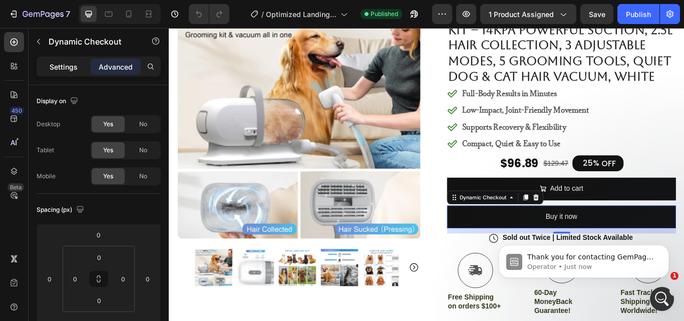
click at [61, 62] on p "Settings" at bounding box center [64, 67] width 28 height 11
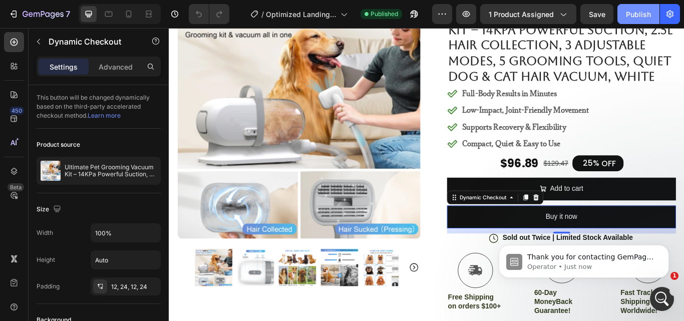
click at [638, 14] on div "Publish" at bounding box center [638, 14] width 25 height 11
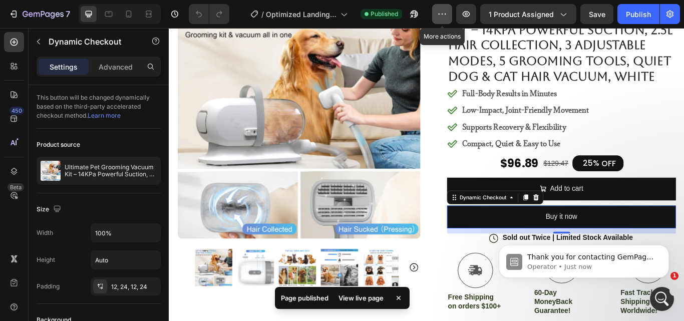
click at [444, 13] on icon "button" at bounding box center [442, 14] width 10 height 10
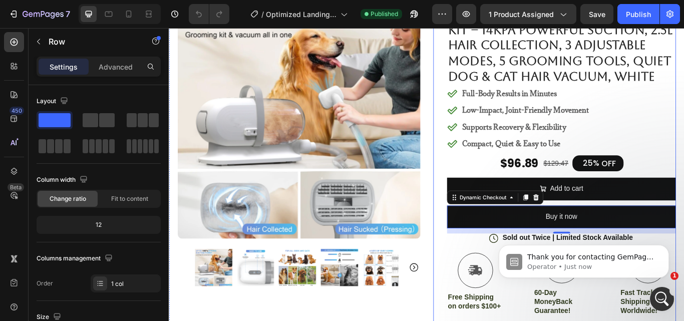
click at [493, 180] on div "Icon Icon Icon Icon Icon Icon List 4.8 based on 56,400 Customers Text Block Row…" at bounding box center [626, 231] width 267 height 480
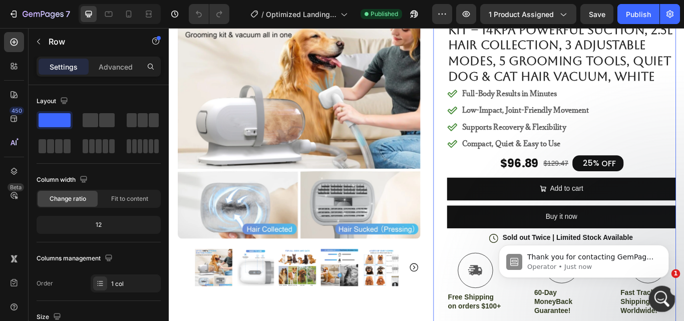
click at [659, 300] on icon "Open Intercom Messenger" at bounding box center [660, 297] width 17 height 17
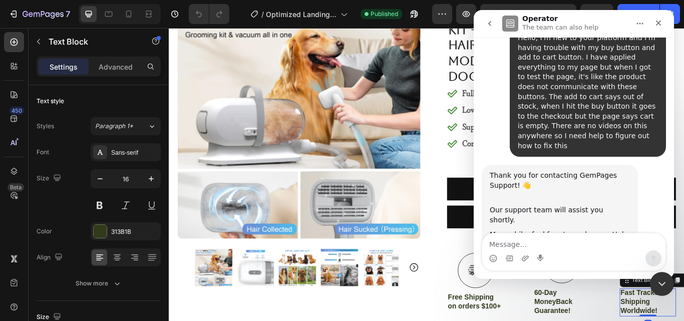
scroll to position [130, 0]
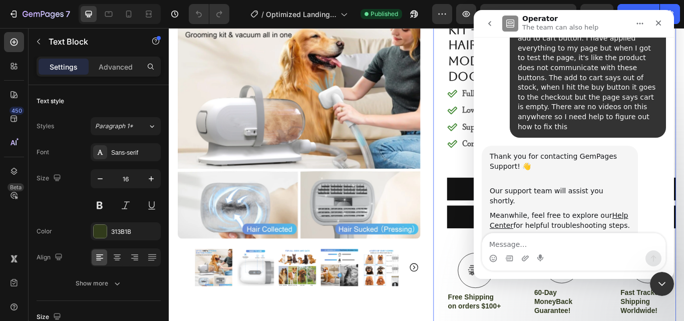
click at [477, 190] on div "Icon Icon Icon Icon Icon Icon List 4.8 based on 56,400 Customers Text Block Row…" at bounding box center [618, 231] width 283 height 480
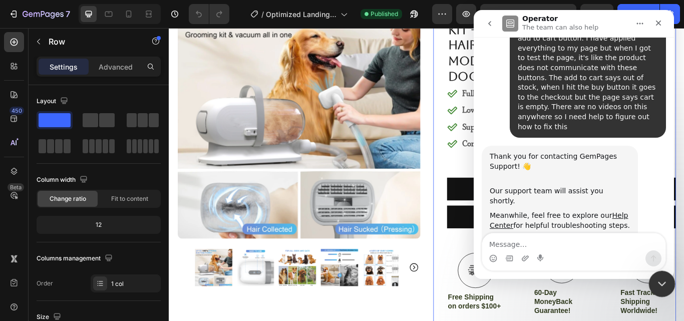
click at [655, 286] on icon "Close Intercom Messenger" at bounding box center [660, 282] width 12 height 12
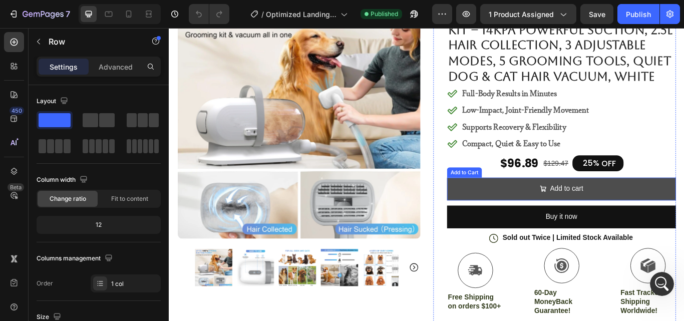
click at [683, 220] on button "Add to cart" at bounding box center [626, 216] width 267 height 27
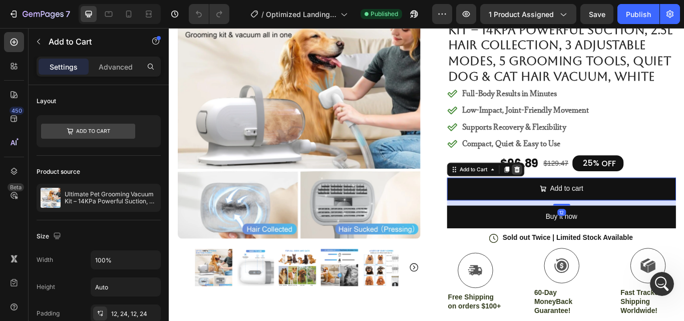
click at [571, 195] on icon at bounding box center [574, 193] width 7 height 7
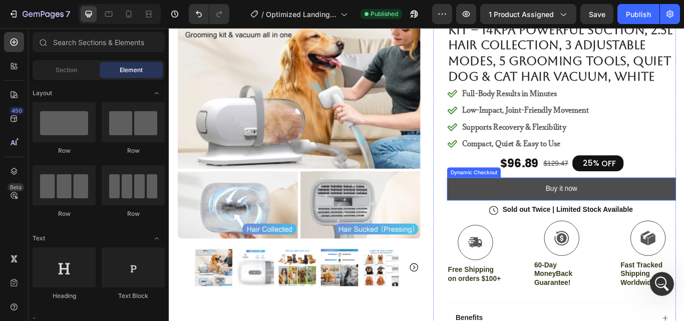
click at [673, 216] on button "Buy it now" at bounding box center [626, 216] width 267 height 27
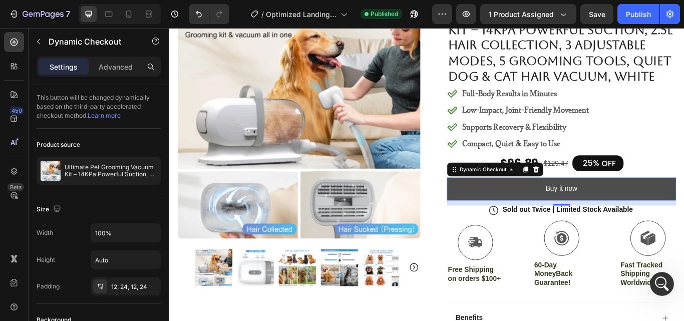
click at [544, 212] on button "Buy it now" at bounding box center [626, 216] width 267 height 27
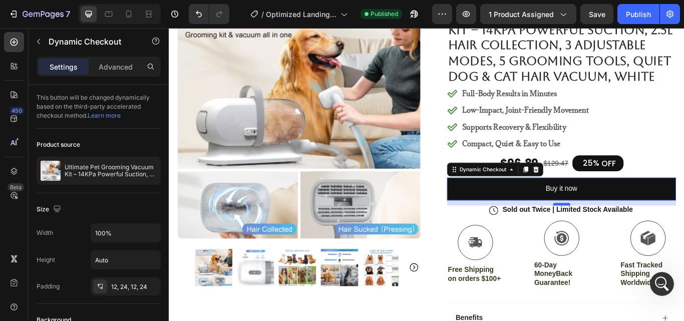
click at [621, 234] on div at bounding box center [626, 233] width 20 height 3
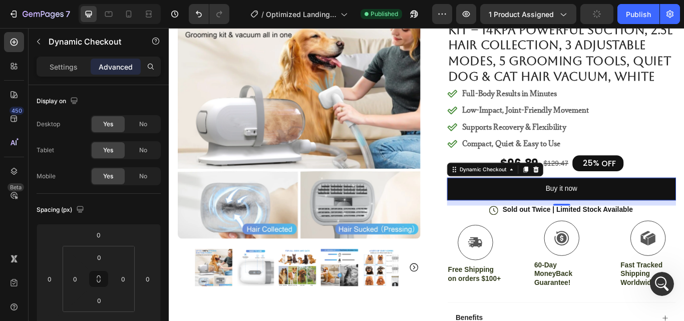
click at [617, 231] on div "12" at bounding box center [626, 232] width 267 height 6
click at [619, 234] on div at bounding box center [626, 233] width 20 height 3
click at [532, 194] on div "Dynamic Checkout" at bounding box center [534, 193] width 59 height 9
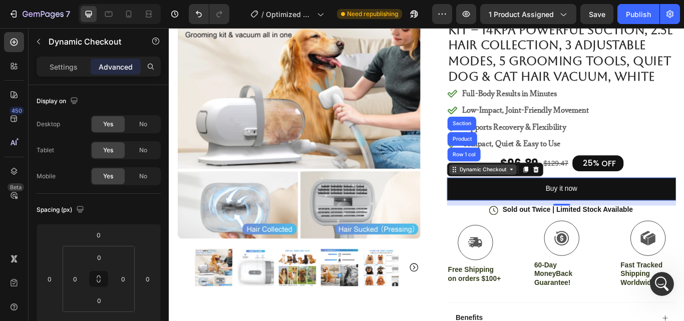
click at [532, 194] on div "Dynamic Checkout" at bounding box center [534, 193] width 59 height 9
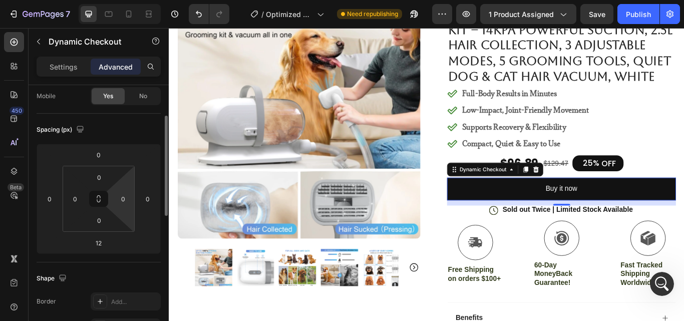
scroll to position [0, 0]
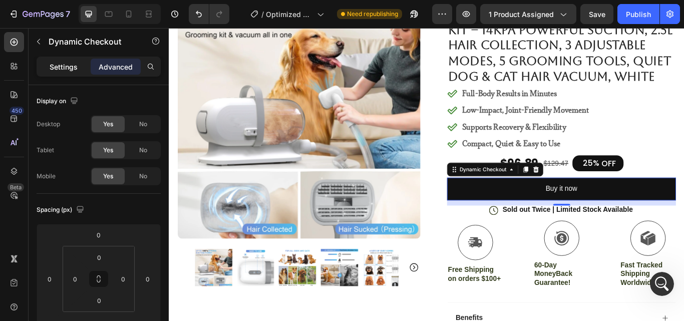
click at [71, 69] on p "Settings" at bounding box center [64, 67] width 28 height 11
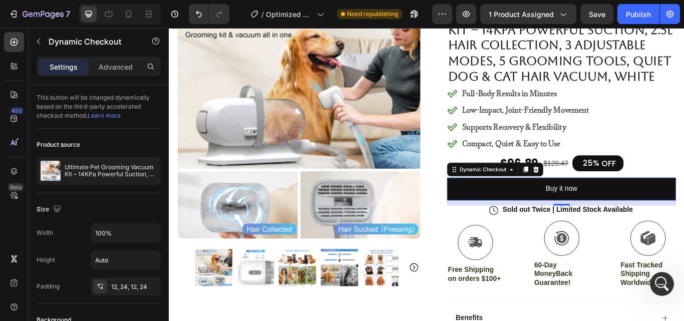
click at [71, 69] on p "Settings" at bounding box center [64, 67] width 28 height 11
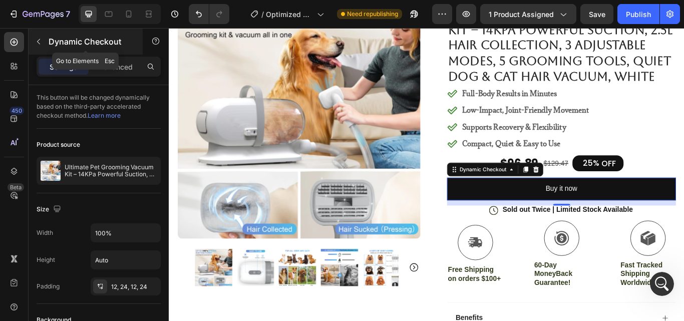
click at [39, 41] on icon "button" at bounding box center [39, 42] width 8 height 8
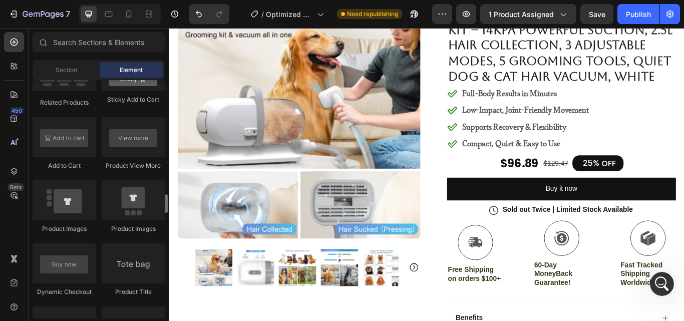
scroll to position [1402, 0]
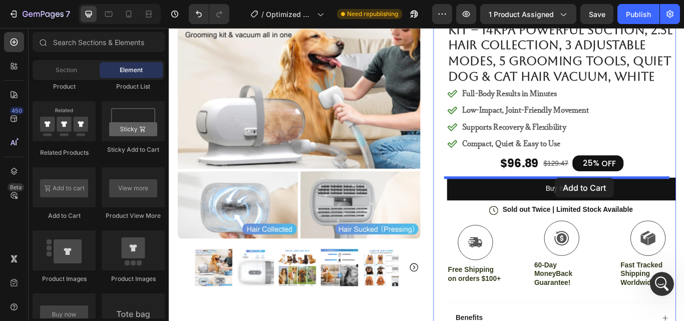
drag, startPoint x: 237, startPoint y: 222, endPoint x: 619, endPoint y: 203, distance: 382.0
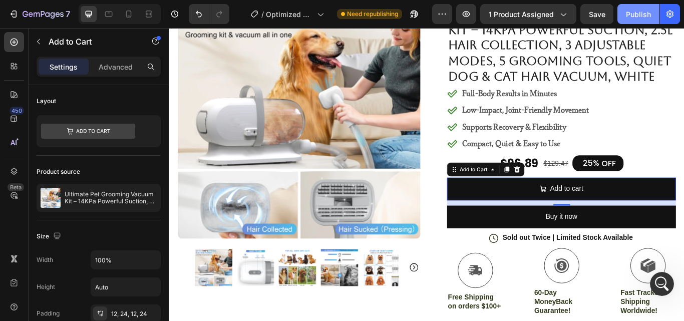
click at [641, 16] on div "Publish" at bounding box center [638, 14] width 25 height 11
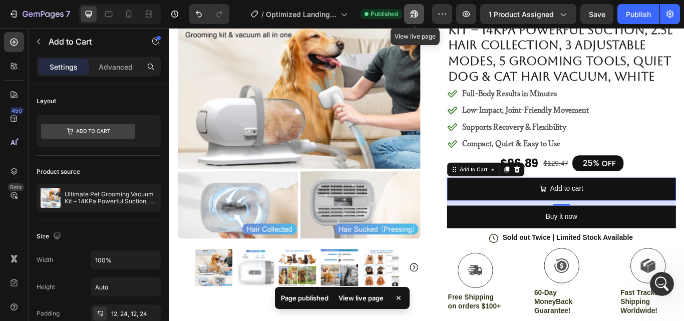
click at [415, 15] on icon "button" at bounding box center [414, 14] width 10 height 10
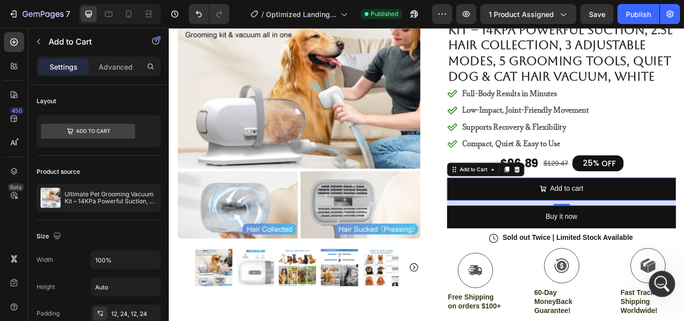
click at [661, 284] on icon "Open Intercom Messenger" at bounding box center [660, 282] width 17 height 17
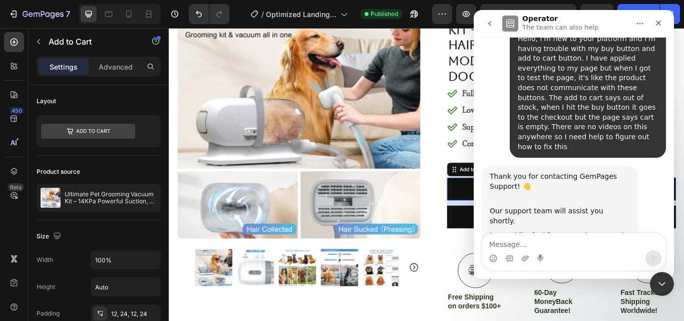
scroll to position [130, 0]
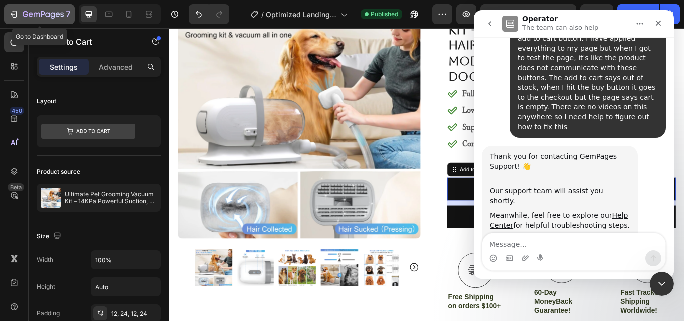
click at [16, 9] on icon "button" at bounding box center [14, 14] width 10 height 10
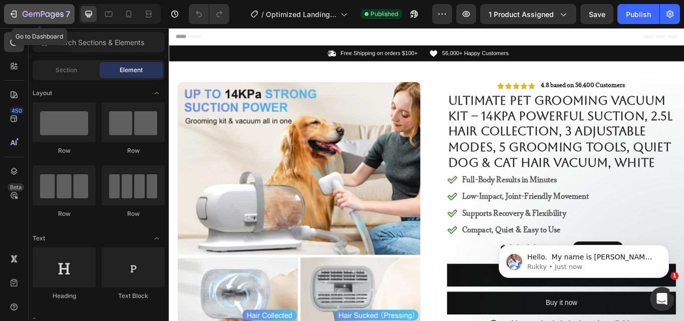
click at [16, 12] on icon "button" at bounding box center [15, 14] width 5 height 7
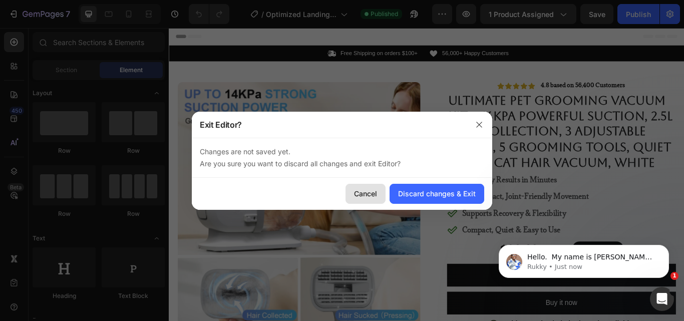
click at [375, 193] on div "Cancel" at bounding box center [365, 193] width 23 height 11
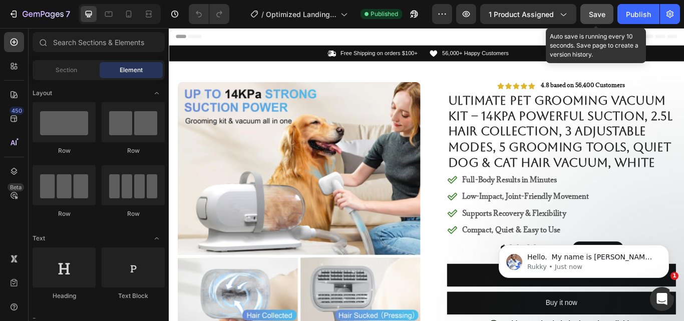
click at [596, 11] on span "Save" at bounding box center [597, 14] width 17 height 9
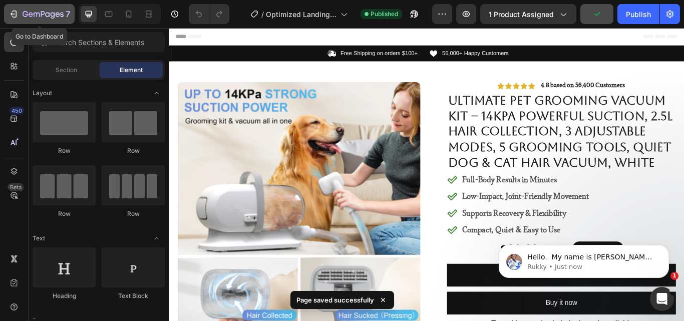
click at [11, 12] on icon "button" at bounding box center [14, 14] width 10 height 10
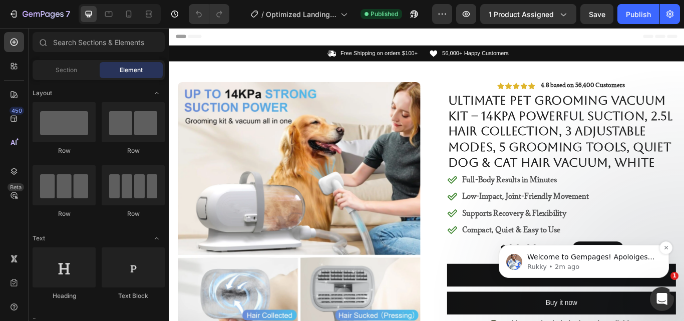
click at [586, 261] on p "Welcome to Gempages! Apoloiges for any inconvenience you have experienced so fa…" at bounding box center [591, 257] width 129 height 10
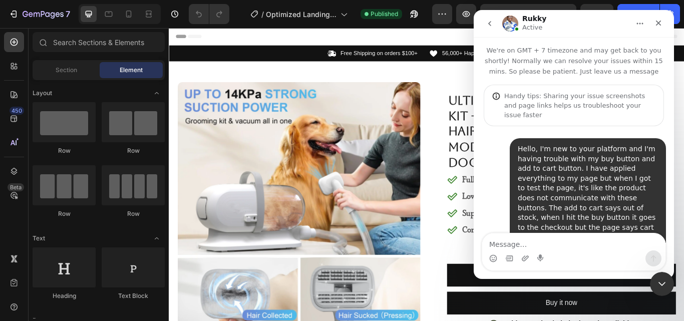
scroll to position [304, 0]
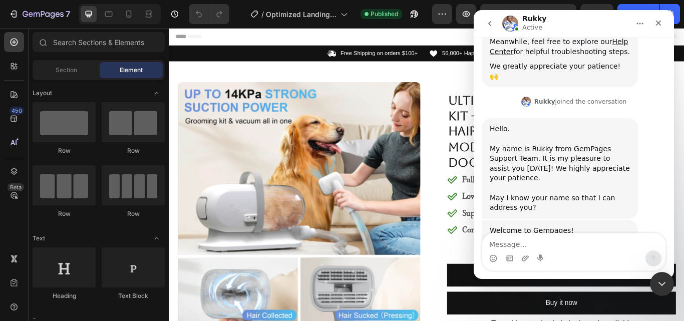
click at [572, 254] on div "Intercom messenger" at bounding box center [573, 258] width 183 height 16
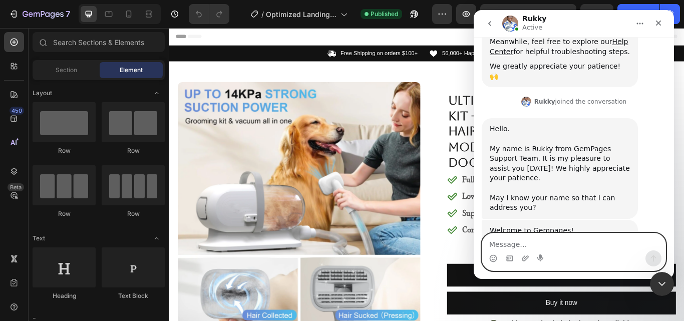
click at [519, 243] on textarea "Message…" at bounding box center [573, 241] width 183 height 17
type textarea "[PERSON_NAME]"
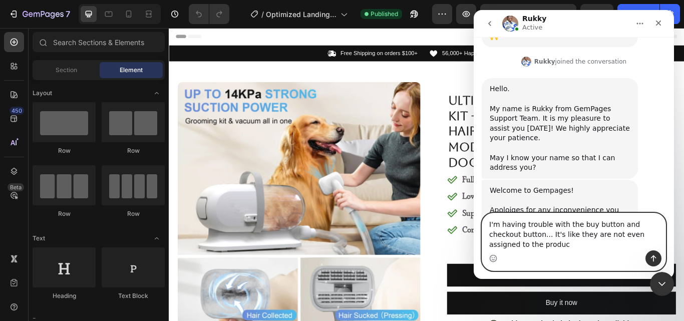
scroll to position [354, 0]
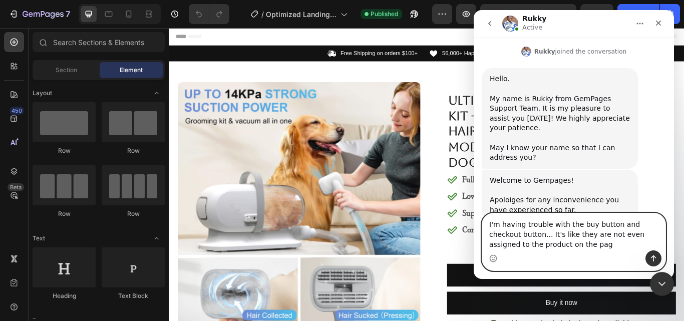
type textarea "I'm having trouble with the buy button and checkout button... It's like they ar…"
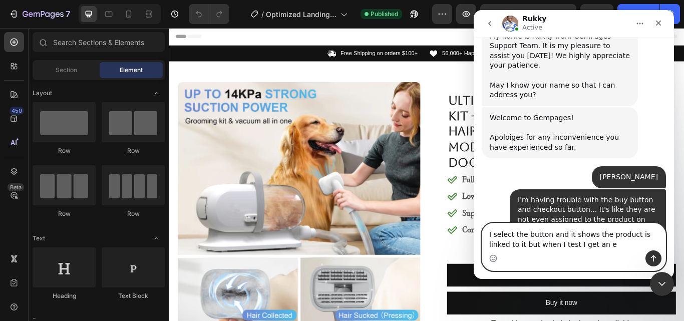
scroll to position [416, 0]
type textarea "I select the button and it shows the product is linked to it but when I test I …"
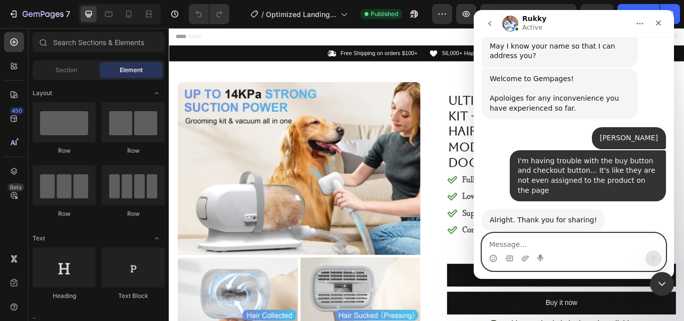
scroll to position [494, 0]
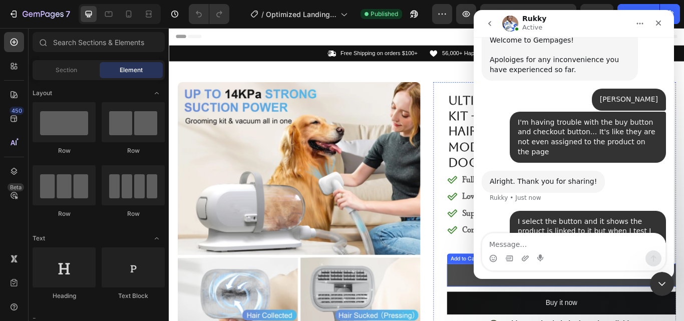
click at [505, 309] on button "Add to cart" at bounding box center [626, 316] width 267 height 27
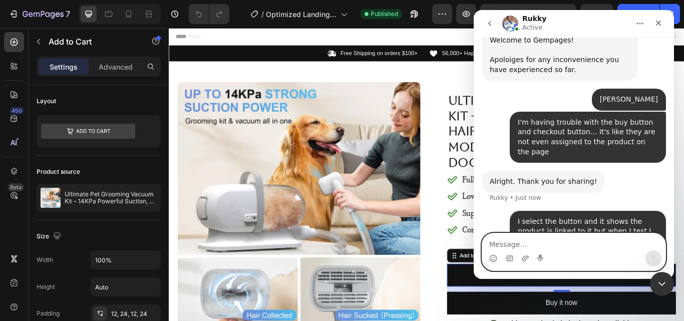
click at [531, 237] on textarea "Message…" at bounding box center [573, 241] width 183 height 17
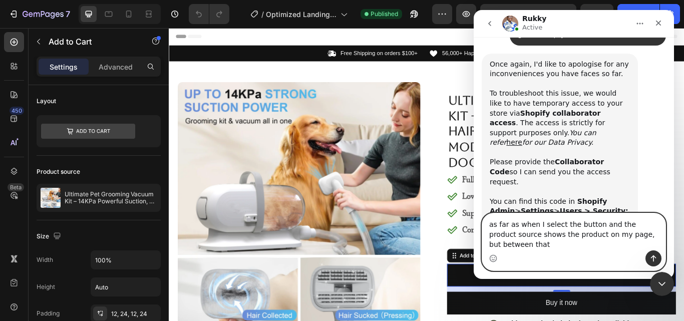
scroll to position [701, 0]
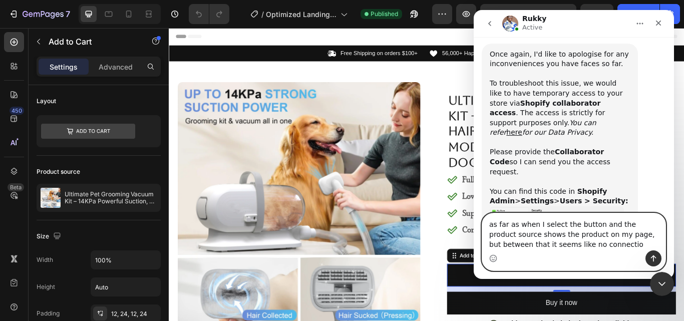
type textarea "as far as when I select the button and the product source shows the product on …"
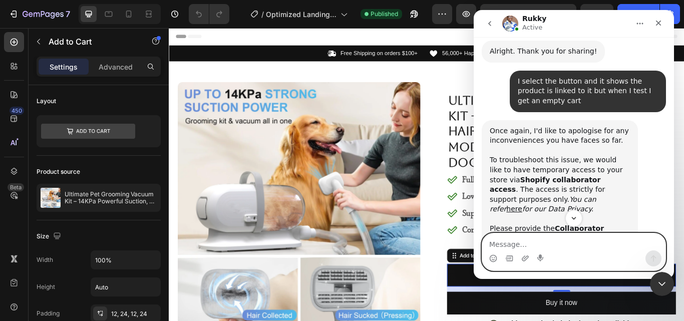
scroll to position [640, 0]
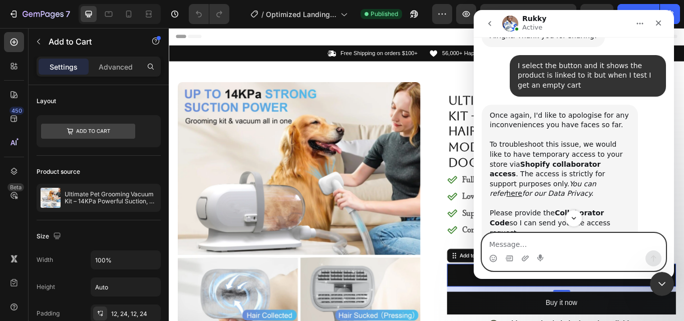
click at [561, 249] on textarea "Message…" at bounding box center [573, 241] width 183 height 17
type textarea "Ok"
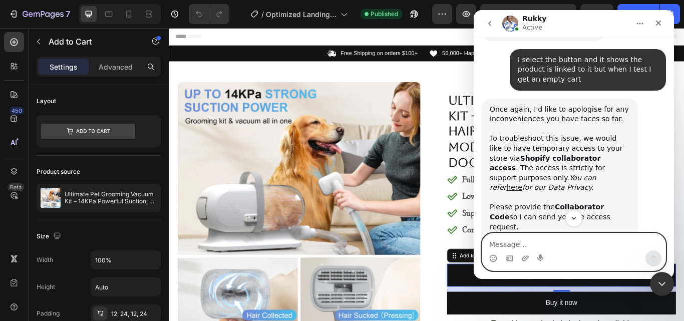
scroll to position [663, 0]
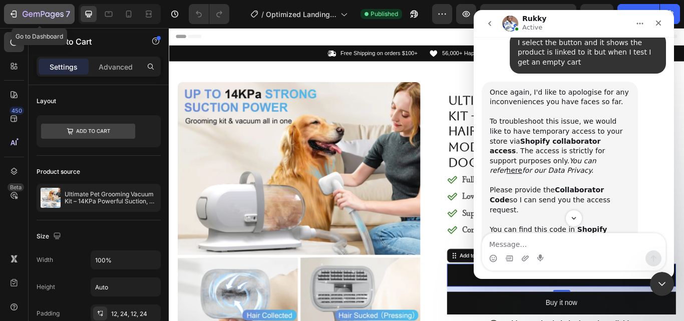
click at [10, 13] on icon "button" at bounding box center [14, 14] width 10 height 10
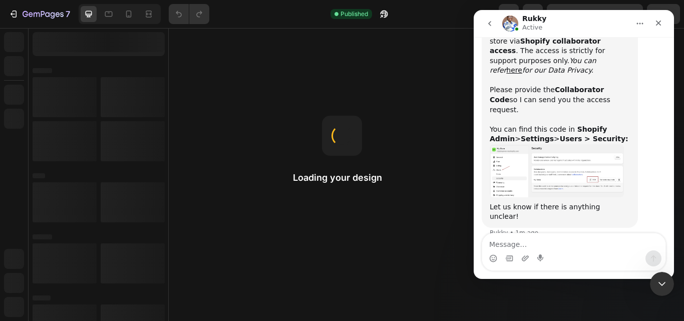
click at [567, 243] on textarea "Message…" at bounding box center [573, 241] width 183 height 17
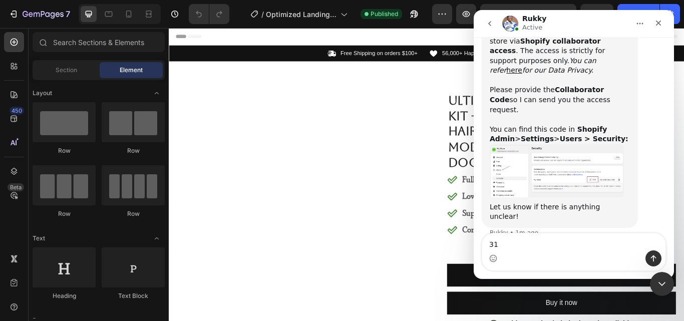
scroll to position [802, 0]
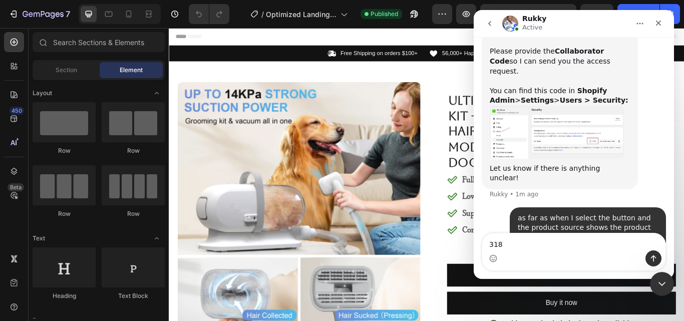
type textarea "3185"
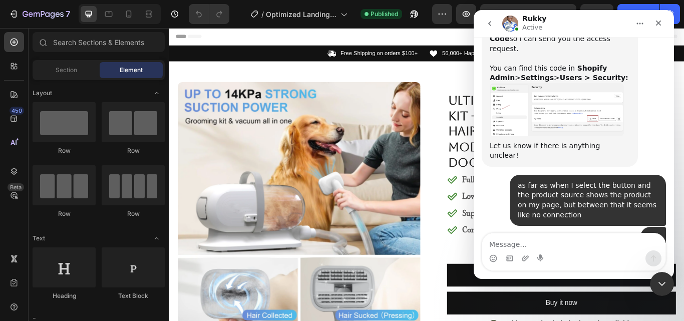
scroll to position [835, 0]
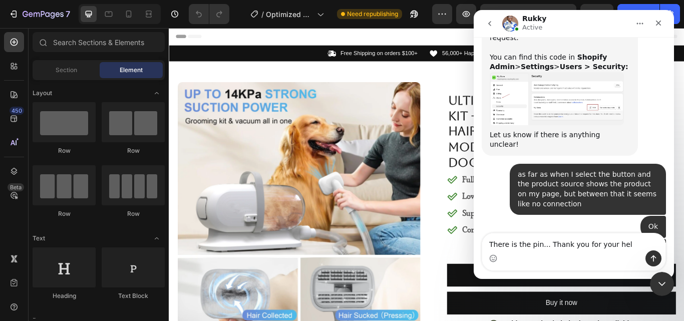
type textarea "There is the pin... Thank you for your help"
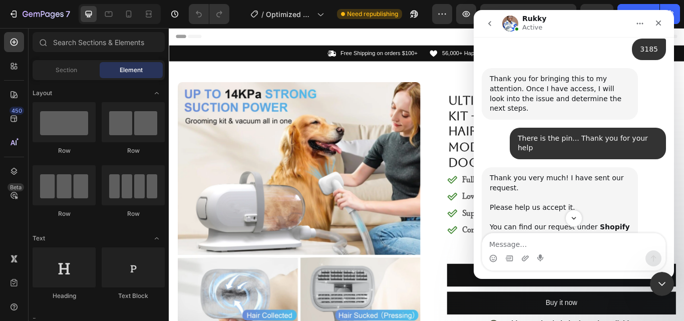
scroll to position [1085, 0]
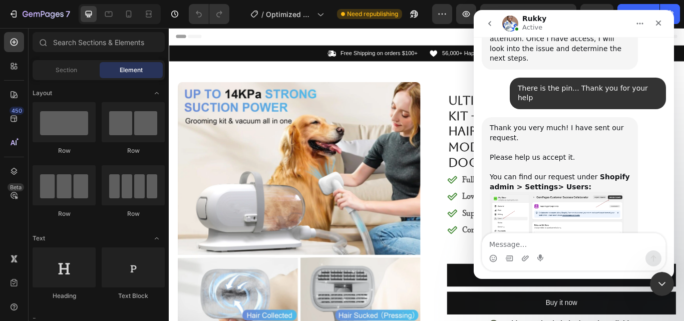
click at [566, 192] on img "Rukky says…" at bounding box center [557, 221] width 134 height 58
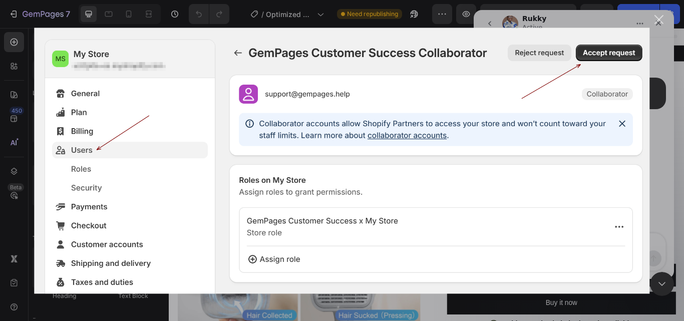
click at [657, 36] on div "Intercom messenger" at bounding box center [342, 160] width 684 height 321
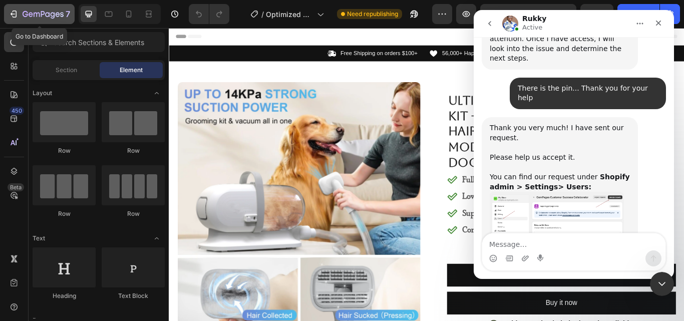
click at [14, 13] on icon "button" at bounding box center [14, 14] width 10 height 10
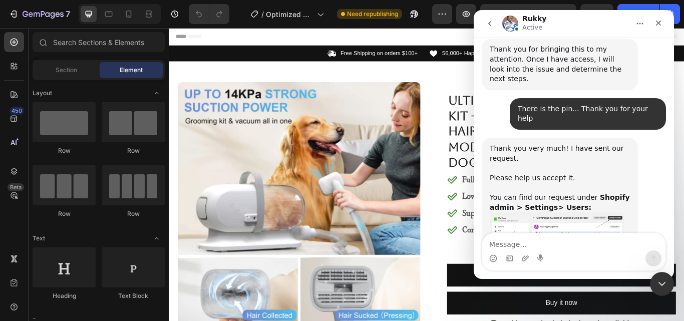
scroll to position [1085, 0]
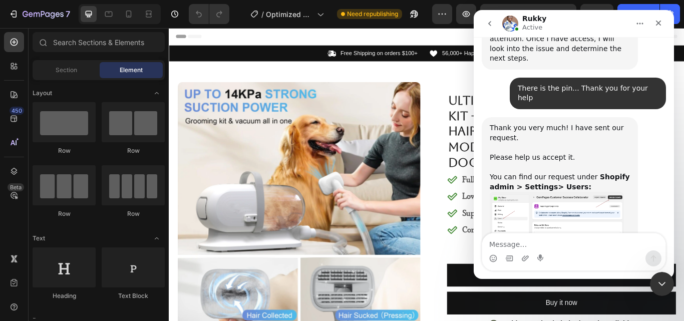
click at [554, 240] on textarea "Message…" at bounding box center [573, 241] width 183 height 17
type textarea "Just accepted"
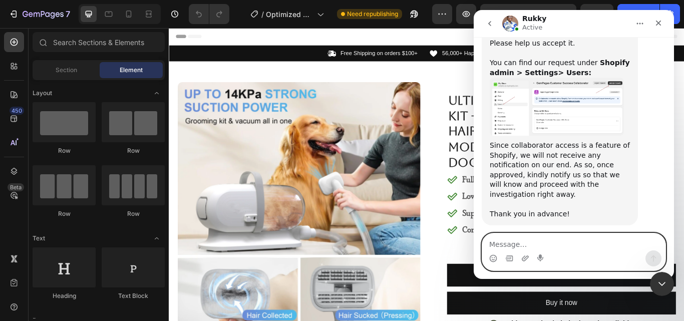
scroll to position [1203, 0]
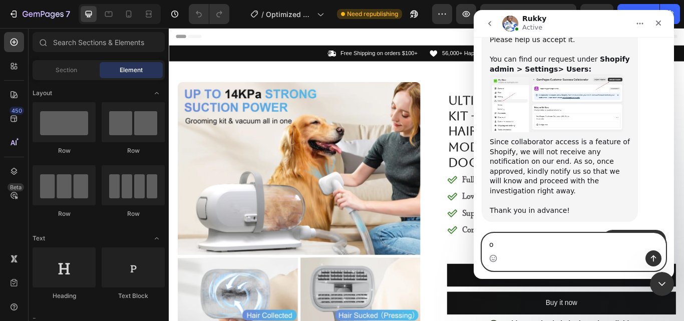
type textarea "ok"
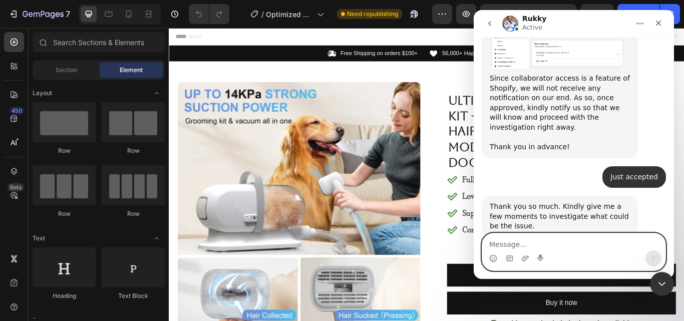
scroll to position [1269, 0]
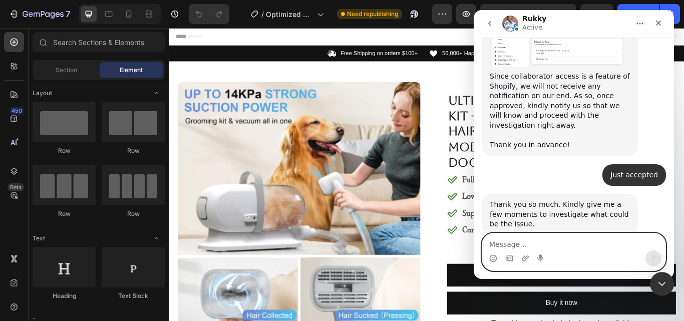
click at [550, 243] on textarea "Message…" at bounding box center [573, 241] width 183 height 17
click at [533, 240] on textarea "Message…" at bounding box center [573, 241] width 183 height 17
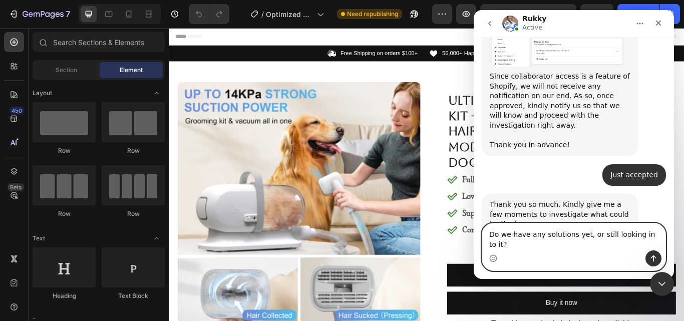
scroll to position [1279, 0]
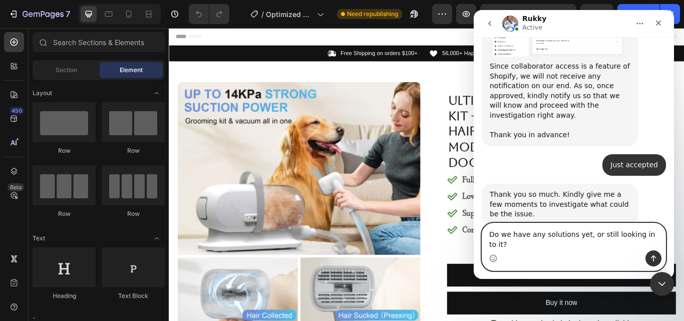
type textarea "Do we have any solutions yet, or still looking in to it?"
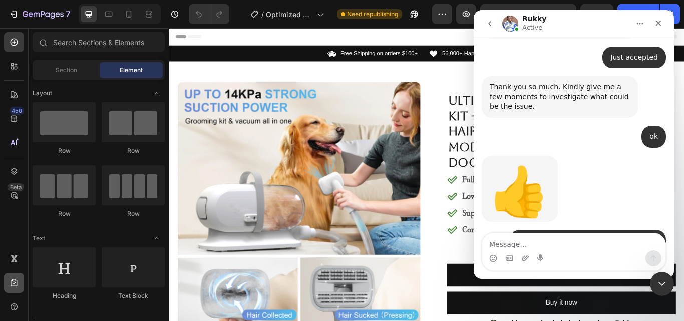
scroll to position [1461, 0]
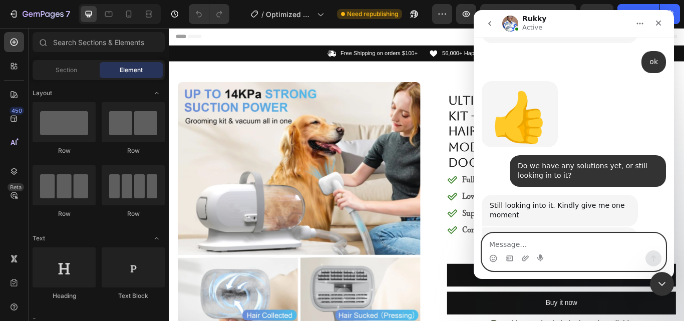
click at [534, 244] on textarea "Message…" at bounding box center [573, 241] width 183 height 17
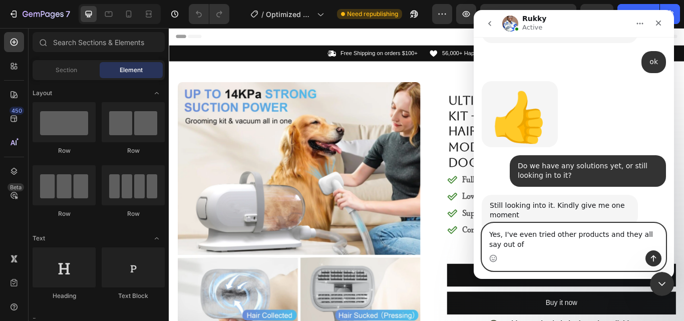
scroll to position [1471, 0]
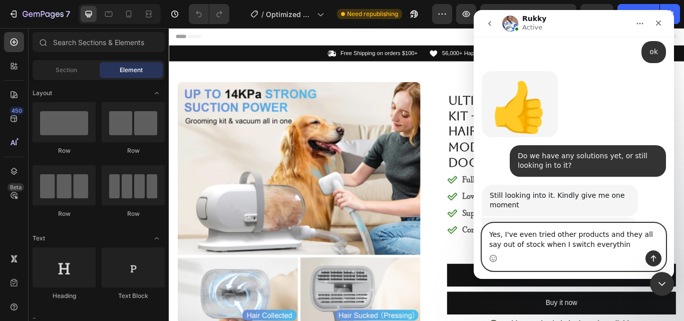
type textarea "Yes, I've even tried other products and they all say out of stock when I switch…"
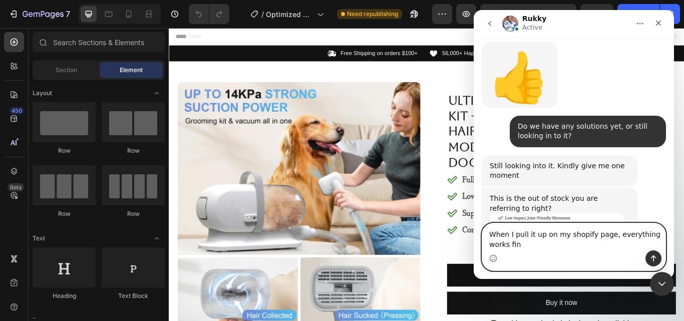
scroll to position [1510, 0]
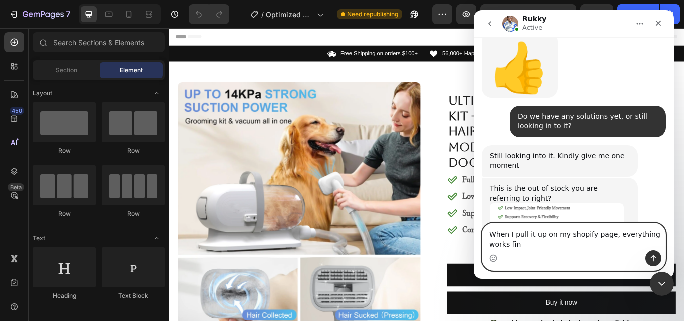
type textarea "When I pull it up on my shopify page, everything works fine"
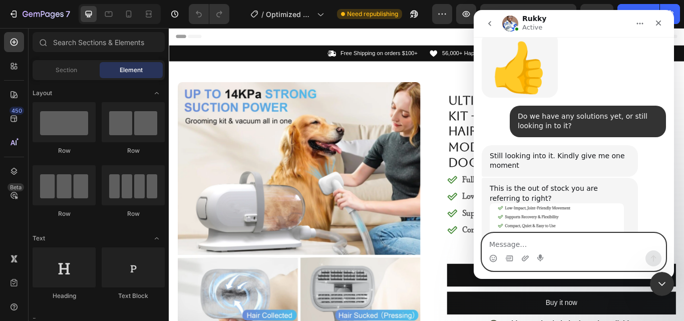
scroll to position [1533, 0]
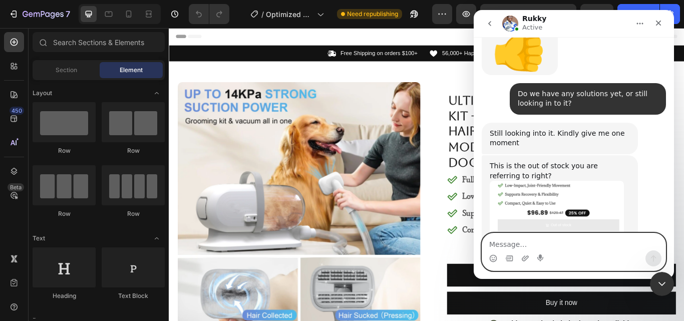
click at [547, 241] on textarea "Message…" at bounding box center [573, 241] width 183 height 17
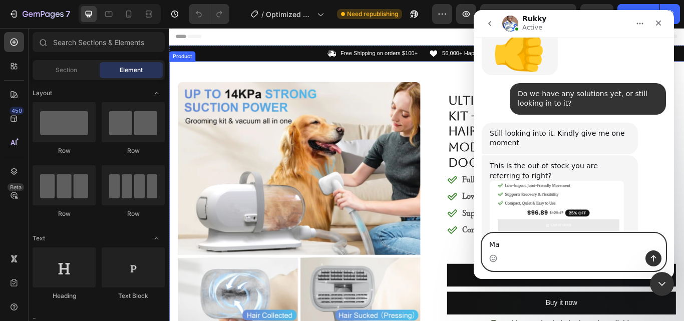
type textarea "Ma"
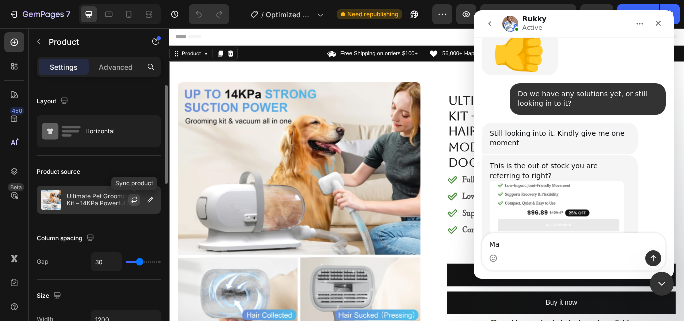
click at [130, 197] on icon "button" at bounding box center [134, 200] width 8 height 8
click at [151, 200] on icon "button" at bounding box center [150, 199] width 5 height 5
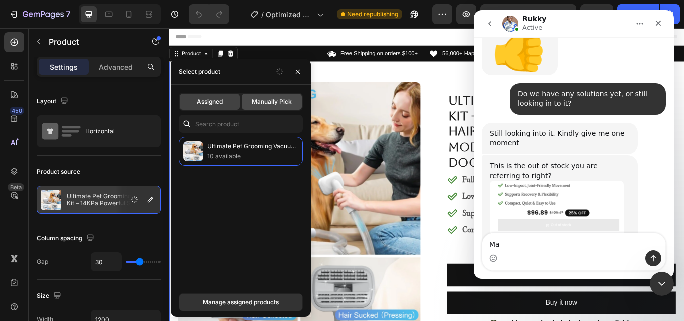
click at [275, 94] on div "Manually Pick" at bounding box center [272, 102] width 60 height 16
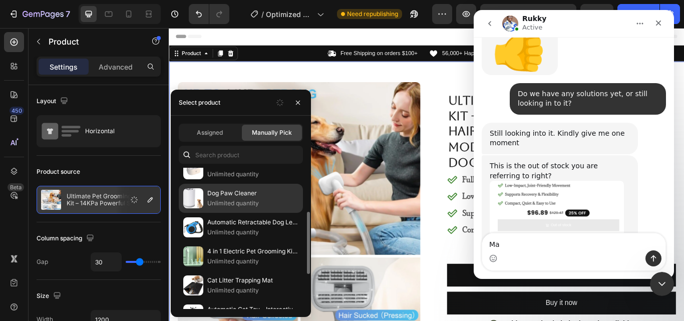
scroll to position [50, 0]
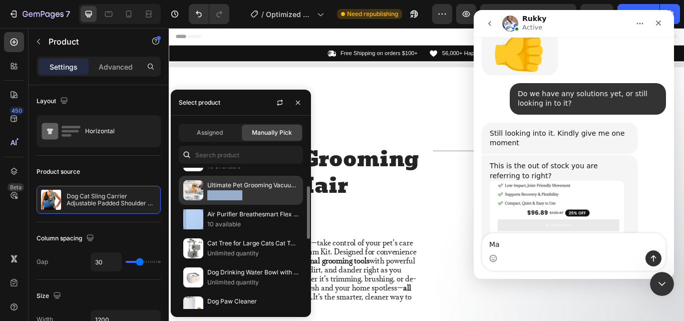
click at [238, 194] on p "10 available" at bounding box center [252, 195] width 91 height 10
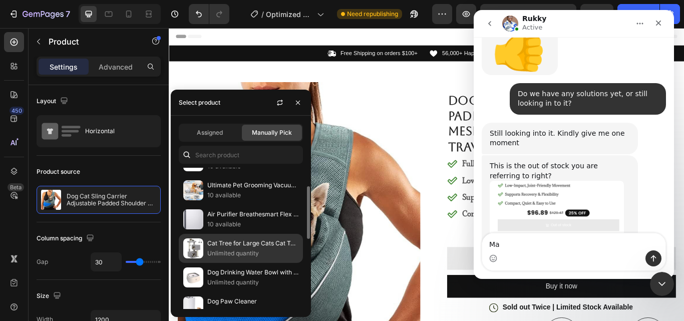
click at [240, 243] on p "Cat Tree for Large Cats Cat Tower for Indoor" at bounding box center [252, 243] width 91 height 10
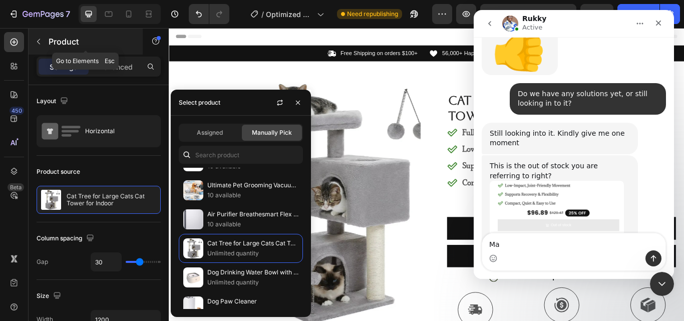
click at [137, 34] on div "Product" at bounding box center [86, 42] width 114 height 26
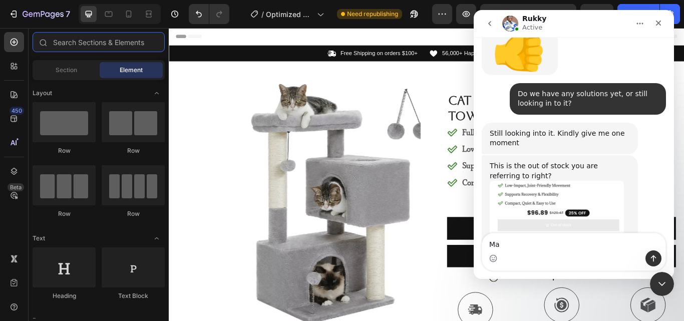
click at [137, 34] on input "text" at bounding box center [99, 42] width 132 height 20
click at [665, 26] on div "Close" at bounding box center [658, 23] width 18 height 18
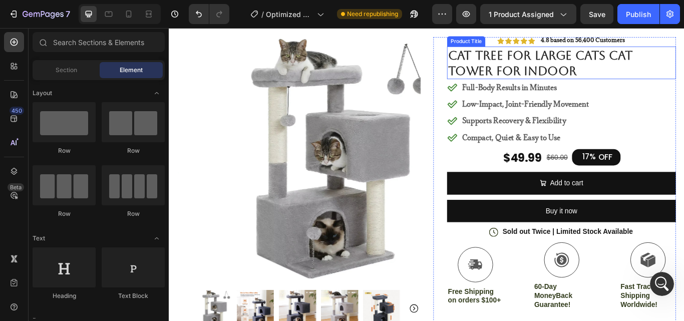
scroll to position [0, 0]
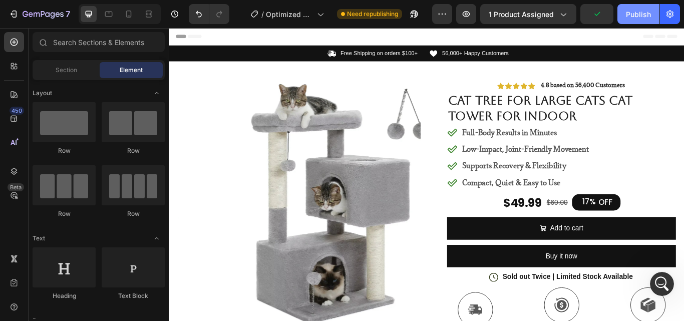
click at [632, 16] on div "Publish" at bounding box center [638, 14] width 25 height 11
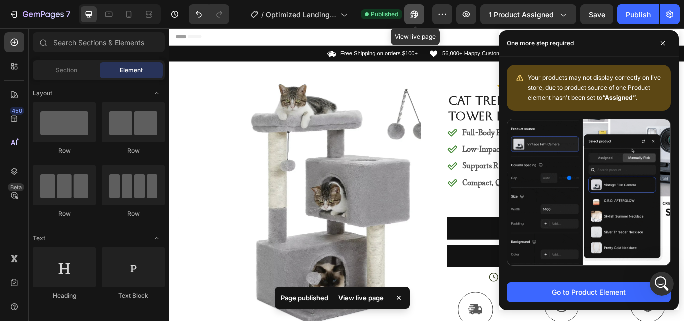
click at [413, 14] on icon "button" at bounding box center [414, 14] width 10 height 10
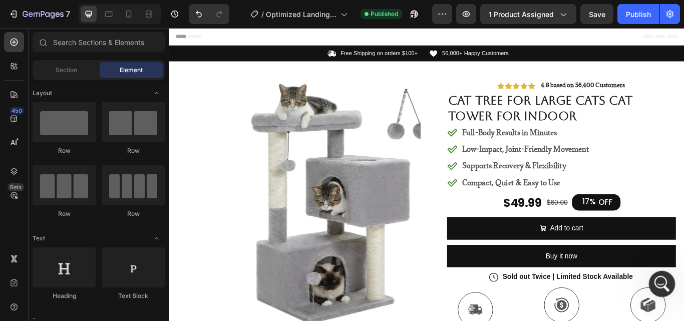
click at [662, 289] on icon "Open Intercom Messenger" at bounding box center [660, 282] width 17 height 17
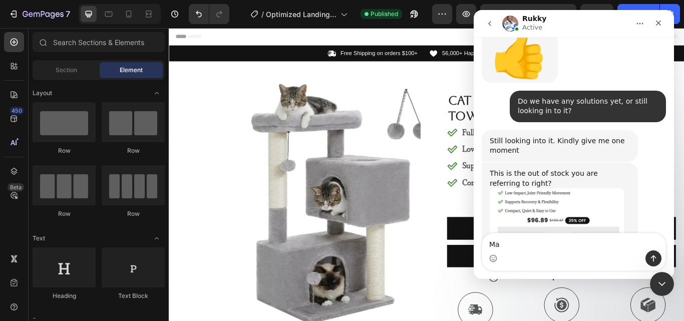
scroll to position [1533, 0]
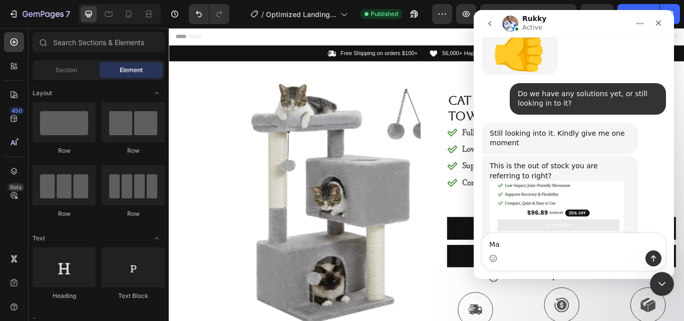
click at [547, 251] on div "Intercom messenger" at bounding box center [573, 258] width 183 height 16
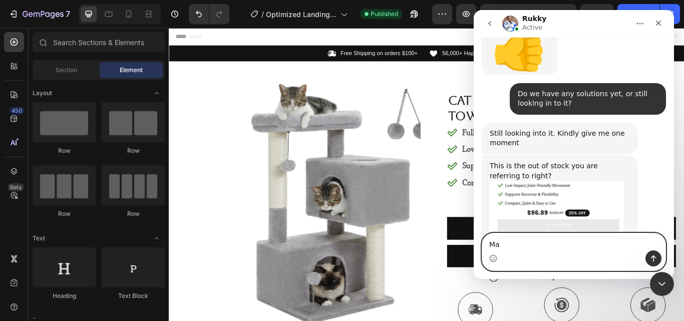
click at [555, 240] on textarea "Ma" at bounding box center [573, 241] width 183 height 17
type textarea "M"
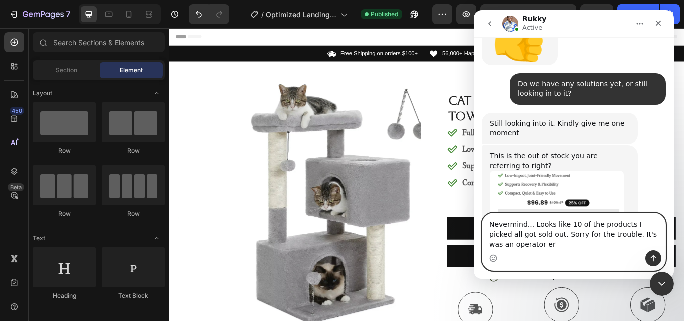
scroll to position [1553, 0]
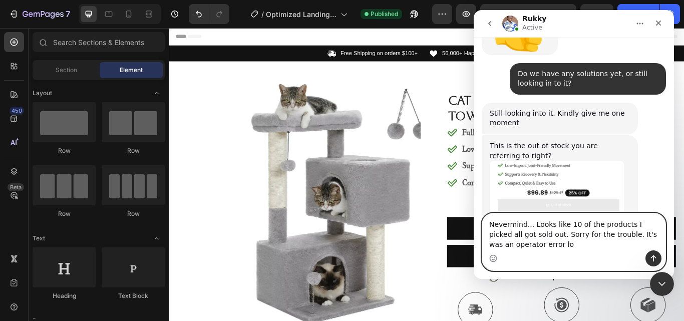
type textarea "Nevermind... Looks like 10 of the products I picked all got sold out. Sorry for…"
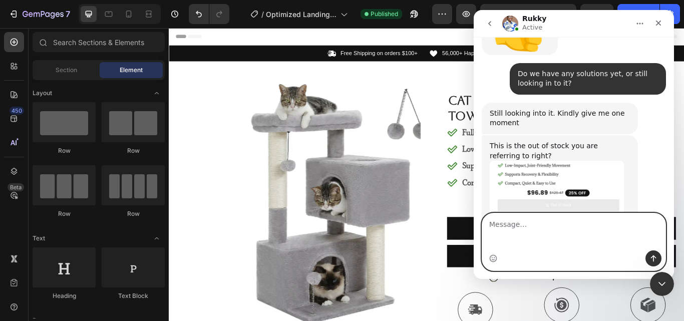
scroll to position [1576, 0]
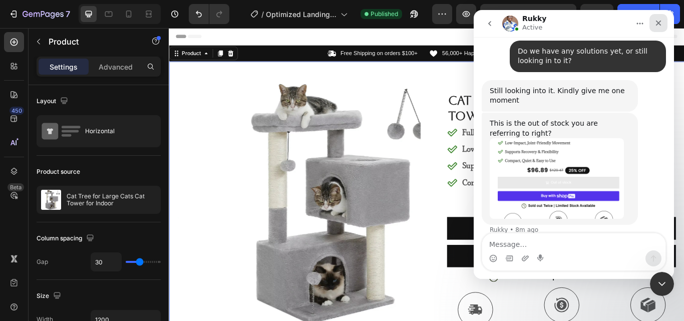
click at [659, 24] on icon "Close" at bounding box center [659, 24] width 6 height 6
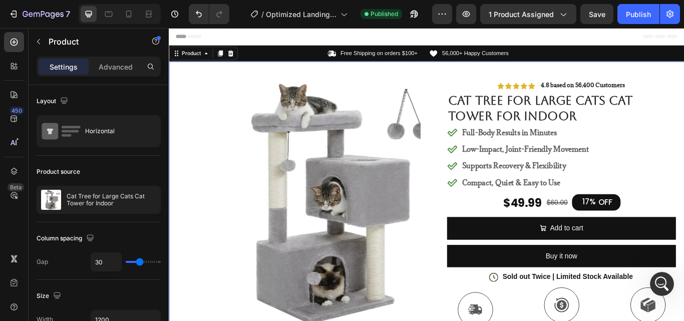
scroll to position [1614, 0]
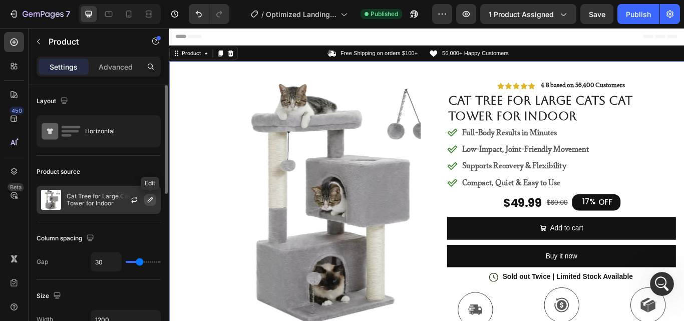
click at [151, 198] on icon "button" at bounding box center [150, 199] width 5 height 5
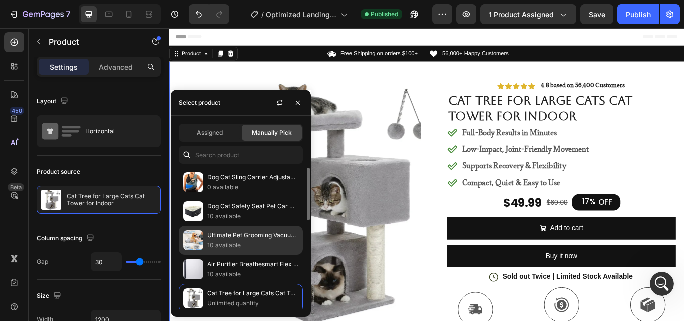
click at [239, 240] on p "10 available" at bounding box center [252, 245] width 91 height 10
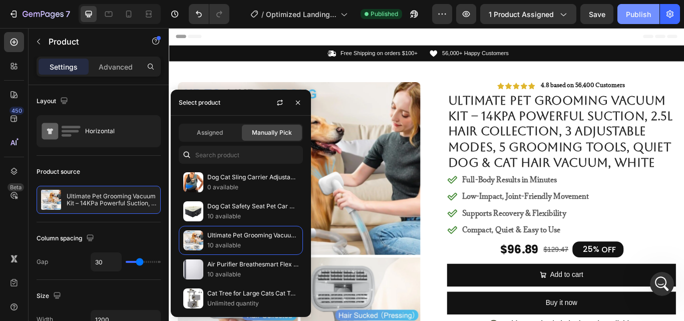
scroll to position [1576, 0]
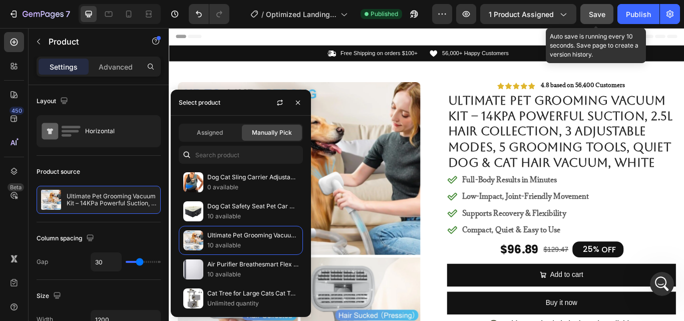
click at [596, 16] on span "Save" at bounding box center [597, 14] width 17 height 9
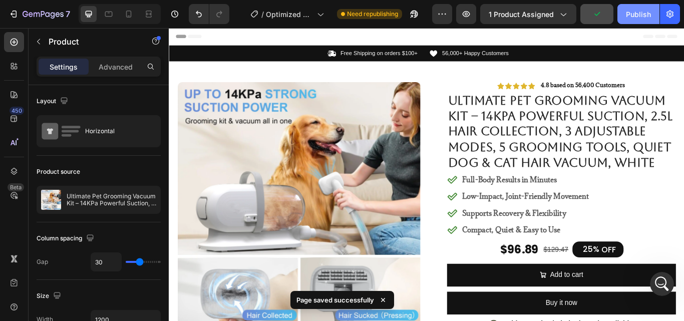
click at [641, 17] on div "Publish" at bounding box center [638, 14] width 25 height 11
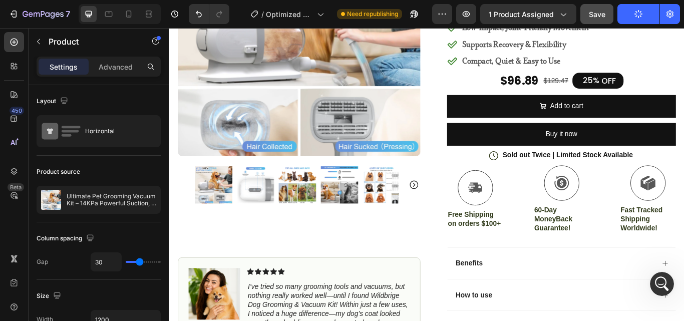
scroll to position [0, 0]
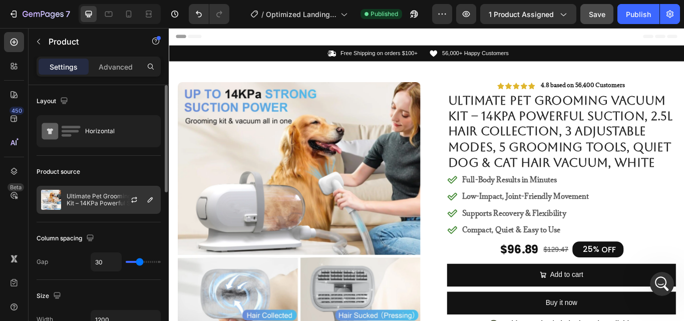
click at [87, 205] on p "Ultimate Pet Grooming Vacuum Kit – 14KPa Powerful Suction, 2.5L Hair Collection…" at bounding box center [112, 200] width 90 height 14
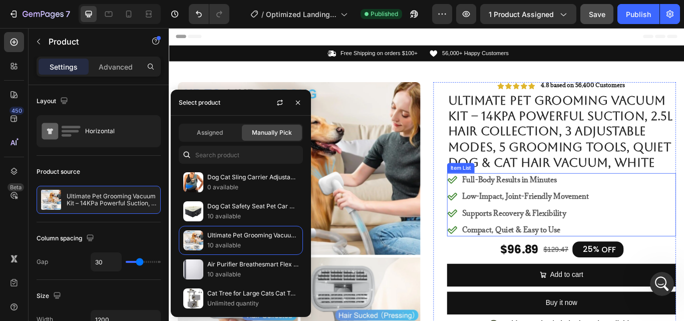
scroll to position [100, 0]
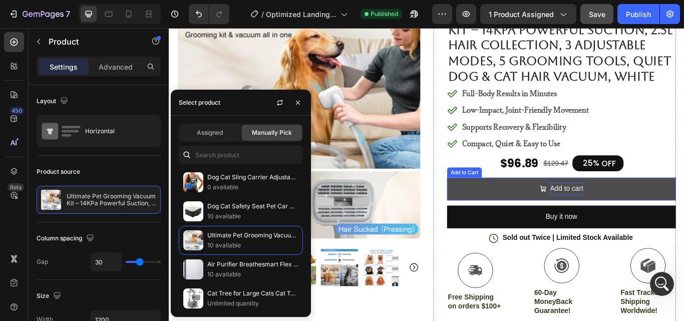
click at [613, 216] on div "Add to cart" at bounding box center [632, 216] width 39 height 15
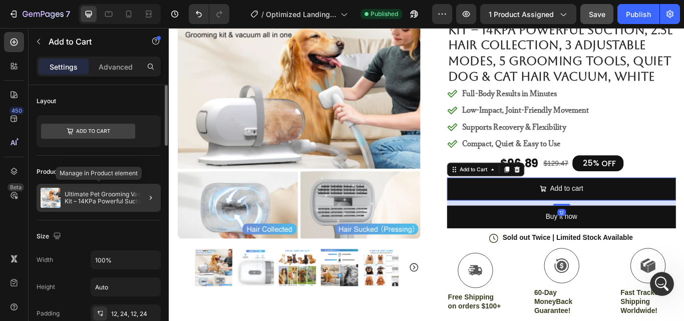
click at [111, 200] on p "Ultimate Pet Grooming Vacuum Kit – 14KPa Powerful Suction, 2.5L Hair Collection…" at bounding box center [111, 198] width 92 height 14
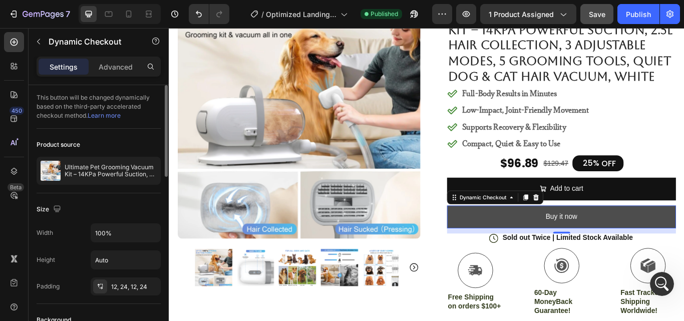
click at [642, 244] on button "Buy it now" at bounding box center [626, 248] width 267 height 27
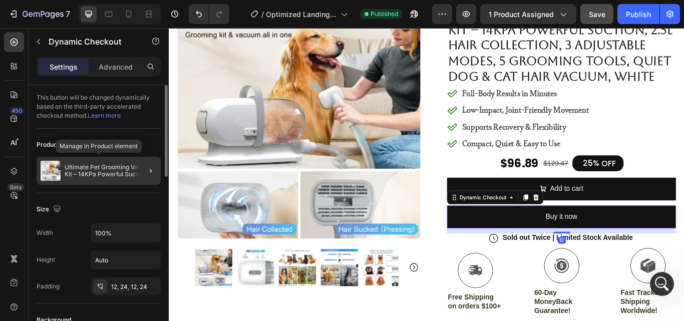
click at [102, 169] on p "Ultimate Pet Grooming Vacuum Kit – 14KPa Powerful Suction, 2.5L Hair Collection…" at bounding box center [111, 171] width 92 height 14
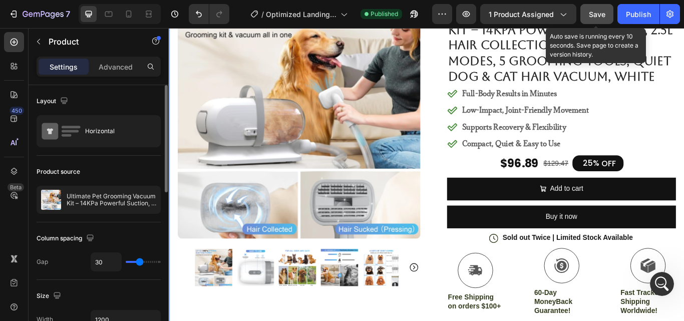
click at [599, 17] on span "Save" at bounding box center [597, 14] width 17 height 9
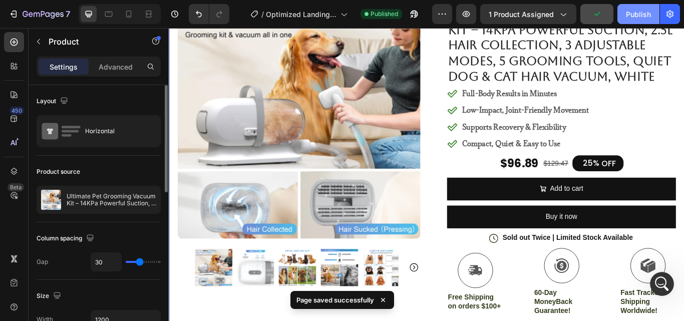
click at [637, 15] on div "Publish" at bounding box center [638, 14] width 25 height 11
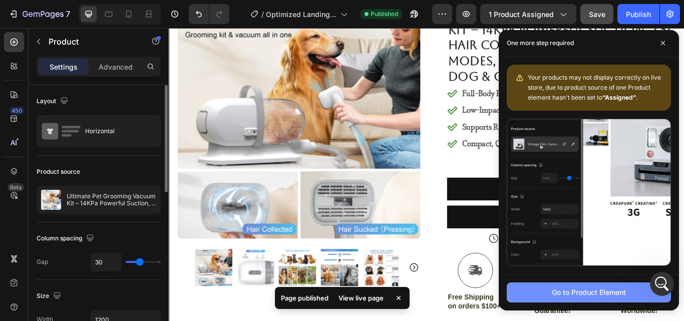
click at [547, 294] on button "Go to Product Element" at bounding box center [589, 292] width 164 height 20
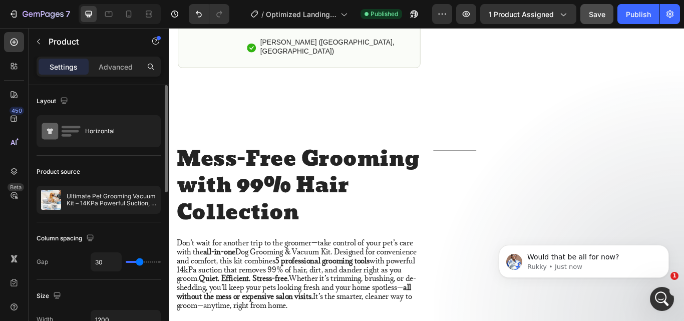
scroll to position [1628, 0]
click at [604, 260] on p "Would that be all for now?" at bounding box center [591, 257] width 129 height 10
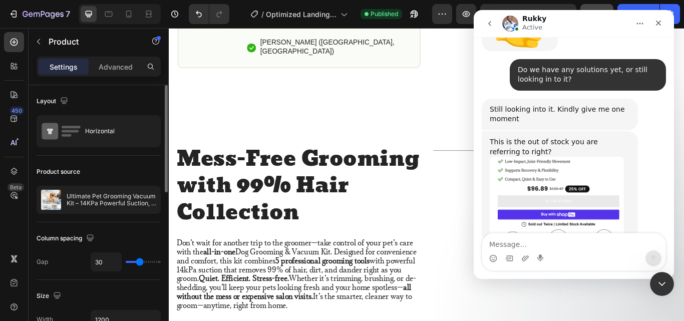
scroll to position [1645, 0]
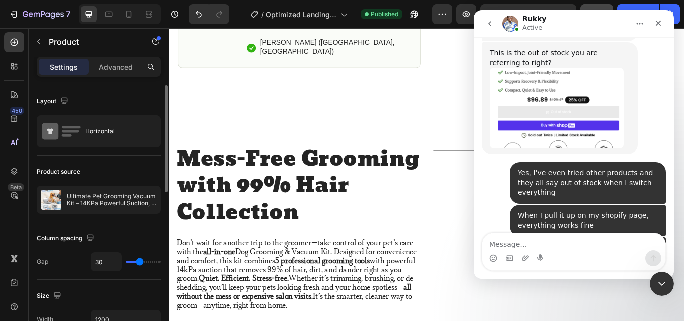
click at [574, 247] on textarea "Message…" at bounding box center [573, 241] width 183 height 17
type textarea "Yes, thank you"
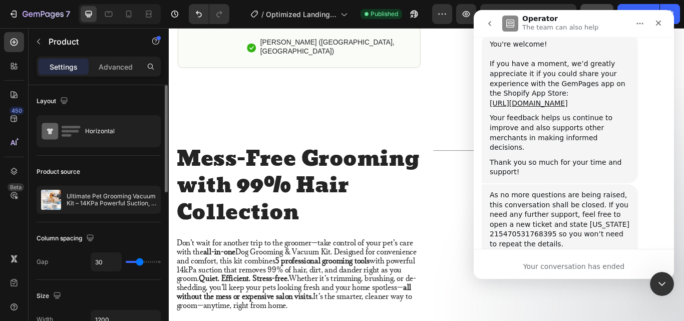
scroll to position [2063, 0]
